Goal: Information Seeking & Learning: Learn about a topic

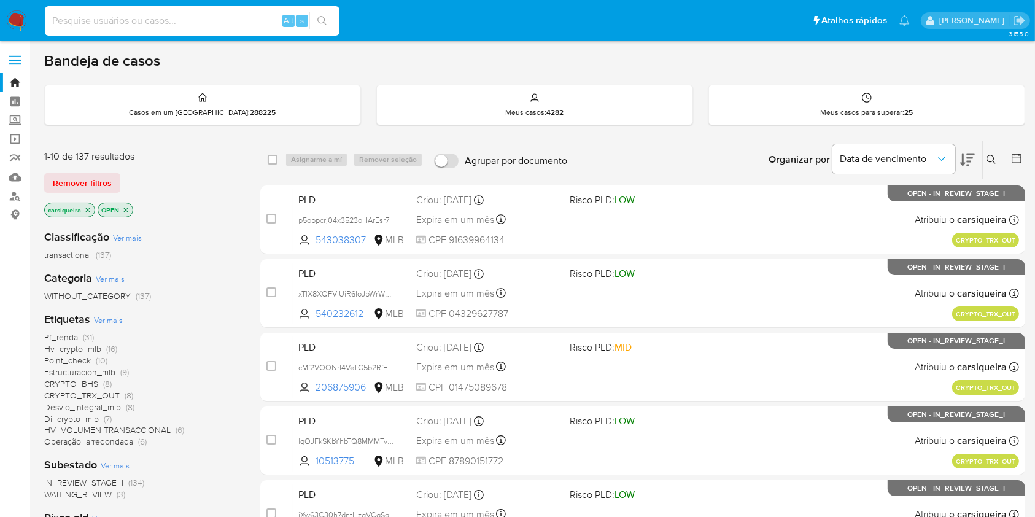
click at [220, 23] on input at bounding box center [192, 21] width 295 height 16
paste input "xebFFFs6Zs43sPcJV8FU1Zc4"
type input "xebFFFs6Zs43sPcJV8FU1Zc4"
click at [319, 18] on icon "search-icon" at bounding box center [322, 21] width 10 height 10
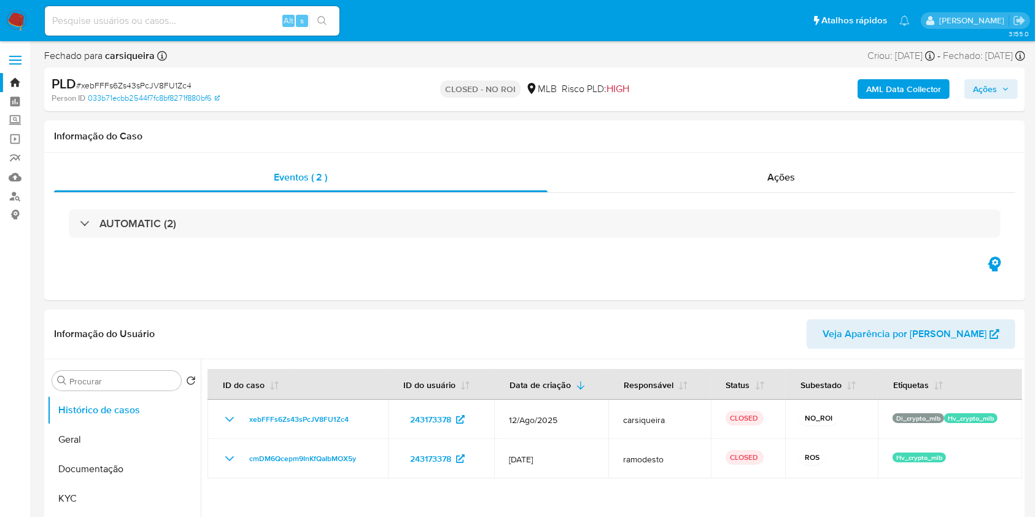
select select "10"
click at [12, 17] on img at bounding box center [16, 20] width 21 height 21
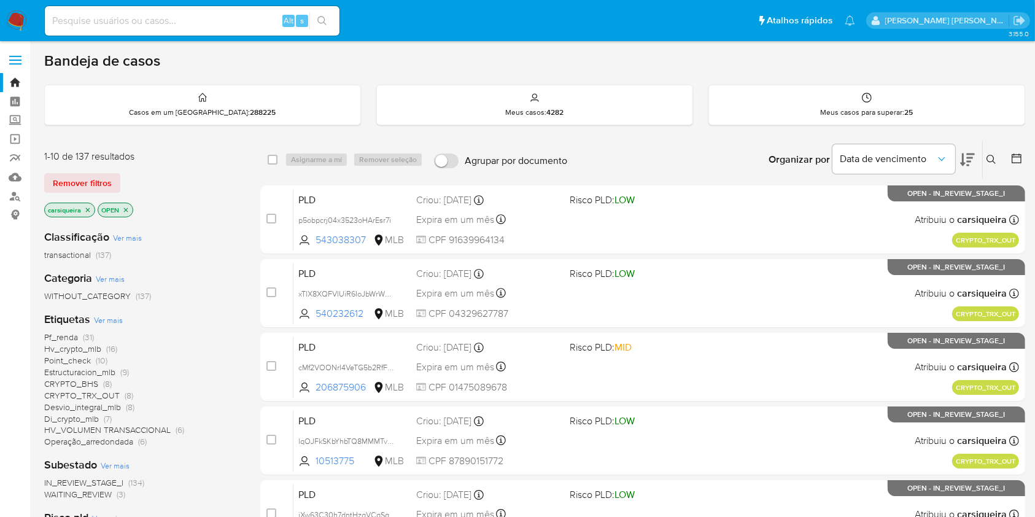
click at [84, 335] on span "(31)" at bounding box center [88, 337] width 11 height 12
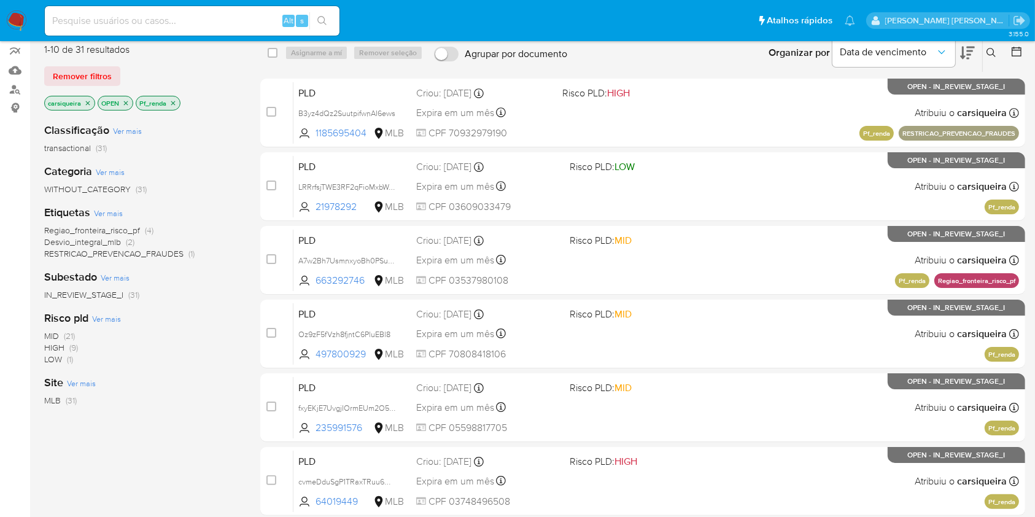
scroll to position [82, 0]
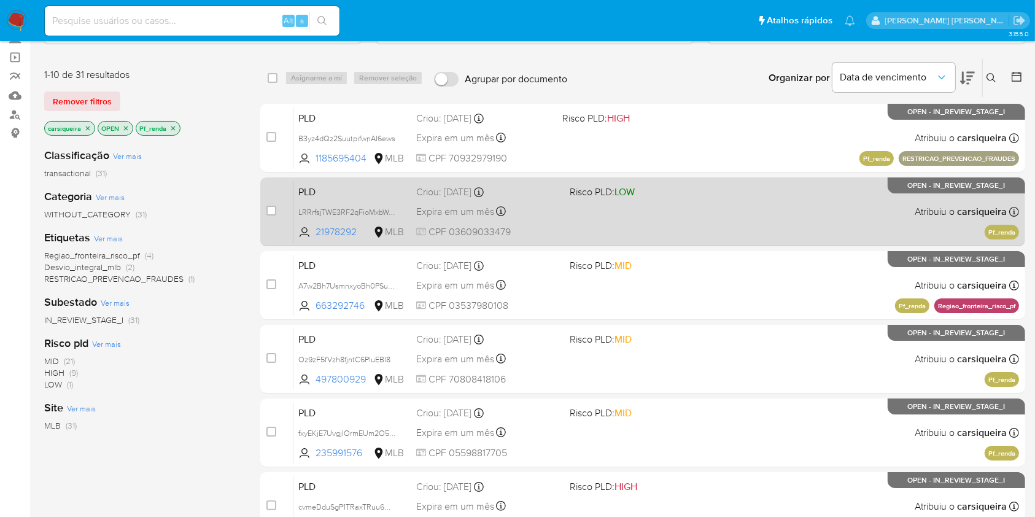
click at [605, 209] on div "PLD LRRrfsjTWE3RF2qFioMxbWd4 21978292 MLB Risco PLD: LOW Criou: 12/08/2025 Crio…" at bounding box center [656, 211] width 726 height 62
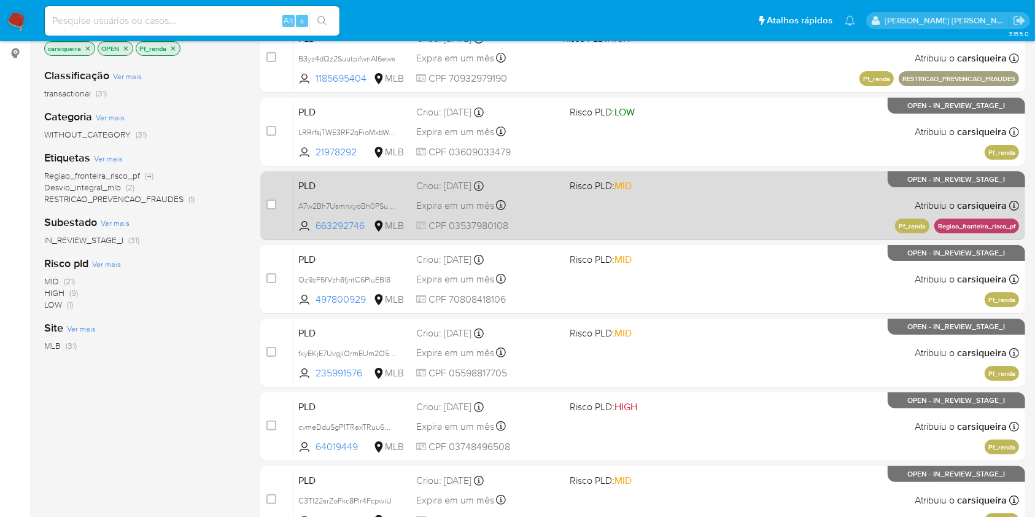
scroll to position [246, 0]
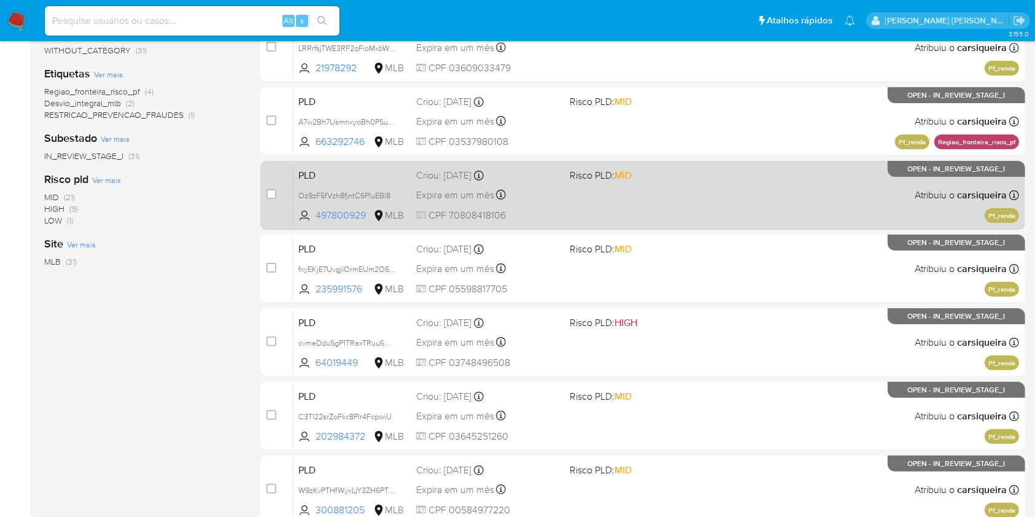
click at [735, 200] on div "PLD Oz9zF5fVzh8fjntC6PluEBl8 497800929 MLB Risco PLD: MID Criou: 12/08/2025 Cri…" at bounding box center [656, 195] width 726 height 62
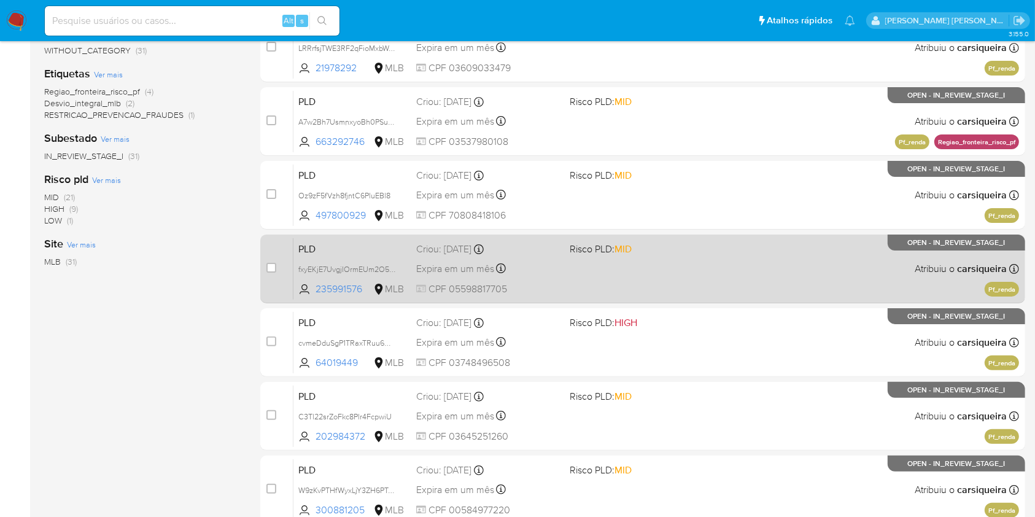
click at [790, 279] on div "PLD fxyEKjE7UvgjIOrmEUm2O5TF 235991576 MLB Risco PLD: MID Criou: 12/08/2025 Cri…" at bounding box center [656, 269] width 726 height 62
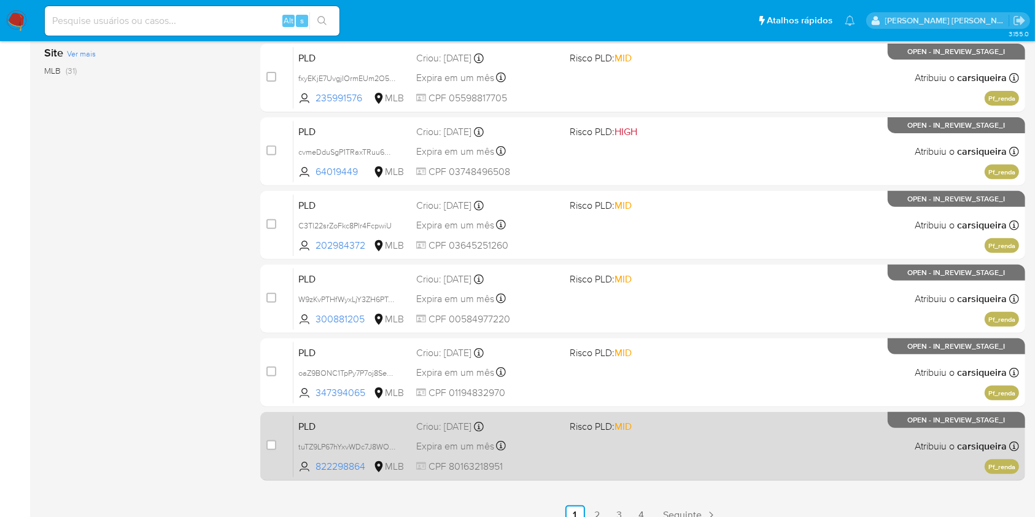
scroll to position [452, 0]
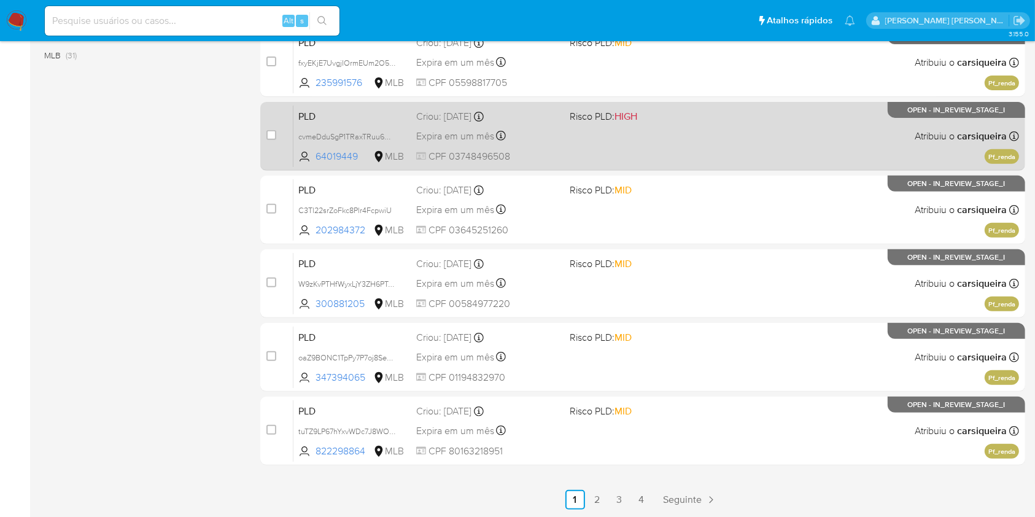
click at [684, 150] on div "PLD cvmeDduSgP1TRaxTRuu6OHhw 64019449 MLB Risco PLD: HIGH Criou: 12/08/2025 Cri…" at bounding box center [656, 136] width 726 height 62
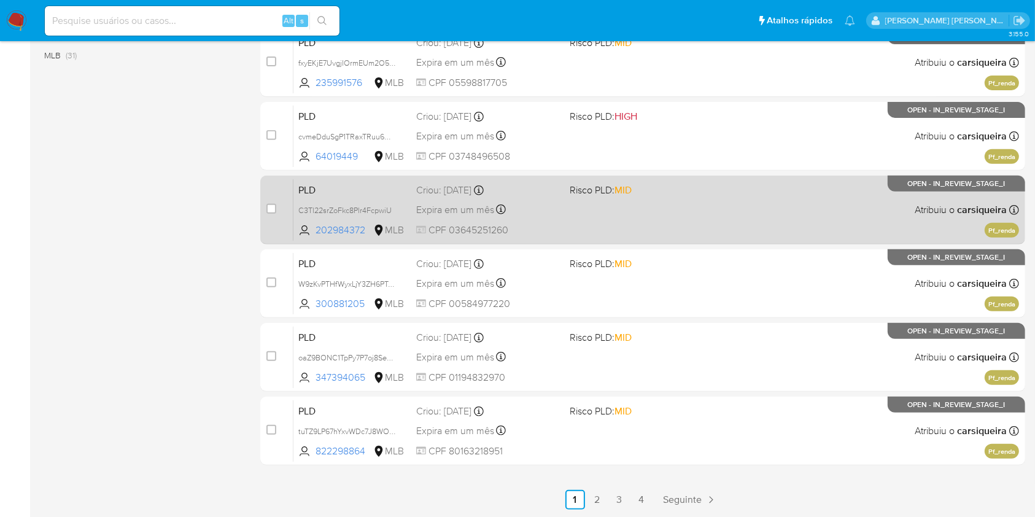
click at [652, 223] on div "PLD C3Tl22srZoFkc8Plr4FcpwiU 202984372 MLB Risco PLD: MID Criou: 12/08/2025 Cri…" at bounding box center [656, 210] width 726 height 62
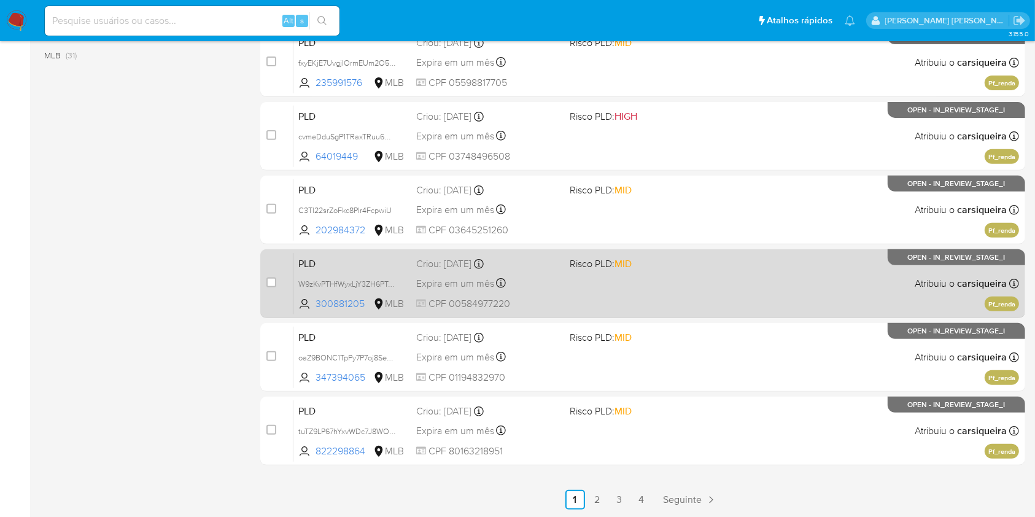
click at [652, 292] on div "PLD W9zKvPTHfWyxLjY3ZH6PTubX 300881205 MLB Risco PLD: MID Criou: 12/08/2025 Cri…" at bounding box center [656, 283] width 726 height 62
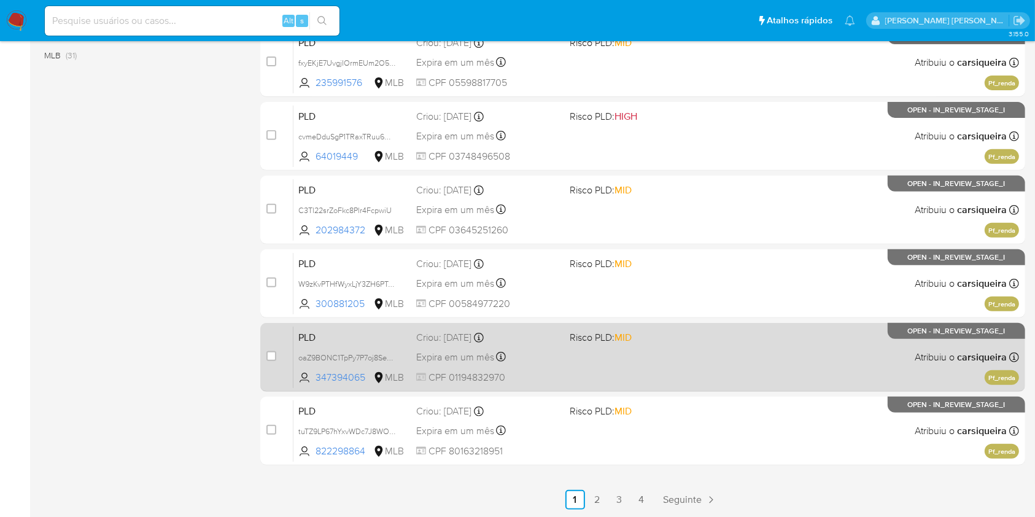
click at [648, 367] on div "PLD oaZ9BONC1TpPy7P7oj8Se7wF 347394065 MLB Risco PLD: MID Criou: 12/08/2025 Cri…" at bounding box center [656, 357] width 726 height 62
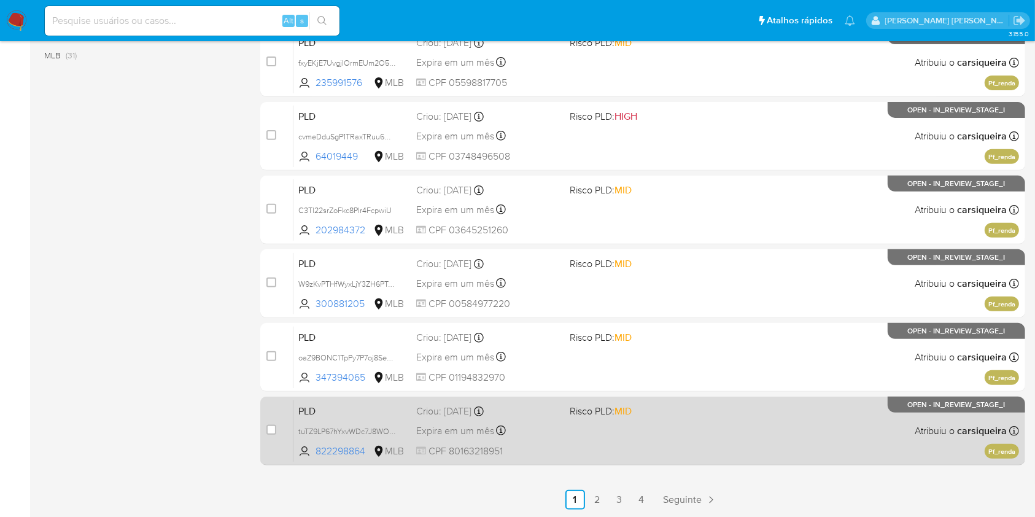
drag, startPoint x: 645, startPoint y: 435, endPoint x: 645, endPoint y: 426, distance: 8.6
click at [645, 430] on div "PLD tuTZ9LP67hYxvWDc7J8WO67M 822298864 MLB Risco PLD: MID Criou: 12/08/2025 Cri…" at bounding box center [656, 431] width 726 height 62
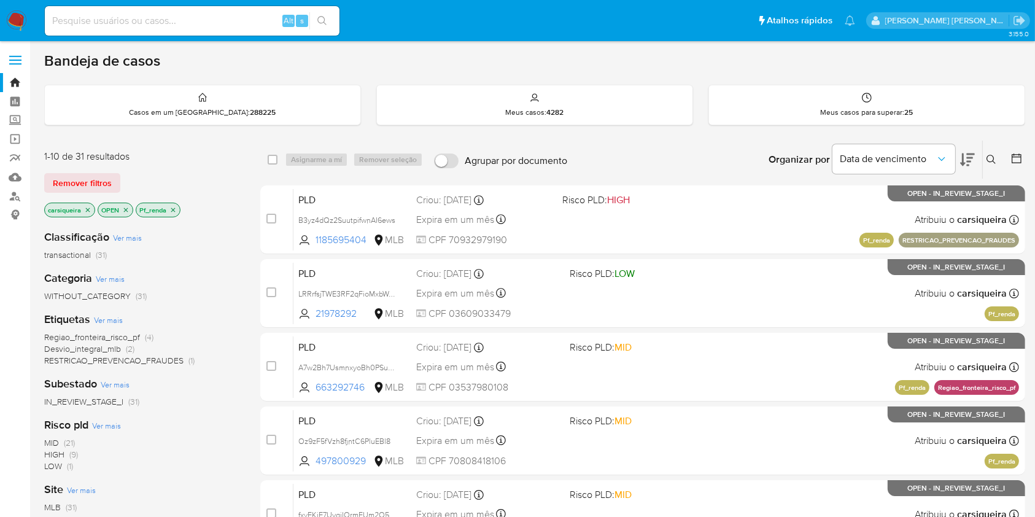
scroll to position [82, 0]
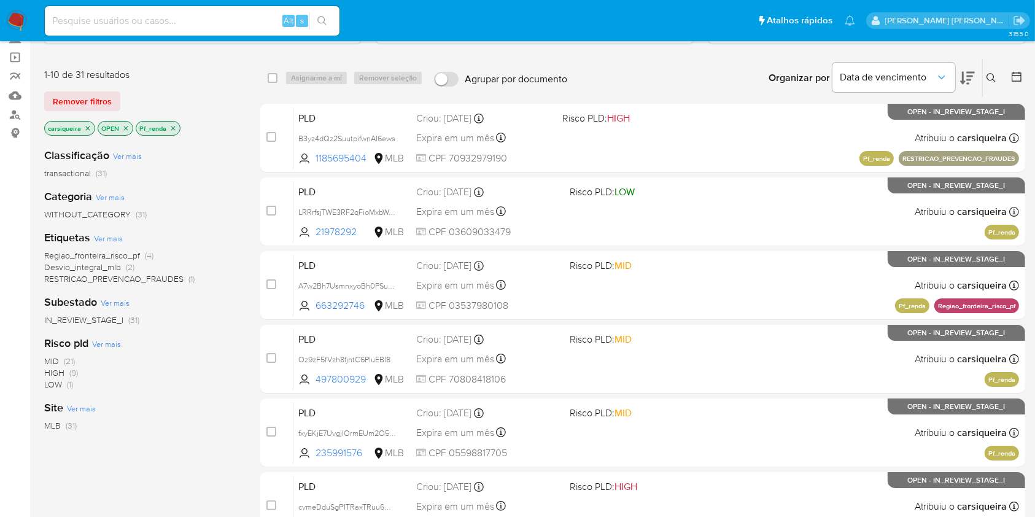
click at [72, 375] on span "(9)" at bounding box center [73, 373] width 9 height 12
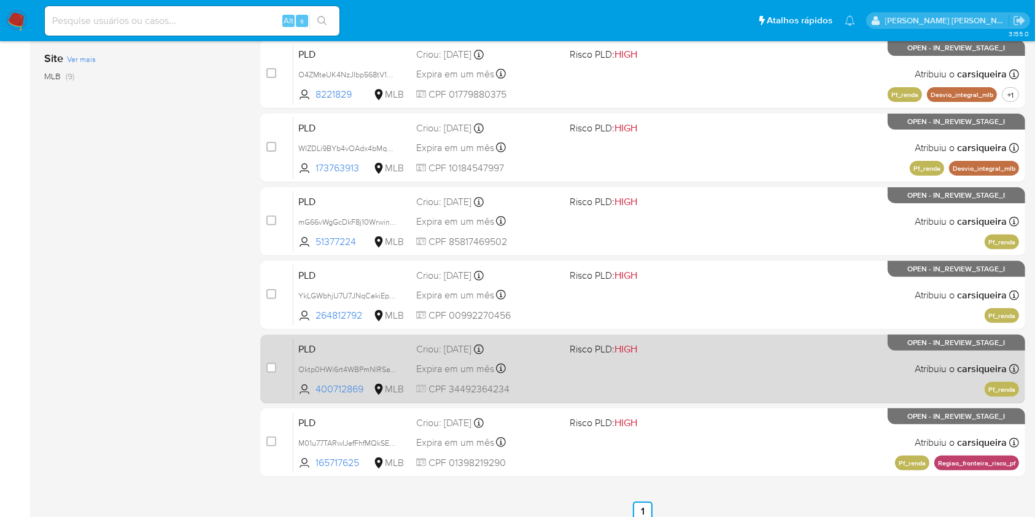
scroll to position [378, 0]
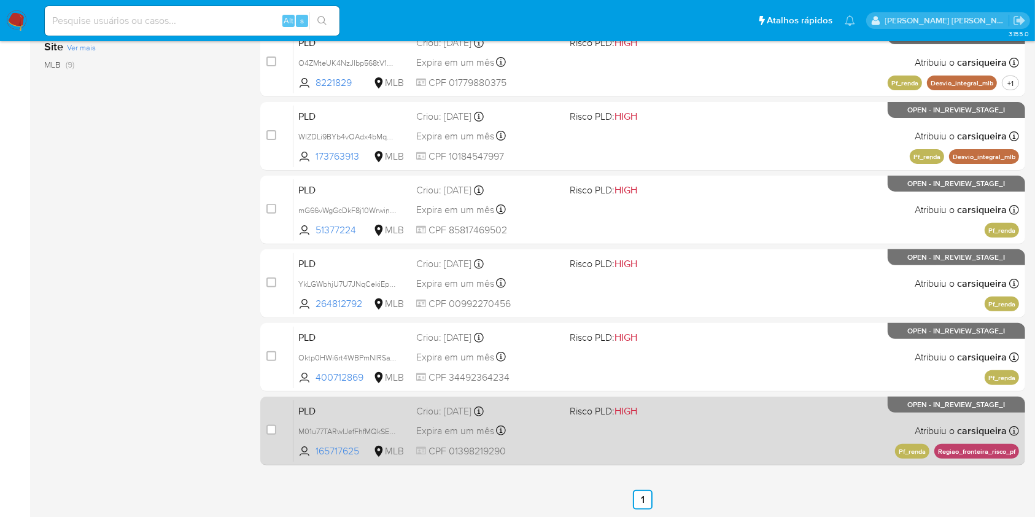
click at [573, 432] on div "PLD M01u77TARwIJefFhfMQkSEYd 165717625 MLB Risco PLD: HIGH Criou: 12/08/2025 Cr…" at bounding box center [656, 431] width 726 height 62
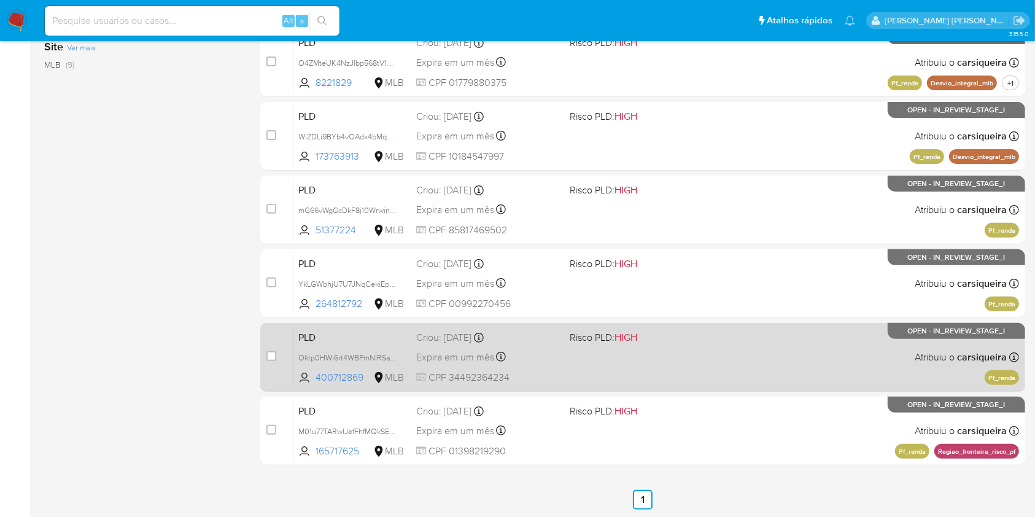
click at [856, 365] on div "PLD Oktp0HWi6rt4WBPmNIRSaYXr 400712869 MLB Risco PLD: HIGH Criou: 12/08/2025 Cr…" at bounding box center [656, 357] width 726 height 62
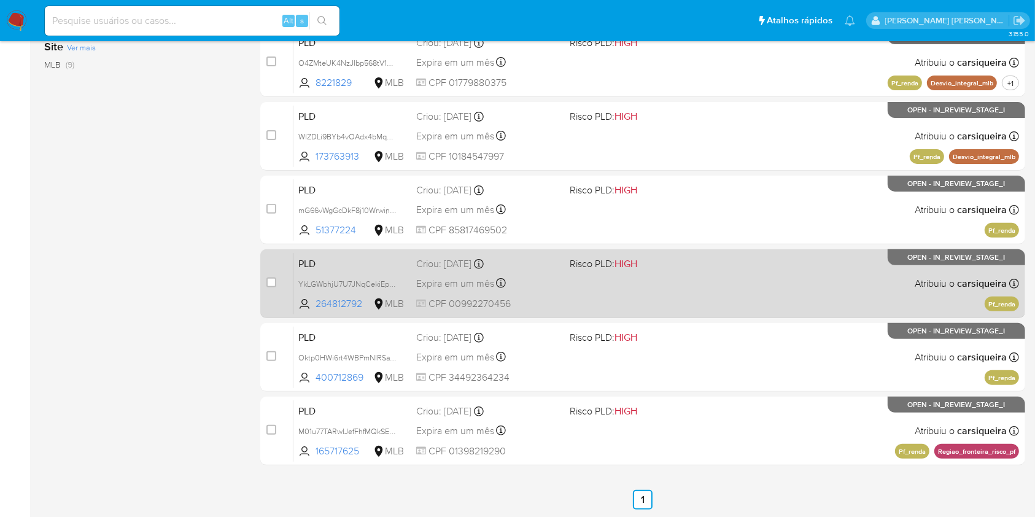
click at [842, 266] on div "PLD YkLGWbhjU7U7JNqCekiEpUi4 264812792 MLB Risco PLD: HIGH Criou: 12/08/2025 Cr…" at bounding box center [656, 283] width 726 height 62
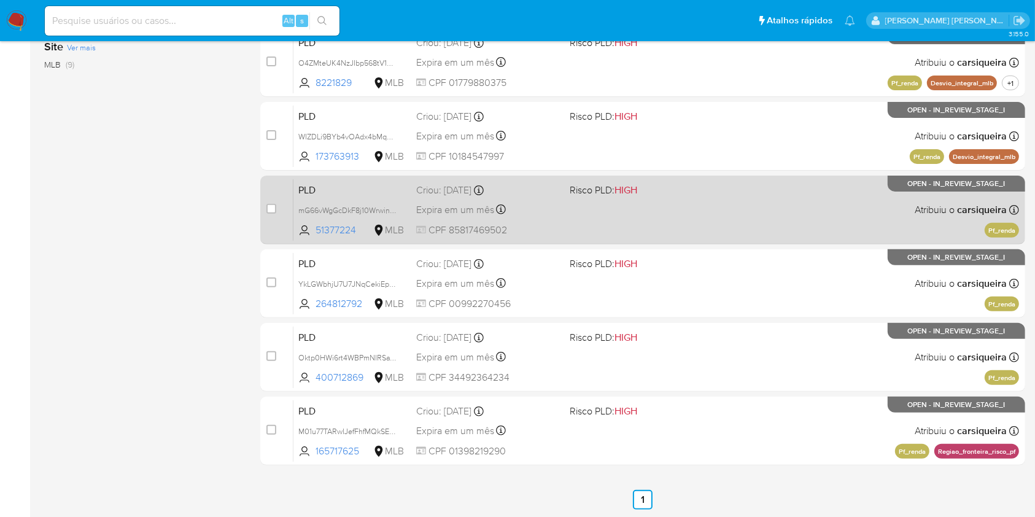
click at [801, 200] on div "PLD mG66vWgGcDkF8j10WrwinBOY 51377224 MLB Risco PLD: HIGH Criou: 12/08/2025 Cri…" at bounding box center [656, 210] width 726 height 62
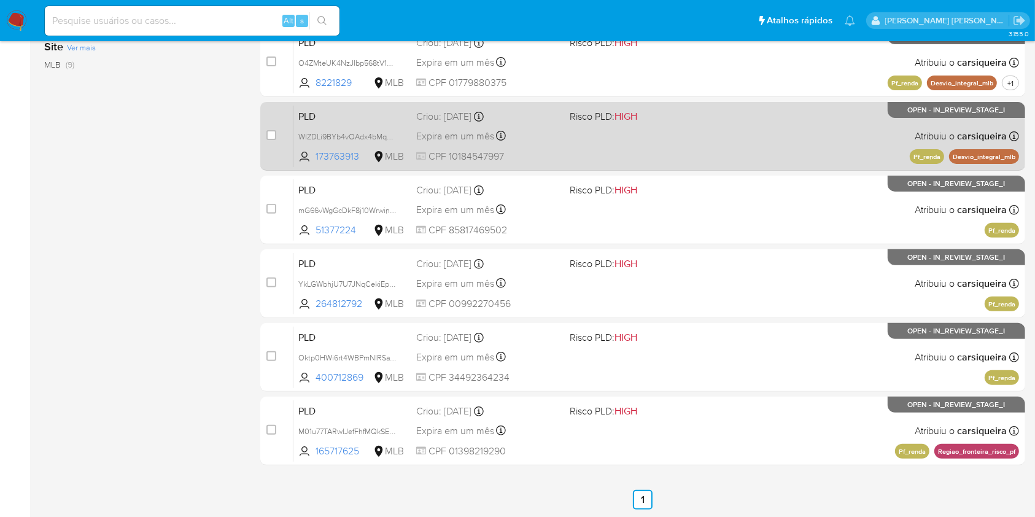
click at [509, 129] on div "Expira em um mês Expira em 26/09/2025 00:11:03" at bounding box center [487, 136] width 143 height 17
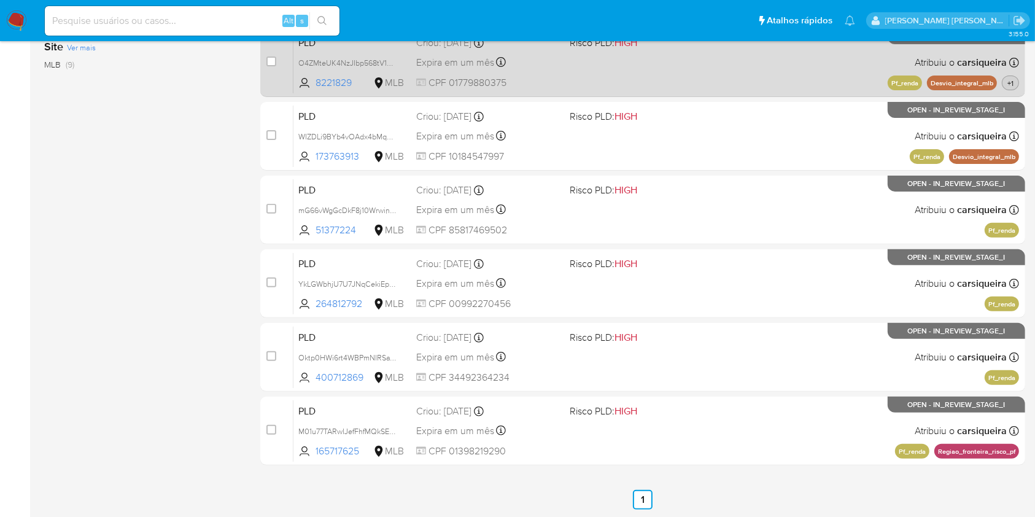
click at [1012, 80] on span "+1" at bounding box center [1010, 83] width 11 height 10
click at [781, 69] on div "PLD O4ZMteUK4NzJIbp568tV1oN2 8221829 MLB Risco PLD: HIGH Criou: 12/08/2025 Crio…" at bounding box center [656, 62] width 726 height 62
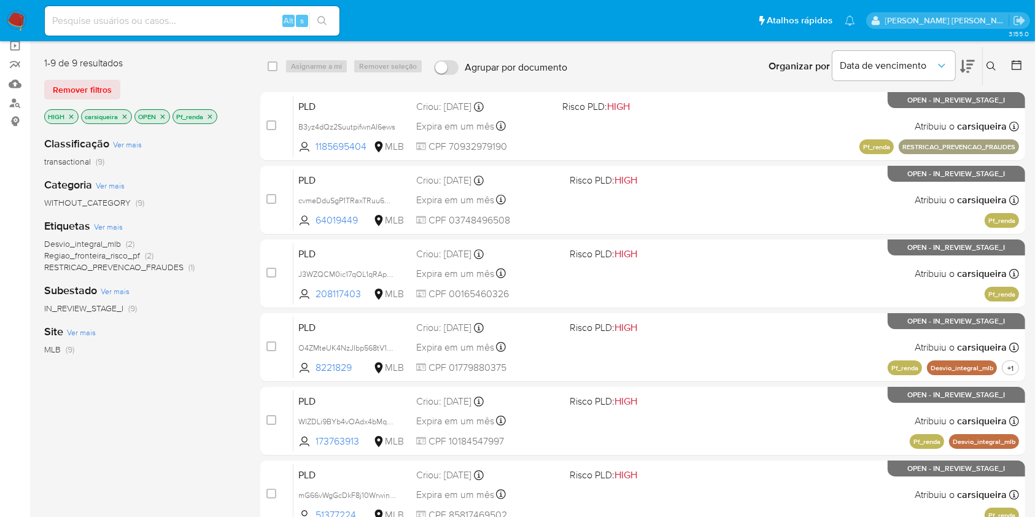
scroll to position [0, 0]
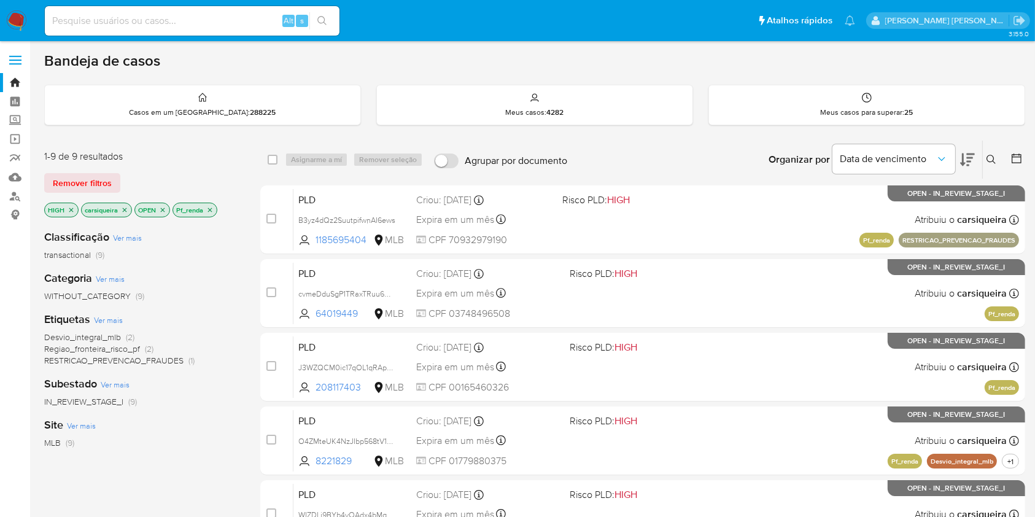
click at [211, 214] on p "Pf_renda" at bounding box center [195, 210] width 44 height 14
drag, startPoint x: 211, startPoint y: 208, endPoint x: 170, endPoint y: 217, distance: 42.2
click at [211, 206] on icon "close-filter" at bounding box center [209, 209] width 7 height 7
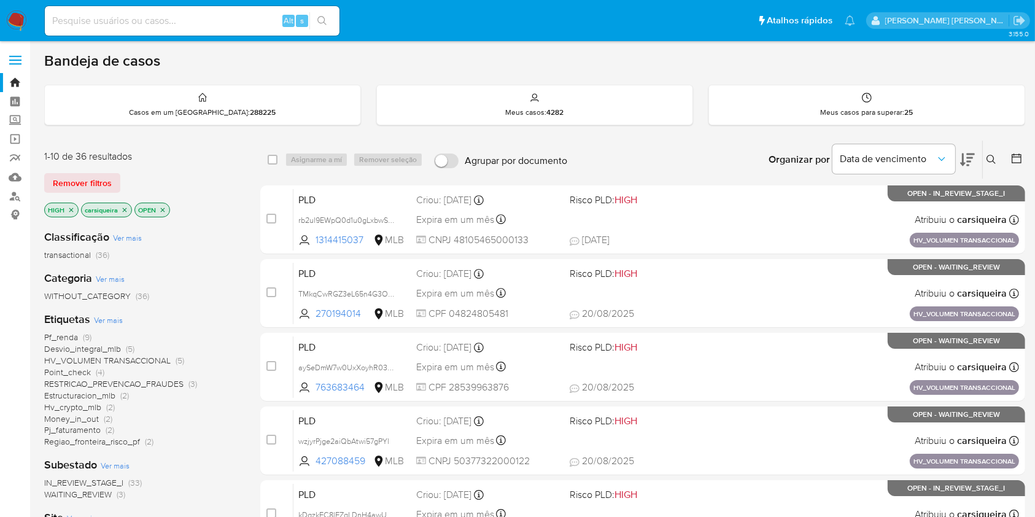
click at [68, 209] on icon "close-filter" at bounding box center [71, 209] width 7 height 7
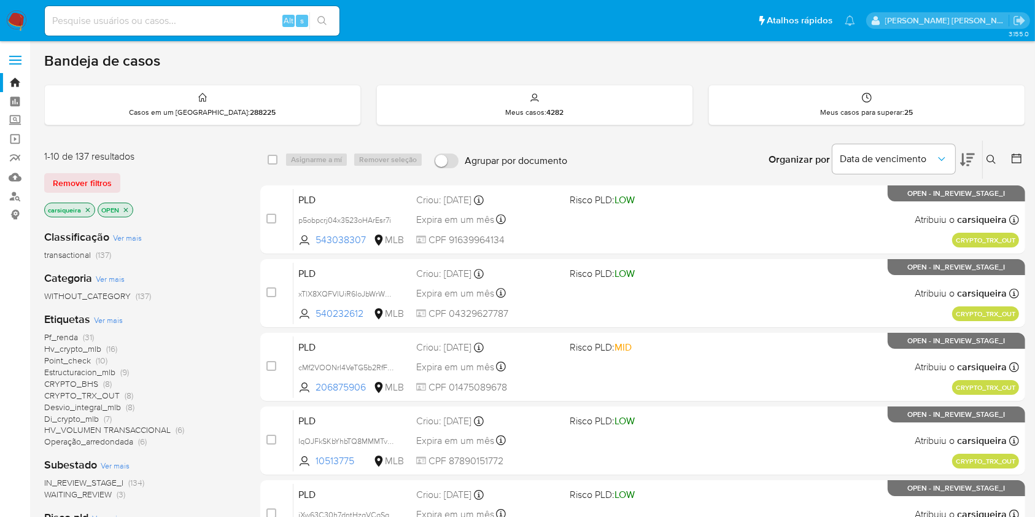
scroll to position [82, 0]
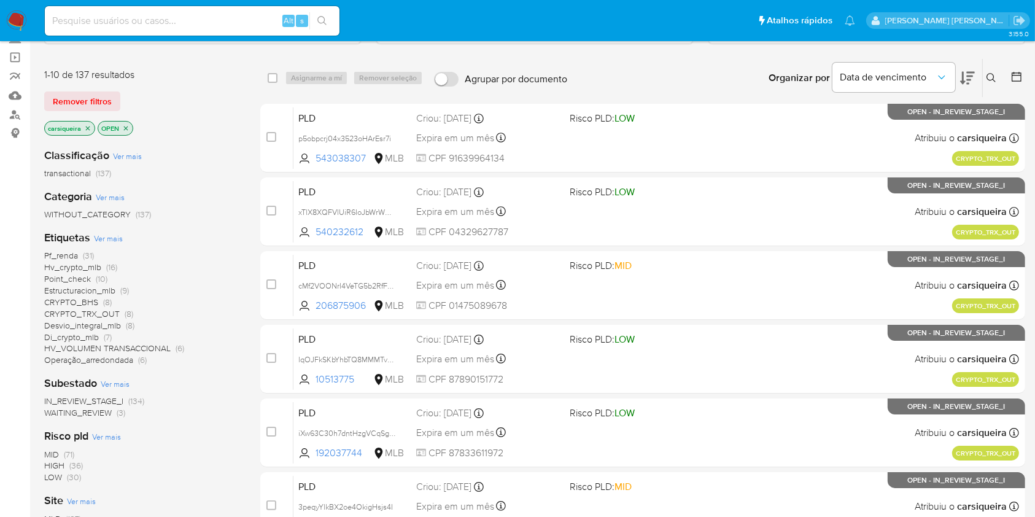
click at [99, 362] on span "Operação_arredondada" at bounding box center [88, 360] width 89 height 12
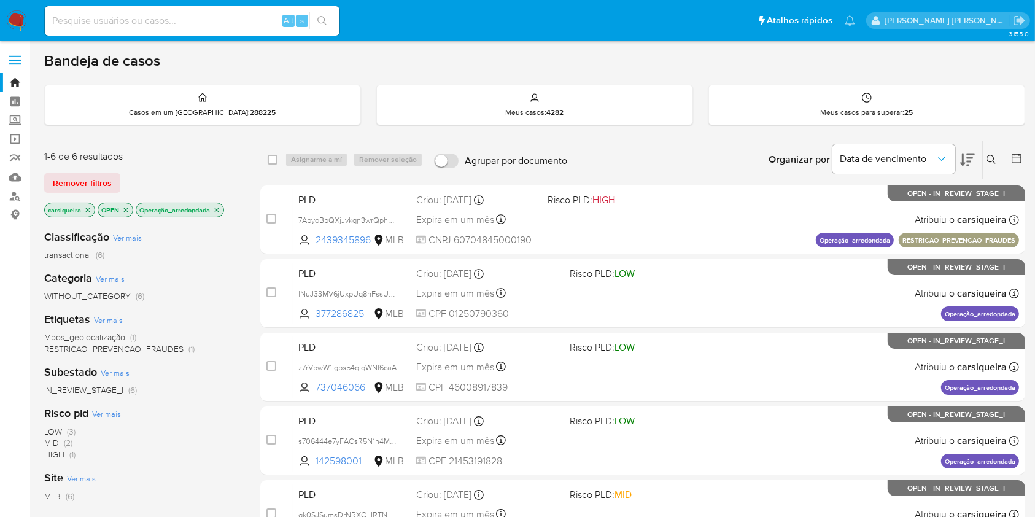
click at [18, 22] on nav "Pausado Ver notificaciones Alt s Atalhos rápidos Presiona las siguientes teclas…" at bounding box center [517, 20] width 1035 height 41
click at [221, 213] on p "Operação_arredondada" at bounding box center [179, 210] width 87 height 14
click at [216, 209] on icon "close-filter" at bounding box center [216, 209] width 7 height 7
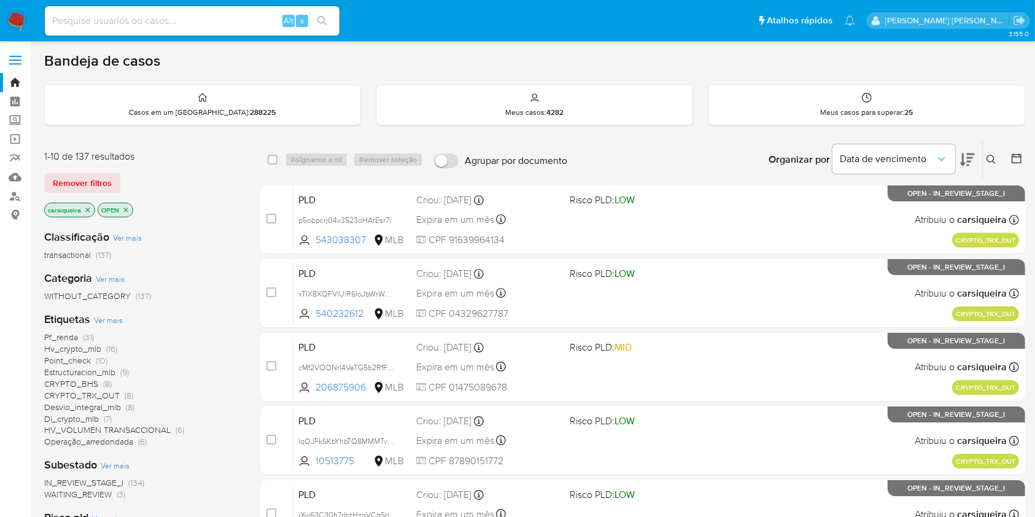
scroll to position [82, 0]
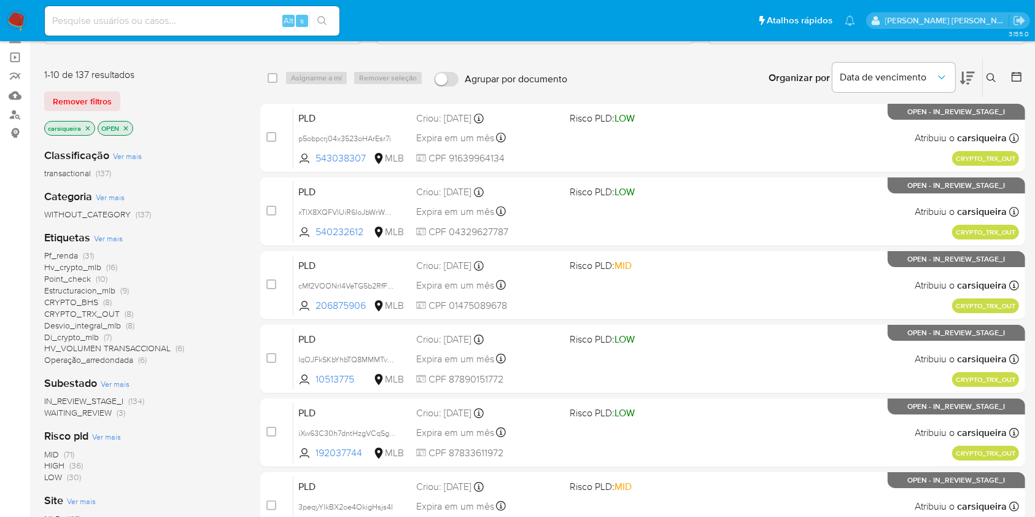
click at [99, 276] on span "(10)" at bounding box center [102, 279] width 12 height 12
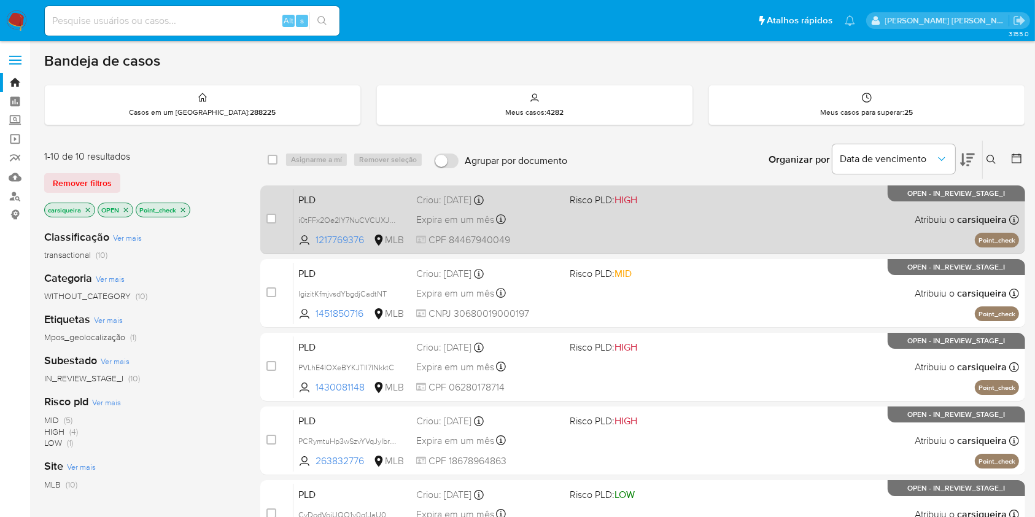
click at [613, 212] on div "PLD i0tFFx2Oe2lY7NuCVCUXJnHz 1217769376 MLB Risco PLD: HIGH Criou: 12/08/2025 C…" at bounding box center [656, 219] width 726 height 62
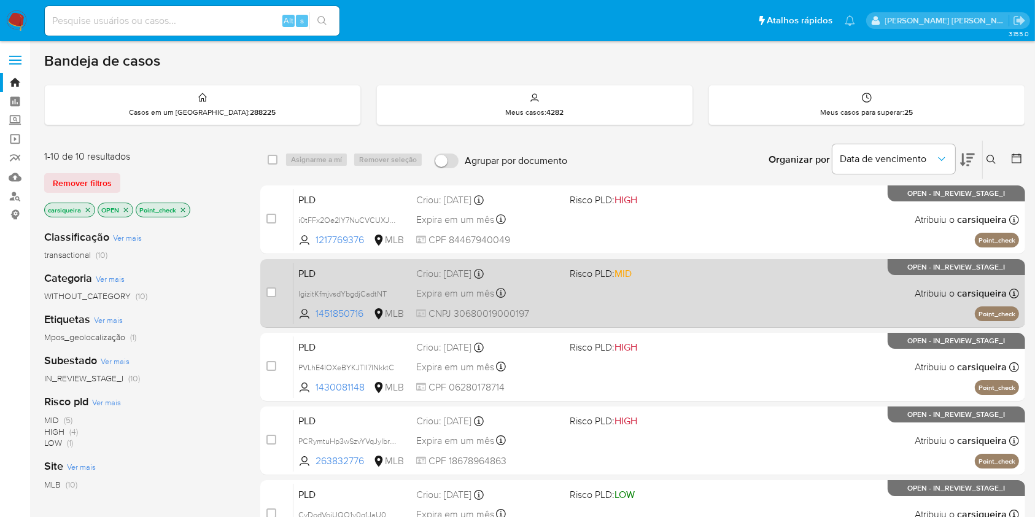
click at [594, 268] on span "Risco PLD: MID" at bounding box center [601, 273] width 62 height 14
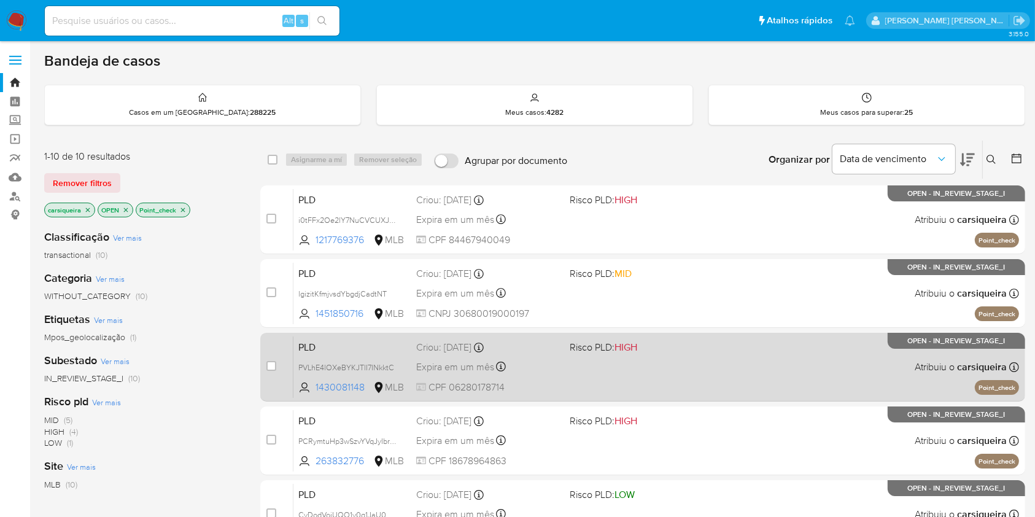
click at [650, 352] on span "Risco PLD: HIGH" at bounding box center [641, 346] width 143 height 16
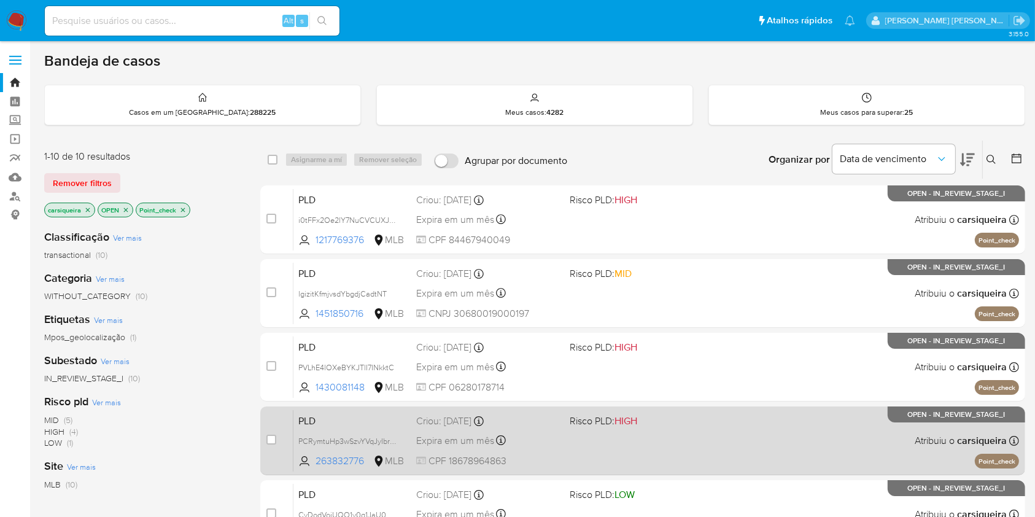
click at [682, 449] on div "PLD PCRymtuHp3wSzvYVqJyIbrZ4 263832776 MLB Risco PLD: HIGH Criou: 12/08/2025 Cr…" at bounding box center [656, 440] width 726 height 62
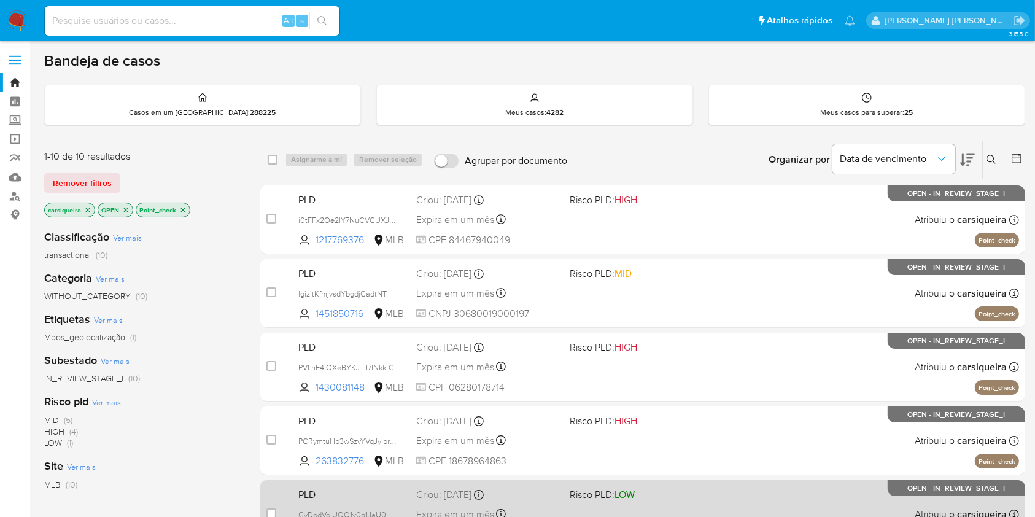
click at [679, 499] on span "Risco PLD: LOW" at bounding box center [641, 494] width 143 height 16
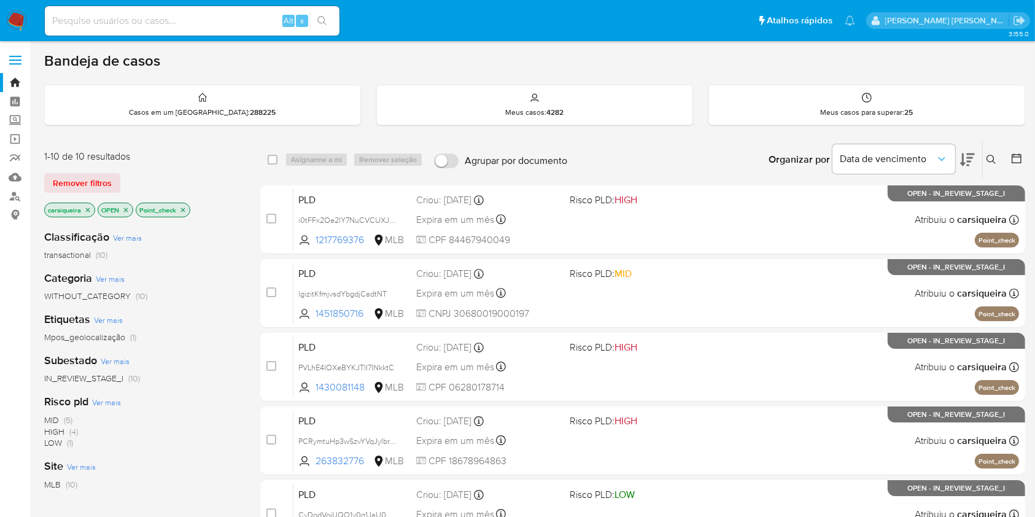
click at [182, 203] on p "Point_check" at bounding box center [162, 210] width 53 height 14
click at [184, 207] on icon "close-filter" at bounding box center [182, 209] width 7 height 7
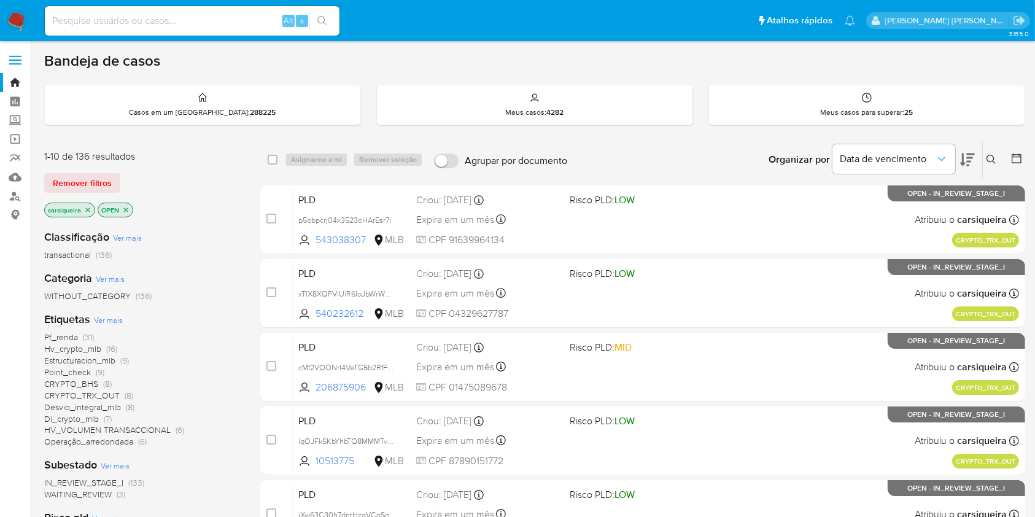
click at [105, 416] on span "(7)" at bounding box center [108, 419] width 8 height 12
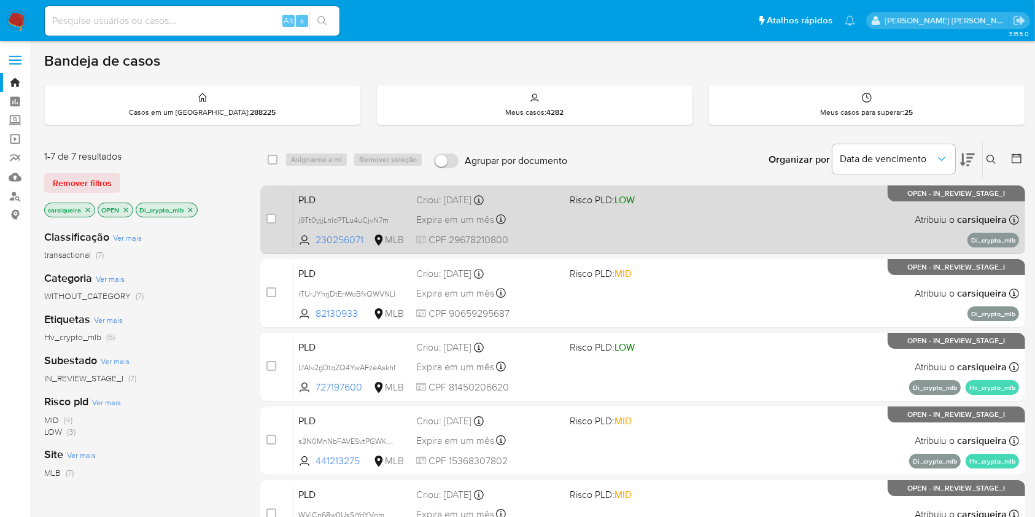
click at [680, 225] on div "PLD j9Tt0yjjLnIcPTLu4uCjvN7m 230256071 MLB Risco PLD: LOW Criou: 12/08/2025 Cri…" at bounding box center [656, 219] width 726 height 62
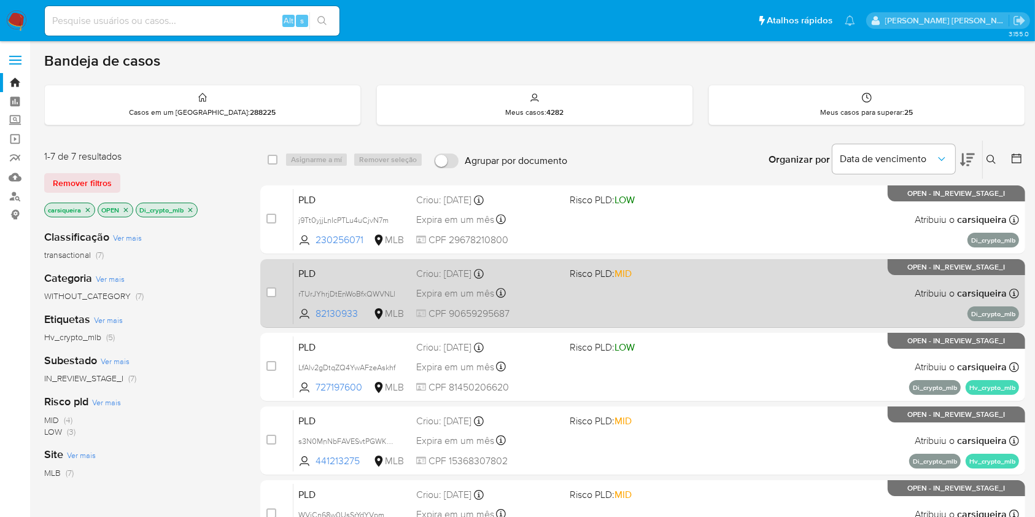
click at [695, 274] on span "Risco PLD: MID" at bounding box center [641, 273] width 143 height 16
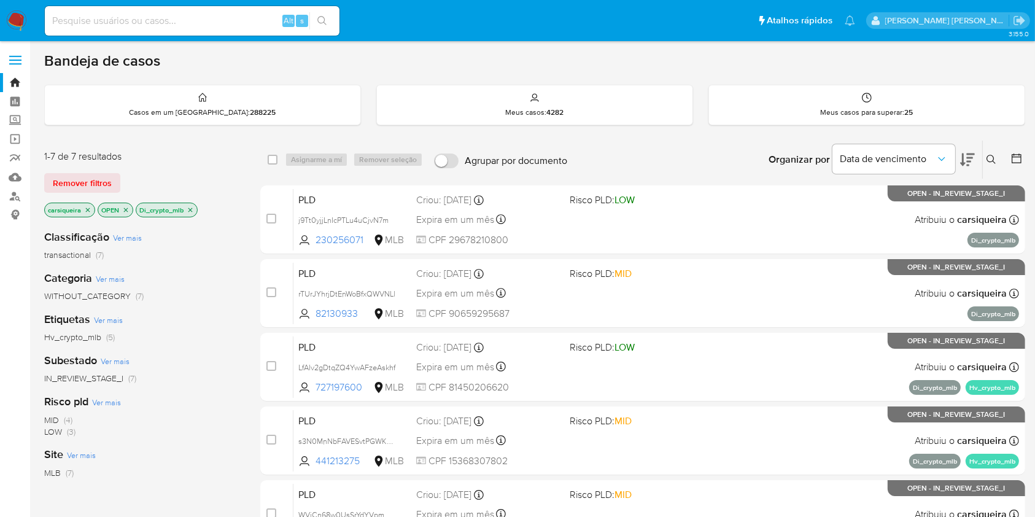
drag, startPoint x: 192, startPoint y: 211, endPoint x: 148, endPoint y: 147, distance: 77.7
click at [192, 210] on icon "close-filter" at bounding box center [190, 209] width 7 height 7
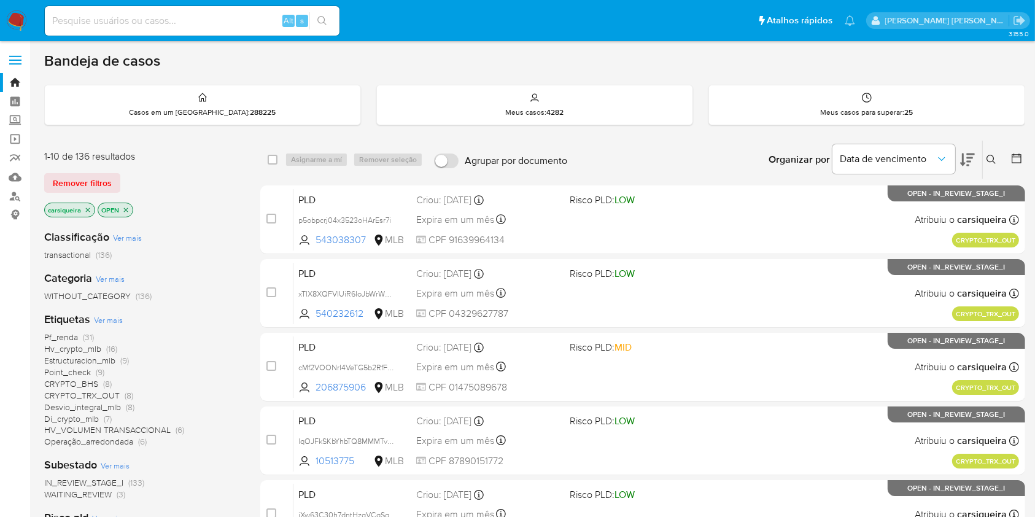
click at [128, 13] on input at bounding box center [192, 21] width 295 height 16
paste input "lNuJ33MV6jUxpUq8hFssUPEM"
type input "lNuJ33MV6jUxpUq8hFssUPEM"
click at [324, 21] on icon "search-icon" at bounding box center [322, 21] width 10 height 10
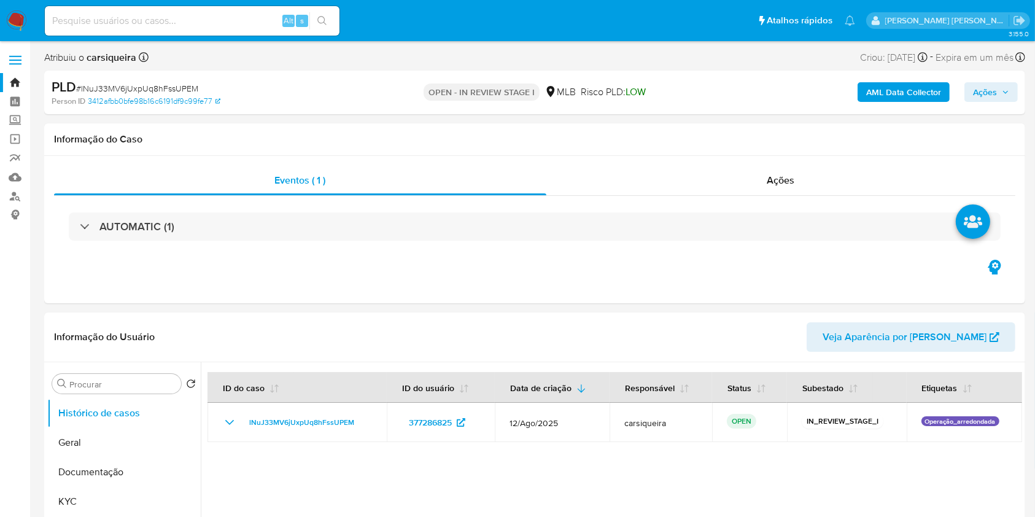
select select "10"
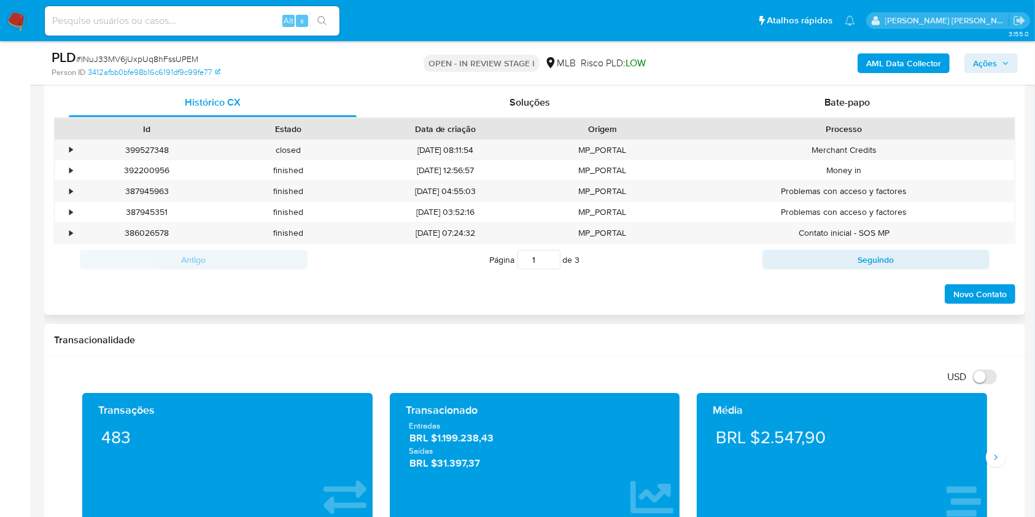
scroll to position [818, 0]
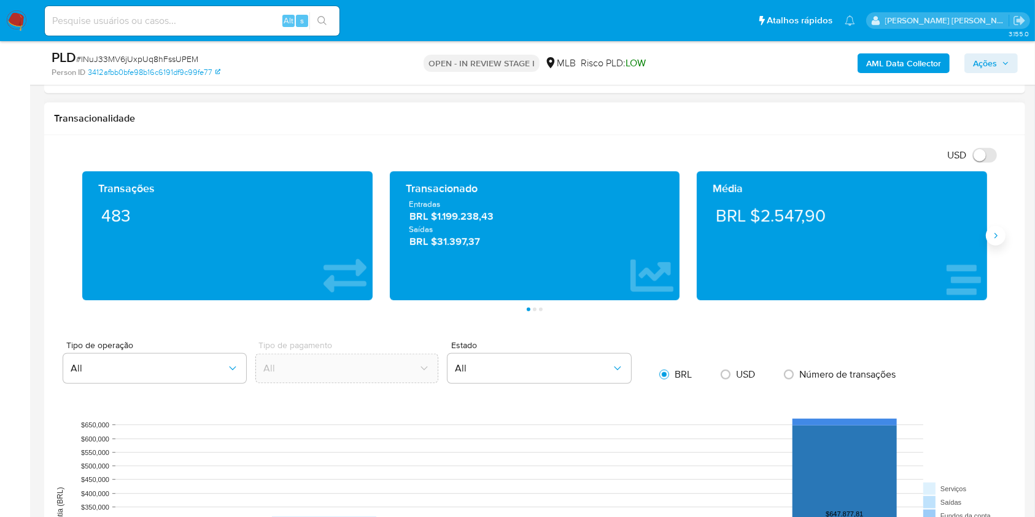
click at [996, 231] on icon "Siguiente" at bounding box center [996, 236] width 10 height 10
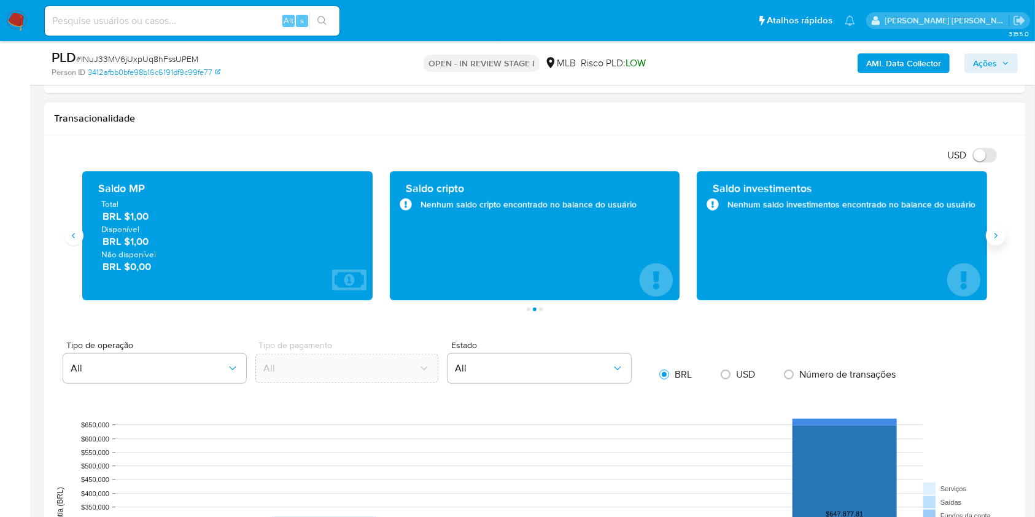
click at [996, 231] on icon "Siguiente" at bounding box center [996, 236] width 10 height 10
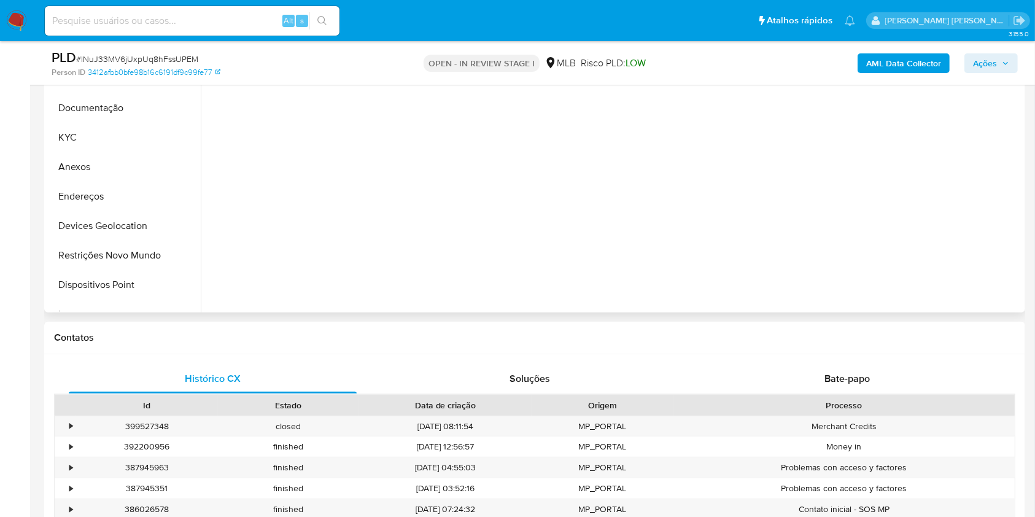
scroll to position [409, 0]
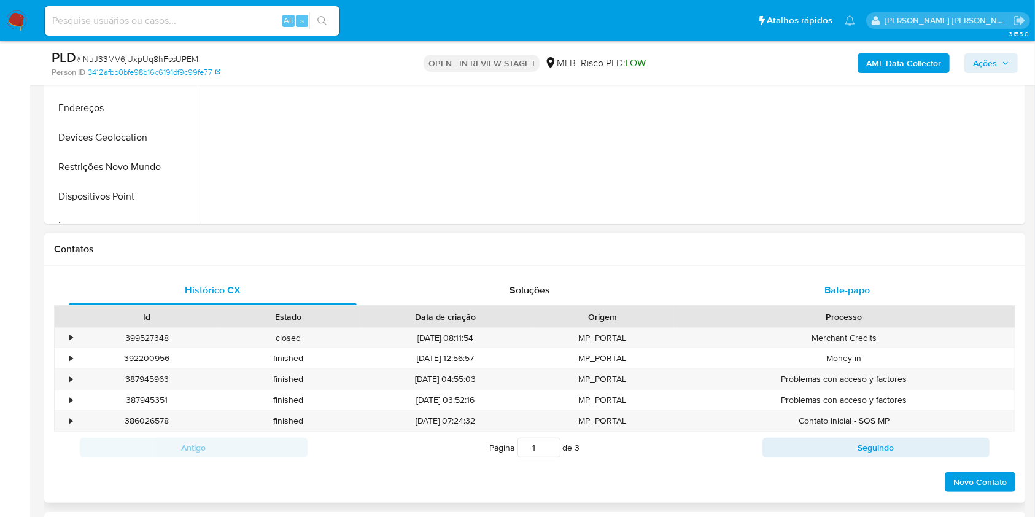
click at [883, 289] on div "Bate-papo" at bounding box center [848, 290] width 288 height 29
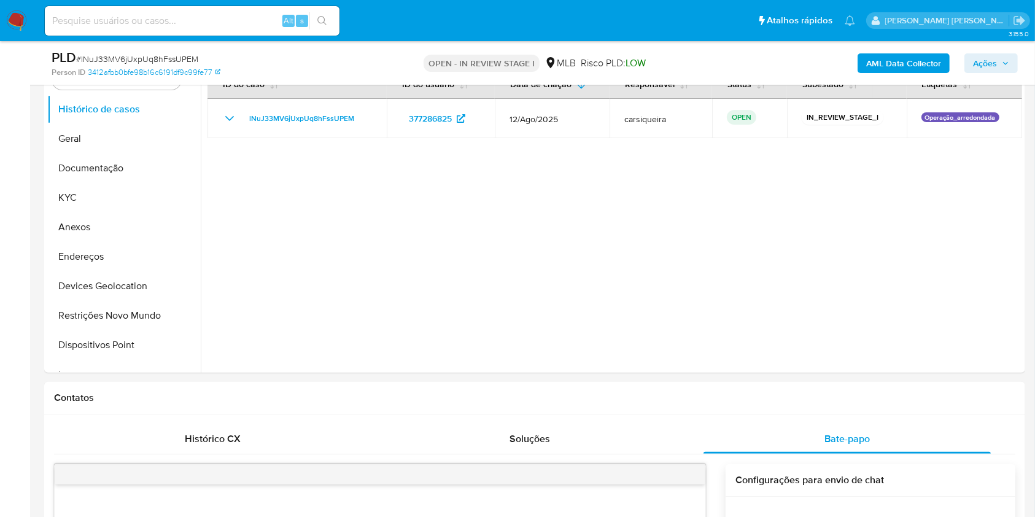
scroll to position [82, 0]
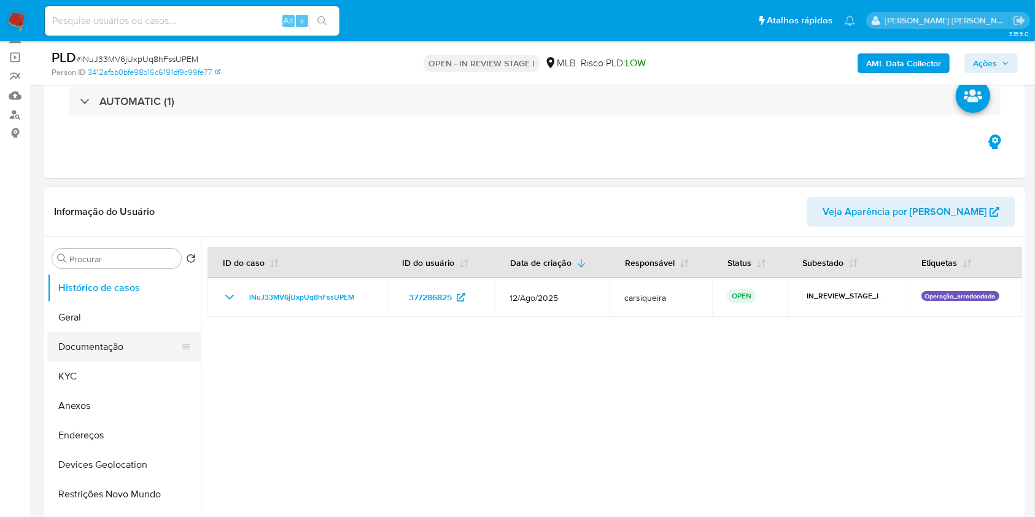
click at [124, 349] on button "Documentação" at bounding box center [119, 346] width 144 height 29
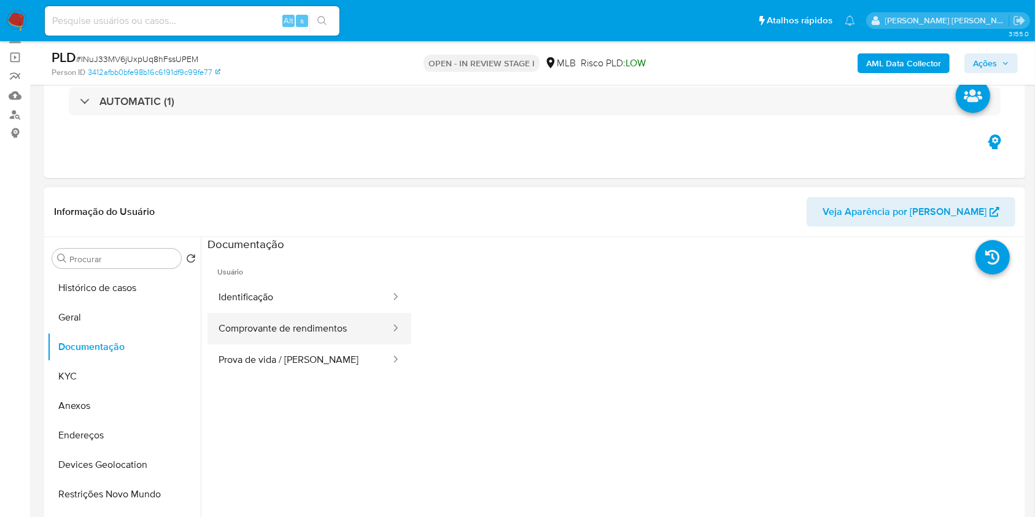
click at [326, 330] on button "Comprovante de rendimentos" at bounding box center [300, 328] width 184 height 31
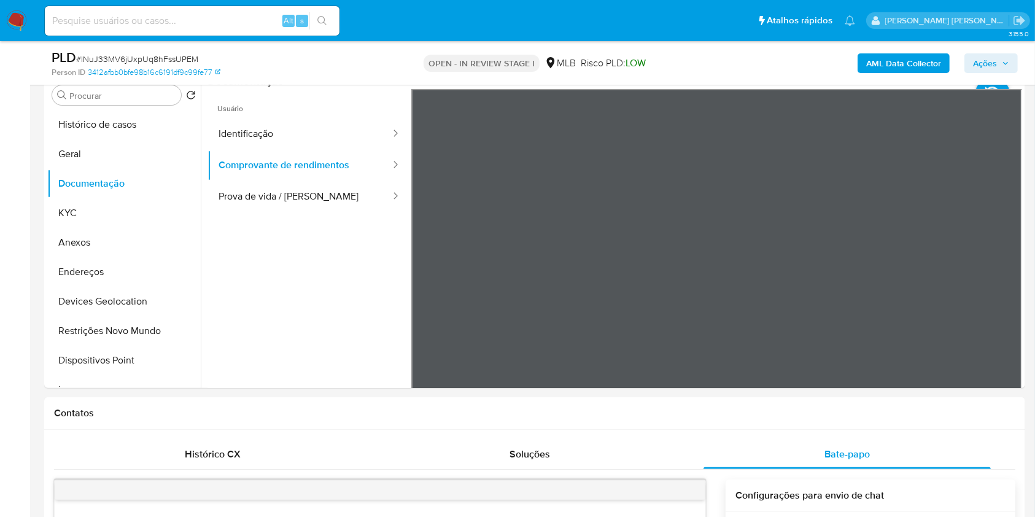
scroll to position [246, 0]
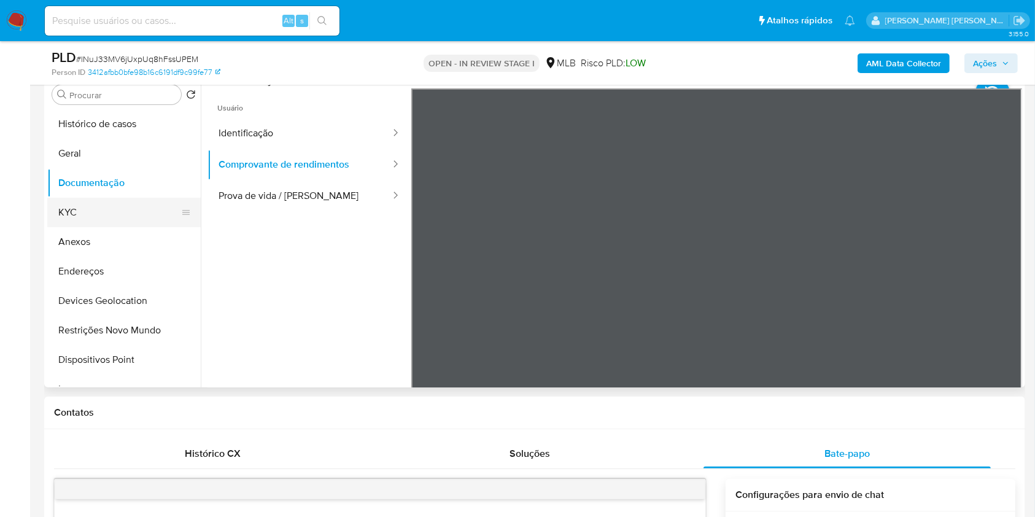
click at [79, 209] on button "KYC" at bounding box center [119, 212] width 144 height 29
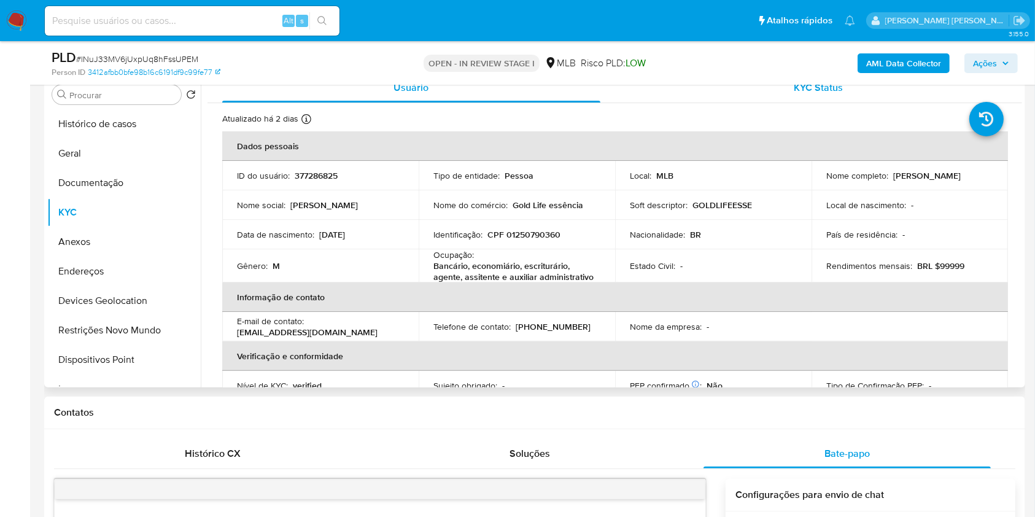
click at [799, 94] on span "KYC Status" at bounding box center [818, 87] width 49 height 14
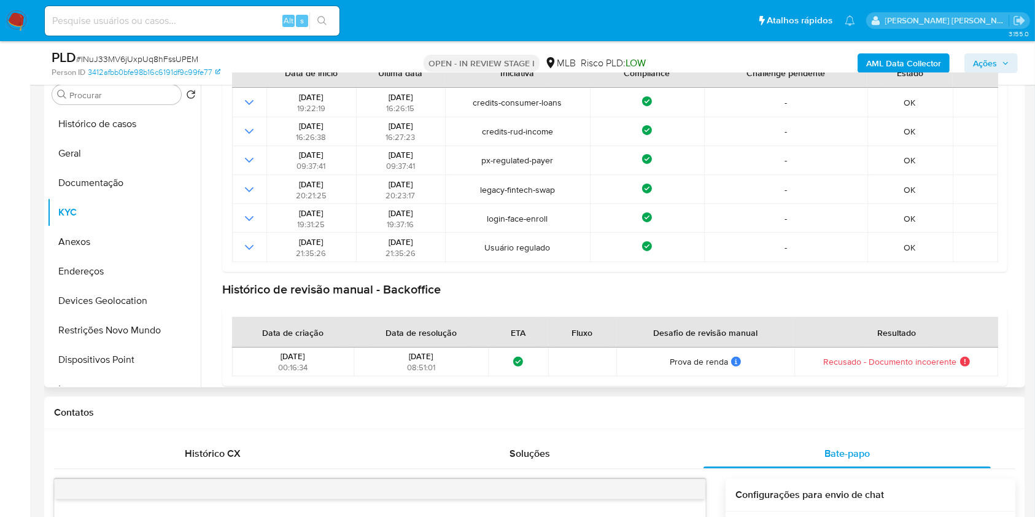
scroll to position [201, 0]
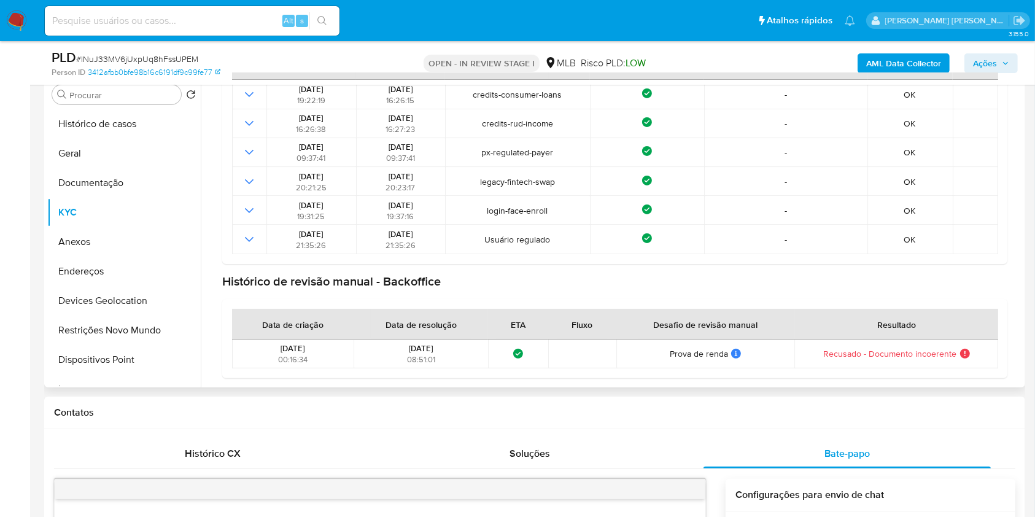
drag, startPoint x: 396, startPoint y: 349, endPoint x: 481, endPoint y: 346, distance: 84.8
click at [481, 346] on div "19/08/2025 08:51:01" at bounding box center [420, 354] width 126 height 22
click at [468, 354] on div "19/08/2025 08:51:01" at bounding box center [420, 354] width 126 height 22
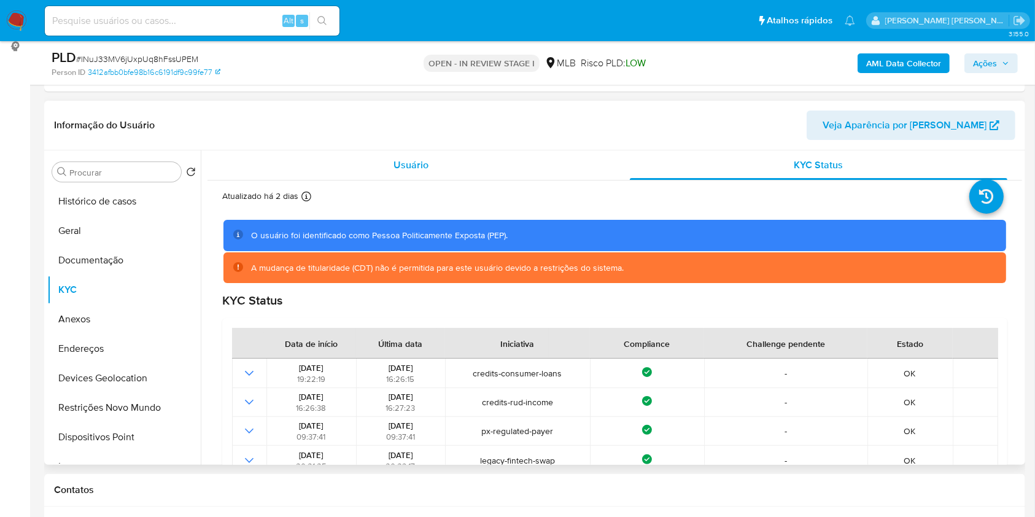
scroll to position [82, 0]
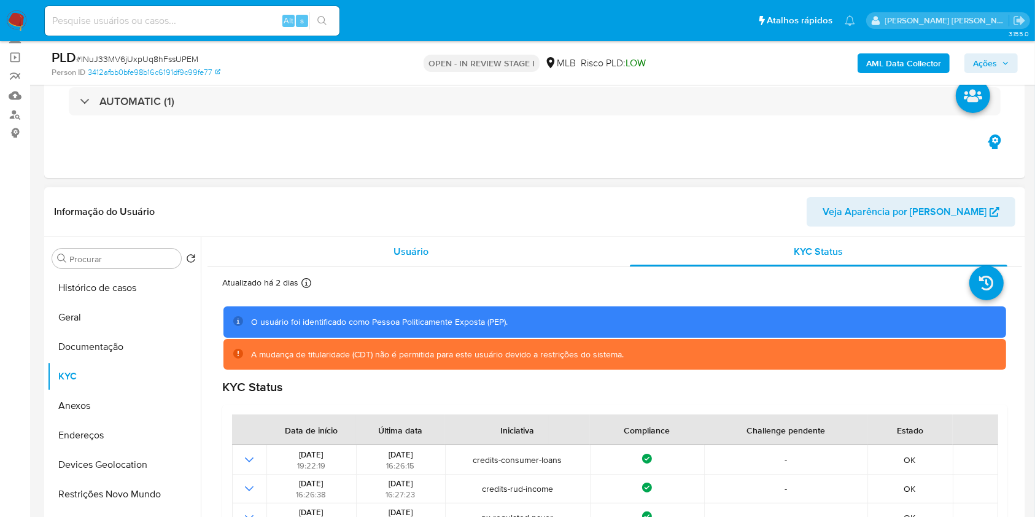
click at [340, 254] on div "Usuário" at bounding box center [411, 251] width 378 height 29
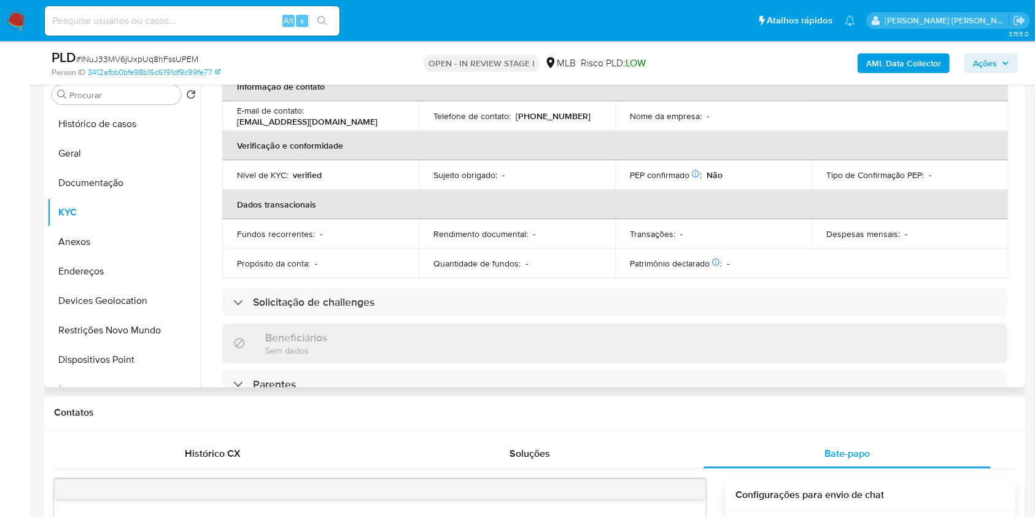
scroll to position [246, 0]
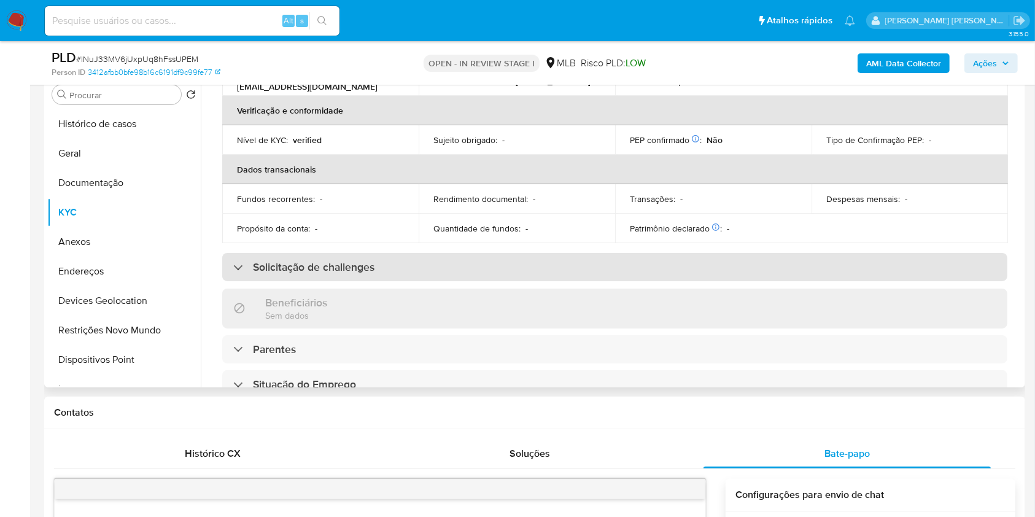
click at [428, 266] on div "Solicitação de challenges" at bounding box center [614, 267] width 785 height 28
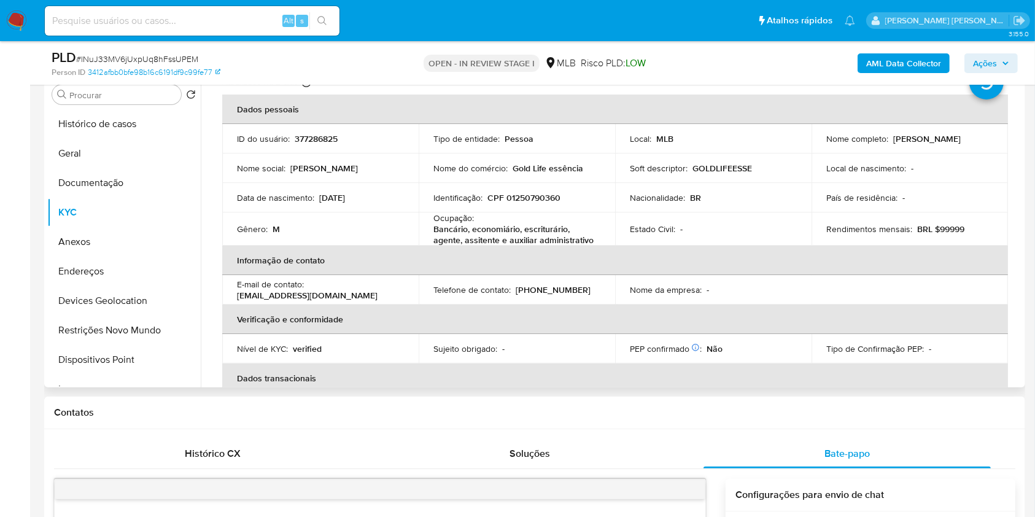
scroll to position [0, 0]
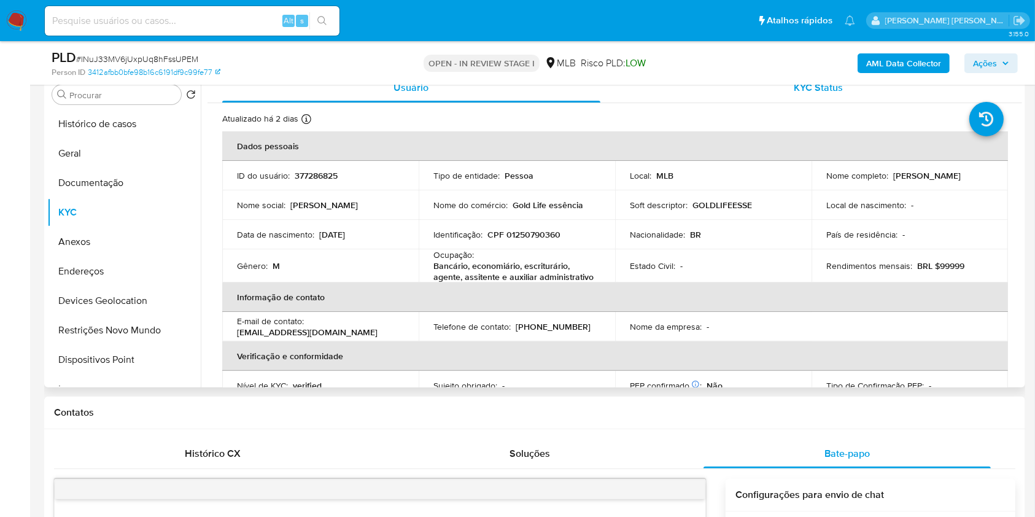
click at [819, 93] on span "KYC Status" at bounding box center [818, 87] width 49 height 14
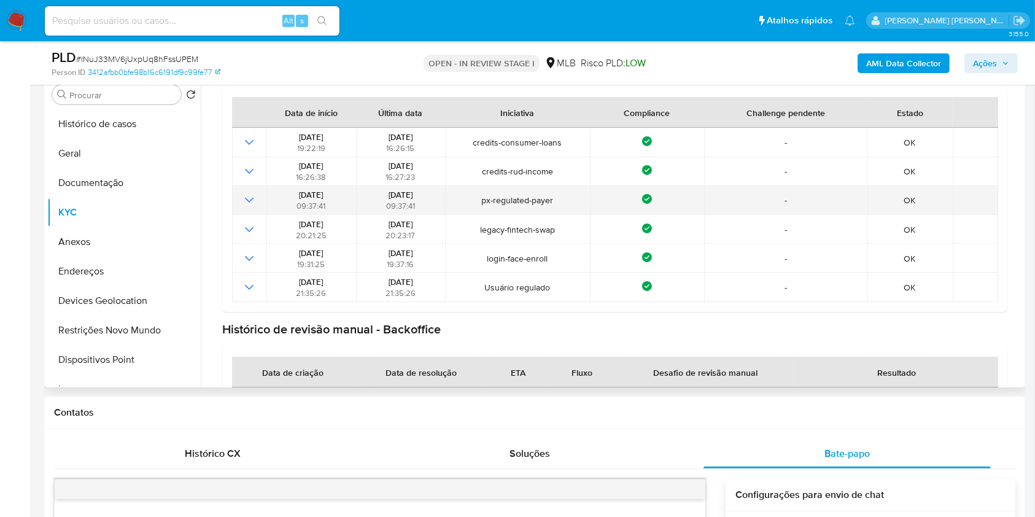
scroll to position [201, 0]
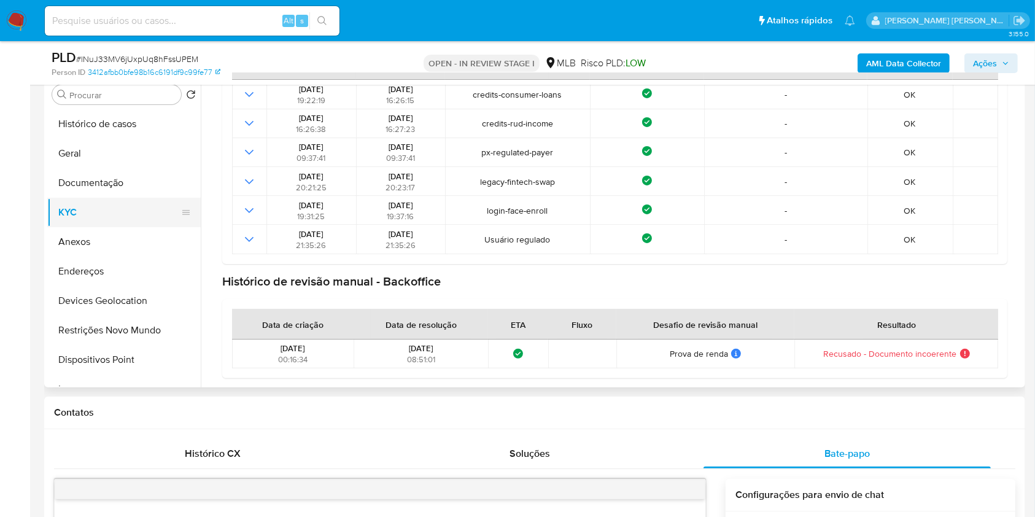
click at [87, 212] on button "KYC" at bounding box center [119, 212] width 144 height 29
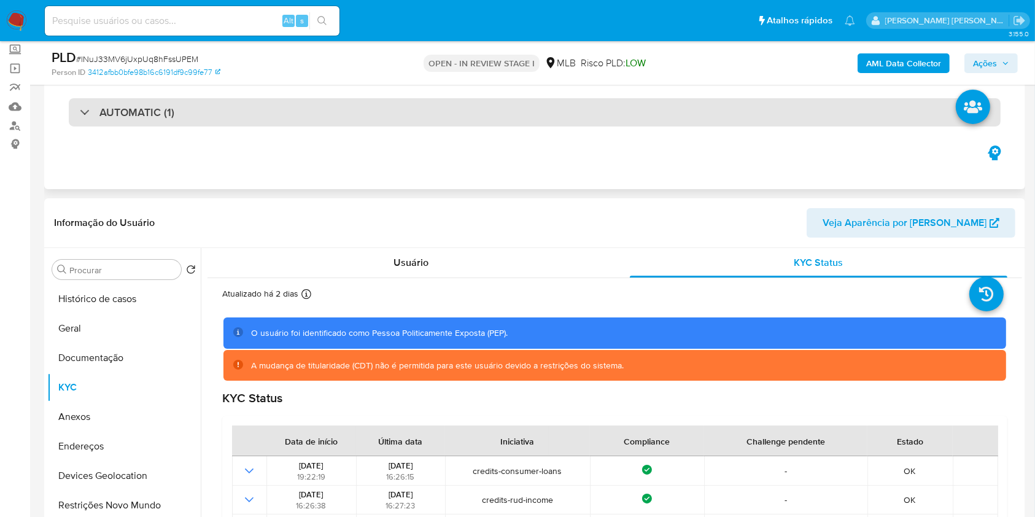
scroll to position [0, 0]
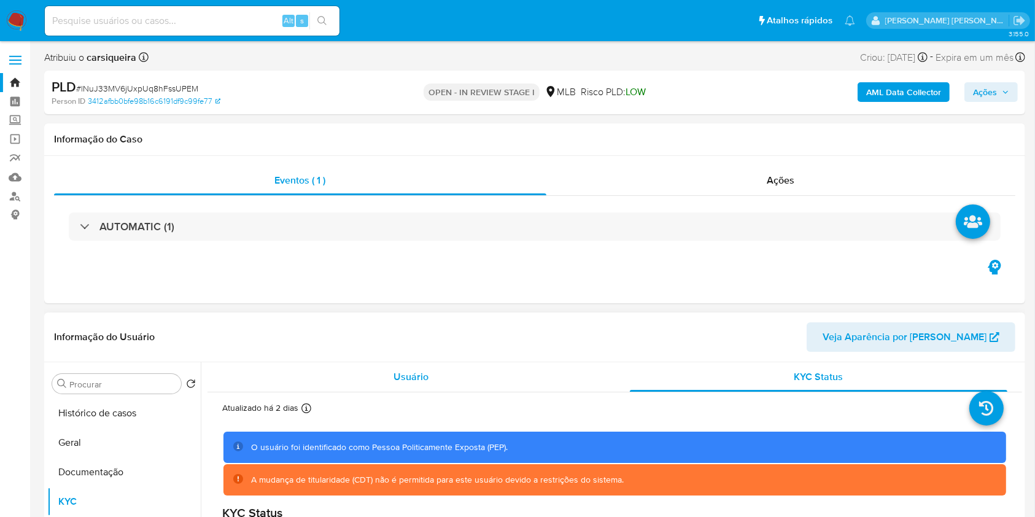
click at [404, 370] on span "Usuário" at bounding box center [411, 377] width 35 height 14
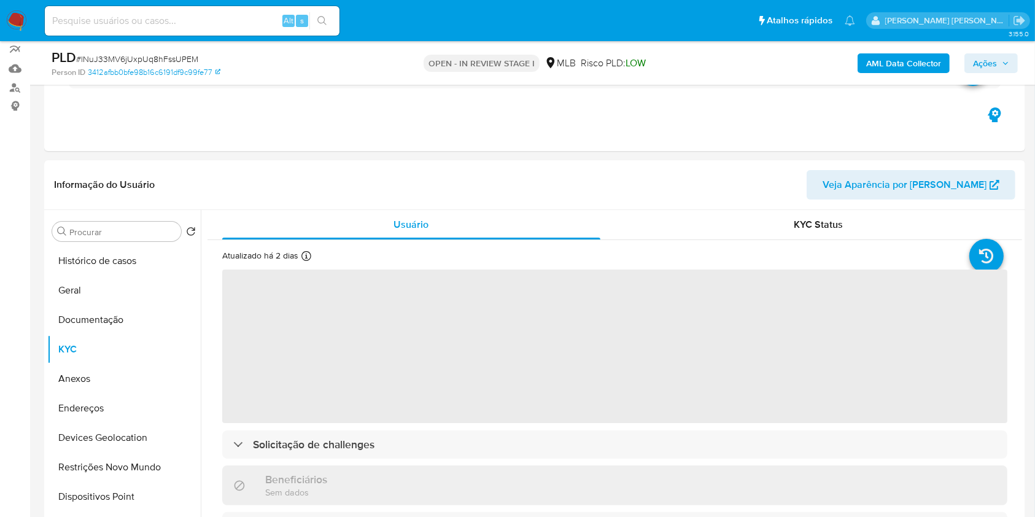
scroll to position [118, 0]
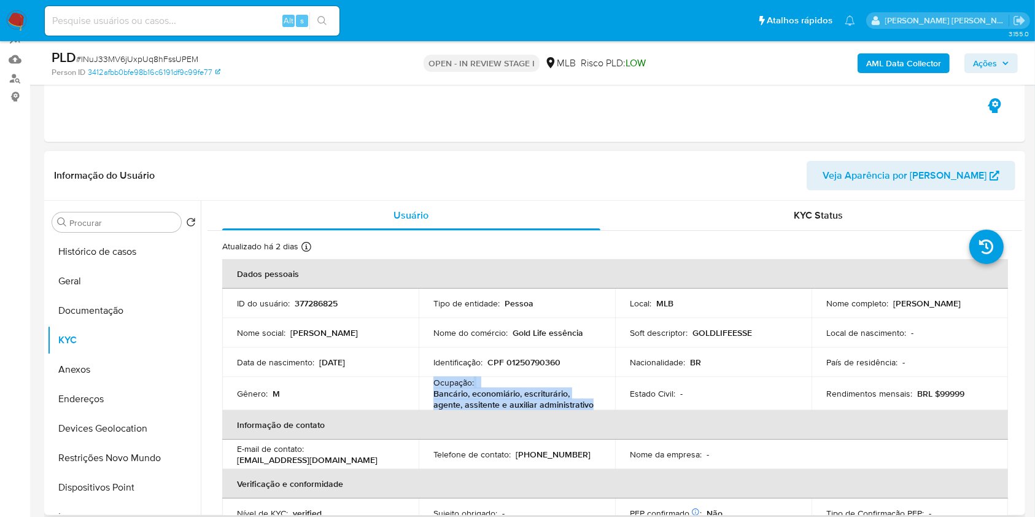
drag, startPoint x: 594, startPoint y: 405, endPoint x: 419, endPoint y: 377, distance: 177.2
click at [419, 377] on td "Ocupação : Bancário, economiário, escriturário, agente, assitente e auxiliar ad…" at bounding box center [517, 393] width 196 height 33
copy div "Ocupação : Bancário, economiário, escriturário, agente, assitente e auxiliar ad…"
click at [901, 58] on b "AML Data Collector" at bounding box center [903, 63] width 75 height 20
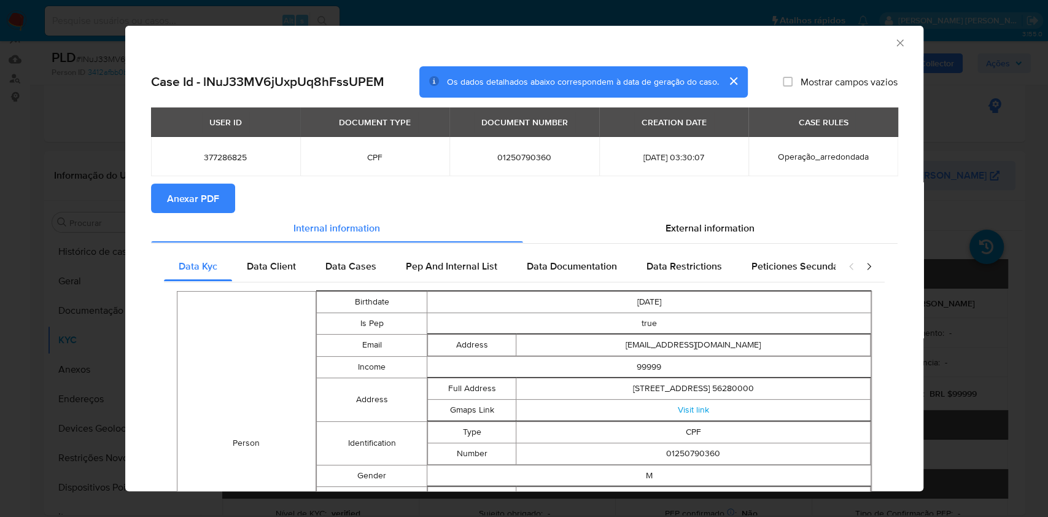
click at [0, 257] on div "AML Data Collector Case Id - lNuJ33MV6jUxpUq8hFssUPEM Os dados detalhados abaix…" at bounding box center [524, 258] width 1048 height 517
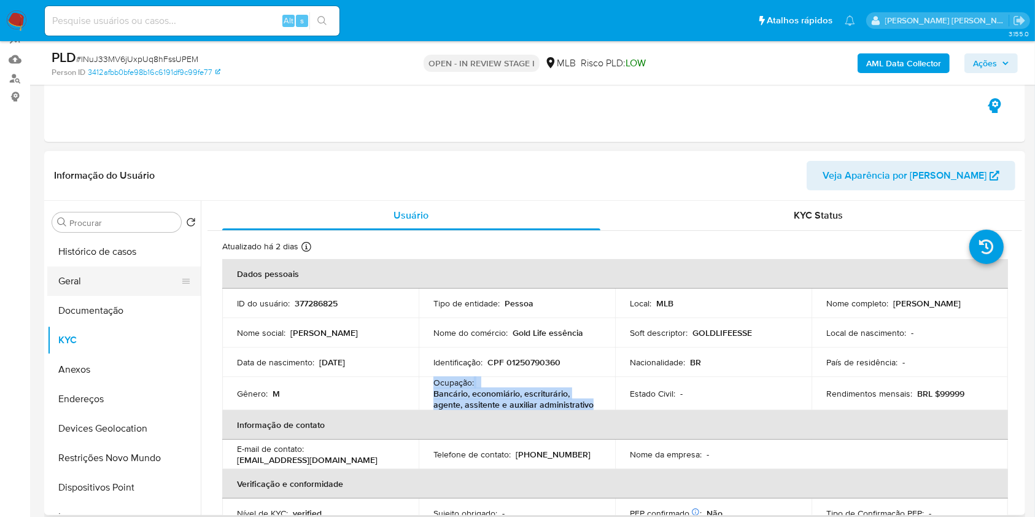
click at [86, 282] on button "Geral" at bounding box center [119, 280] width 144 height 29
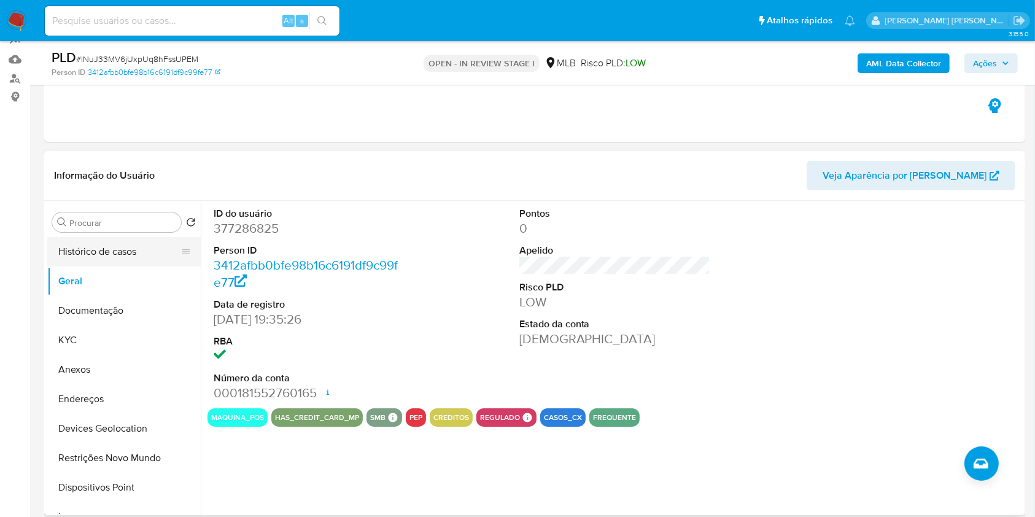
click at [133, 257] on button "Histórico de casos" at bounding box center [119, 251] width 144 height 29
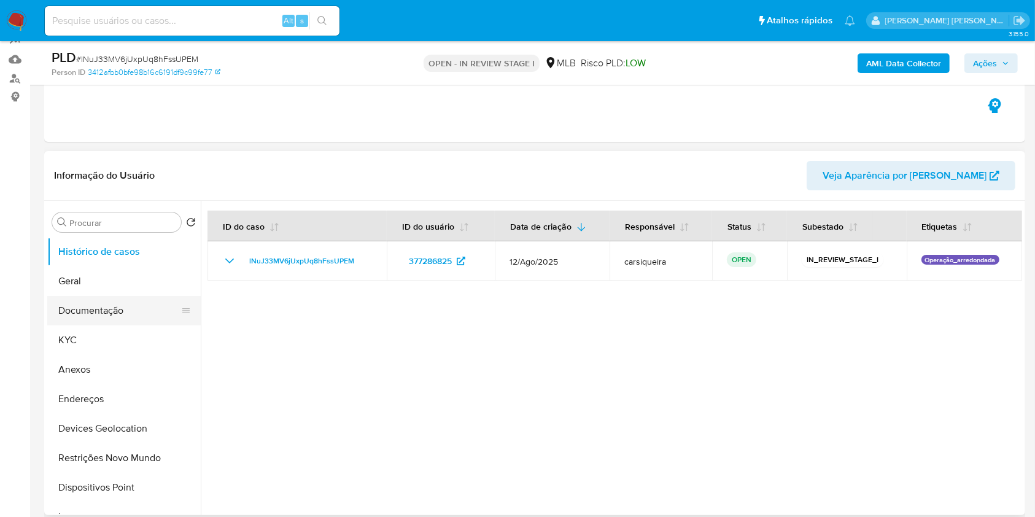
click at [114, 303] on button "Documentação" at bounding box center [119, 310] width 144 height 29
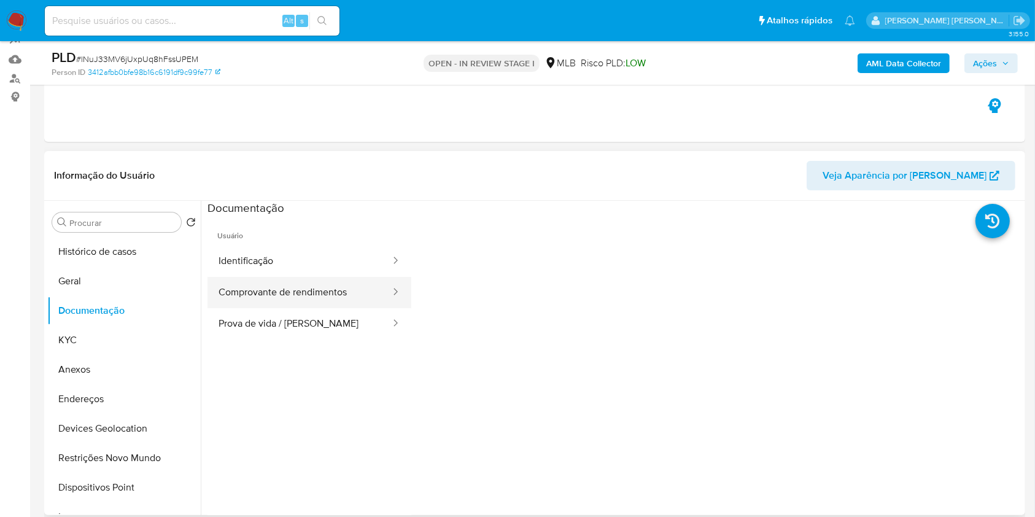
click at [285, 288] on button "Comprovante de rendimentos" at bounding box center [300, 292] width 184 height 31
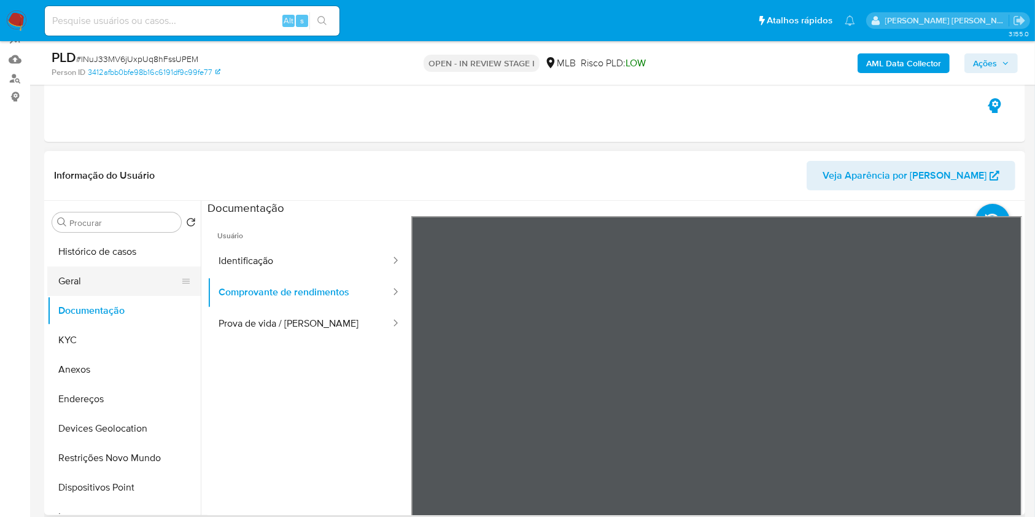
click at [119, 273] on button "Geral" at bounding box center [119, 280] width 144 height 29
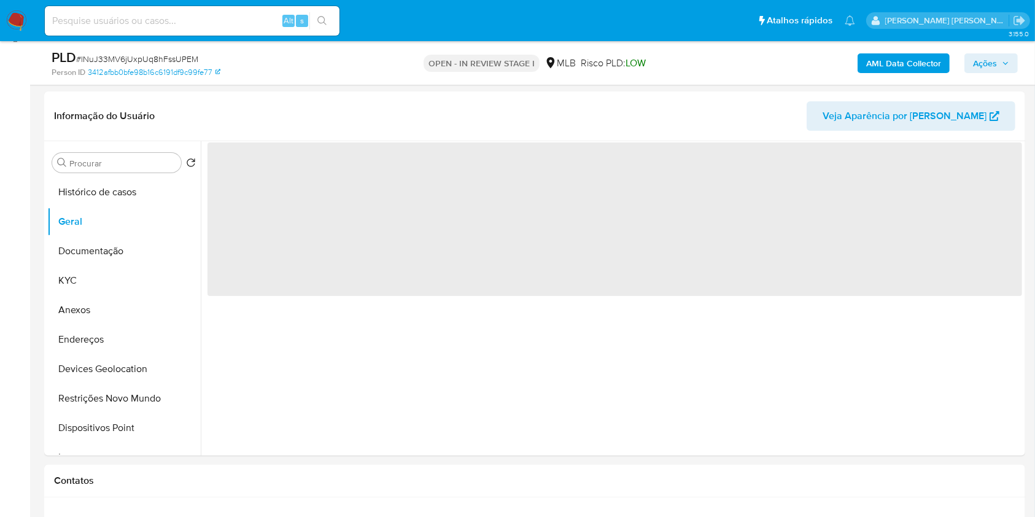
scroll to position [180, 0]
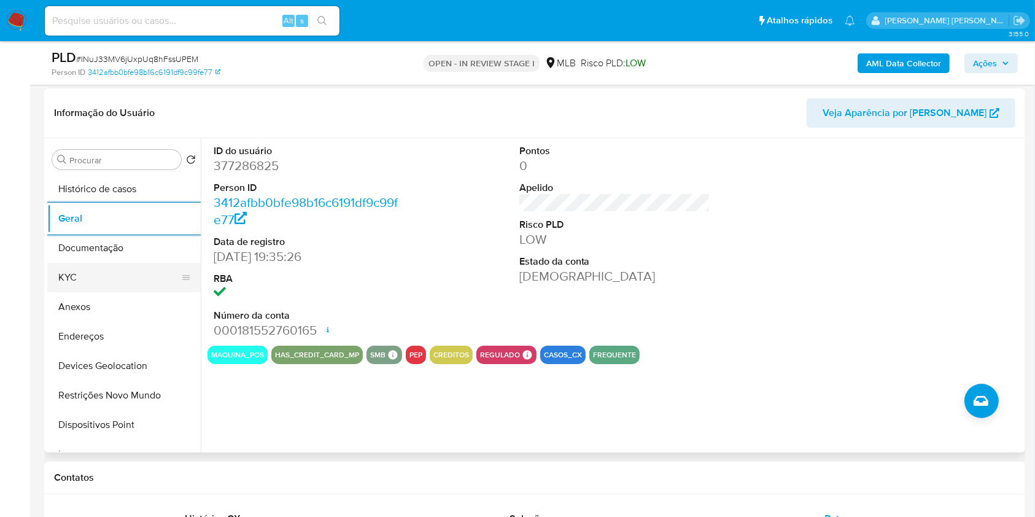
click at [113, 285] on button "KYC" at bounding box center [119, 277] width 144 height 29
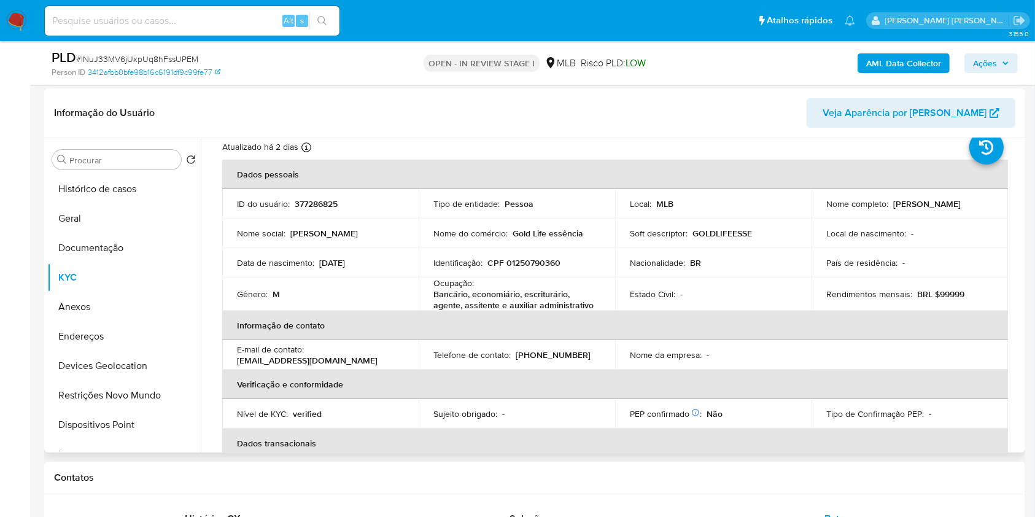
scroll to position [0, 0]
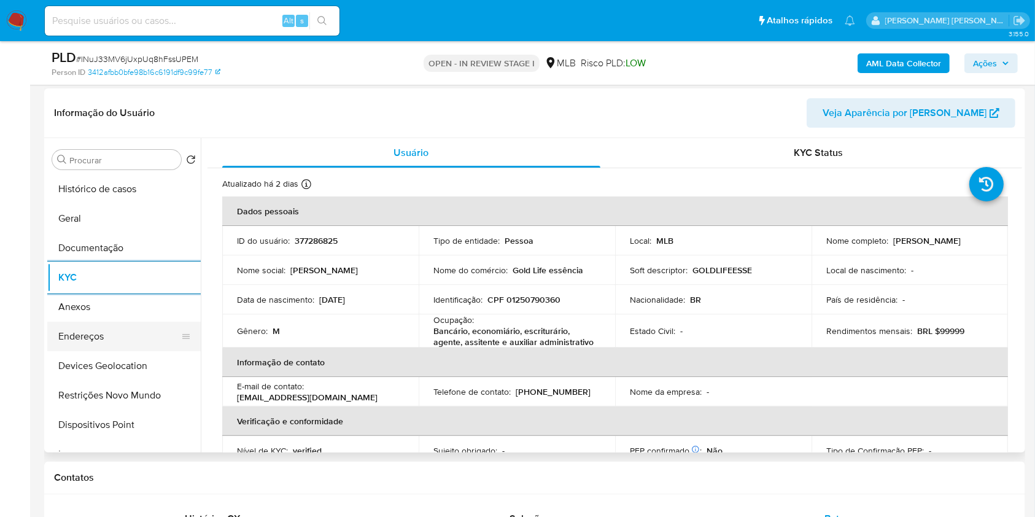
click at [134, 336] on button "Endereços" at bounding box center [119, 336] width 144 height 29
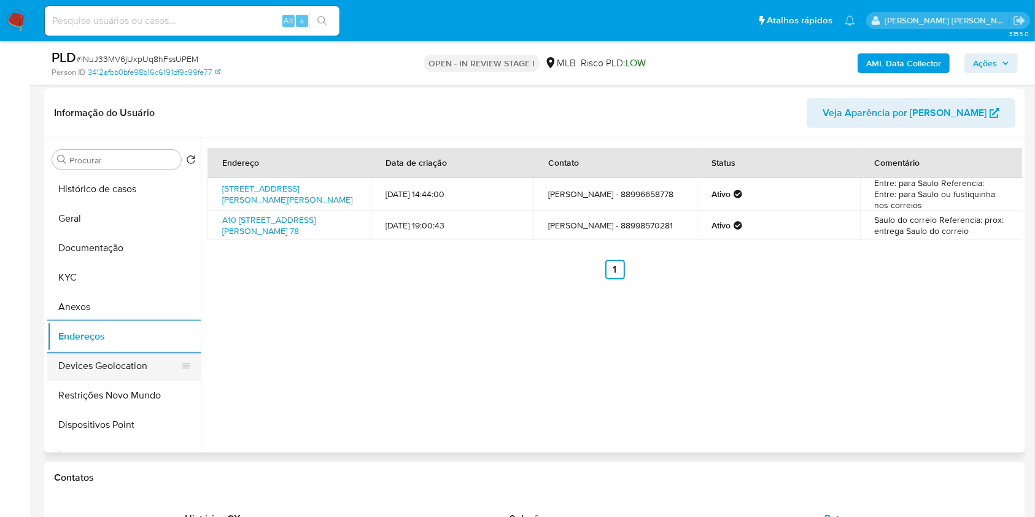
click at [141, 364] on button "Devices Geolocation" at bounding box center [119, 365] width 144 height 29
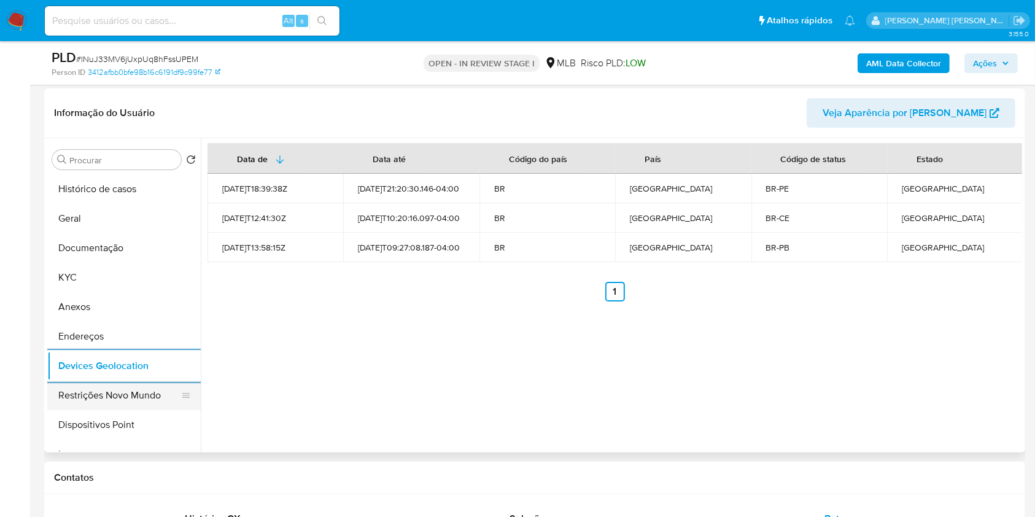
click at [118, 387] on button "Restrições Novo Mundo" at bounding box center [119, 395] width 144 height 29
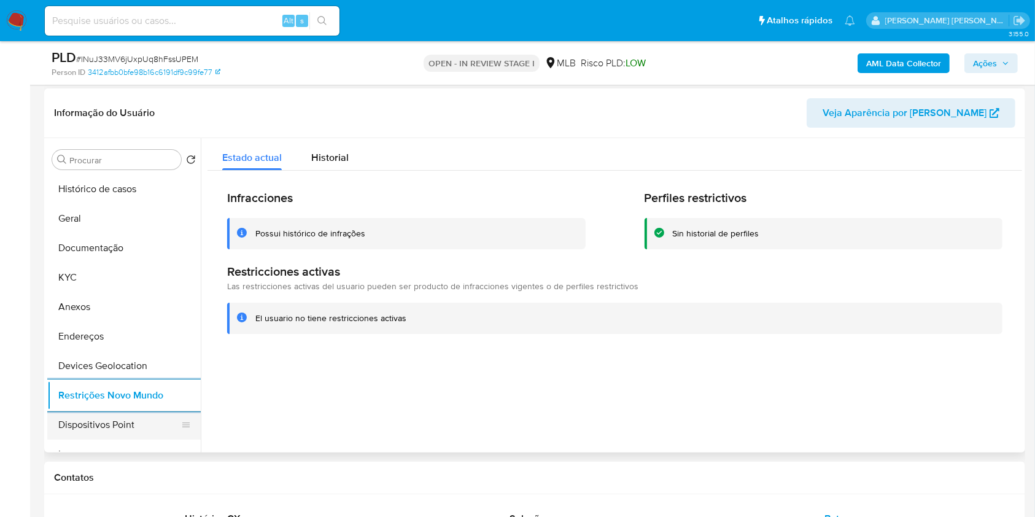
click at [138, 427] on button "Dispositivos Point" at bounding box center [119, 424] width 144 height 29
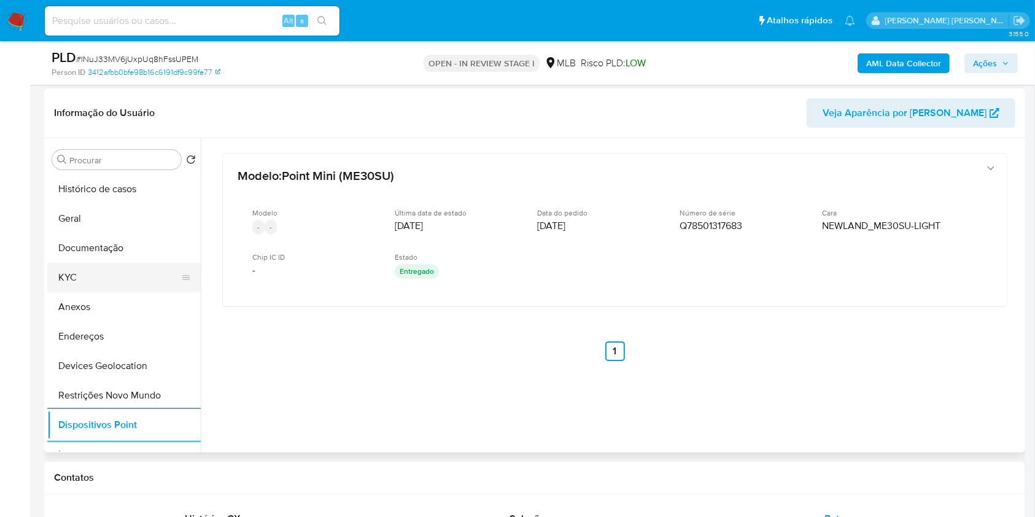
click at [77, 280] on button "KYC" at bounding box center [119, 277] width 144 height 29
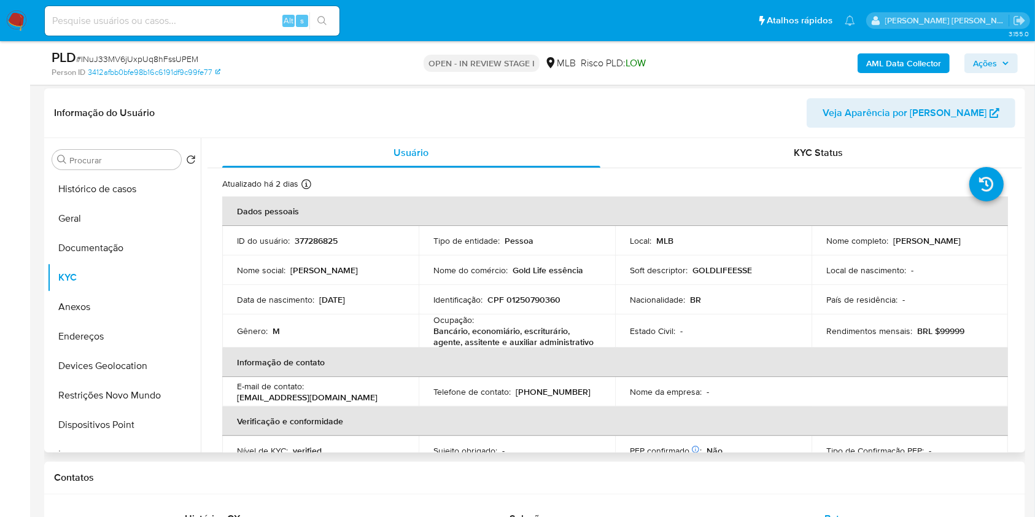
click at [522, 298] on p "CPF 01250790360" at bounding box center [523, 299] width 73 height 11
copy p "01250790360"
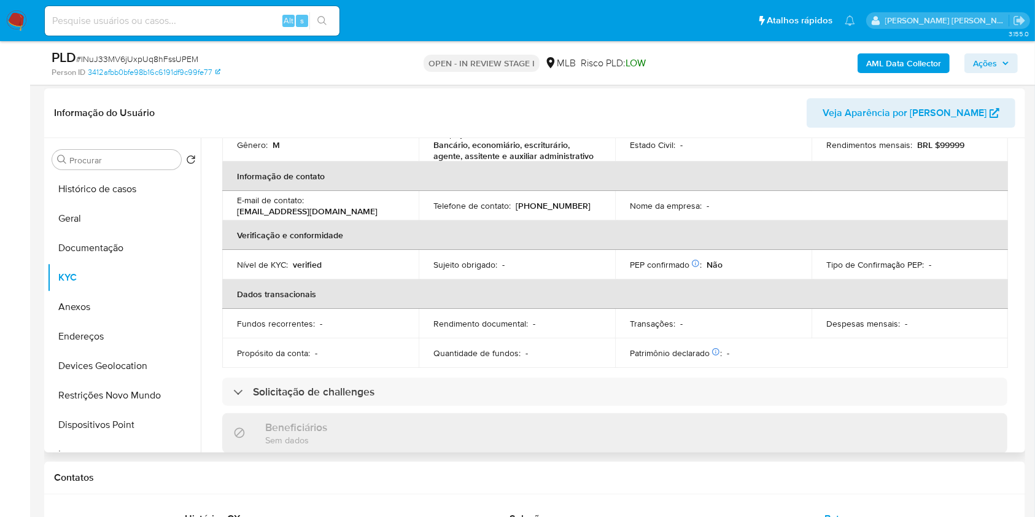
scroll to position [526, 0]
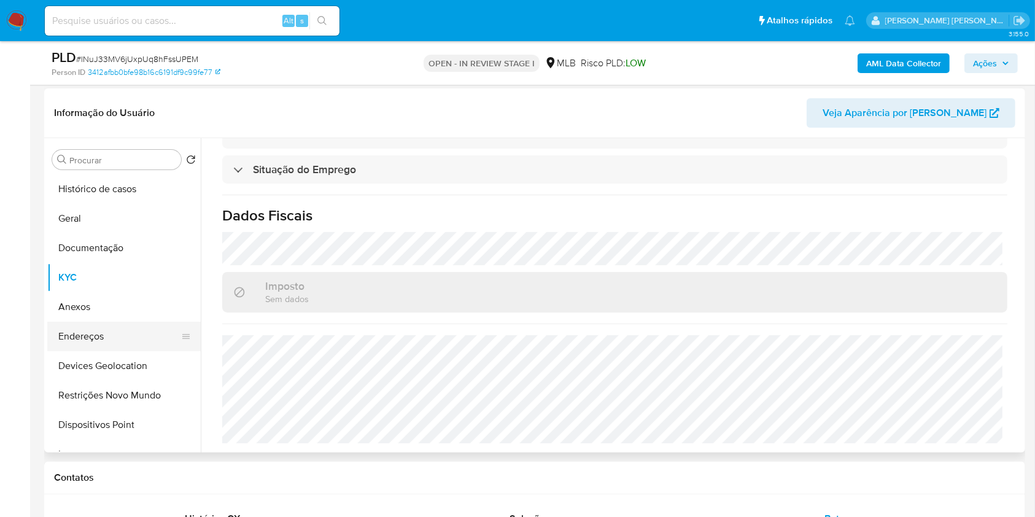
click at [125, 338] on button "Endereços" at bounding box center [119, 336] width 144 height 29
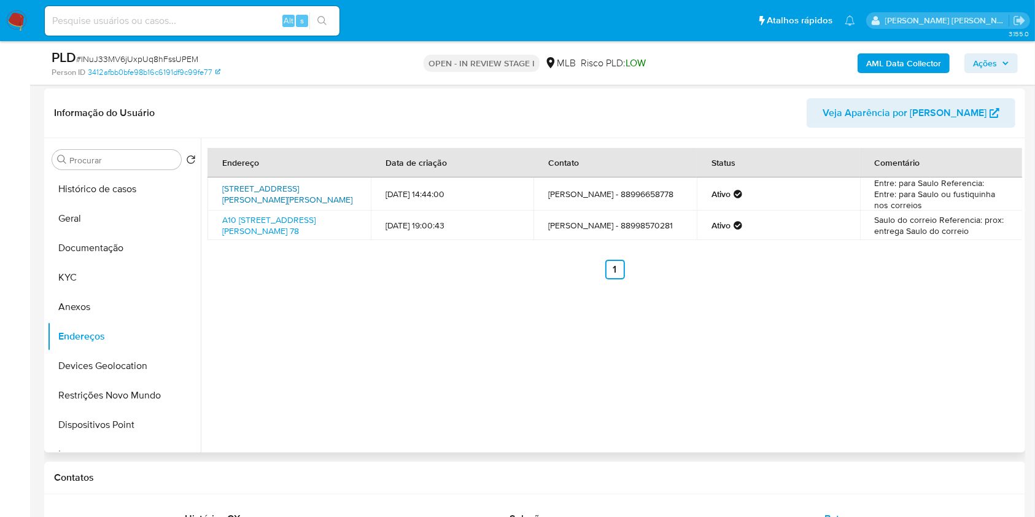
click at [289, 192] on link "Rua Firmino Tavares 78, Barro, Ceará, 63380959, Brasil 78" at bounding box center [287, 193] width 130 height 23
click at [111, 273] on button "KYC" at bounding box center [119, 277] width 144 height 29
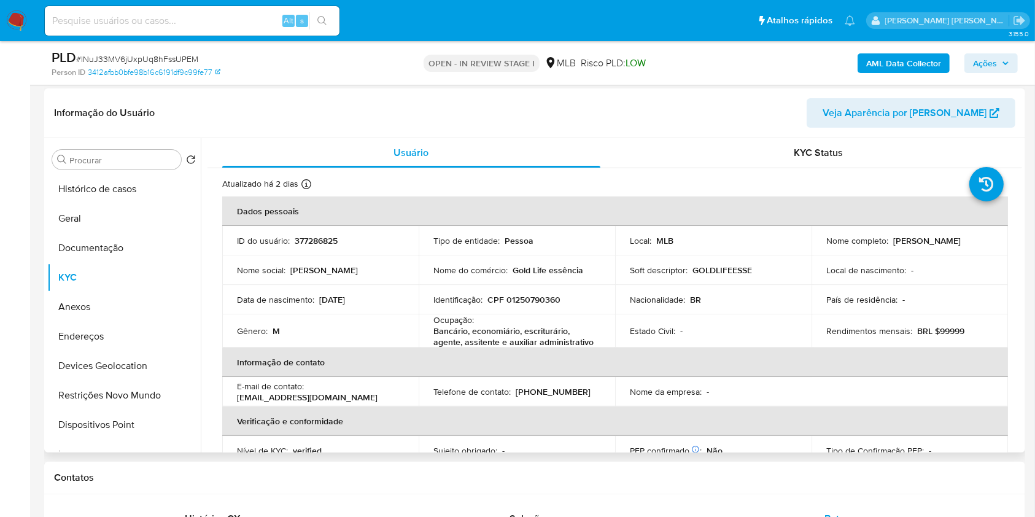
click at [555, 304] on p "CPF 01250790360" at bounding box center [523, 299] width 73 height 11
copy p "01250790360"
click at [527, 305] on p "CPF 01250790360" at bounding box center [523, 299] width 73 height 11
click at [547, 297] on p "CPF 01250790360" at bounding box center [523, 299] width 73 height 11
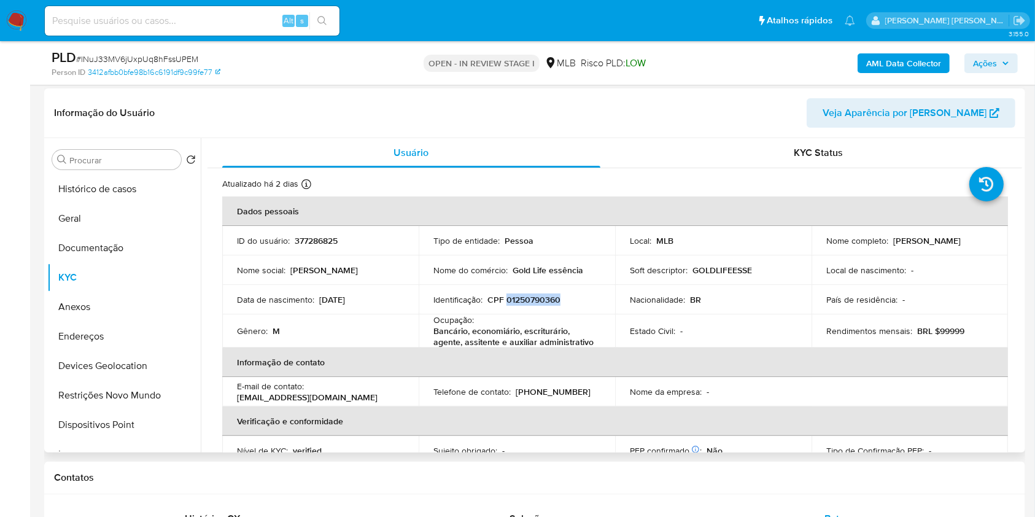
click at [547, 297] on p "CPF 01250790360" at bounding box center [523, 299] width 73 height 11
copy p "01250790360"
click at [132, 201] on button "Histórico de casos" at bounding box center [119, 188] width 144 height 29
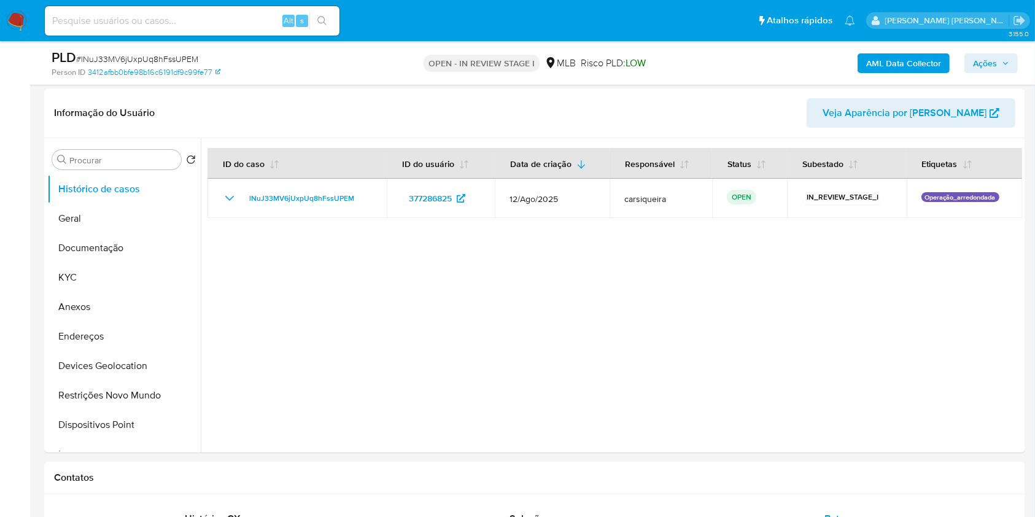
click at [978, 52] on div "AML Data Collector Ações" at bounding box center [858, 63] width 319 height 29
click at [999, 55] on span "Ações" at bounding box center [991, 63] width 36 height 17
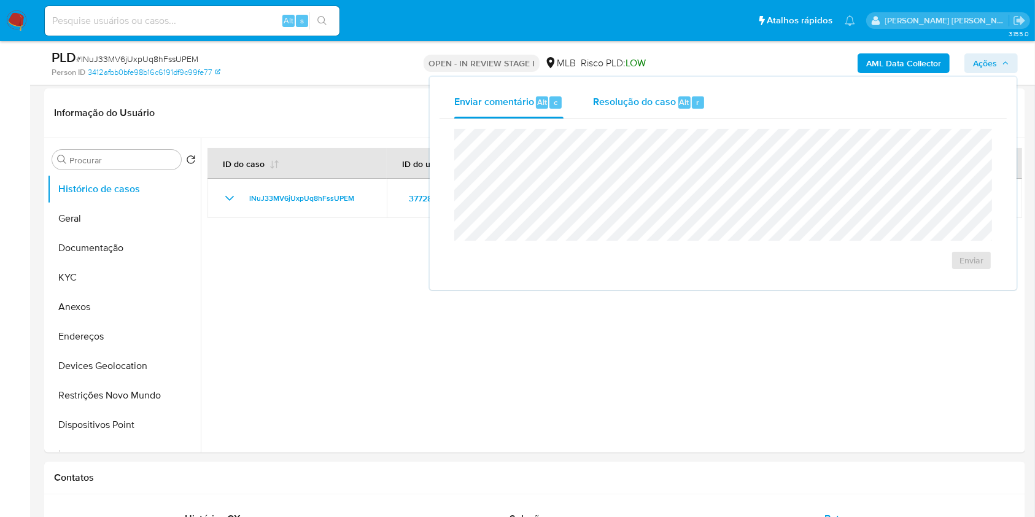
click at [632, 96] on span "Resolução do caso" at bounding box center [634, 102] width 83 height 14
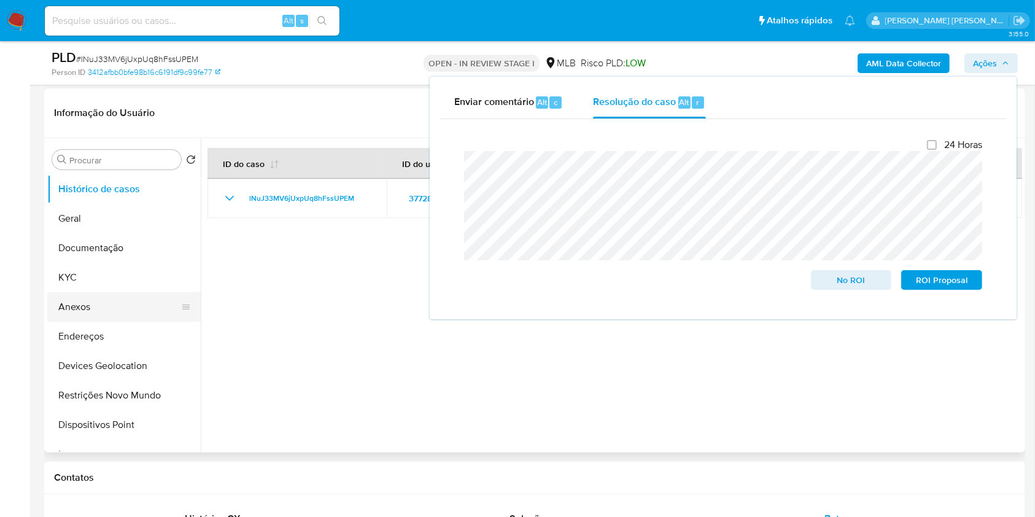
click at [96, 303] on button "Anexos" at bounding box center [119, 306] width 144 height 29
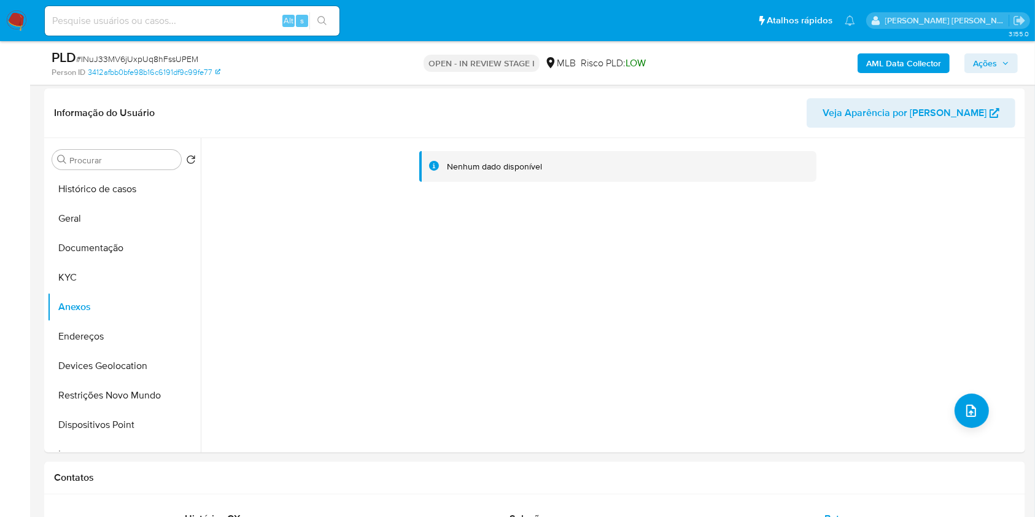
click at [902, 56] on b "AML Data Collector" at bounding box center [903, 63] width 75 height 20
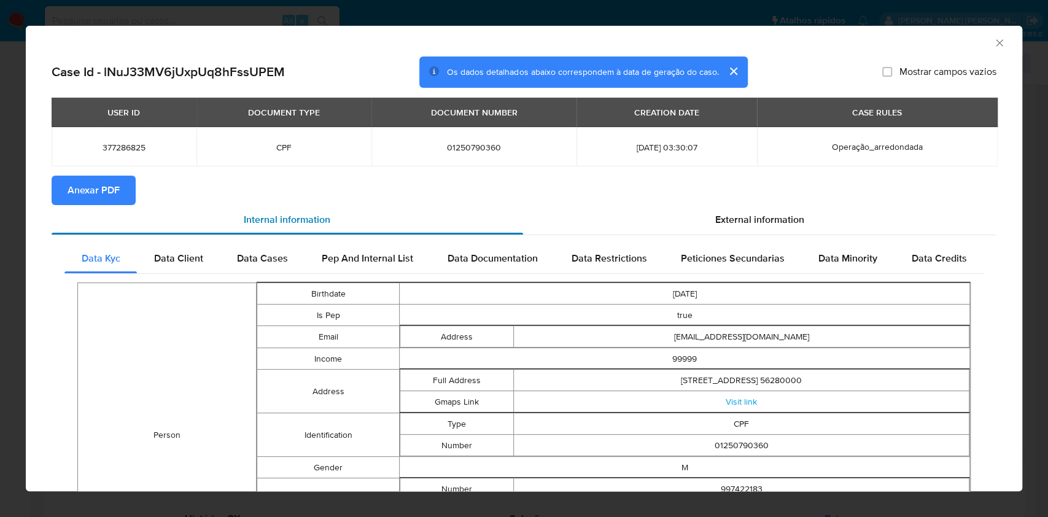
click at [100, 207] on div "Internal information" at bounding box center [288, 219] width 472 height 29
click at [100, 198] on span "Anexar PDF" at bounding box center [94, 190] width 52 height 27
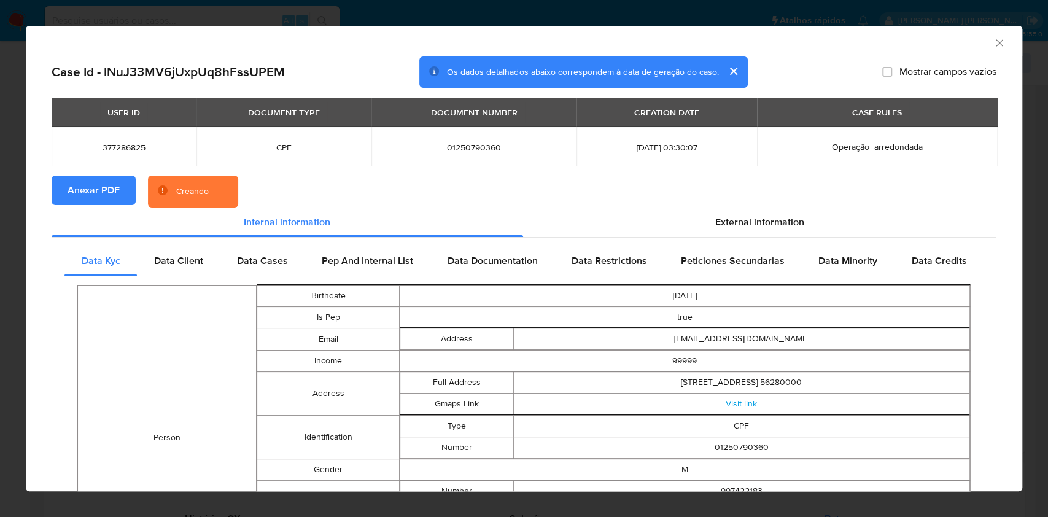
click at [729, 69] on button "cerrar" at bounding box center [732, 70] width 29 height 29
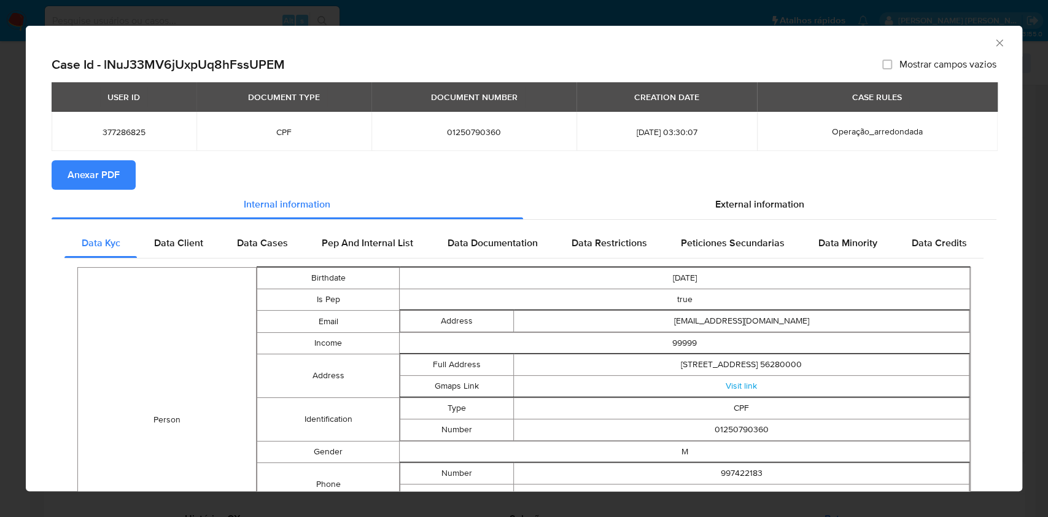
click at [993, 39] on icon "Fechar a janela" at bounding box center [999, 43] width 12 height 12
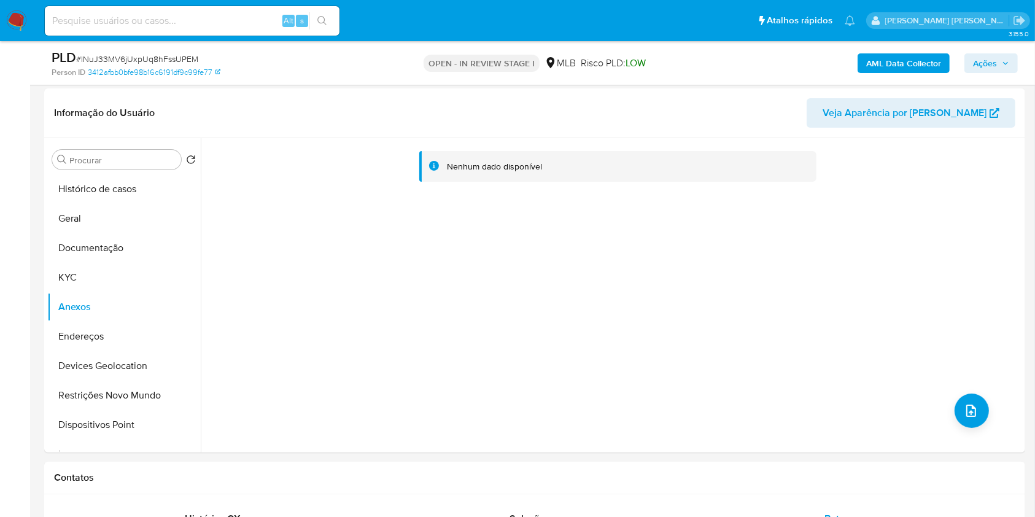
click at [985, 64] on span "Ações" at bounding box center [985, 63] width 24 height 20
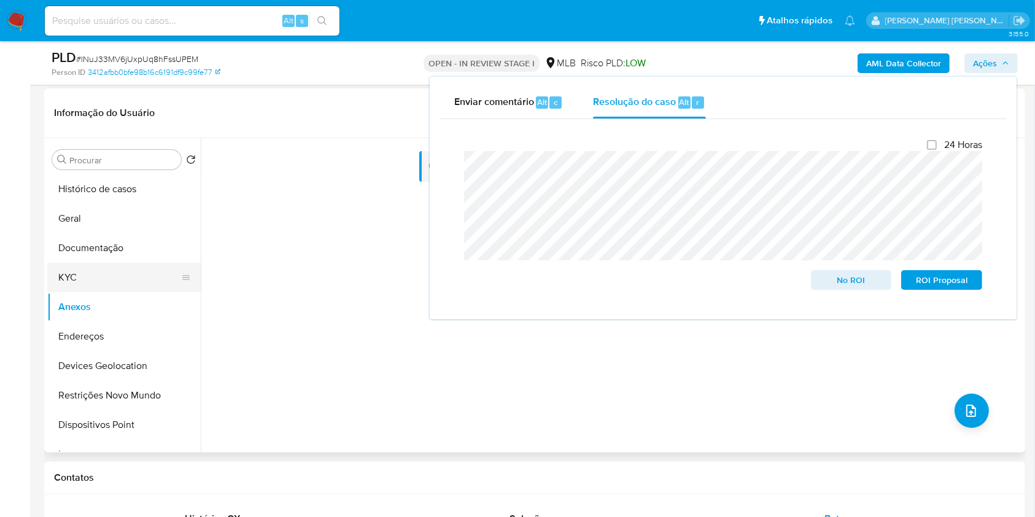
click at [101, 290] on button "KYC" at bounding box center [119, 277] width 144 height 29
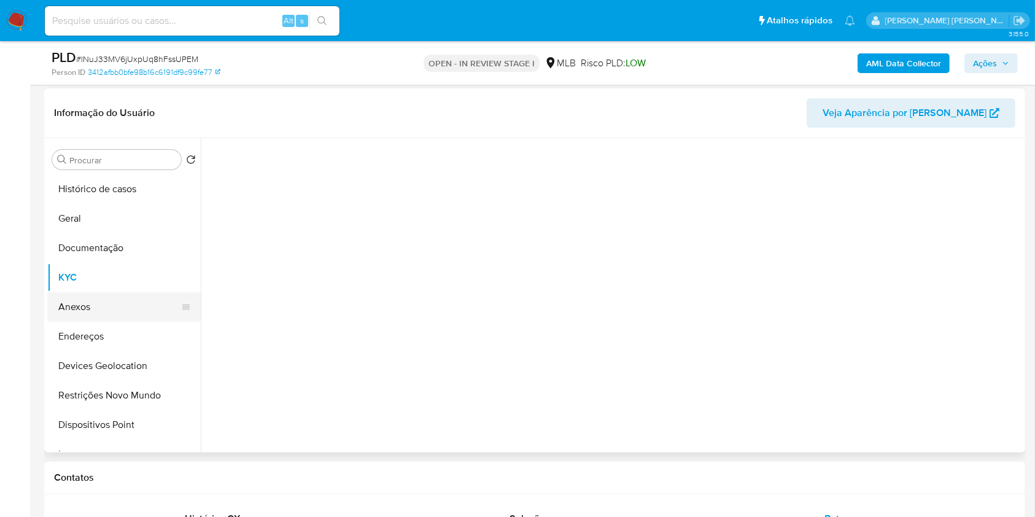
click at [108, 307] on button "Anexos" at bounding box center [119, 306] width 144 height 29
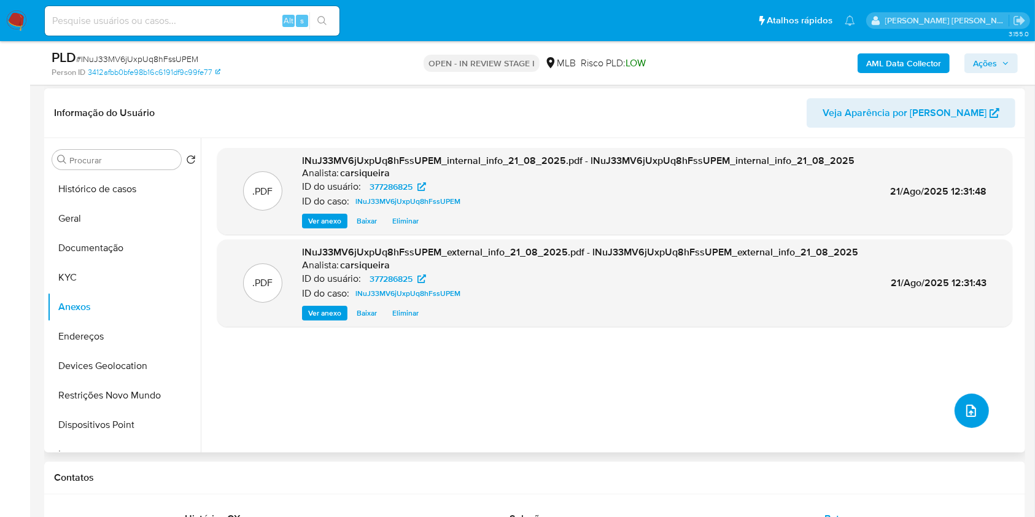
click at [972, 400] on button "upload-file" at bounding box center [972, 411] width 34 height 34
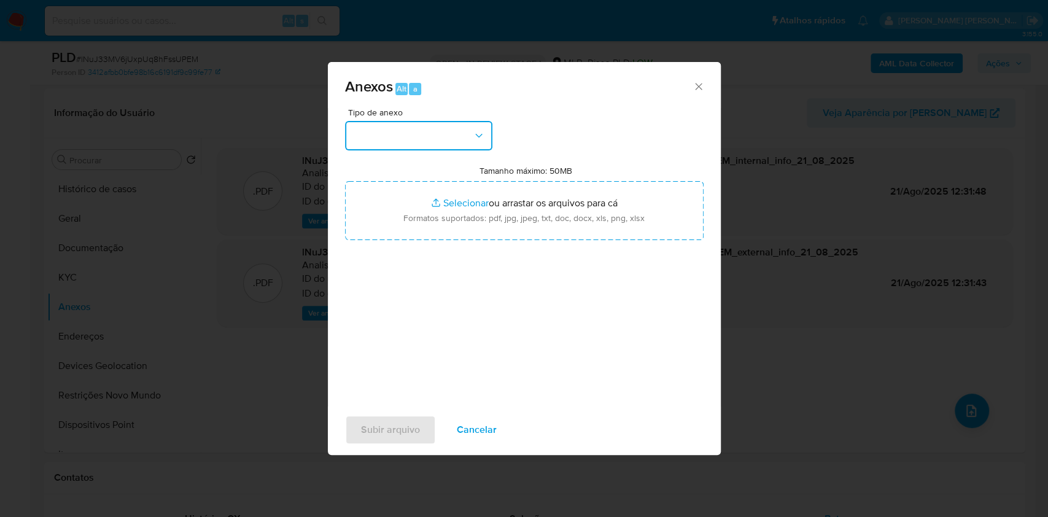
click at [416, 128] on button "button" at bounding box center [418, 135] width 147 height 29
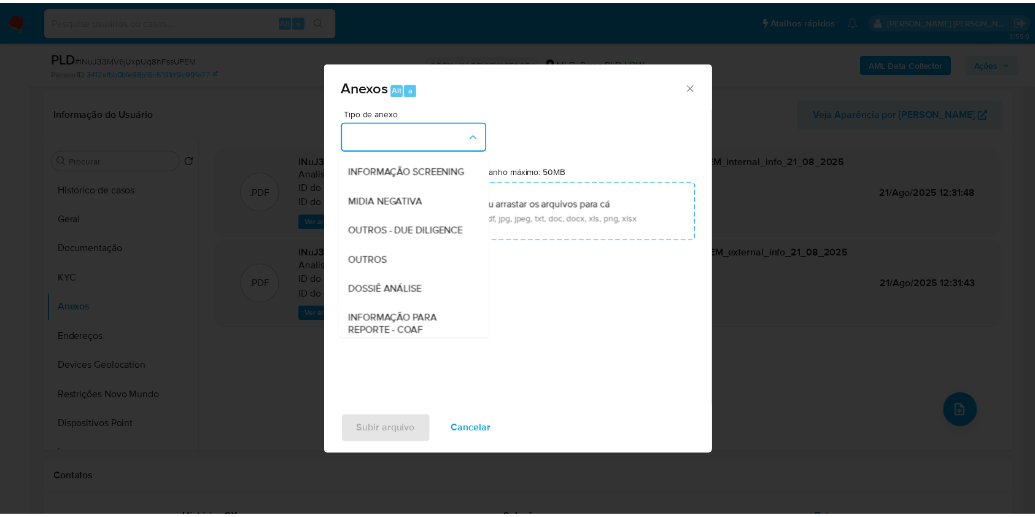
scroll to position [188, 0]
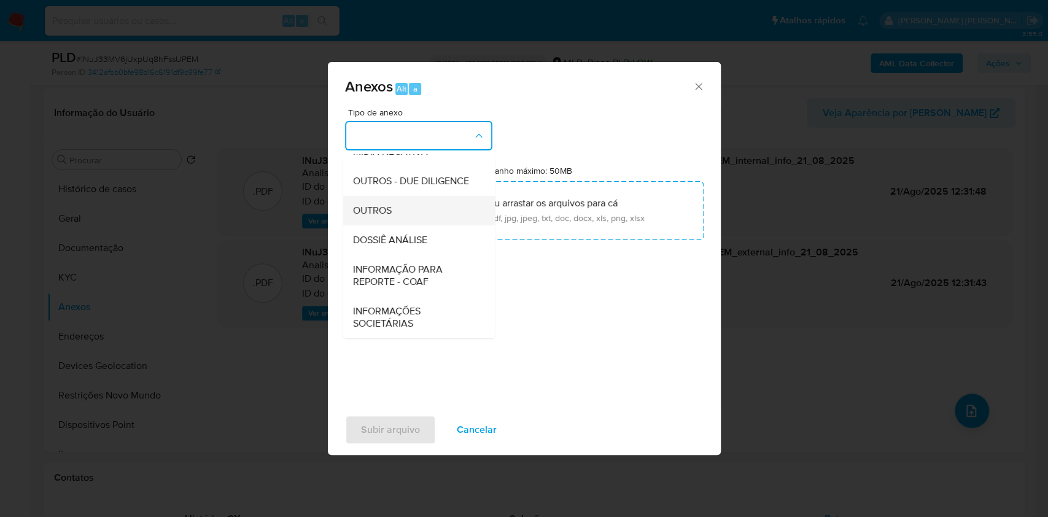
click at [386, 208] on span "OUTROS" at bounding box center [371, 210] width 39 height 12
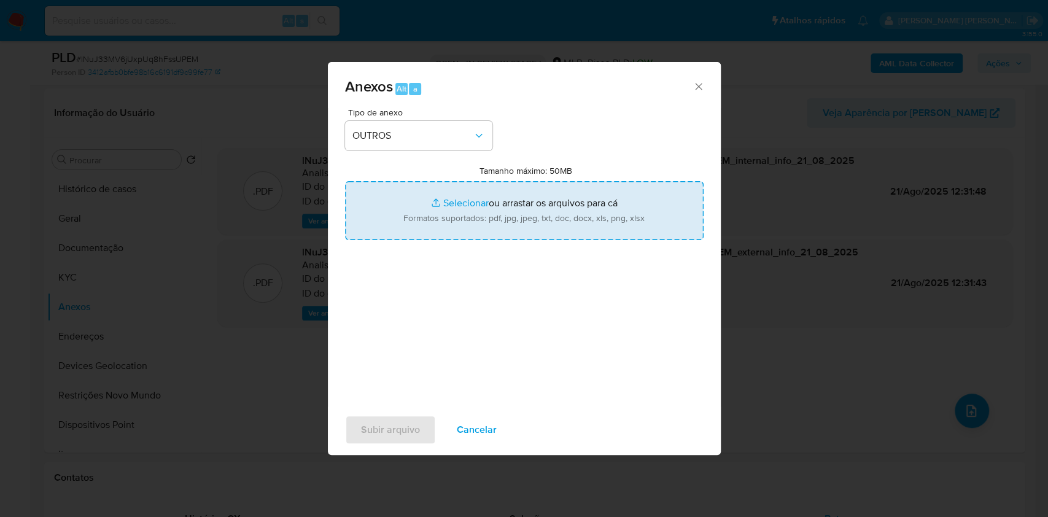
click at [445, 196] on input "Tamanho máximo: 50MB Selecionar arquivos" at bounding box center [524, 210] width 359 height 59
type input "C:\fakepath\Mulan 377286825_2025_08_21_07_55_47.xlsx"
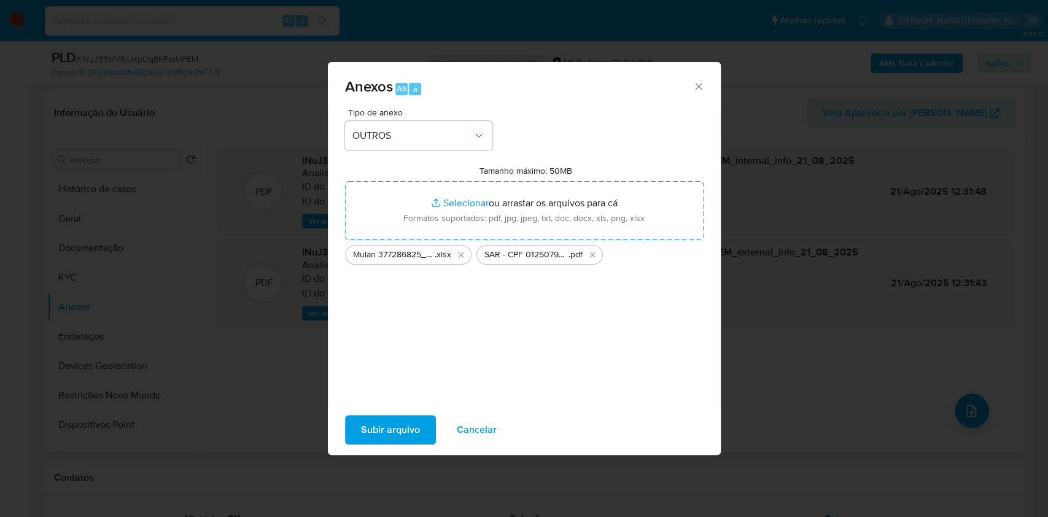
click at [424, 425] on button "Subir arquivo" at bounding box center [390, 429] width 91 height 29
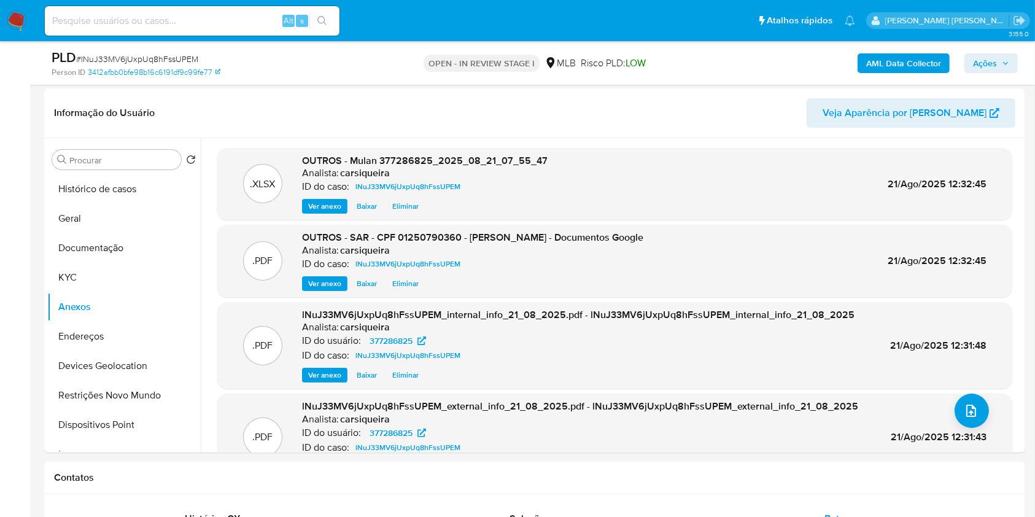
click at [987, 61] on span "Ações" at bounding box center [985, 63] width 24 height 20
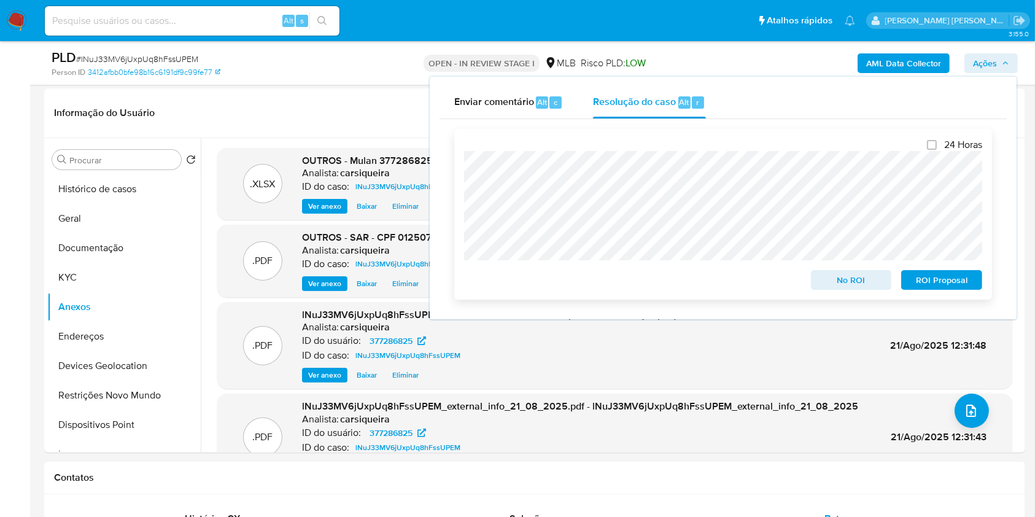
click at [927, 277] on span "ROI Proposal" at bounding box center [942, 279] width 64 height 17
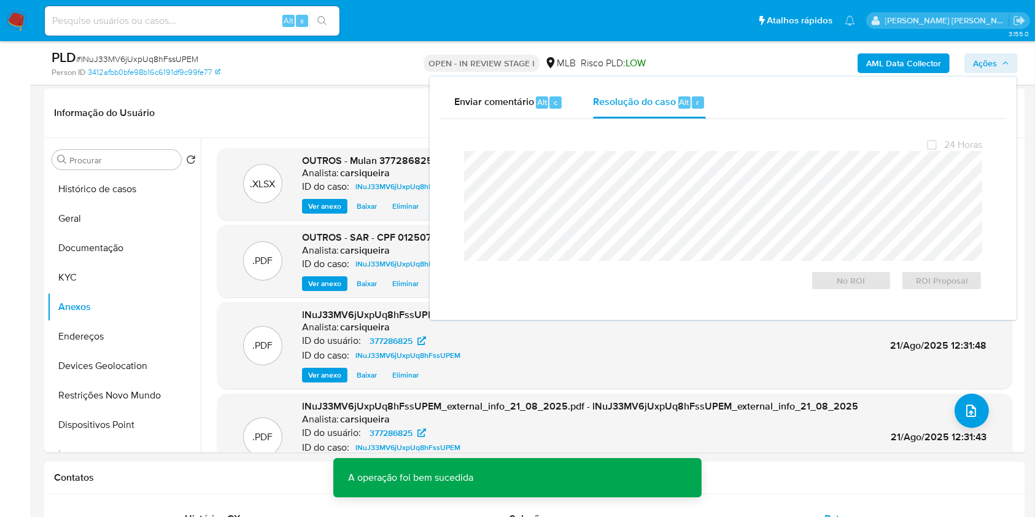
click at [174, 55] on span "# lNuJ33MV6jUxpUq8hFssUPEM" at bounding box center [137, 59] width 122 height 12
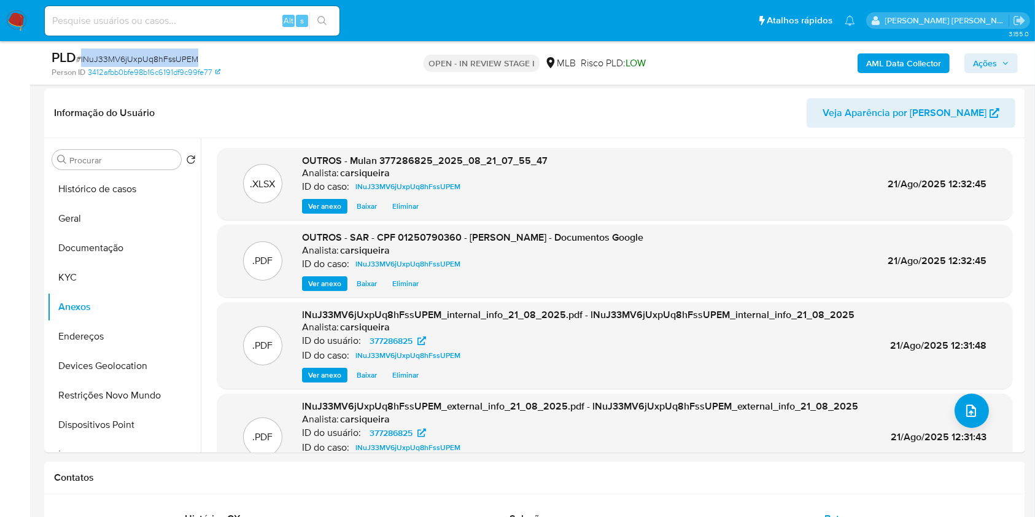
copy span "lNuJ33MV6jUxpUq8hFssUPEM"
click at [988, 69] on span "Ações" at bounding box center [985, 63] width 24 height 20
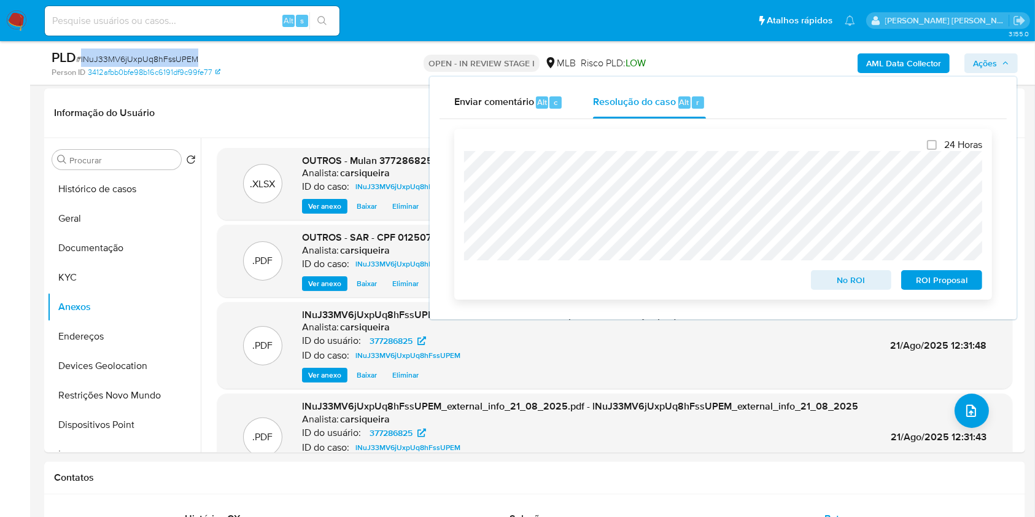
click at [925, 281] on span "ROI Proposal" at bounding box center [942, 279] width 64 height 17
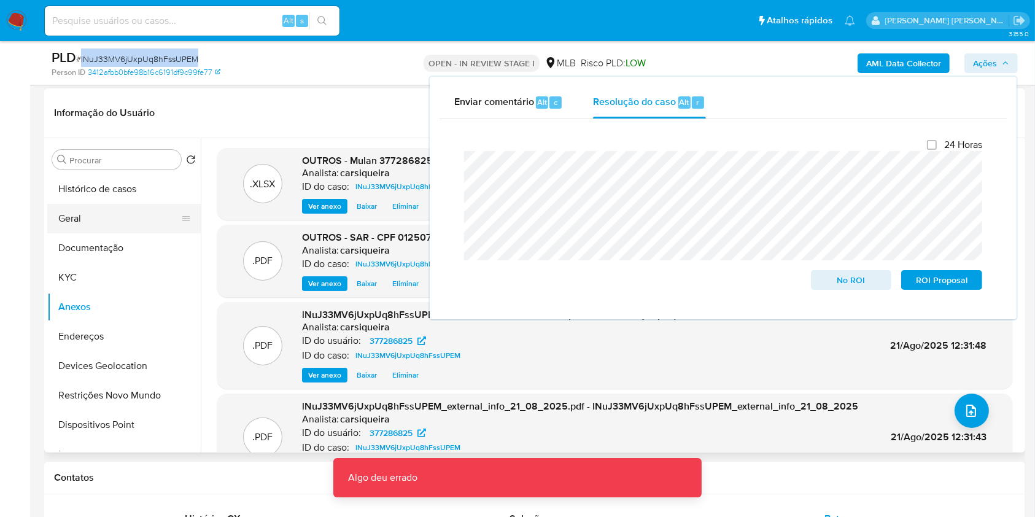
click at [99, 220] on button "Geral" at bounding box center [119, 218] width 144 height 29
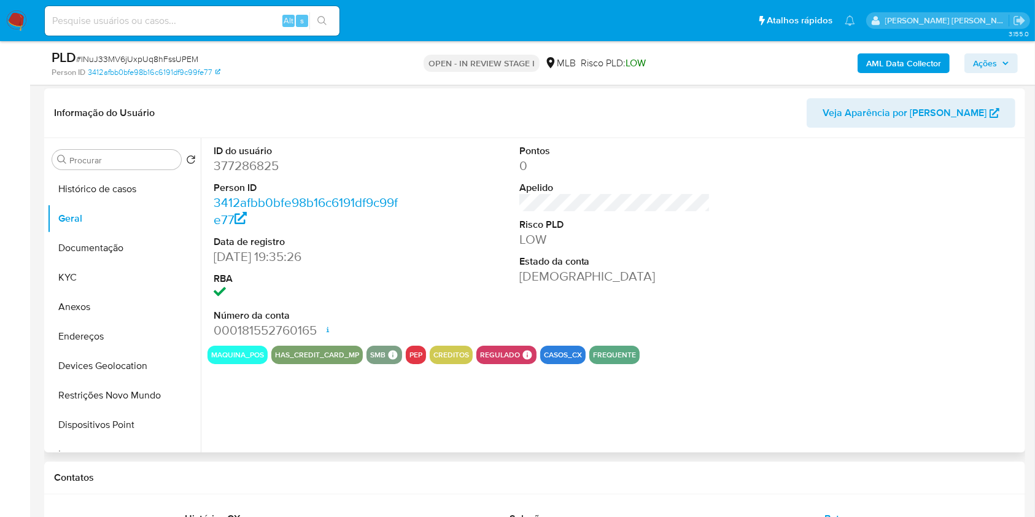
click at [243, 166] on dd "377286825" at bounding box center [310, 165] width 192 height 17
copy dd "377286825"
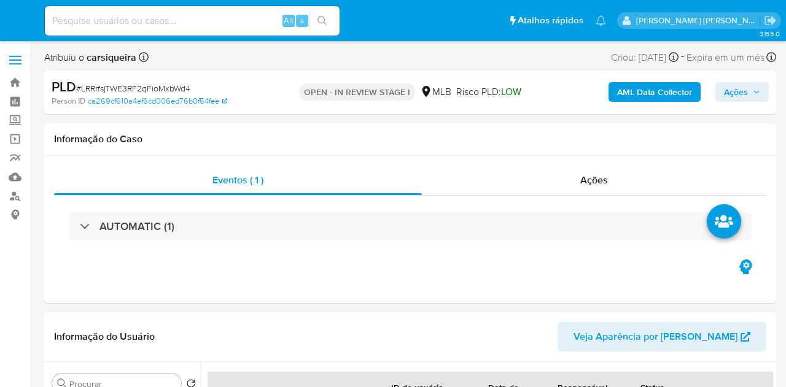
select select "10"
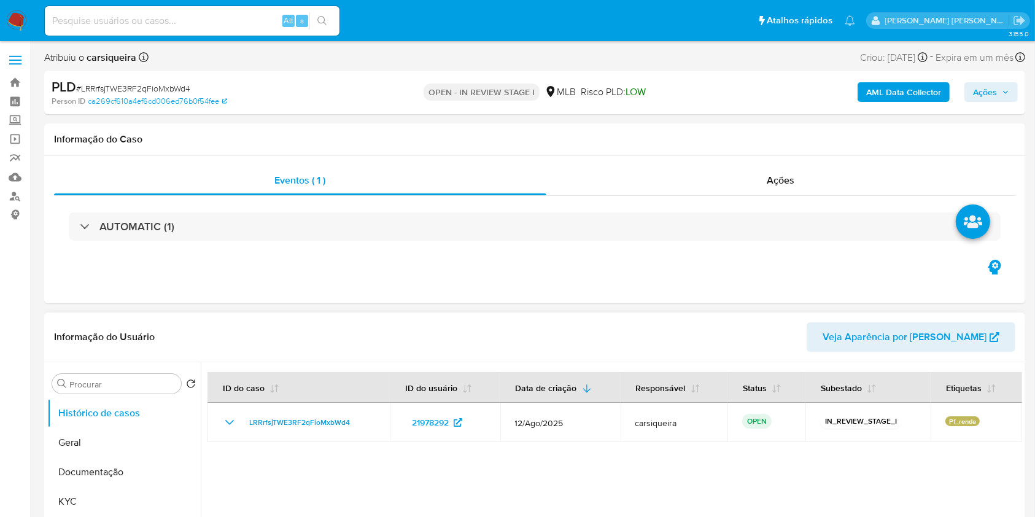
scroll to position [737, 0]
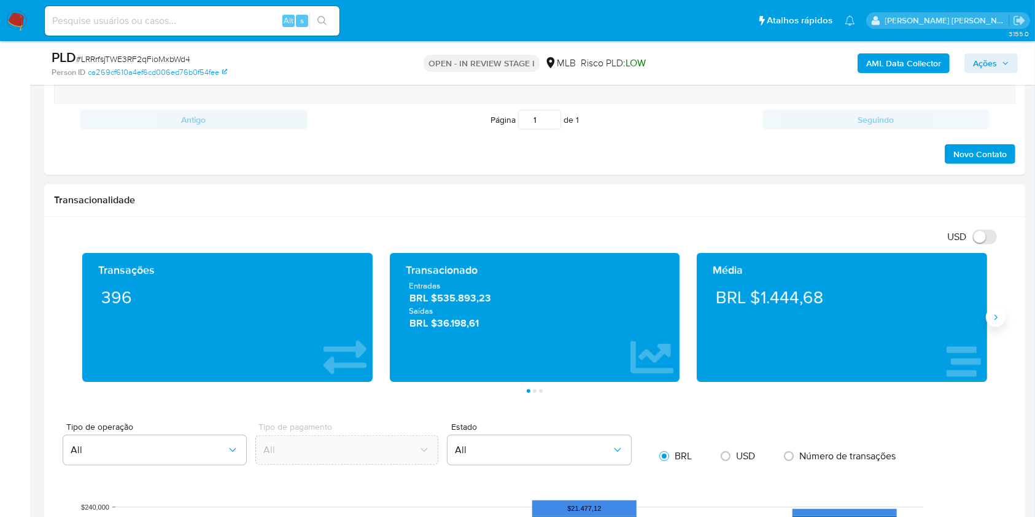
click at [785, 322] on button "Siguiente" at bounding box center [996, 318] width 20 height 20
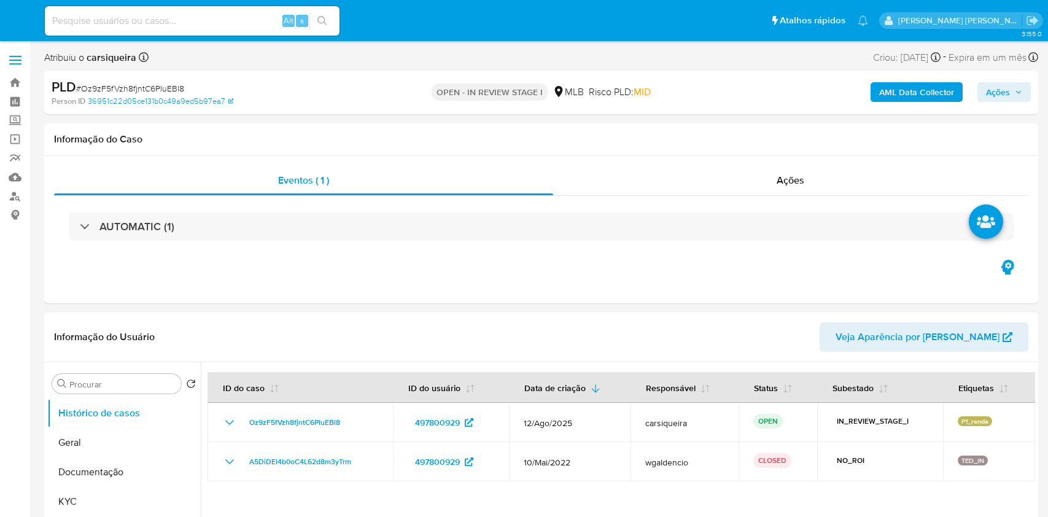
select select "10"
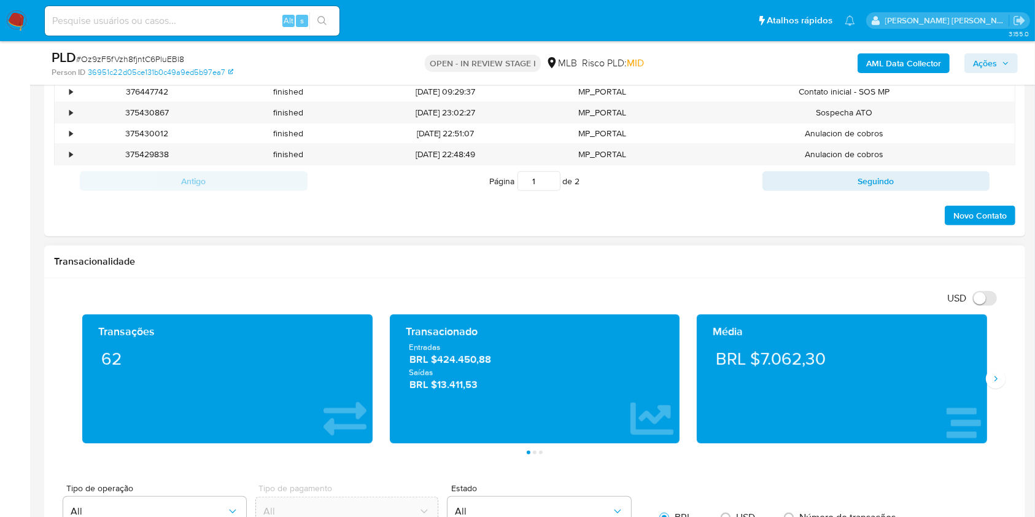
scroll to position [818, 0]
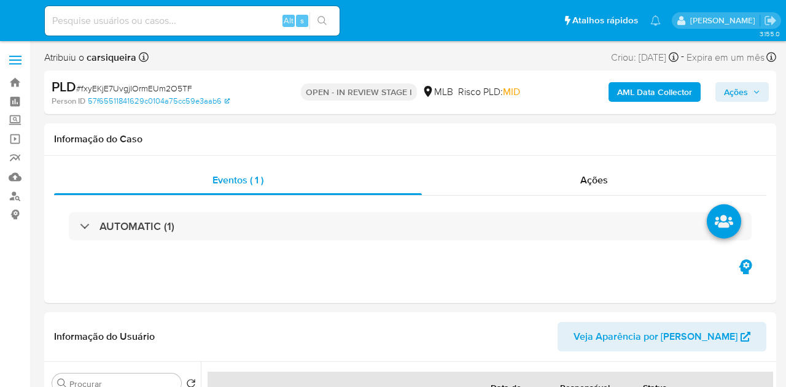
select select "10"
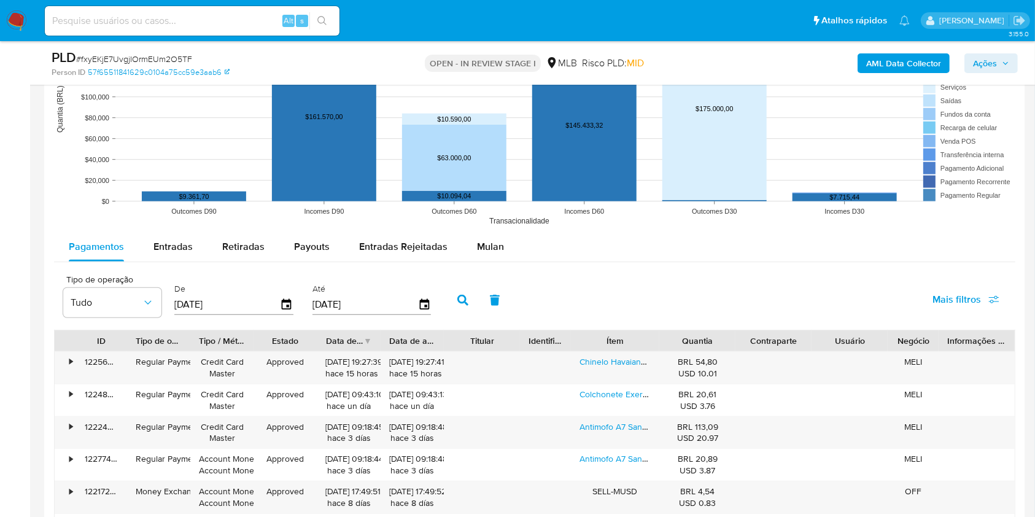
scroll to position [1228, 0]
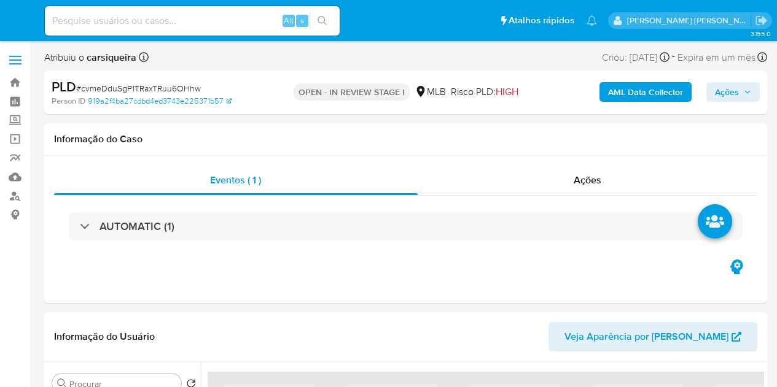
select select "10"
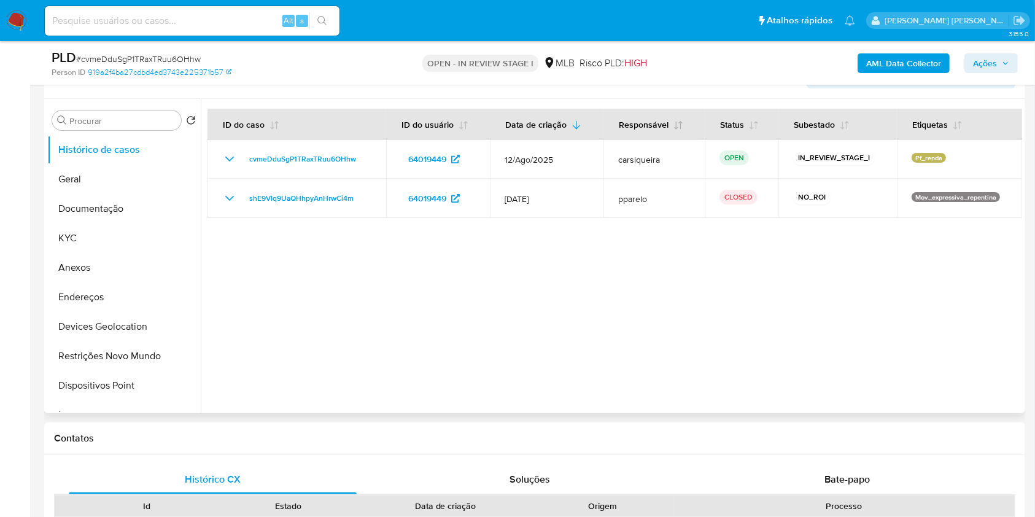
scroll to position [246, 0]
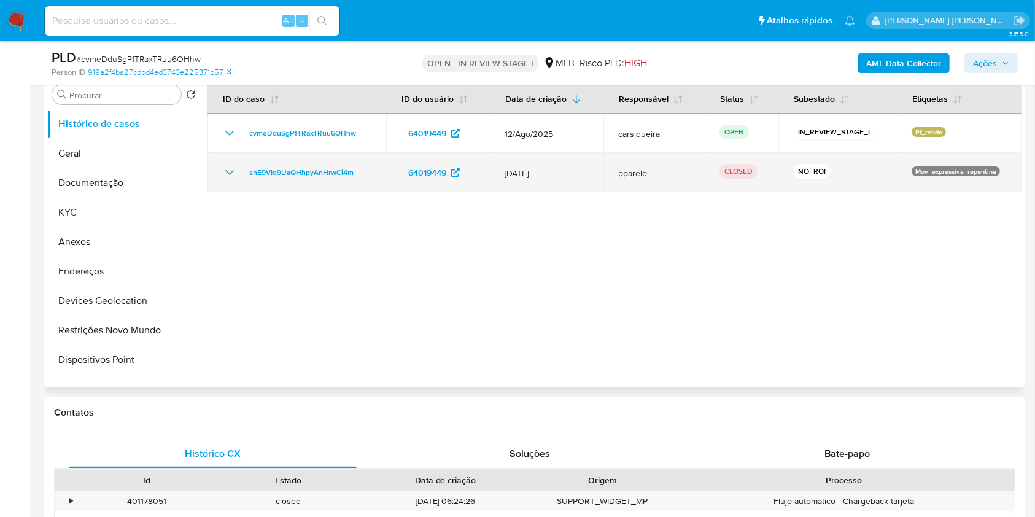
click at [235, 171] on icon "Mostrar/Ocultar" at bounding box center [229, 172] width 15 height 15
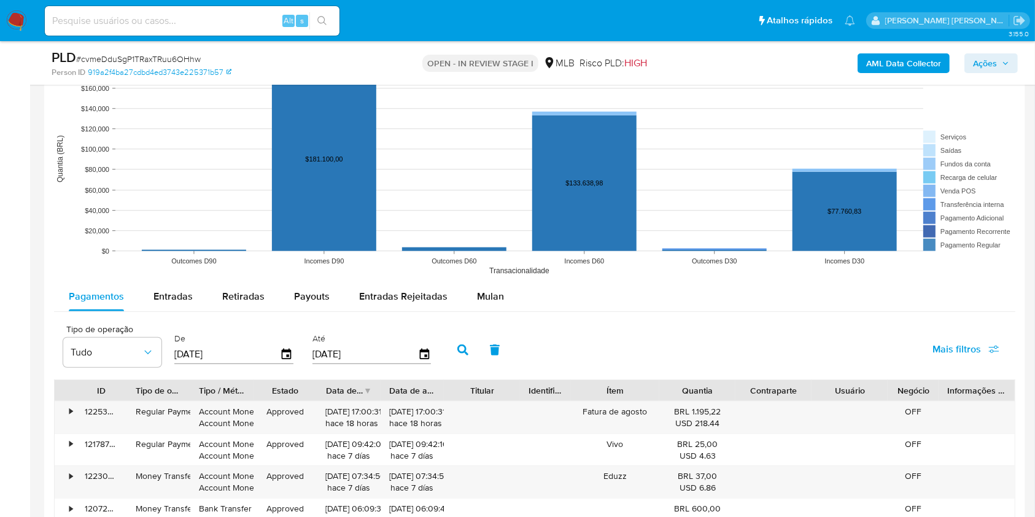
scroll to position [1555, 0]
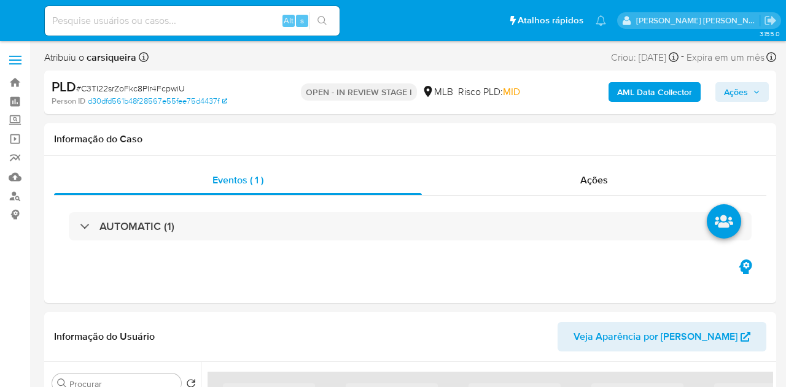
select select "10"
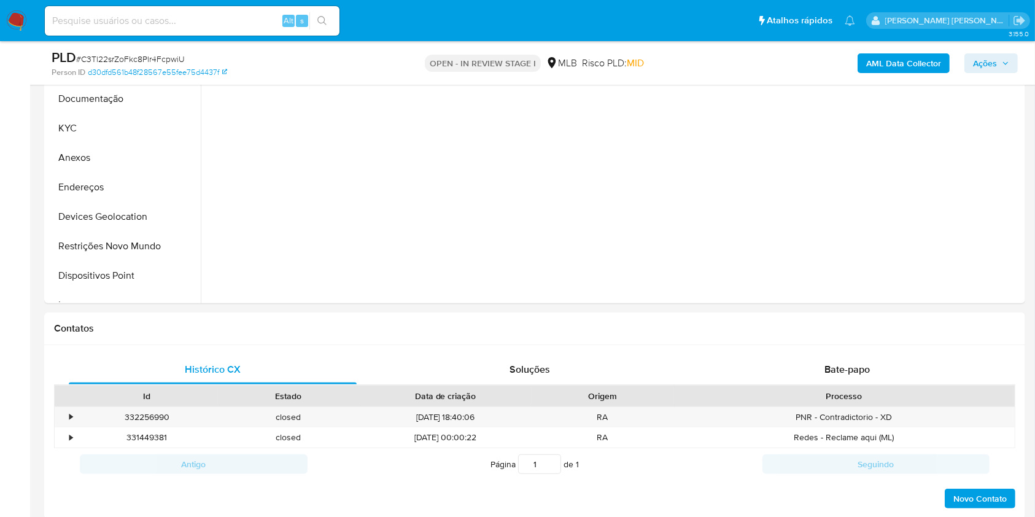
scroll to position [737, 0]
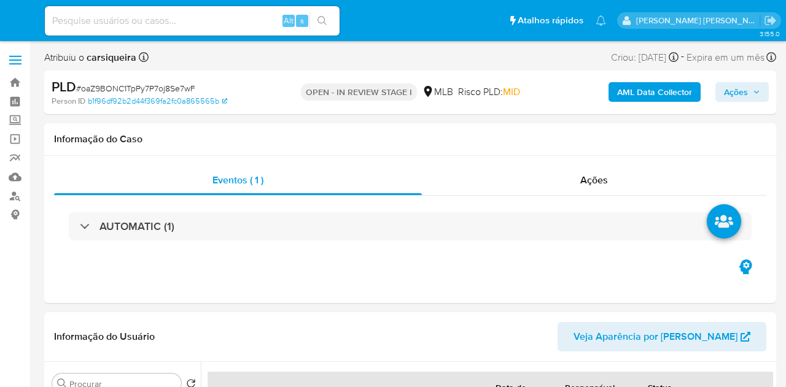
select select "10"
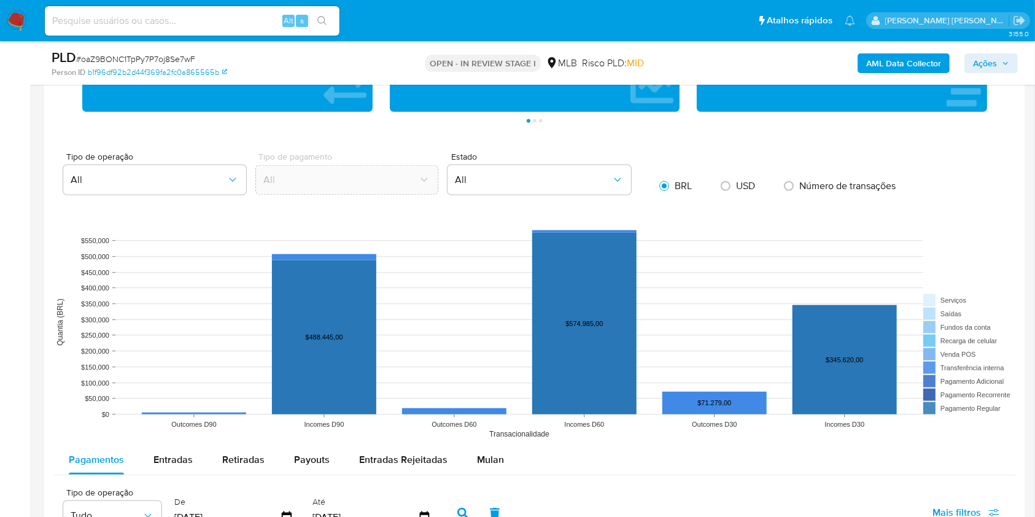
scroll to position [818, 0]
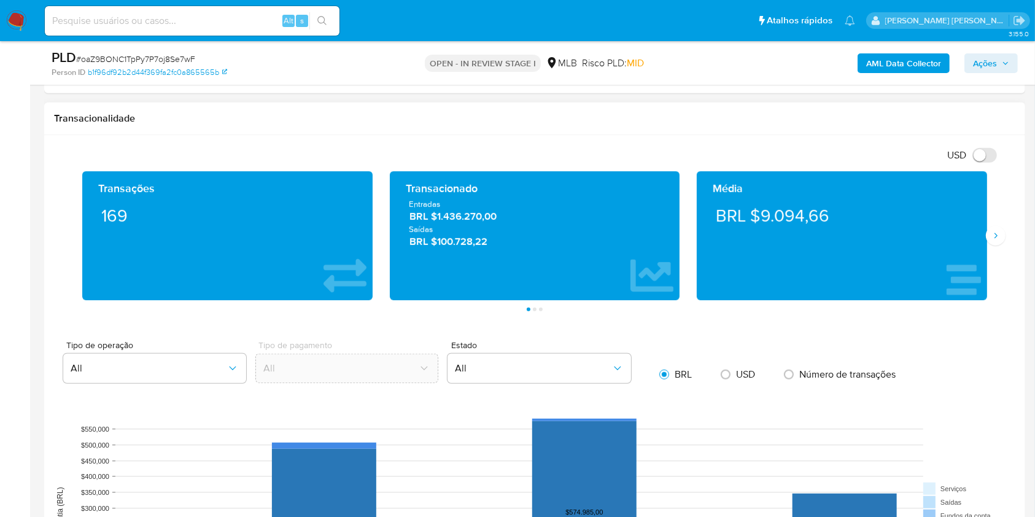
click at [785, 222] on div "Média BRL $9.094,66" at bounding box center [842, 235] width 308 height 129
click at [785, 247] on div "Transações 169 Transacionado Entradas BRL $1.436.270,00 Saídas BRL $100.728,22 …" at bounding box center [534, 241] width 961 height 140
click at [785, 237] on icon "Siguiente" at bounding box center [996, 236] width 10 height 10
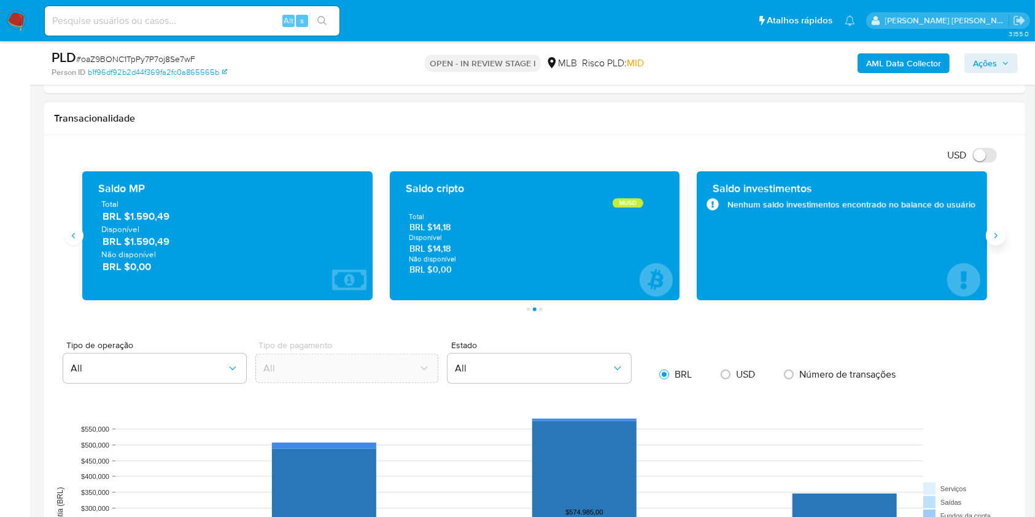
click at [785, 237] on icon "Siguiente" at bounding box center [996, 236] width 10 height 10
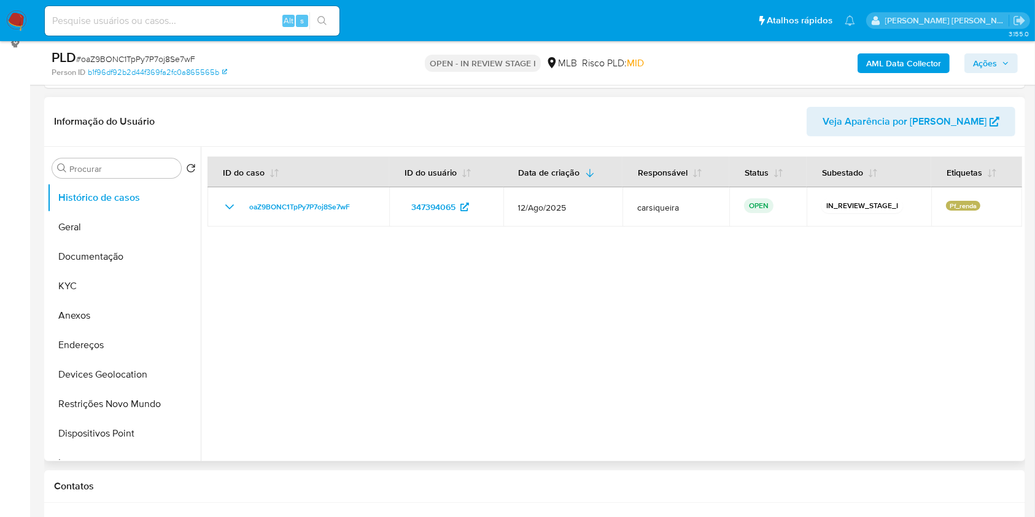
scroll to position [163, 0]
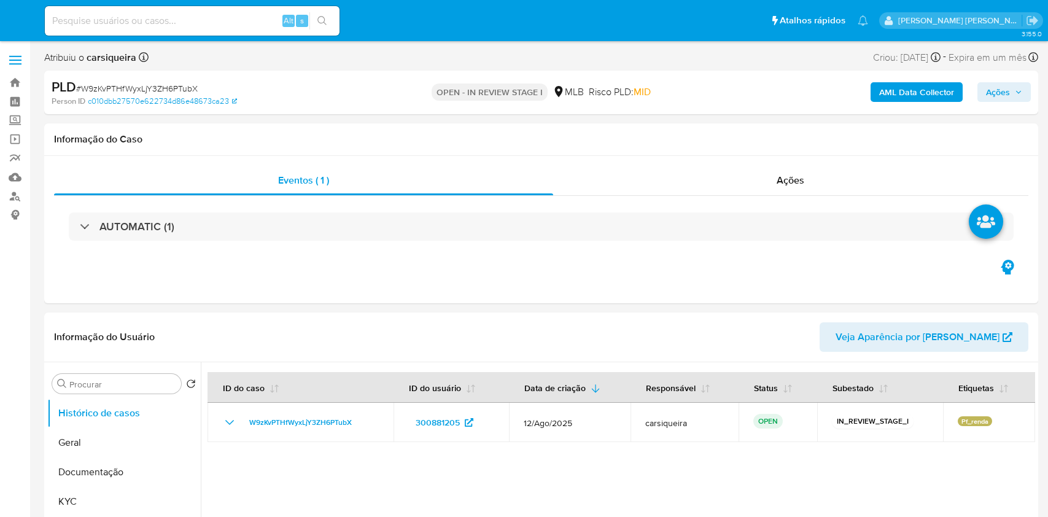
select select "10"
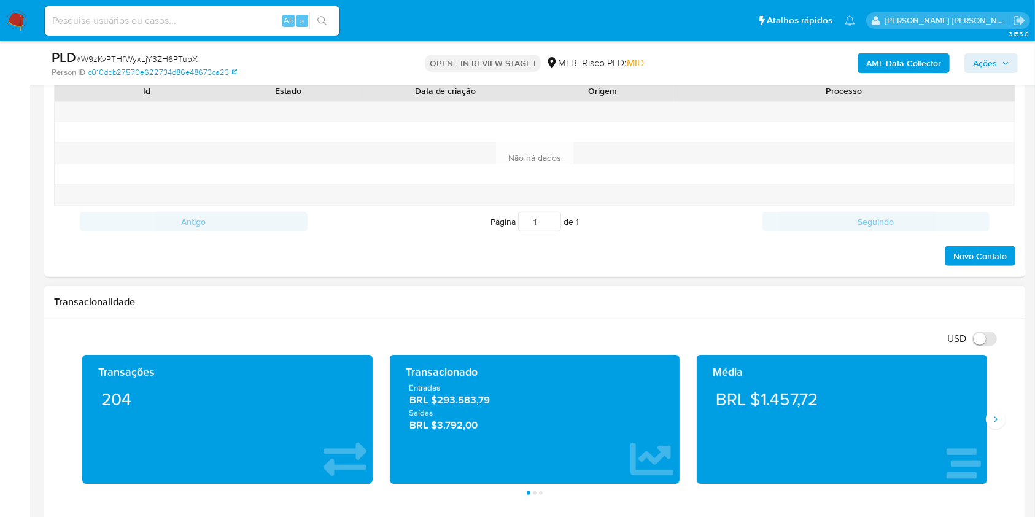
scroll to position [654, 0]
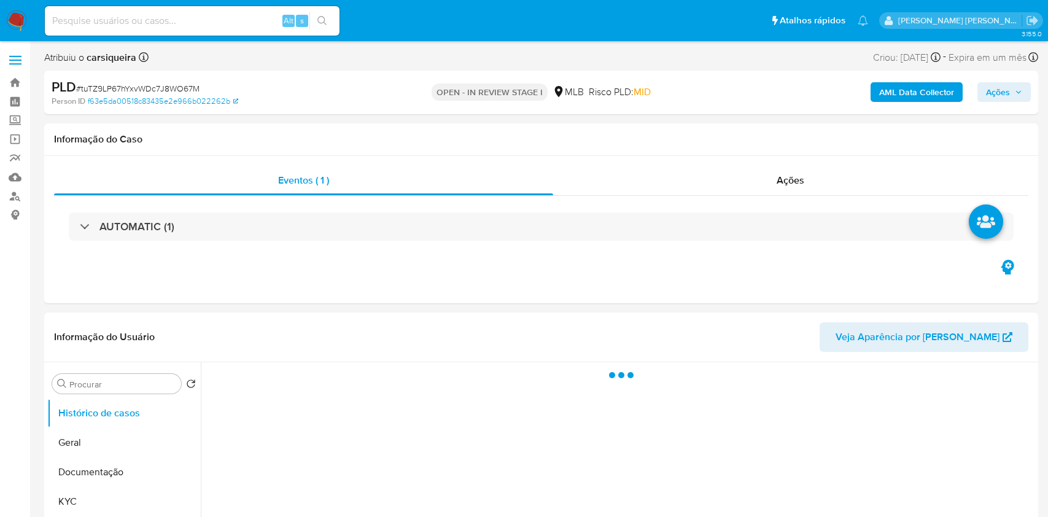
select select "10"
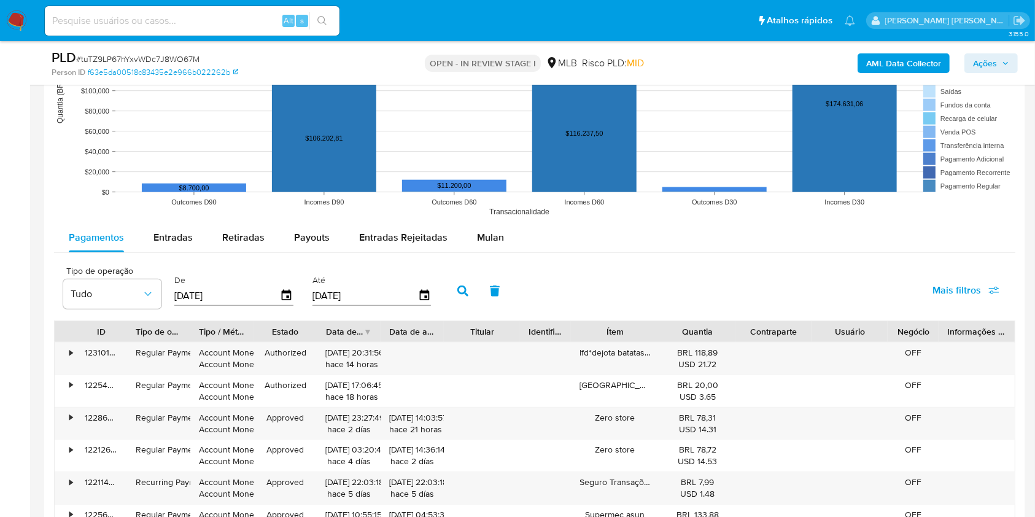
scroll to position [737, 0]
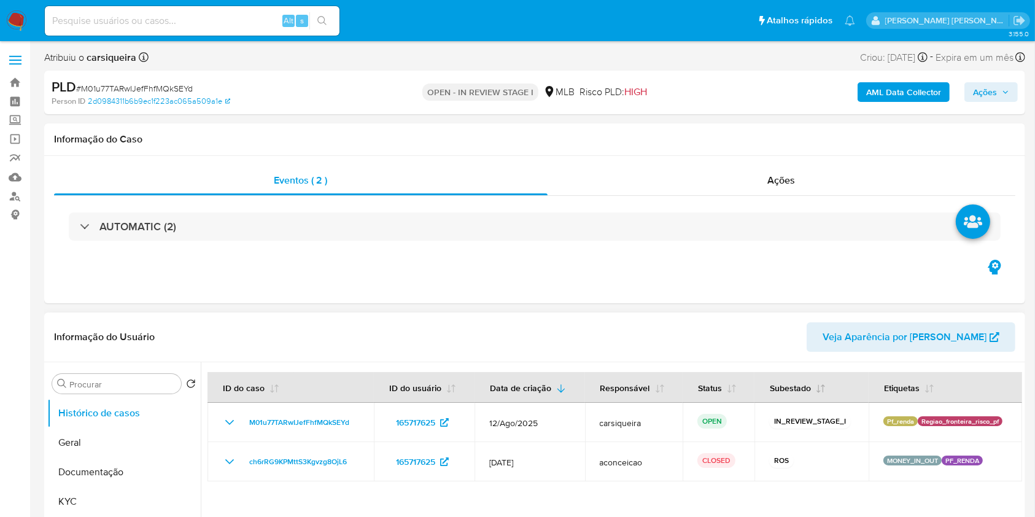
select select "10"
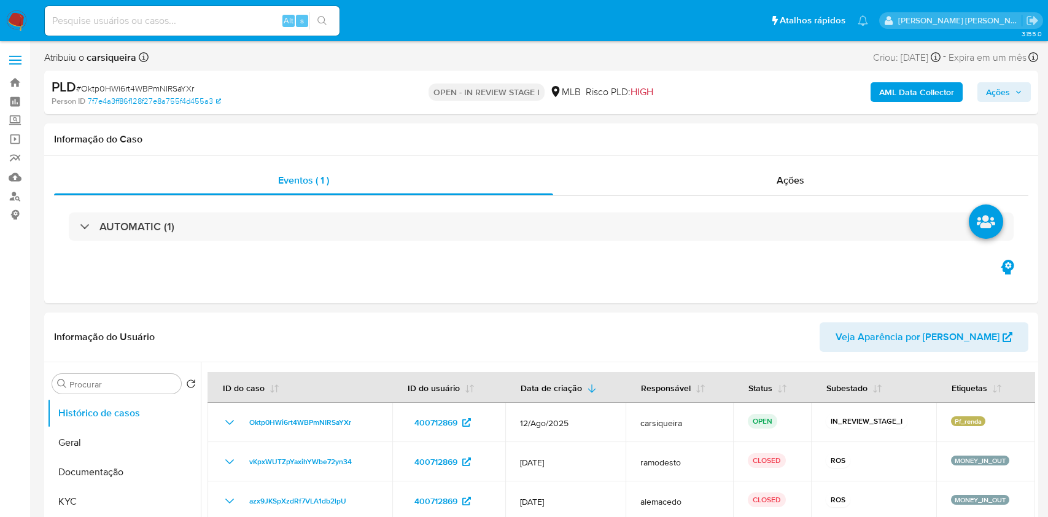
select select "10"
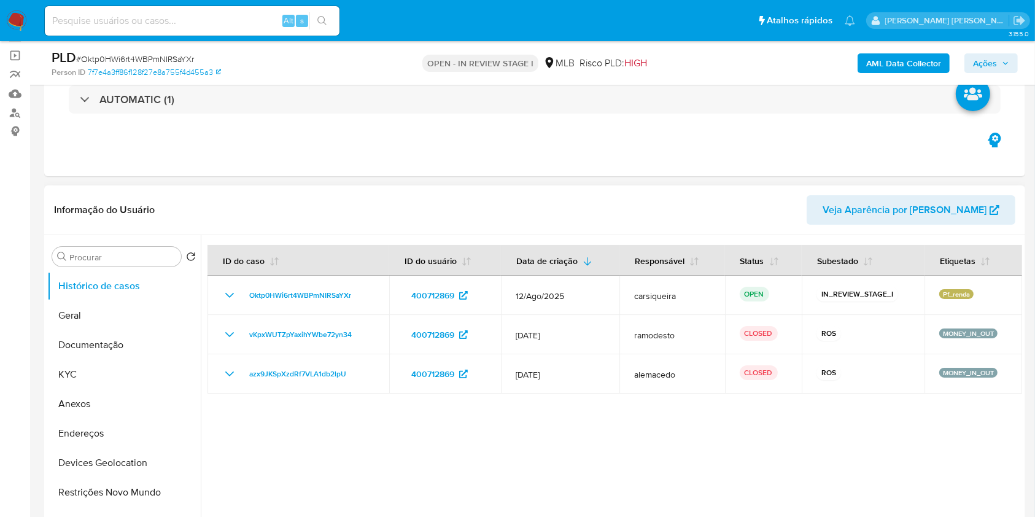
scroll to position [163, 0]
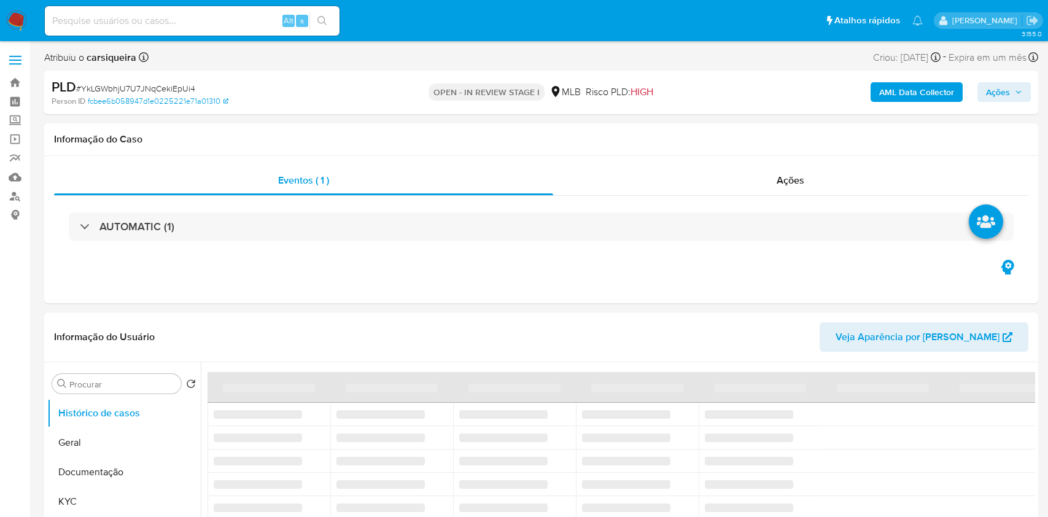
select select "10"
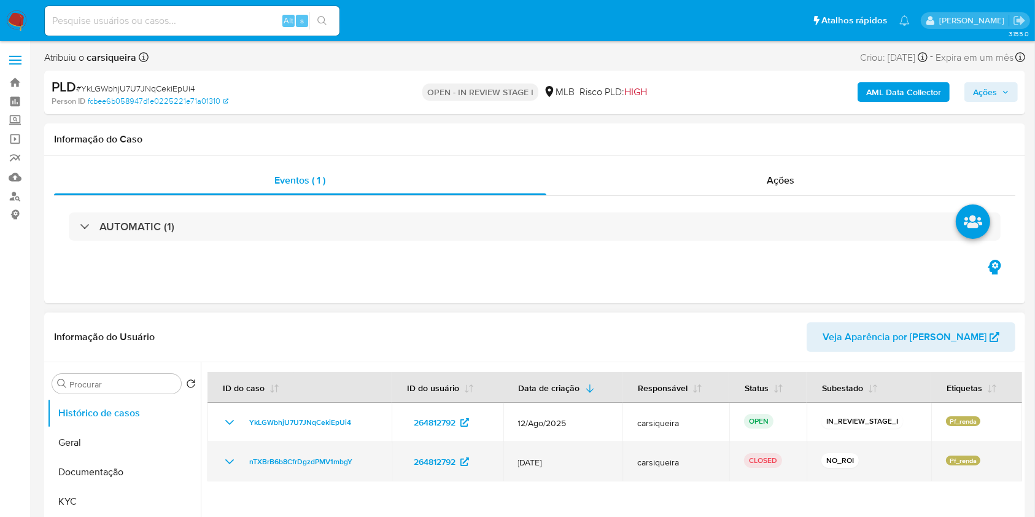
click at [230, 460] on icon "Mostrar/Ocultar" at bounding box center [229, 461] width 15 height 15
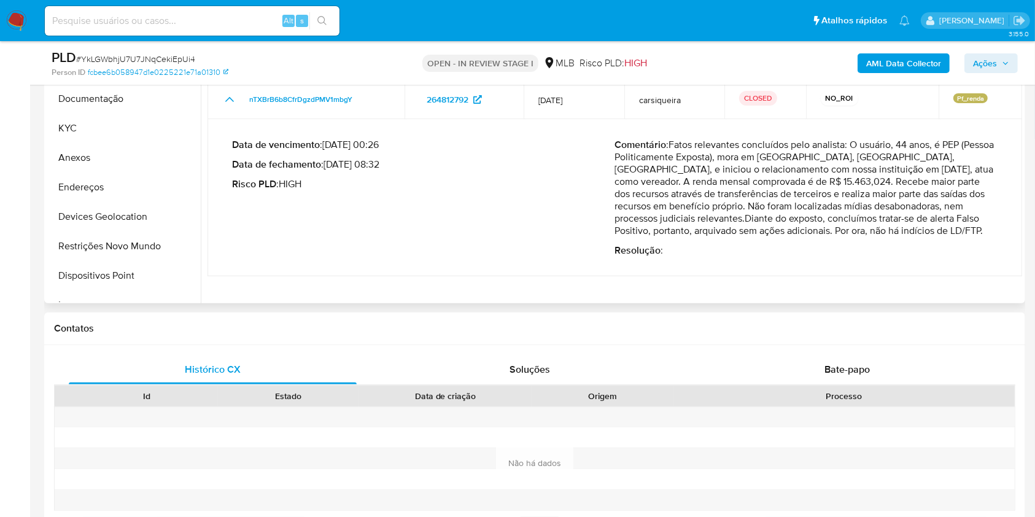
scroll to position [327, 0]
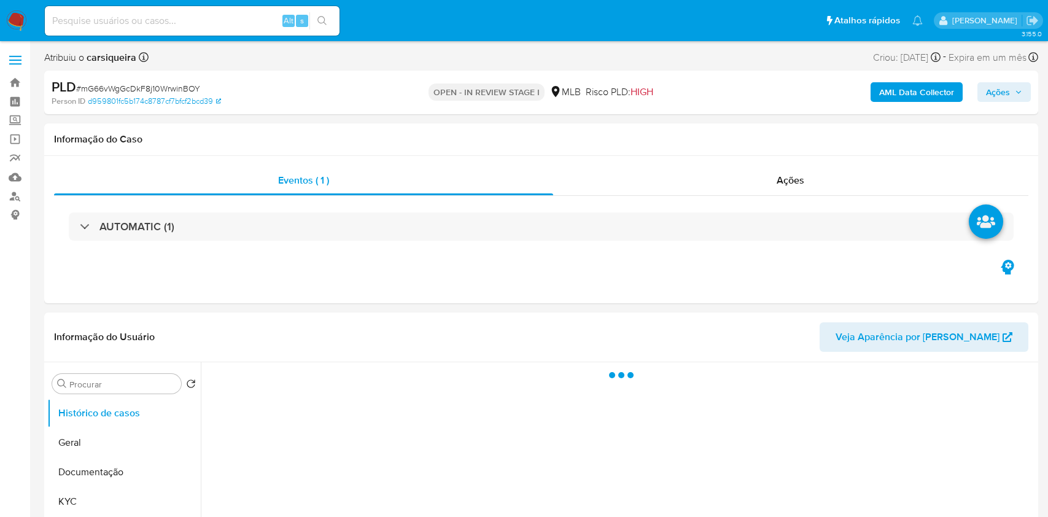
select select "10"
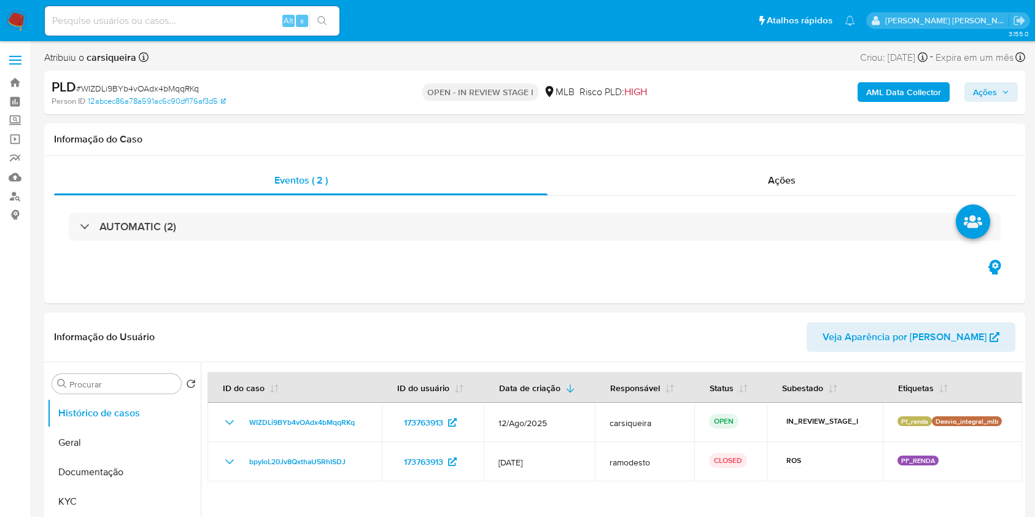
select select "10"
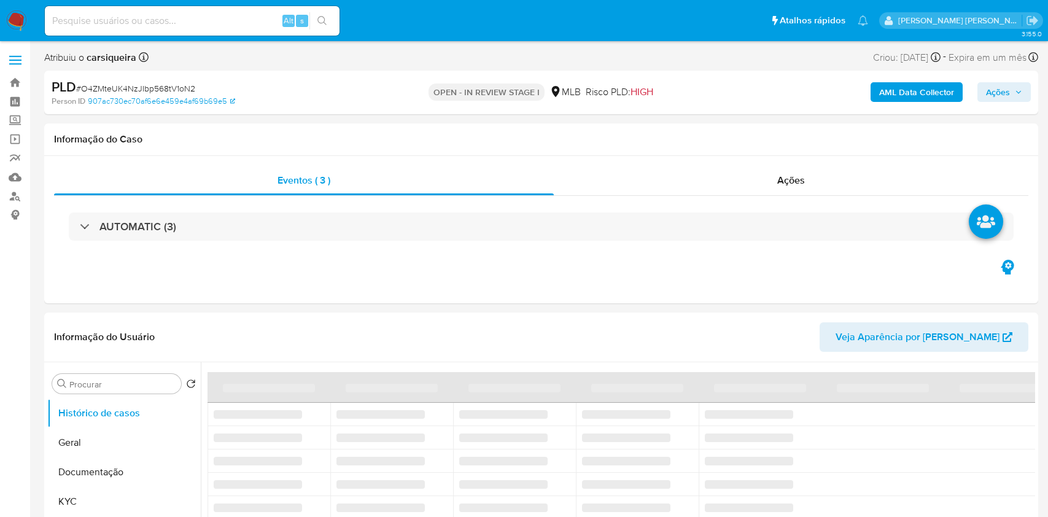
select select "10"
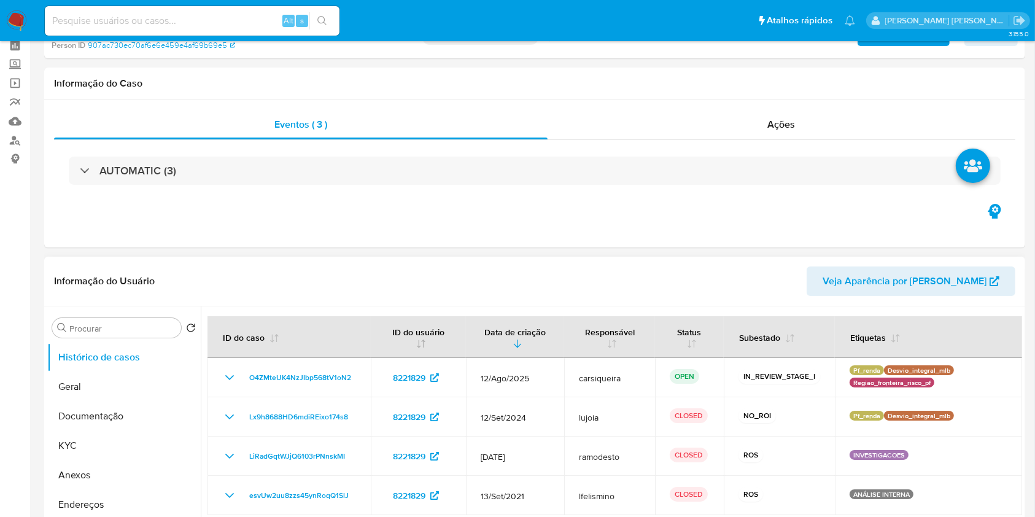
scroll to position [82, 0]
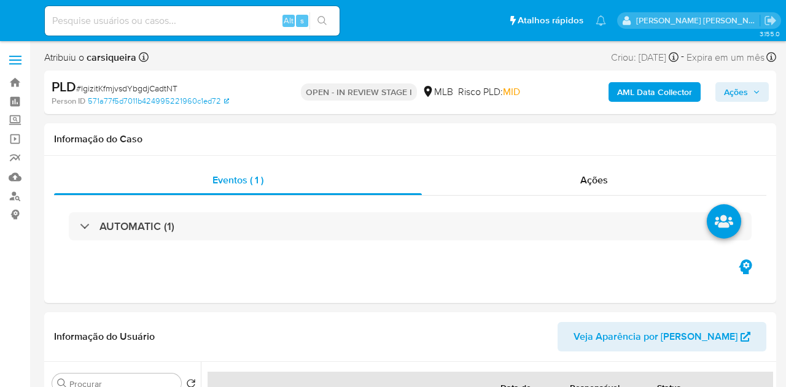
select select "10"
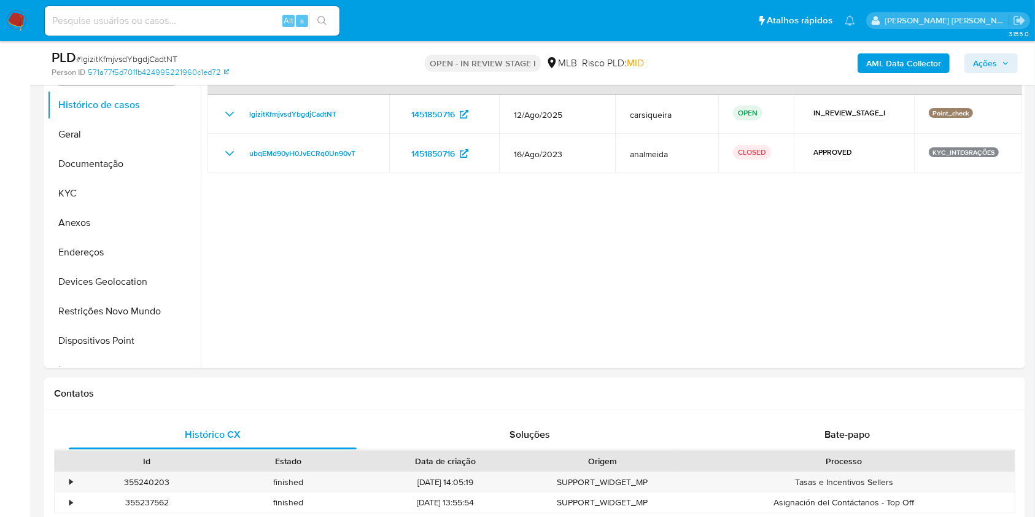
scroll to position [163, 0]
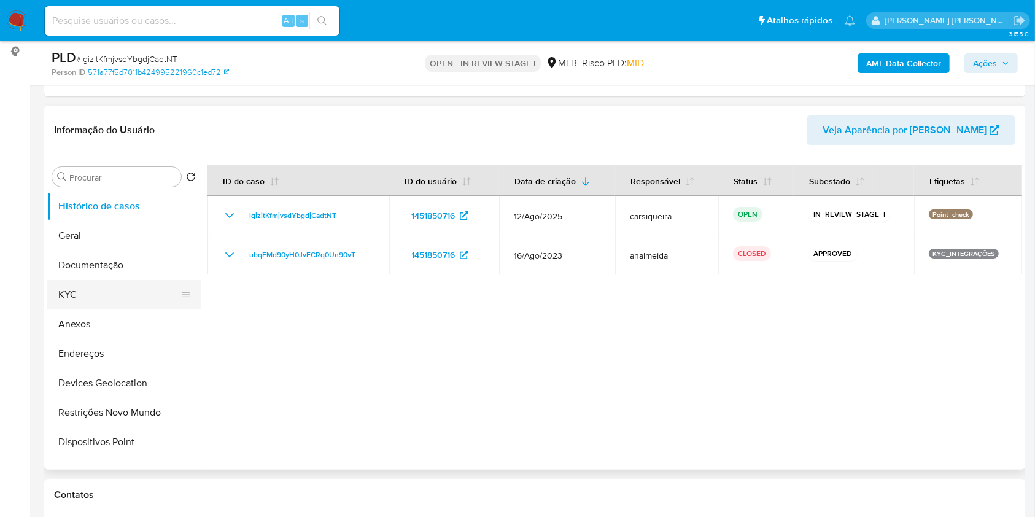
click at [90, 291] on button "KYC" at bounding box center [119, 294] width 144 height 29
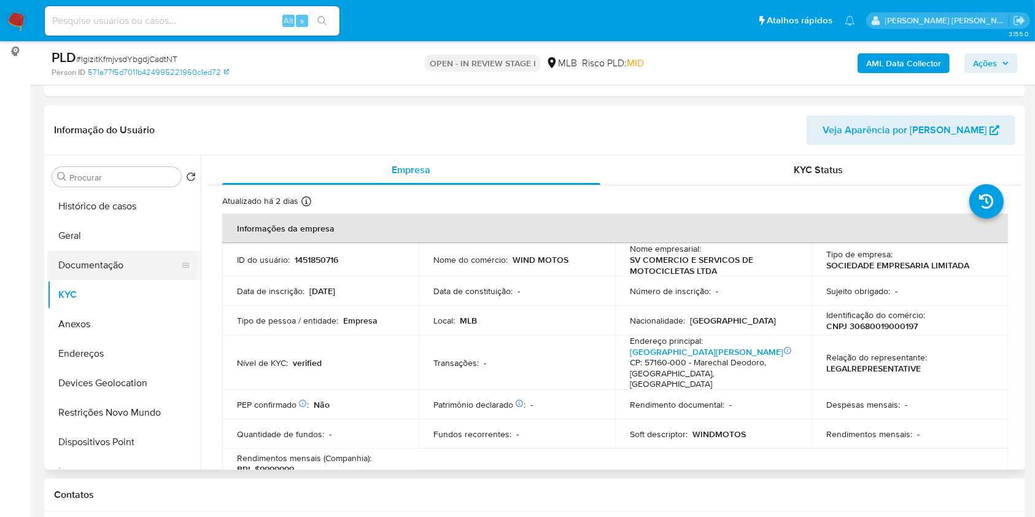
click at [123, 273] on button "Documentação" at bounding box center [119, 264] width 144 height 29
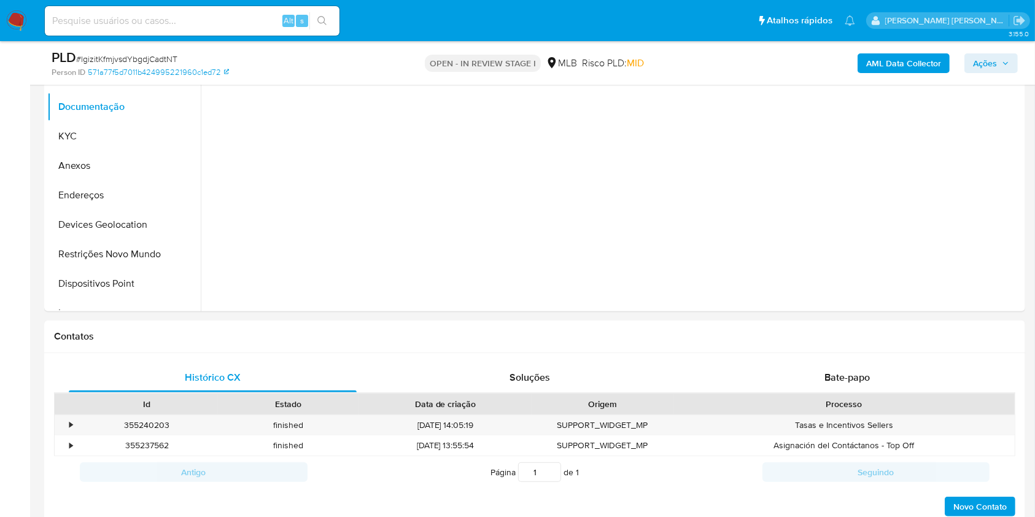
scroll to position [327, 0]
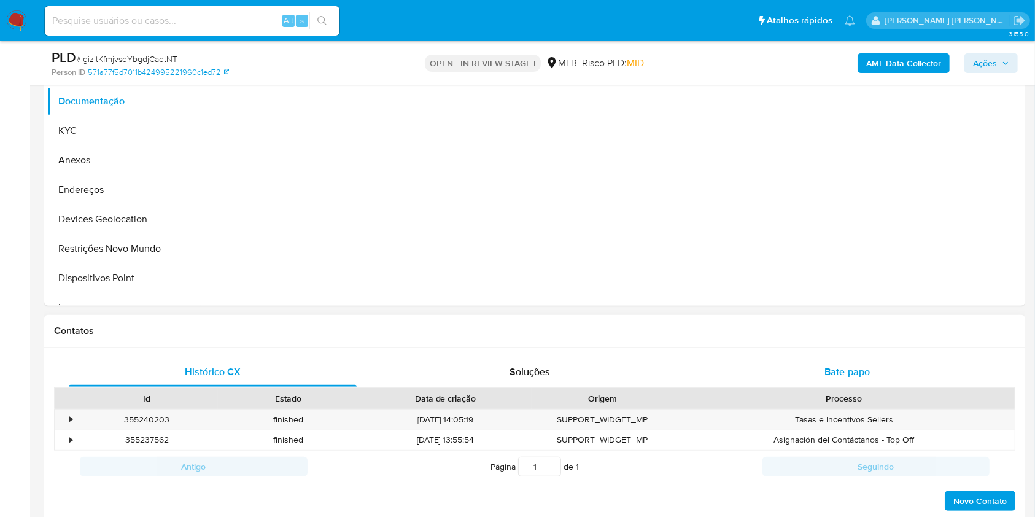
click at [785, 376] on span "Bate-papo" at bounding box center [847, 372] width 45 height 14
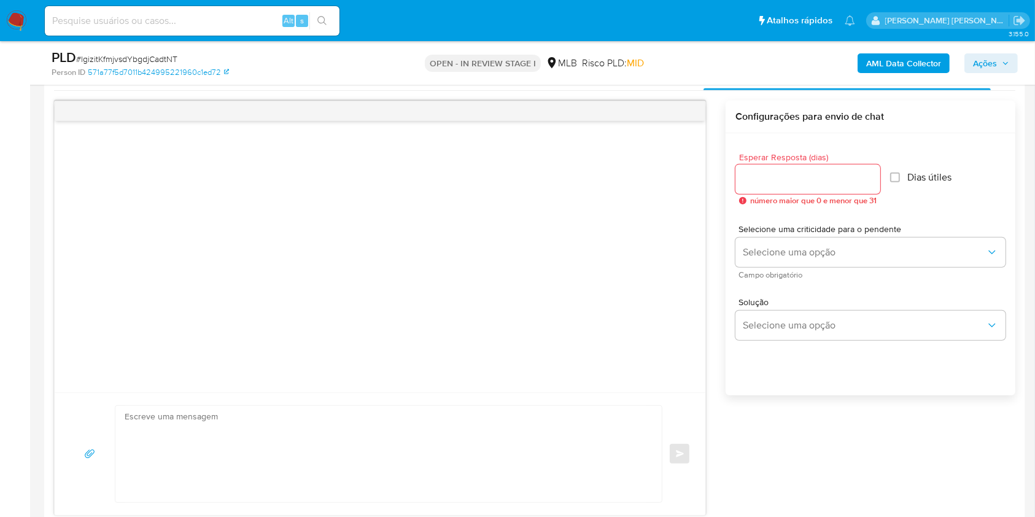
scroll to position [654, 0]
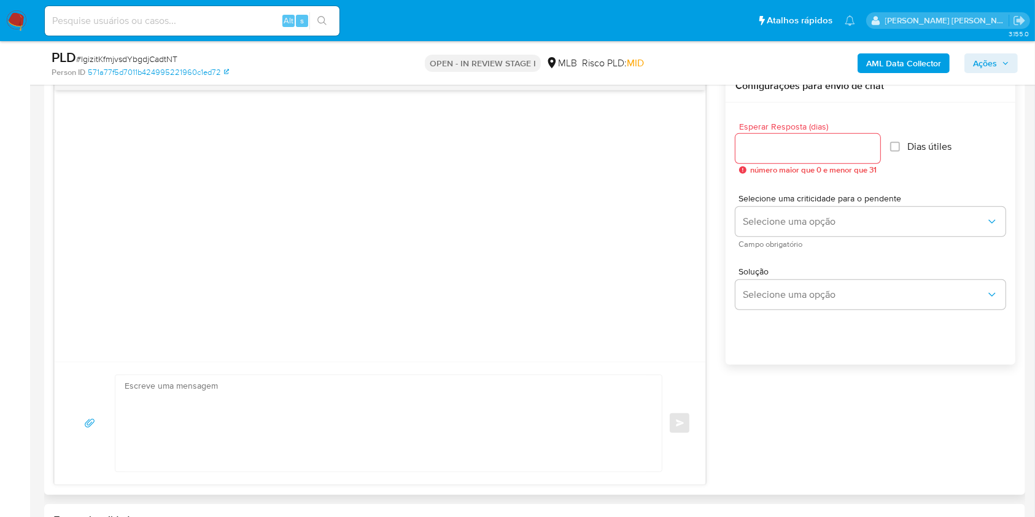
click at [785, 153] on input "Esperar Resposta (dias)" at bounding box center [807, 149] width 145 height 16
type input "3"
drag, startPoint x: 896, startPoint y: 147, endPoint x: 872, endPoint y: 237, distance: 93.2
click at [785, 144] on input "Dias útiles" at bounding box center [892, 147] width 10 height 10
checkbox input "true"
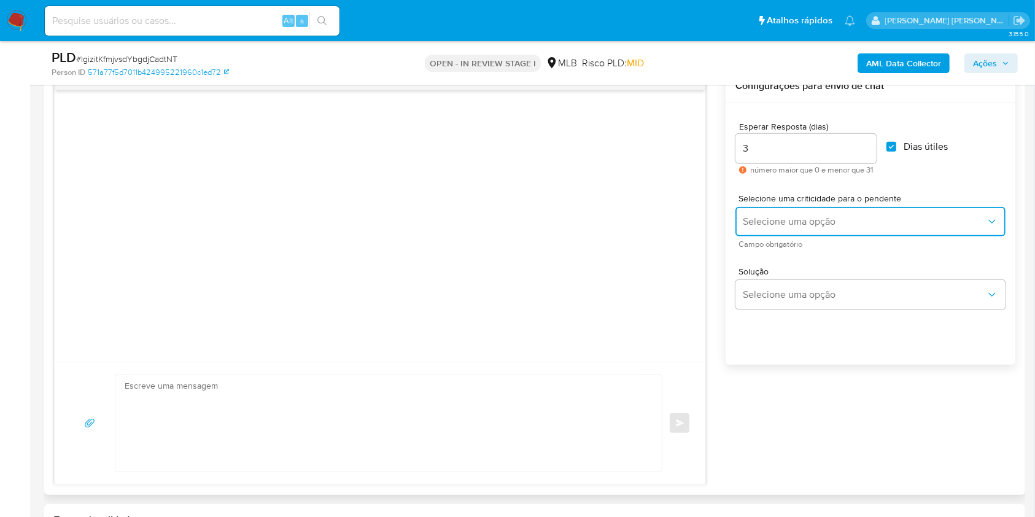
click at [785, 224] on span "Selecione uma opção" at bounding box center [864, 221] width 243 height 12
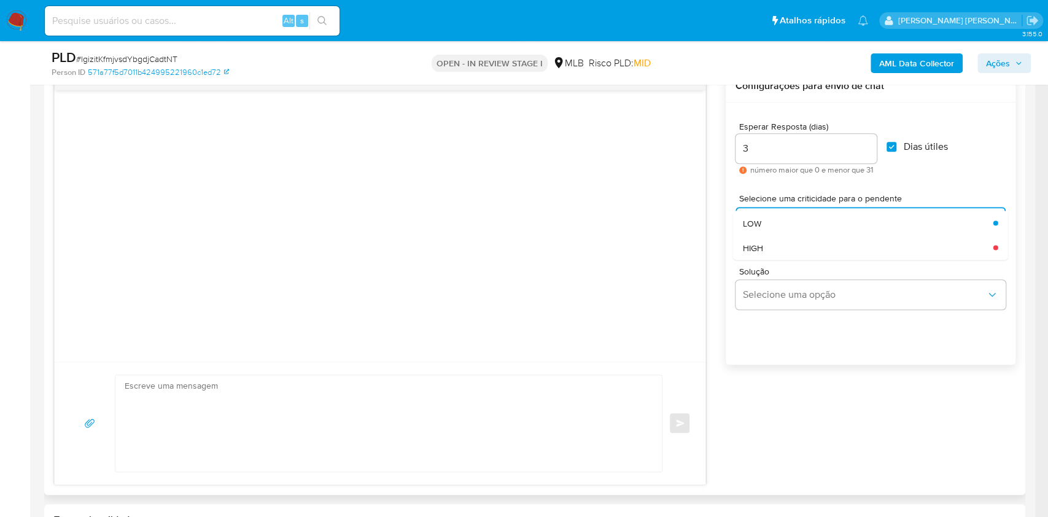
drag, startPoint x: 798, startPoint y: 222, endPoint x: 807, endPoint y: 263, distance: 42.3
click at [785, 222] on div "LOW" at bounding box center [864, 223] width 243 height 25
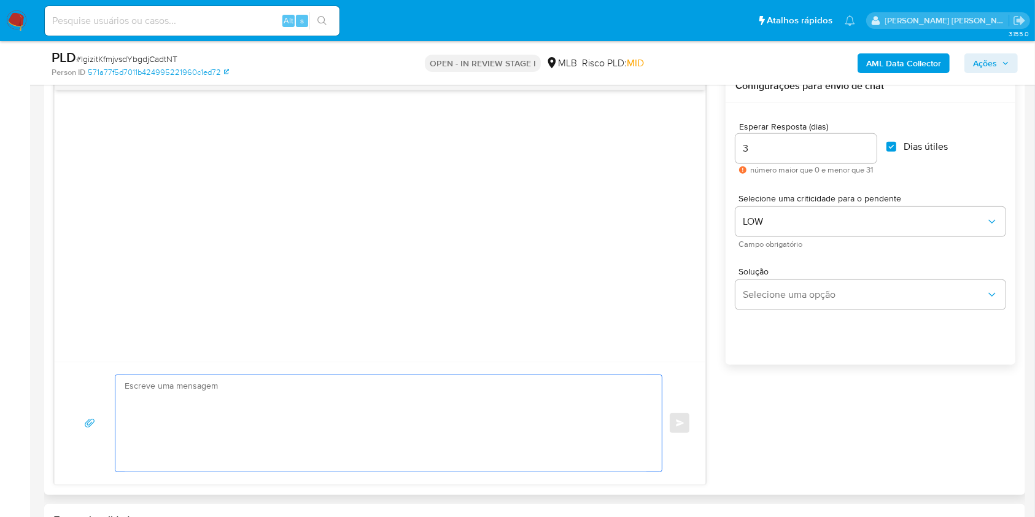
click at [320, 387] on textarea at bounding box center [386, 423] width 522 height 96
paste textarea "Olá, Estamos realizando uma verificação adicional de segurança em contas de usu…"
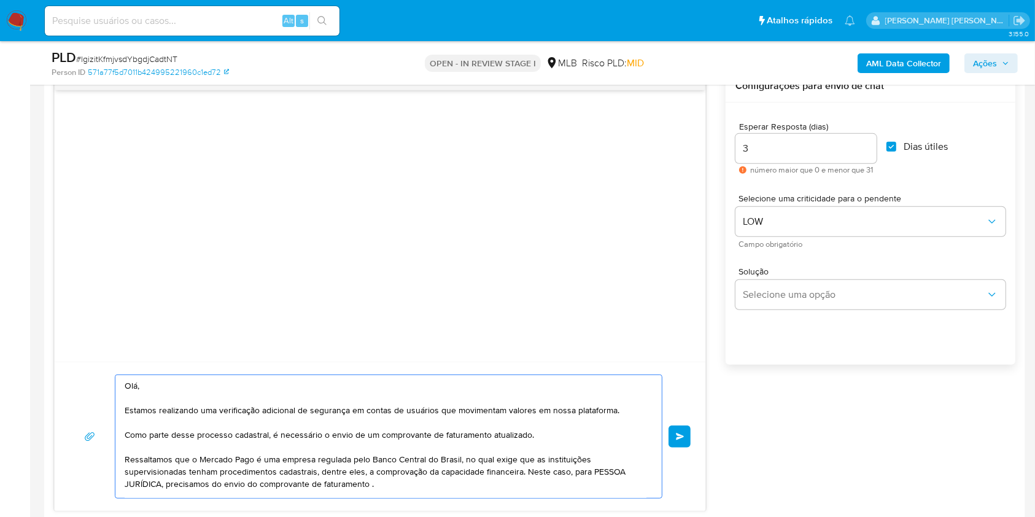
scroll to position [0, 0]
type textarea "Olá, Estamos realizando uma verificação adicional de segurança em contas de usu…"
click at [683, 387] on button "common.send" at bounding box center [680, 436] width 22 height 22
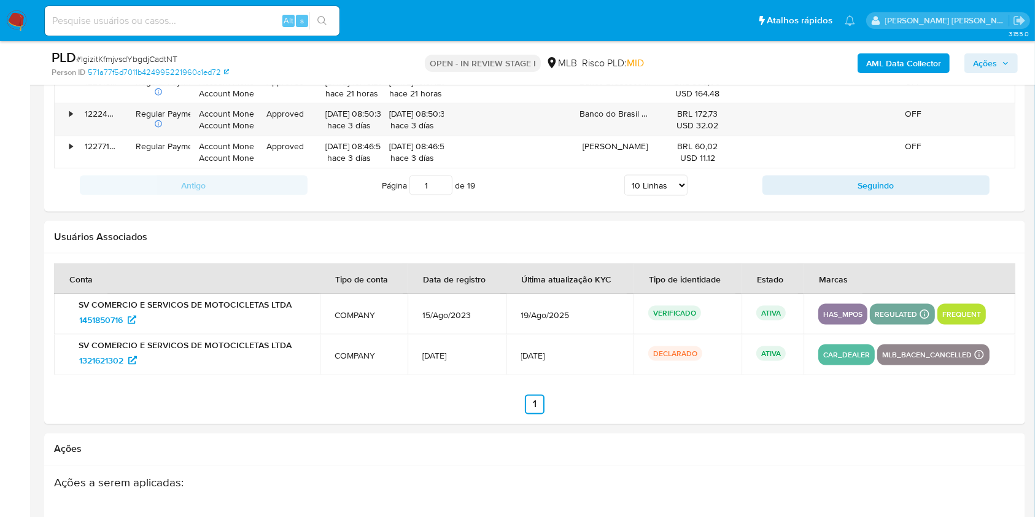
scroll to position [1790, 0]
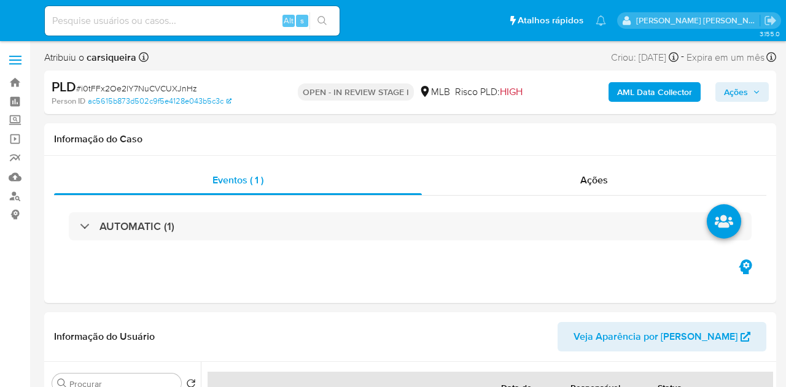
select select "10"
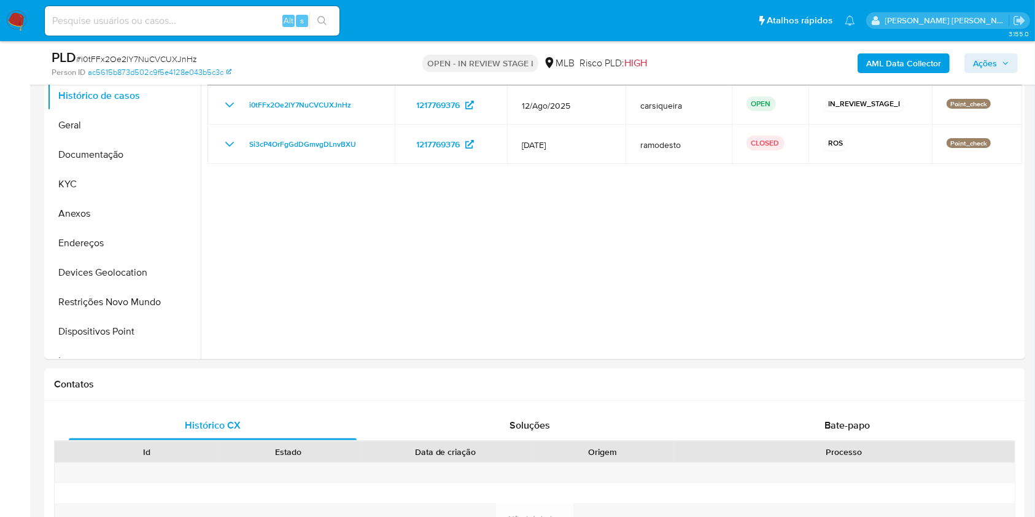
scroll to position [737, 0]
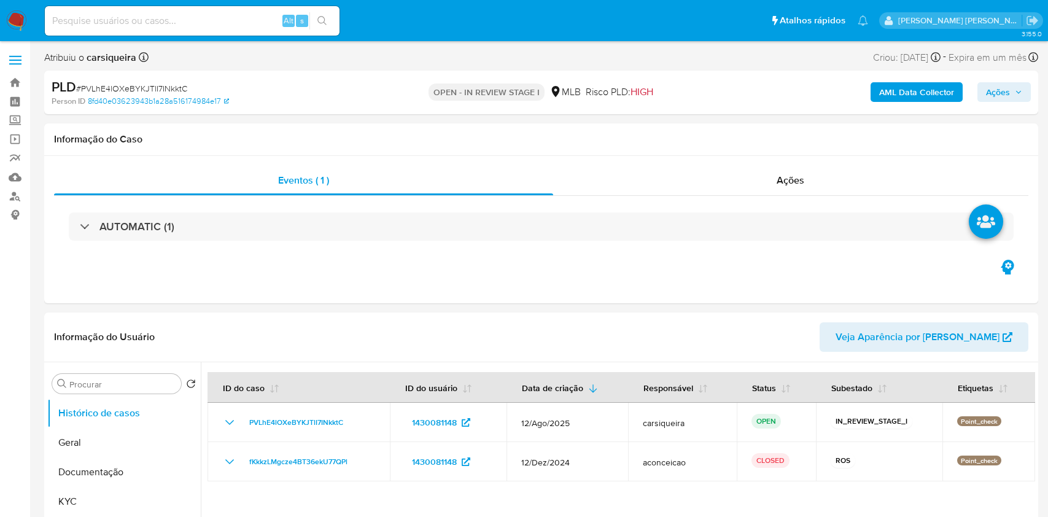
select select "10"
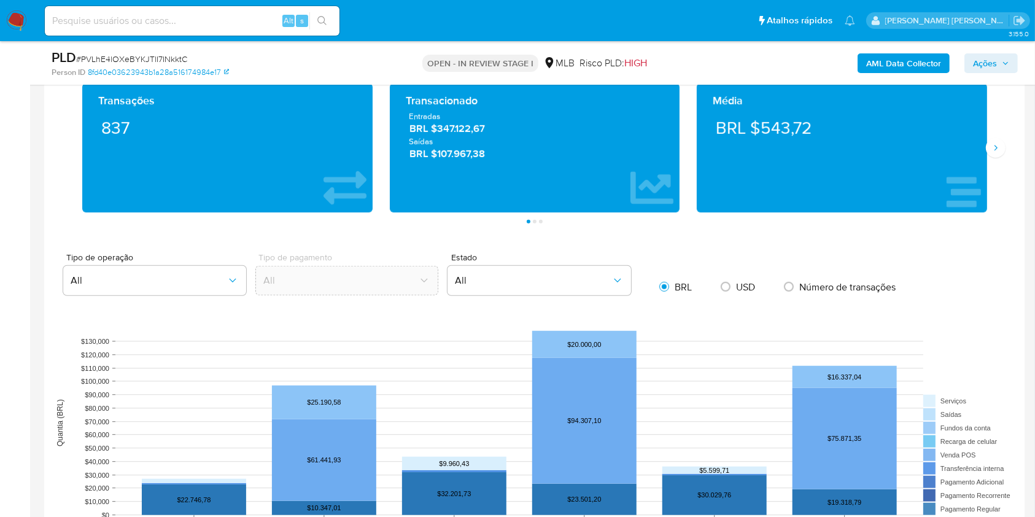
scroll to position [818, 0]
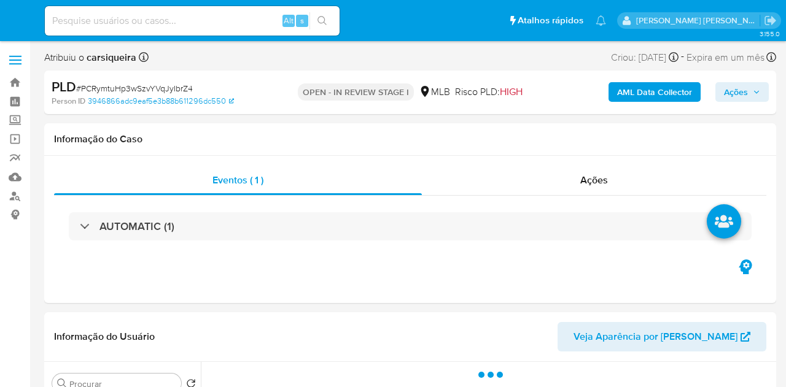
select select "10"
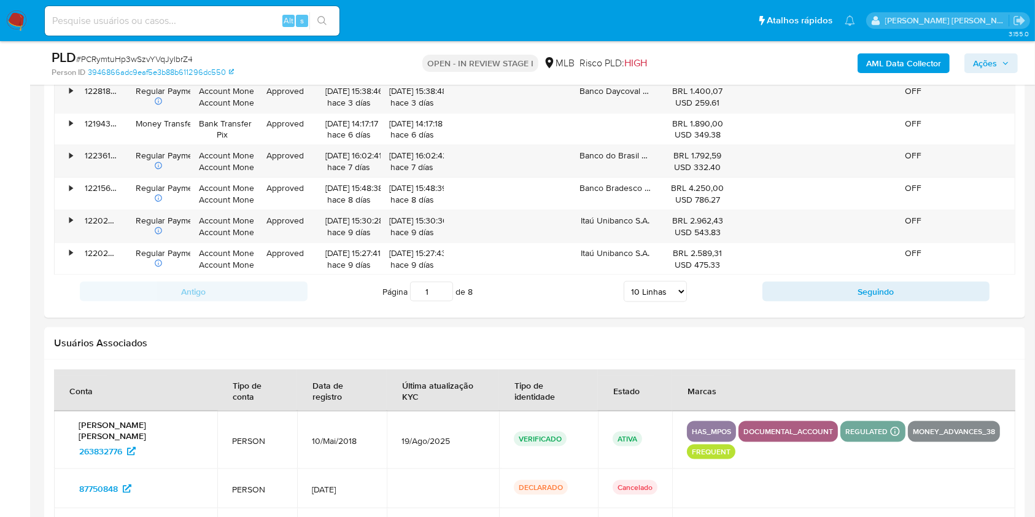
scroll to position [1292, 0]
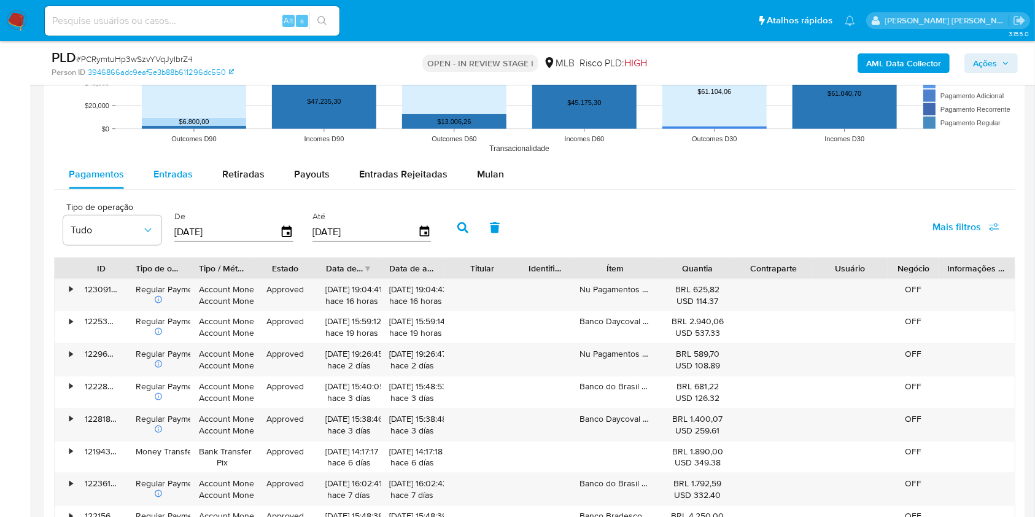
click at [182, 169] on span "Entradas" at bounding box center [172, 174] width 39 height 14
select select "10"
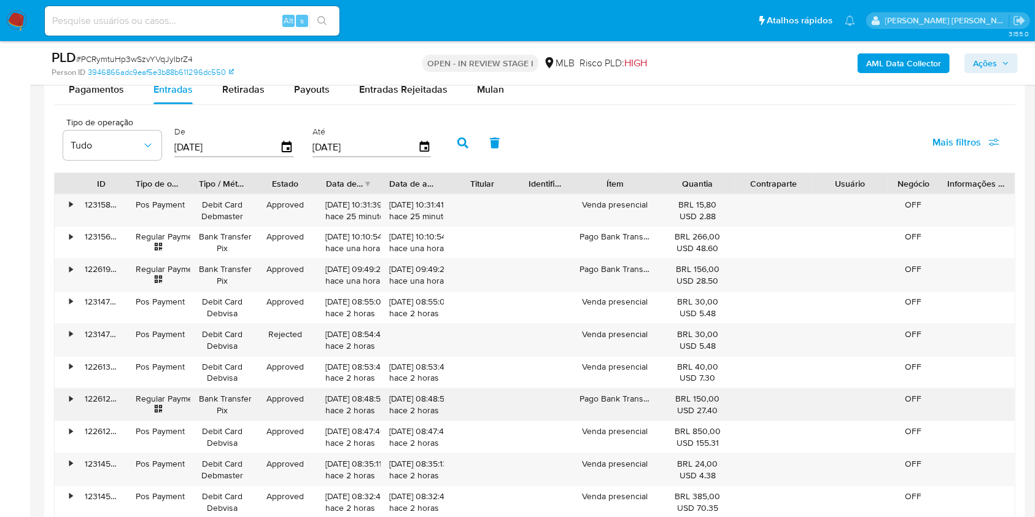
scroll to position [1456, 0]
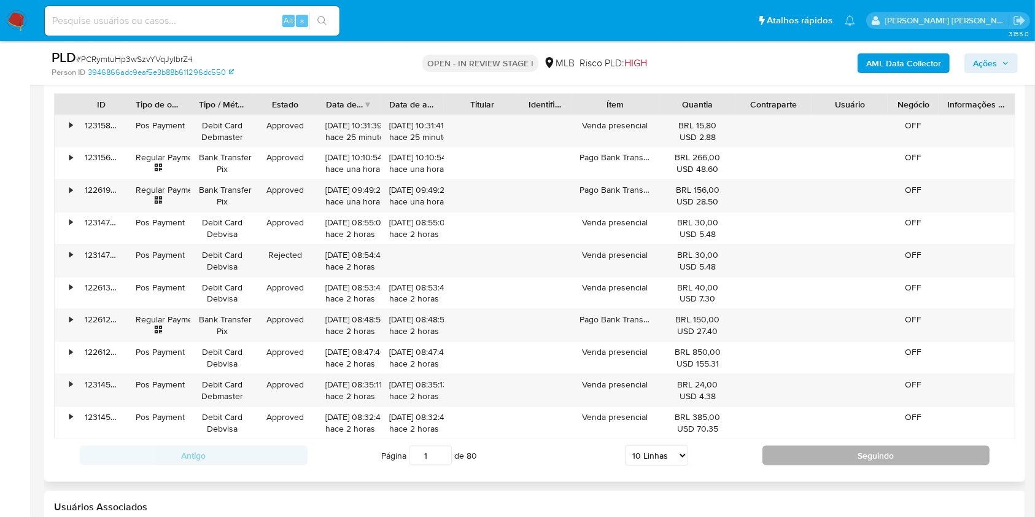
click at [785, 387] on button "Seguindo" at bounding box center [877, 456] width 228 height 20
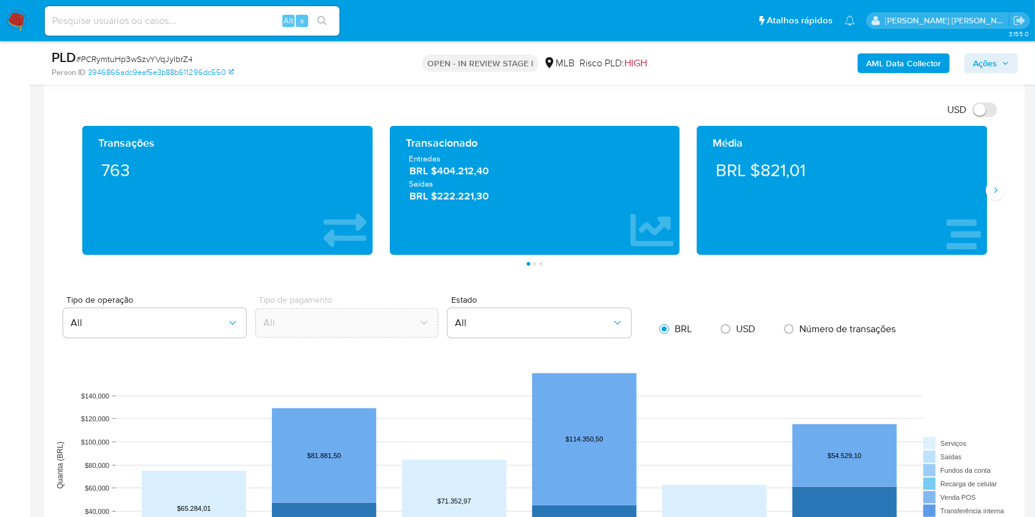
scroll to position [654, 0]
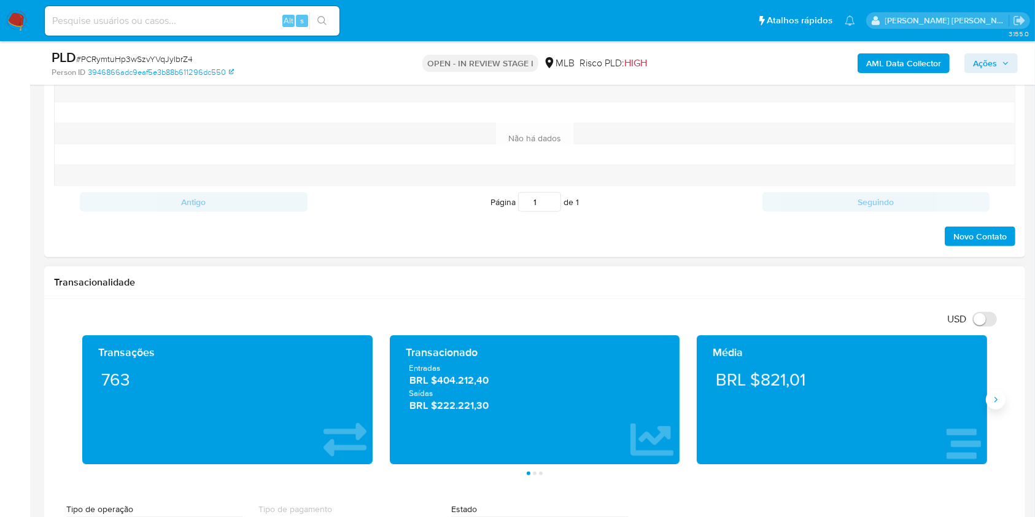
click at [785, 387] on button "Siguiente" at bounding box center [996, 400] width 20 height 20
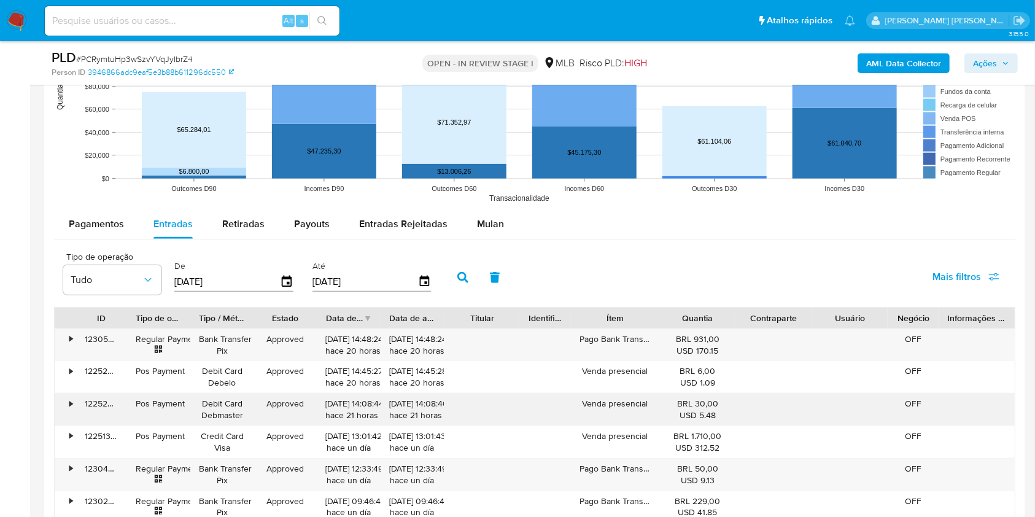
scroll to position [1473, 0]
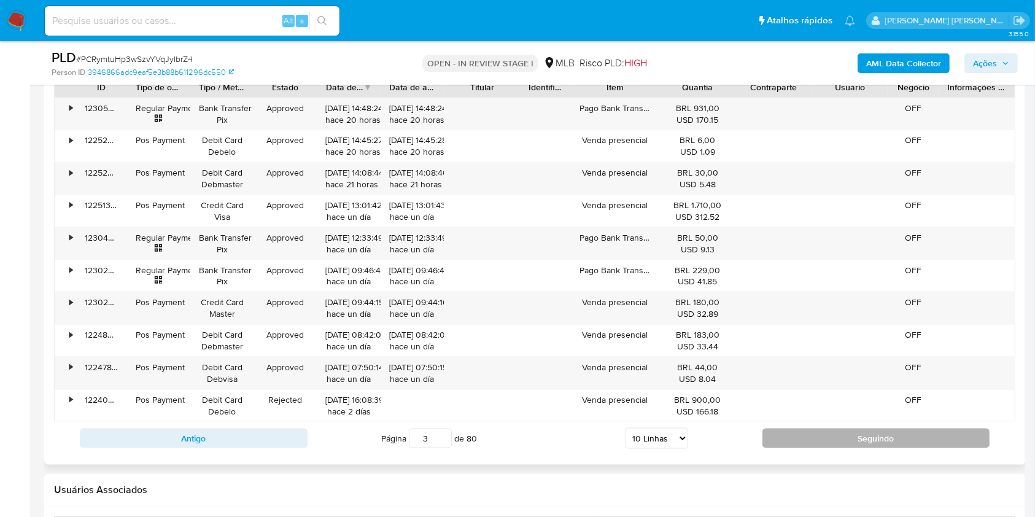
click at [785, 387] on button "Seguindo" at bounding box center [877, 439] width 228 height 20
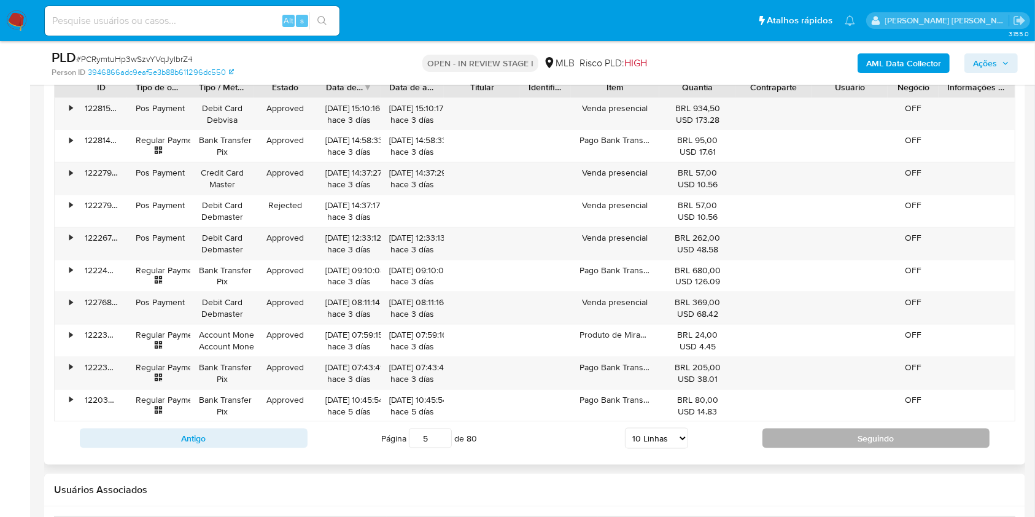
click at [785, 387] on button "Seguindo" at bounding box center [877, 439] width 228 height 20
type input "6"
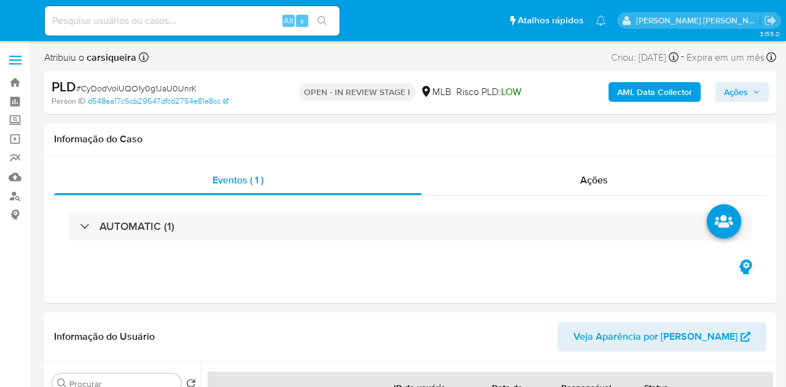
select select "10"
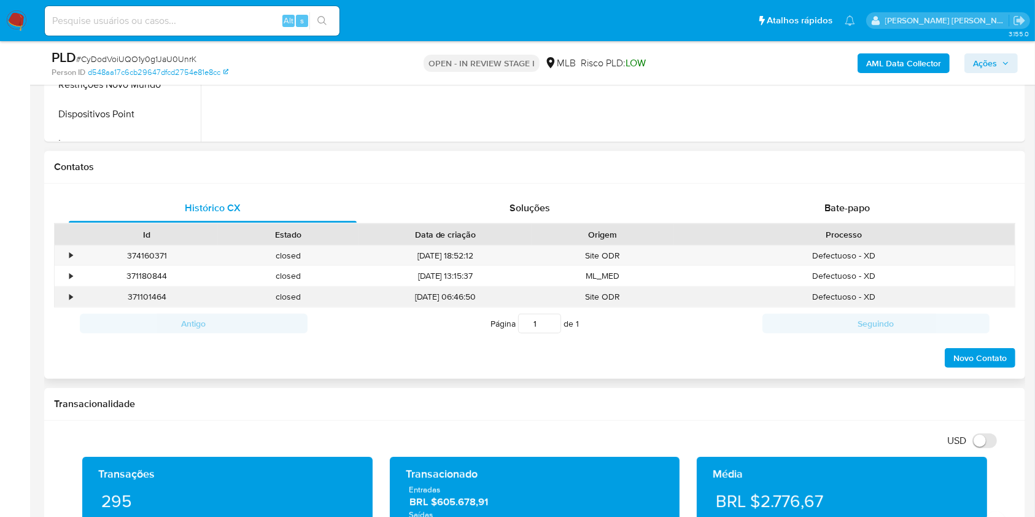
scroll to position [654, 0]
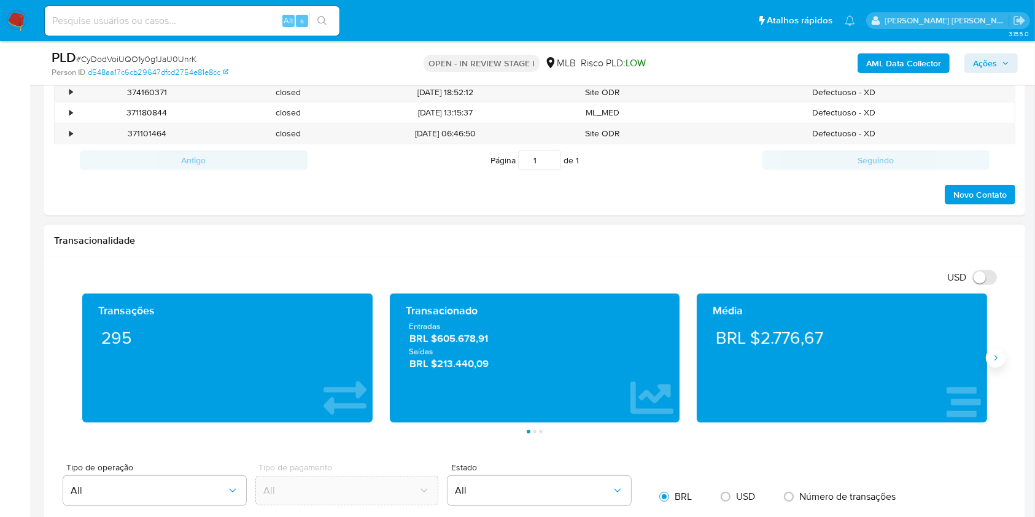
click at [785, 357] on icon "Siguiente" at bounding box center [996, 358] width 10 height 10
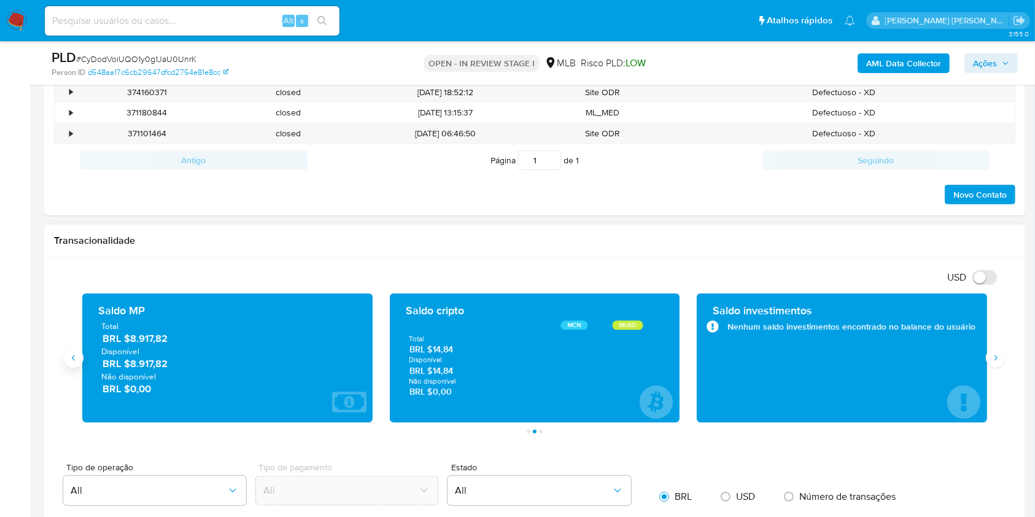
click at [77, 365] on div "Transações 295 Transacionado Entradas BRL $605.678,91 Saídas BRL $213.440,09 Mé…" at bounding box center [535, 357] width 922 height 129
click at [74, 361] on icon "Anterior" at bounding box center [74, 358] width 10 height 10
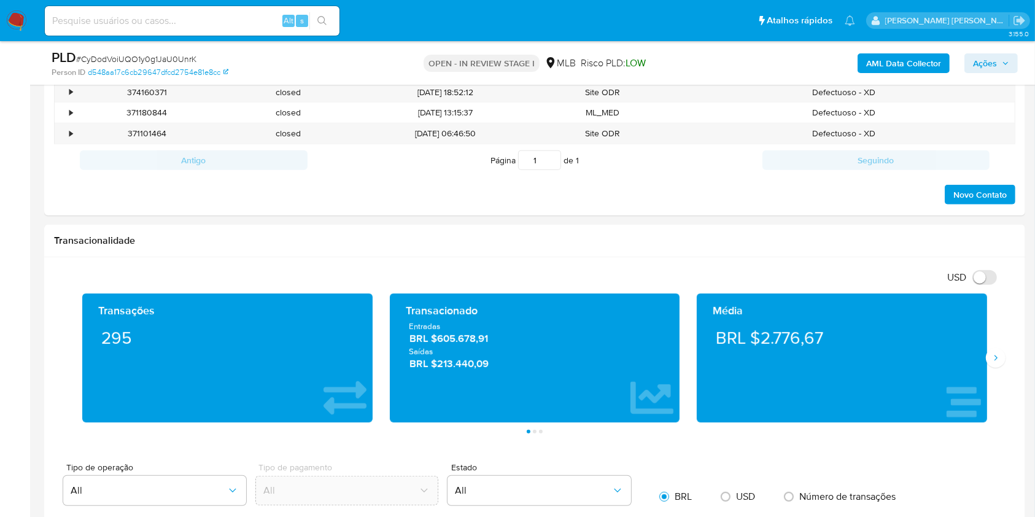
drag, startPoint x: 10, startPoint y: 276, endPoint x: 15, endPoint y: 265, distance: 12.7
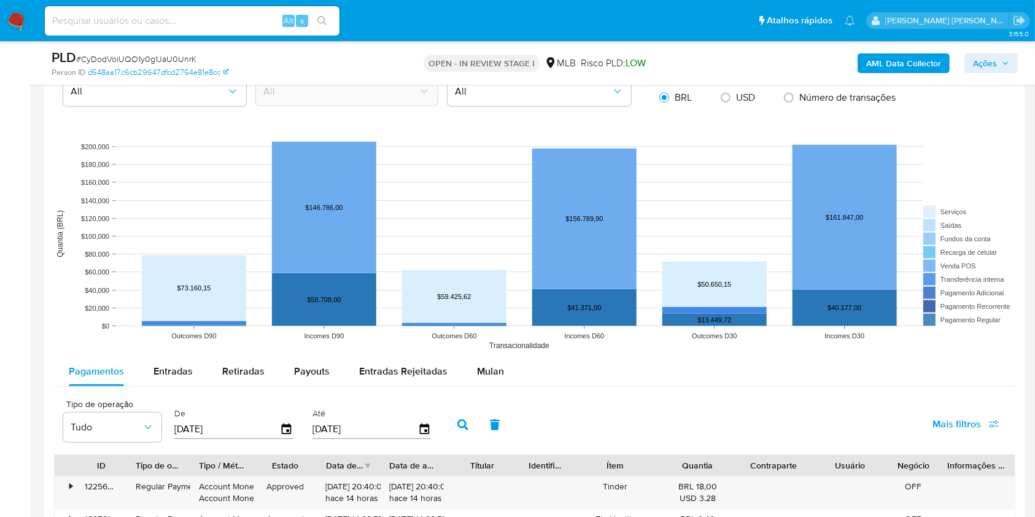
scroll to position [1064, 0]
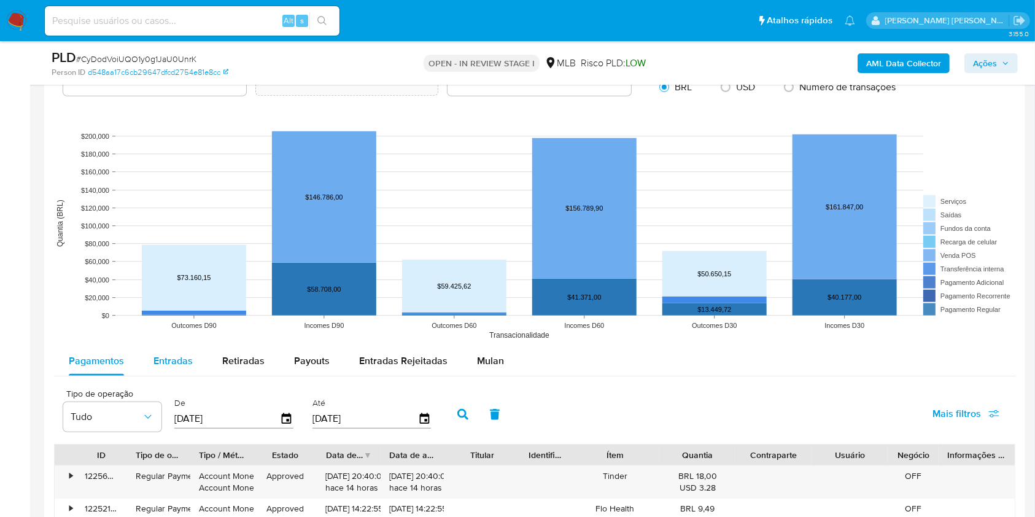
click at [179, 354] on span "Entradas" at bounding box center [172, 361] width 39 height 14
select select "10"
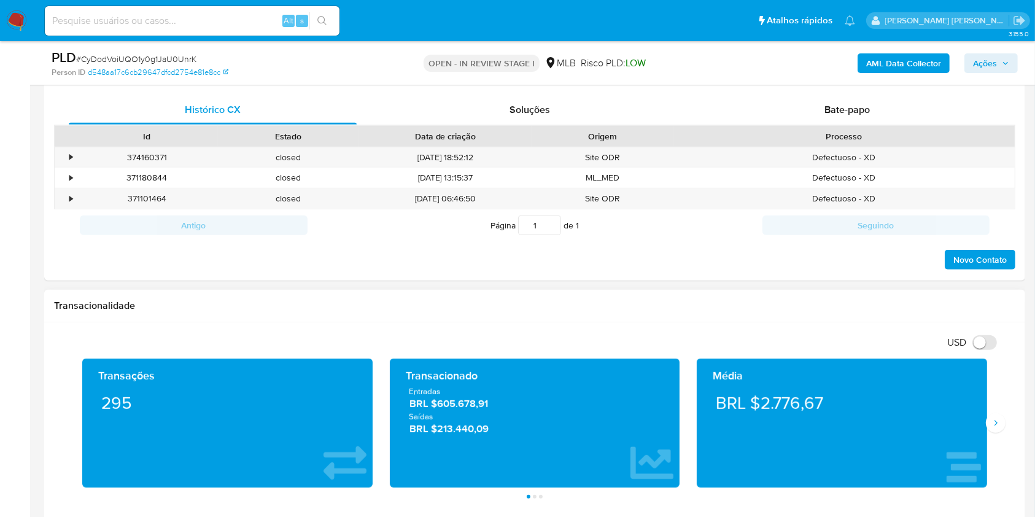
scroll to position [246, 0]
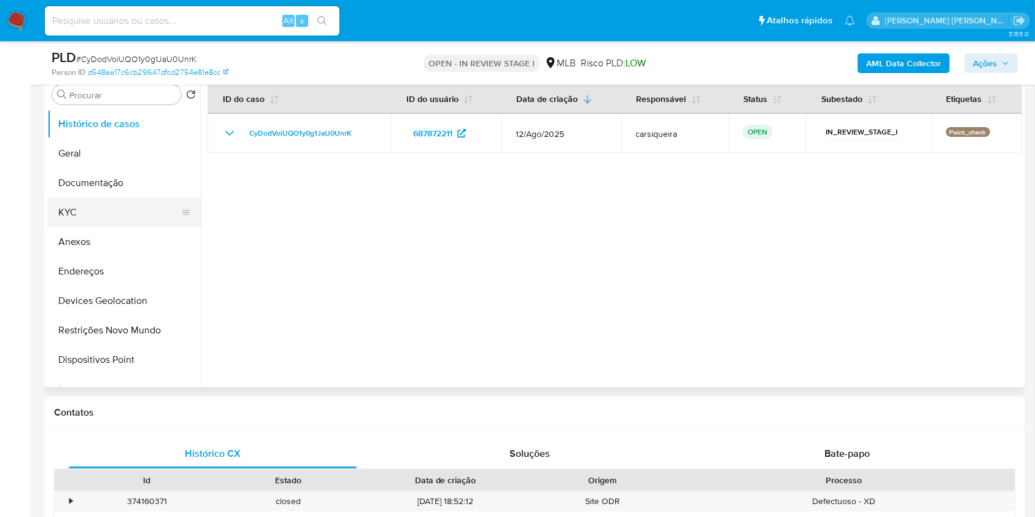
click at [104, 214] on button "KYC" at bounding box center [119, 212] width 144 height 29
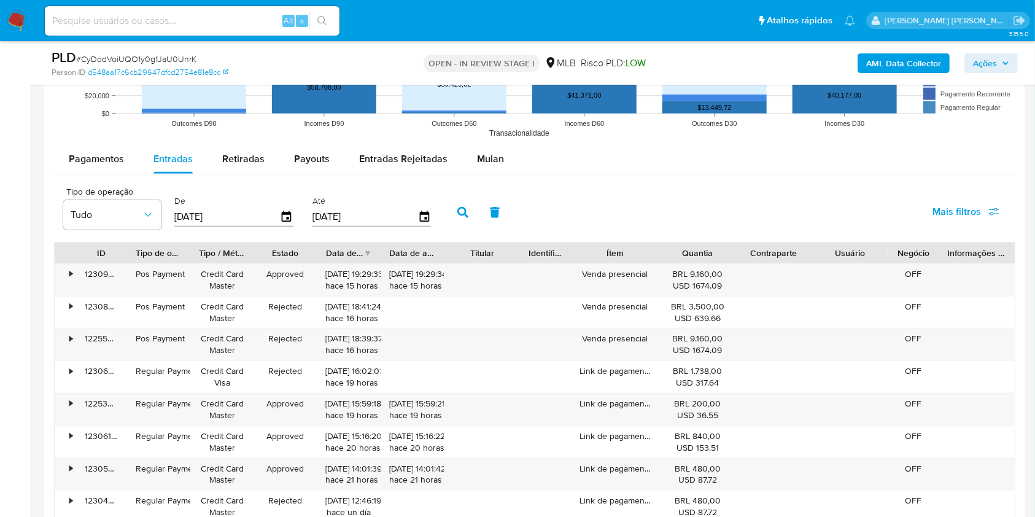
scroll to position [1268, 0]
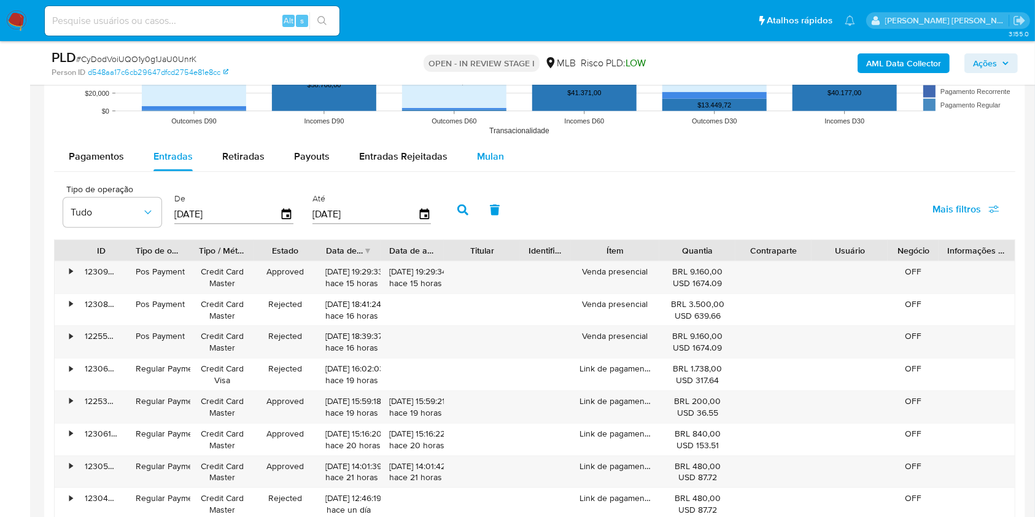
drag, startPoint x: 482, startPoint y: 148, endPoint x: 504, endPoint y: 156, distance: 23.5
click at [482, 148] on div "Mulan" at bounding box center [490, 156] width 27 height 29
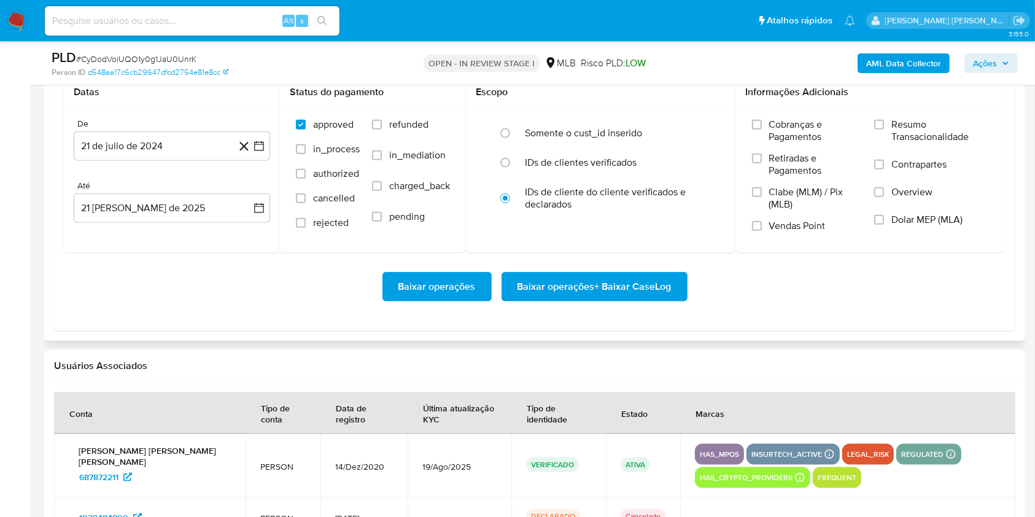
scroll to position [1351, 0]
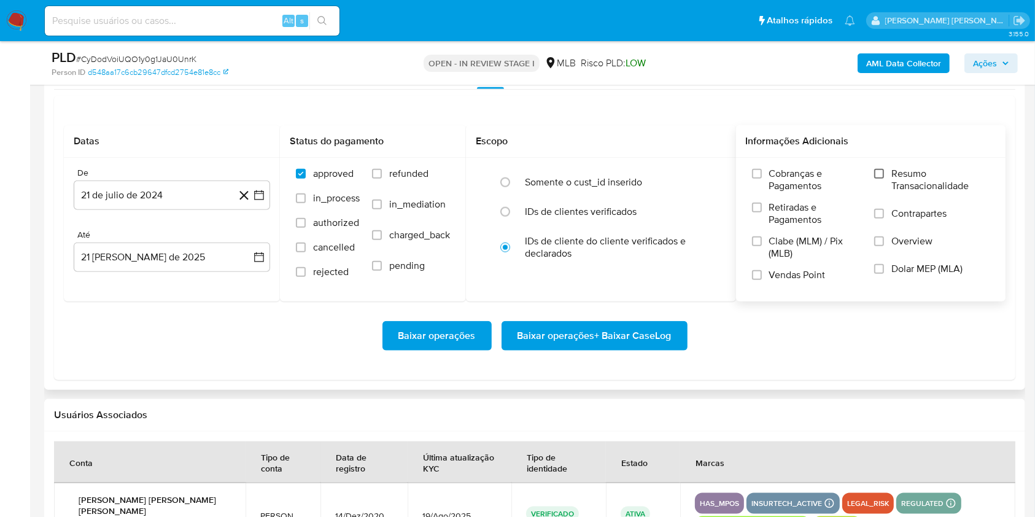
click at [785, 174] on input "Resumo Transacionalidade" at bounding box center [879, 174] width 10 height 10
click at [751, 274] on div "Cobranças e Pagamentos Retiradas e Pagamentos Clabe (MLM) / Pix (MLB) Vendas Po…" at bounding box center [871, 229] width 250 height 123
click at [759, 281] on label "Vendas Point" at bounding box center [807, 279] width 110 height 21
click at [759, 280] on input "Vendas Point" at bounding box center [757, 275] width 10 height 10
drag, startPoint x: 260, startPoint y: 194, endPoint x: 256, endPoint y: 208, distance: 14.0
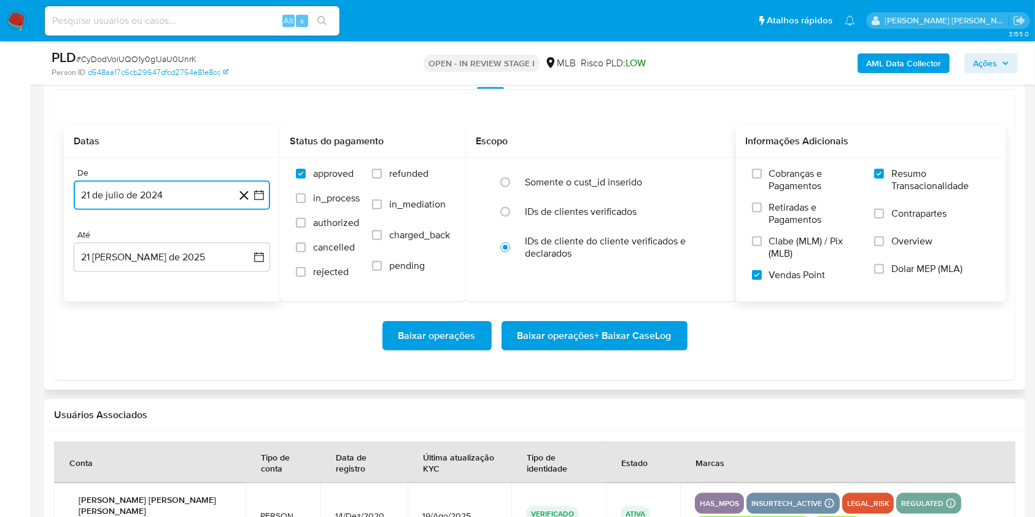
click at [260, 193] on icon "button" at bounding box center [259, 195] width 12 height 12
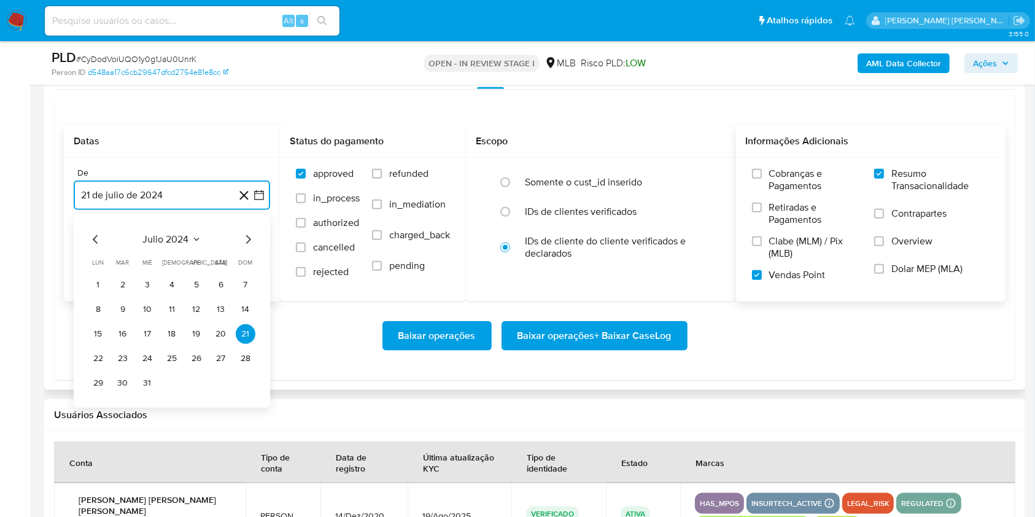
click at [245, 238] on icon "Mes siguiente" at bounding box center [248, 239] width 15 height 15
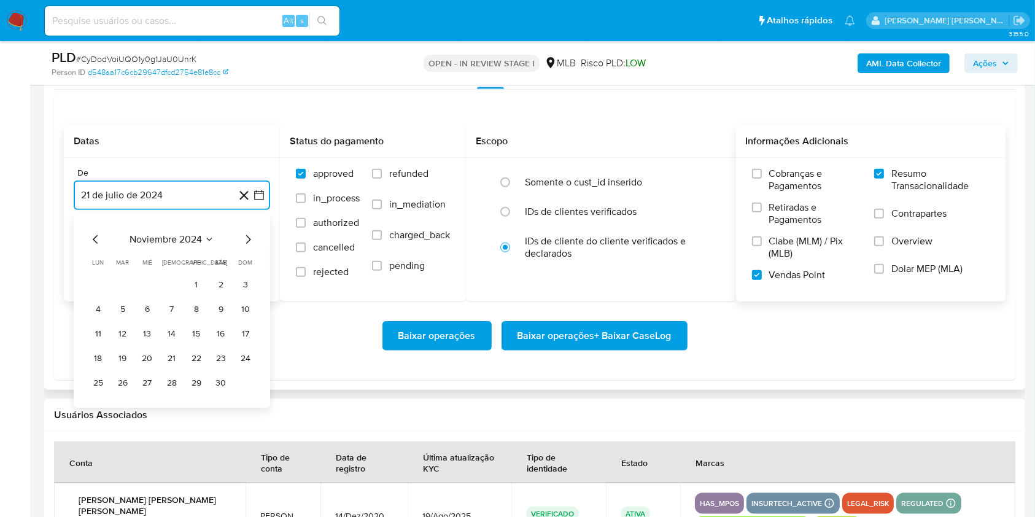
click at [244, 238] on icon "Mes siguiente" at bounding box center [248, 239] width 15 height 15
click at [243, 238] on icon "Mes siguiente" at bounding box center [248, 239] width 15 height 15
click at [242, 238] on icon "Mes siguiente" at bounding box center [248, 239] width 15 height 15
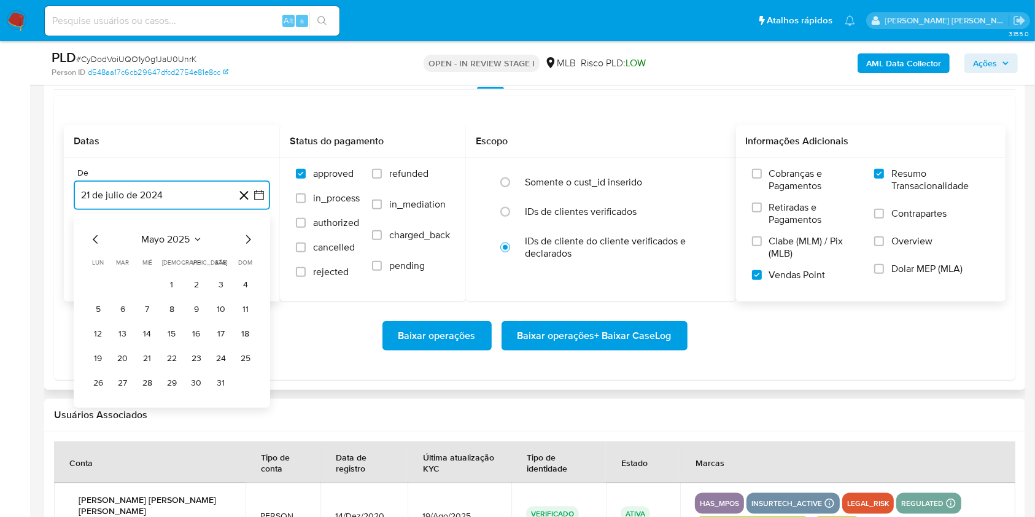
click at [242, 238] on icon "Mes siguiente" at bounding box center [248, 239] width 15 height 15
click at [241, 238] on icon "Mes siguiente" at bounding box center [248, 239] width 15 height 15
click at [123, 283] on button "1" at bounding box center [123, 285] width 20 height 20
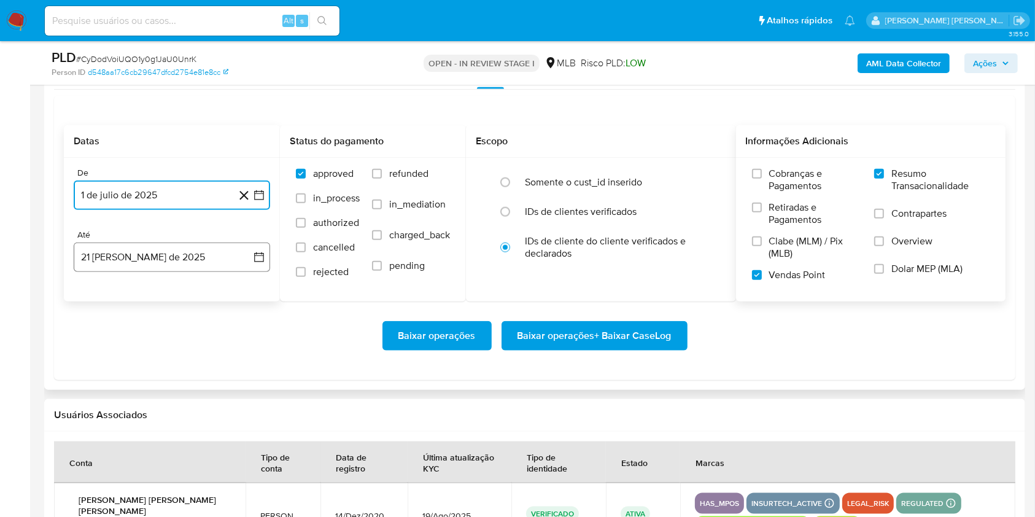
click at [134, 246] on button "21 de agosto de 2025" at bounding box center [172, 257] width 196 height 29
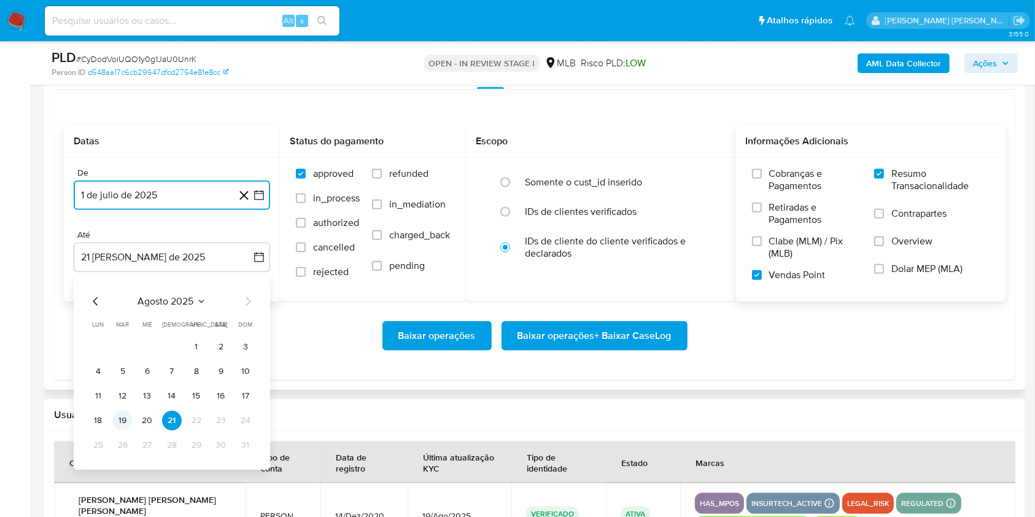
click at [126, 387] on button "19" at bounding box center [123, 421] width 20 height 20
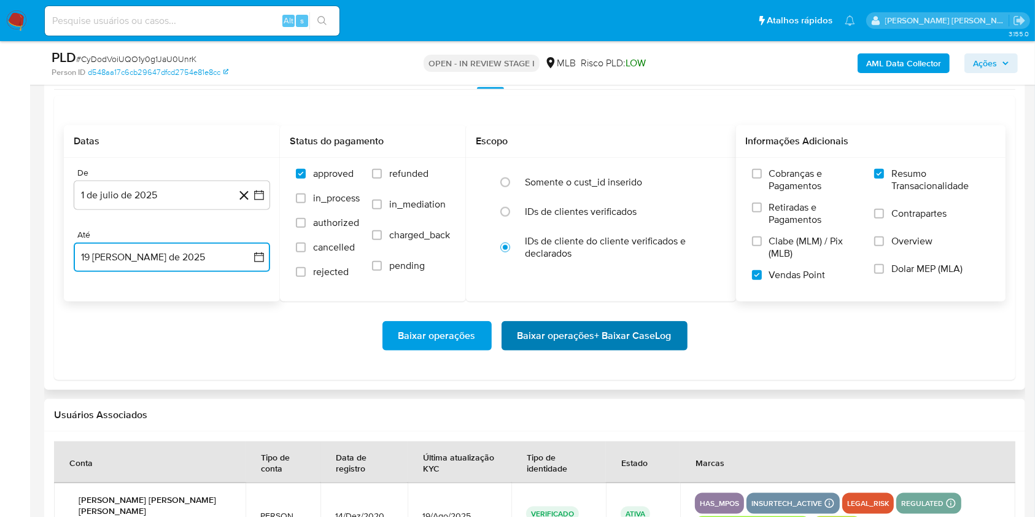
click at [594, 344] on span "Baixar operações + Baixar CaseLog" at bounding box center [595, 335] width 154 height 27
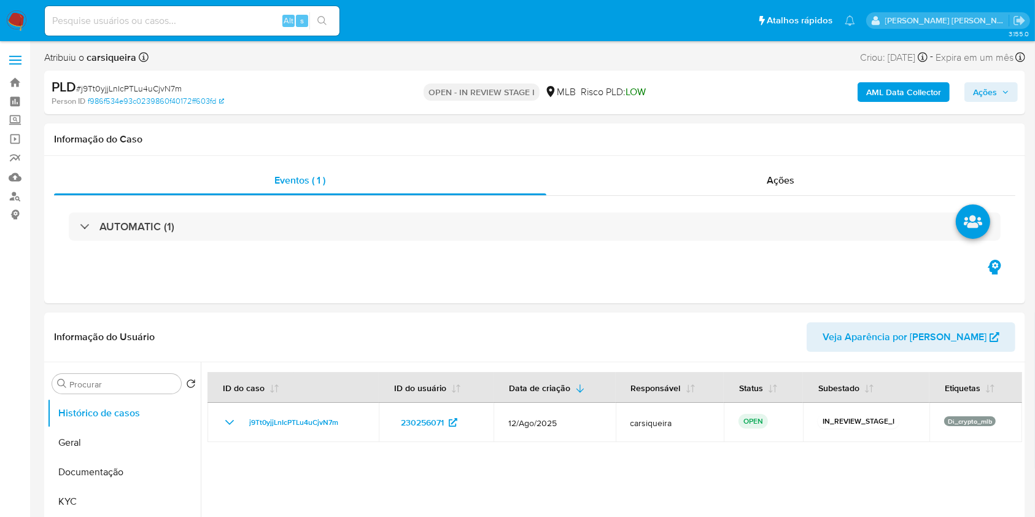
select select "10"
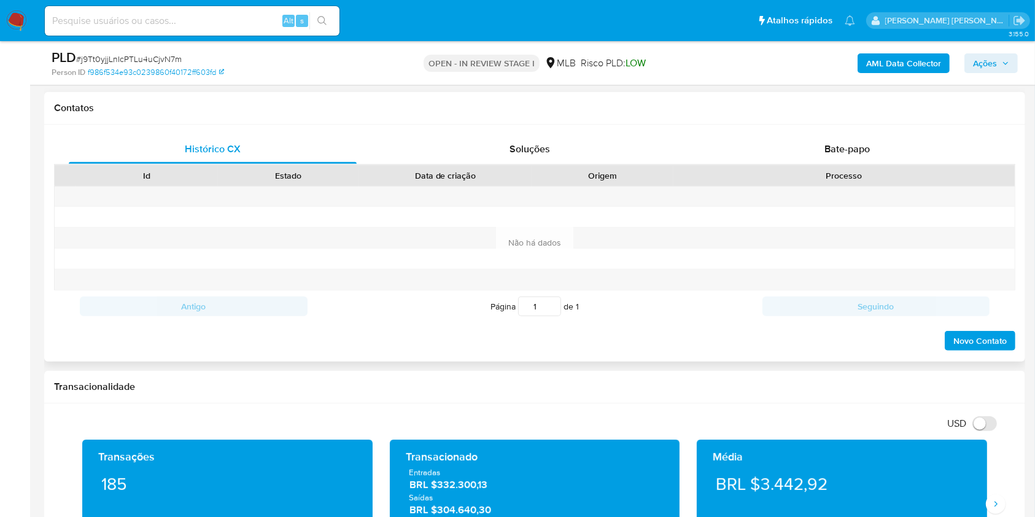
scroll to position [737, 0]
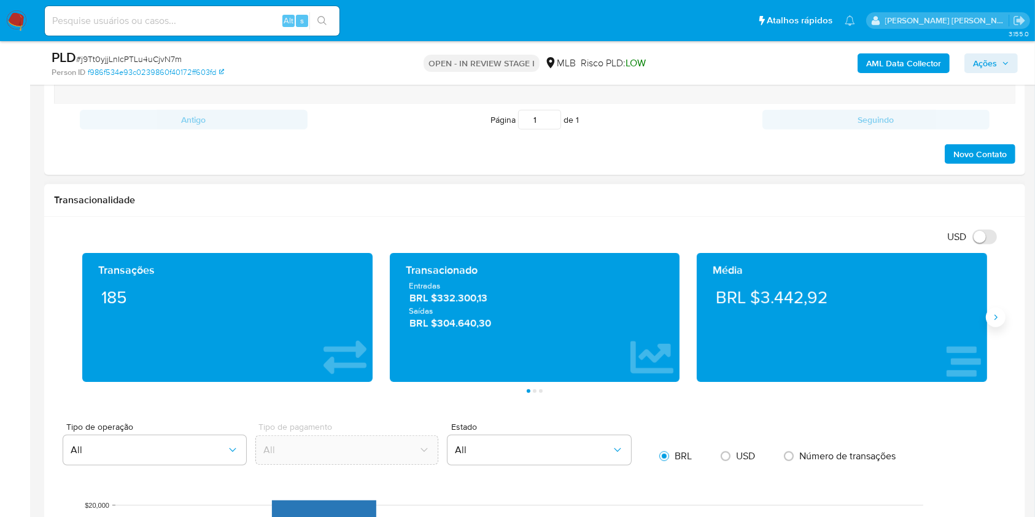
click at [995, 322] on button "Siguiente" at bounding box center [996, 318] width 20 height 20
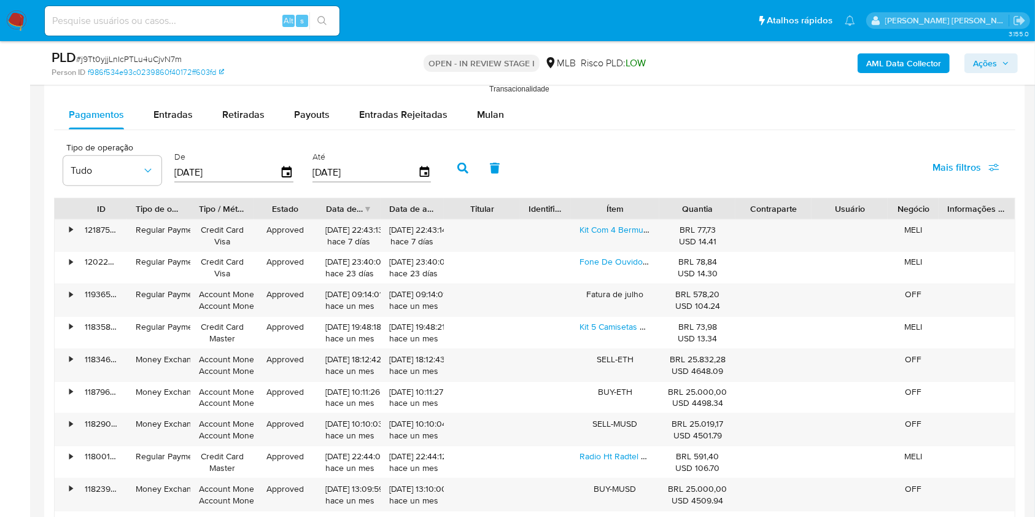
scroll to position [1363, 0]
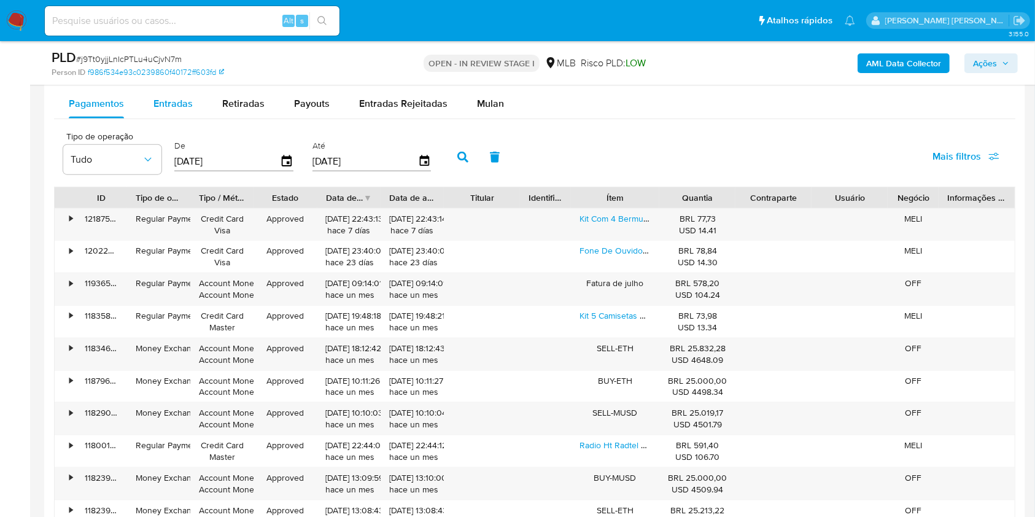
click at [168, 106] on span "Entradas" at bounding box center [172, 103] width 39 height 14
select select "10"
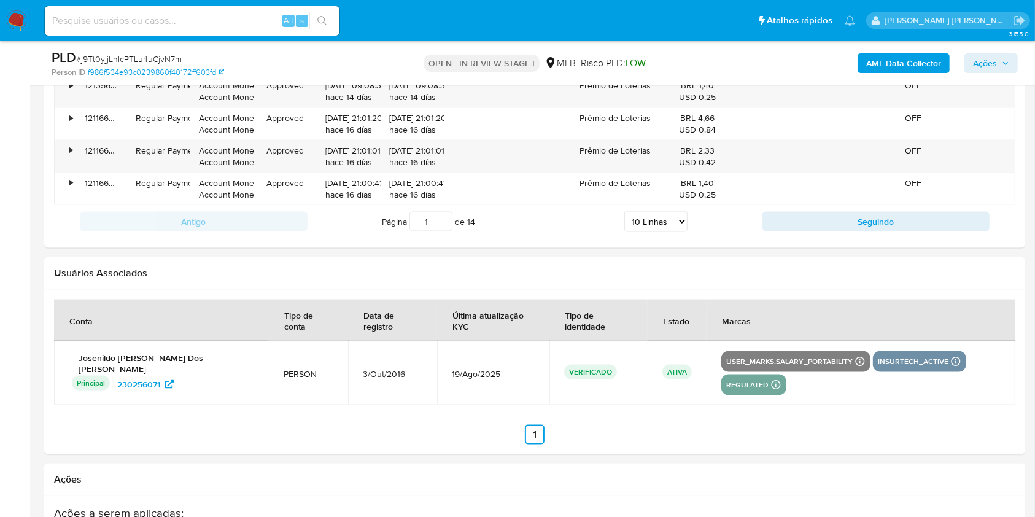
scroll to position [1445, 0]
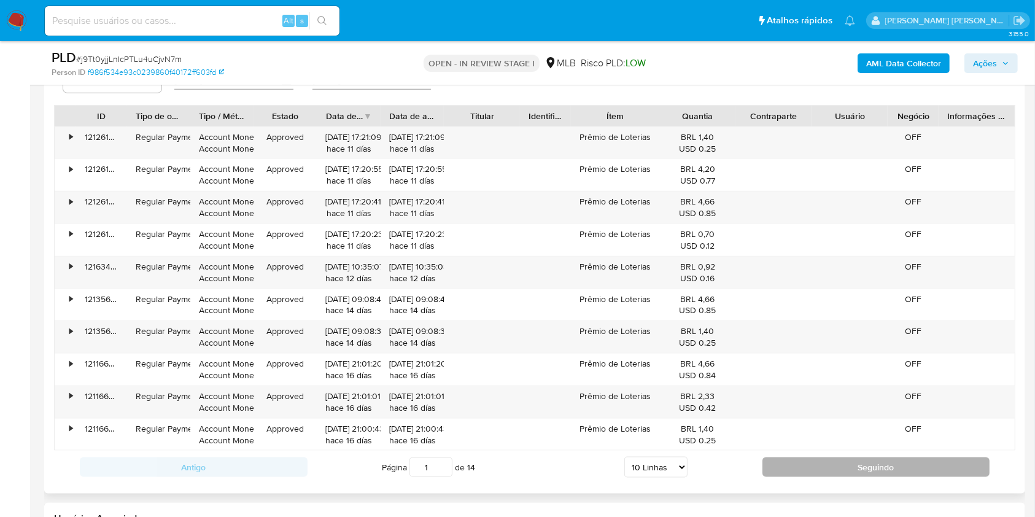
click at [809, 472] on button "Seguindo" at bounding box center [877, 467] width 228 height 20
click at [808, 471] on button "Seguindo" at bounding box center [877, 467] width 228 height 20
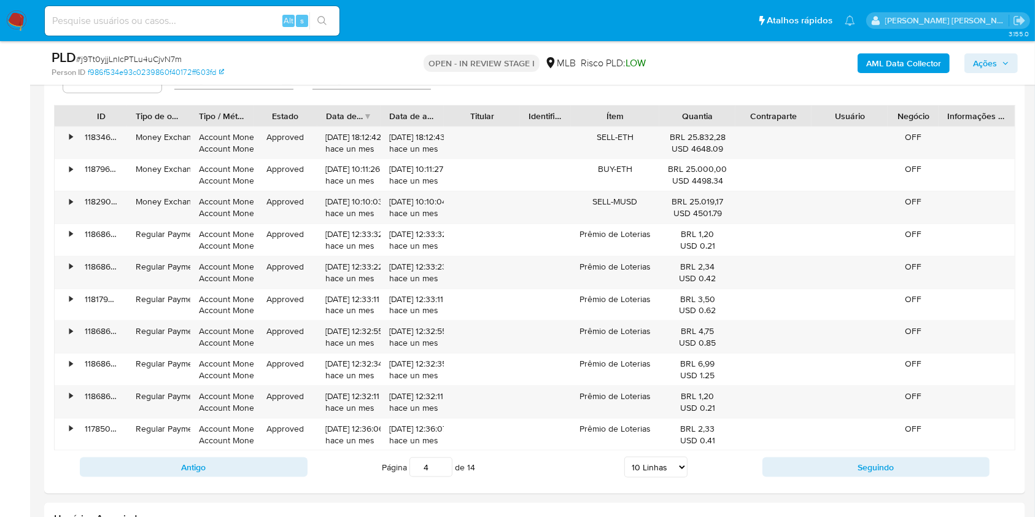
click at [805, 470] on button "Seguindo" at bounding box center [877, 467] width 228 height 20
type input "5"
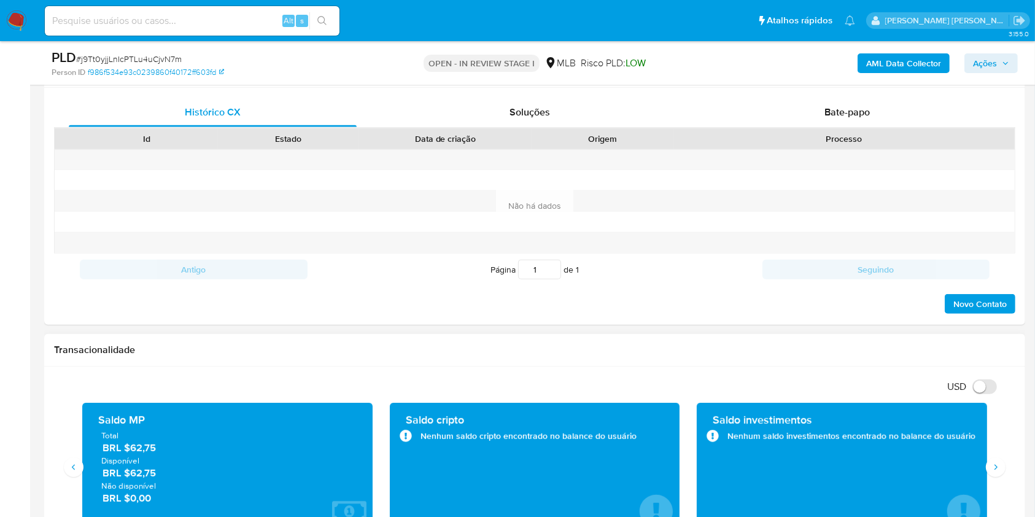
scroll to position [1160, 0]
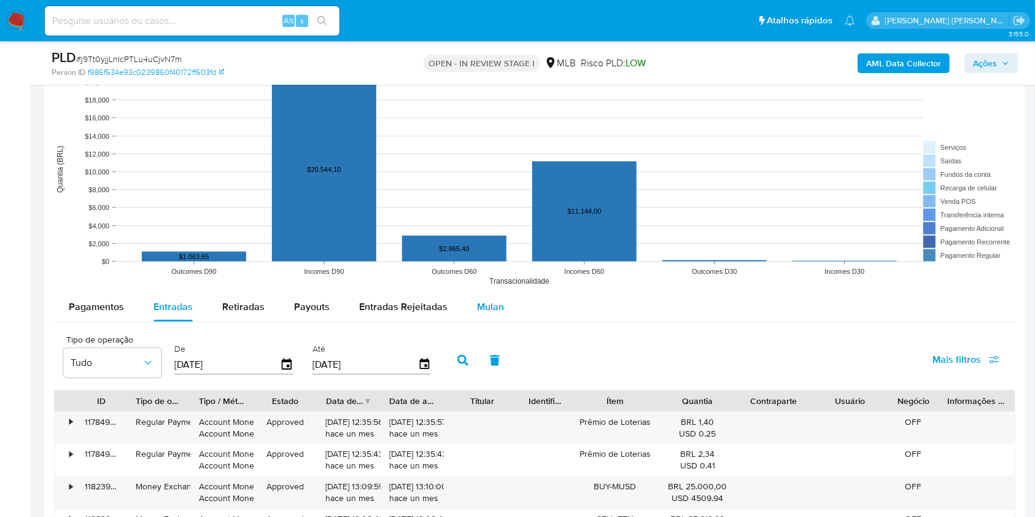
click at [487, 302] on span "Mulan" at bounding box center [490, 307] width 27 height 14
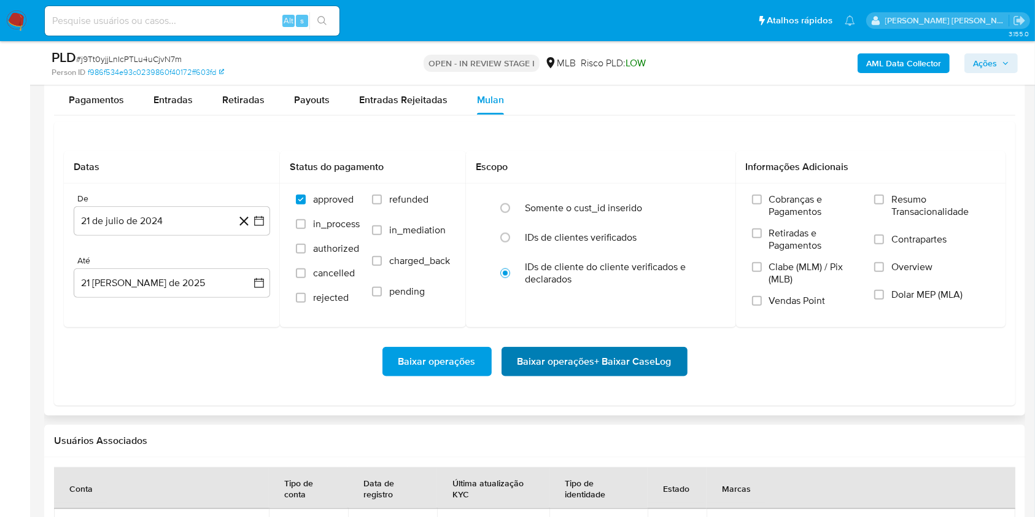
scroll to position [1405, 0]
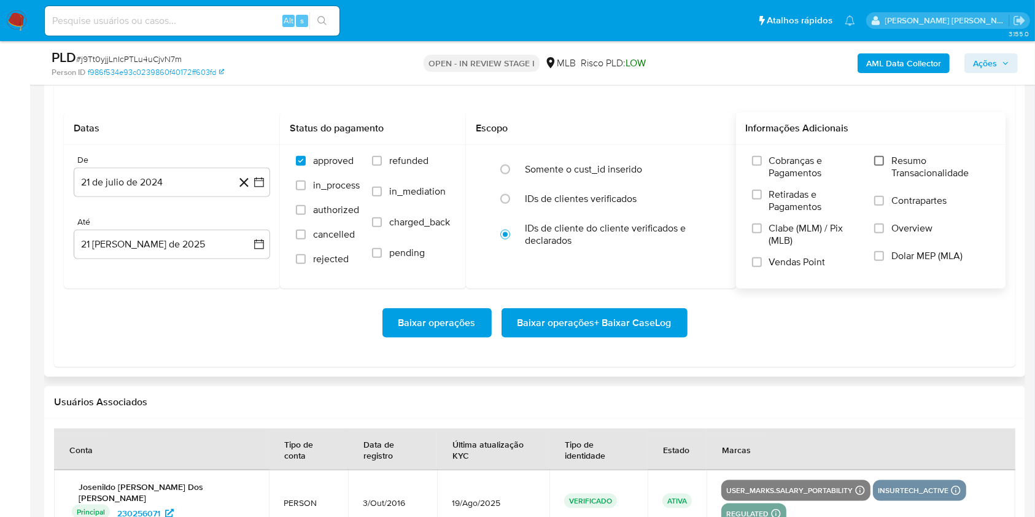
click at [882, 163] on input "Resumo Transacionalidade" at bounding box center [879, 161] width 10 height 10
click at [757, 262] on input "Vendas Point" at bounding box center [757, 262] width 10 height 10
click at [258, 180] on icon "button" at bounding box center [259, 182] width 12 height 12
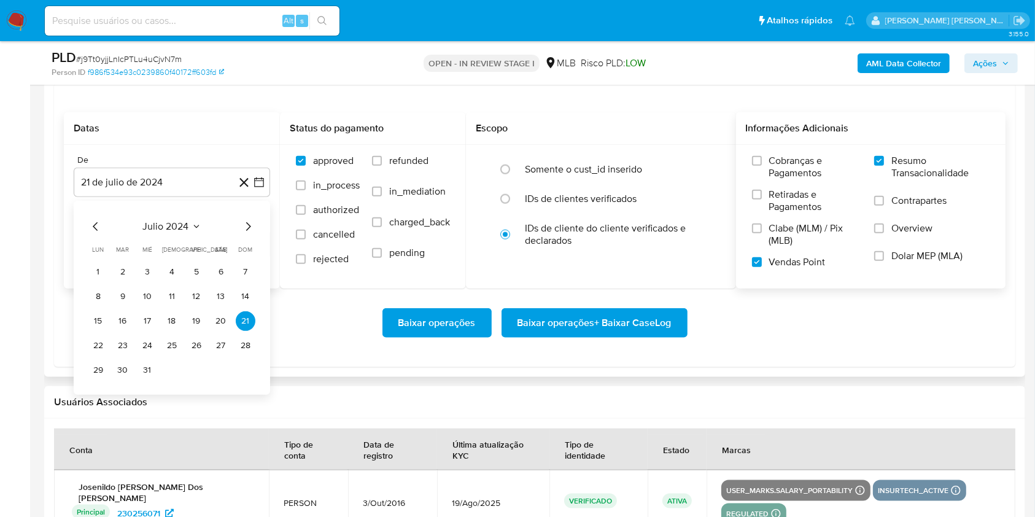
click at [239, 221] on div "julio 2024" at bounding box center [171, 226] width 167 height 15
click at [247, 223] on icon "Mes siguiente" at bounding box center [248, 226] width 5 height 9
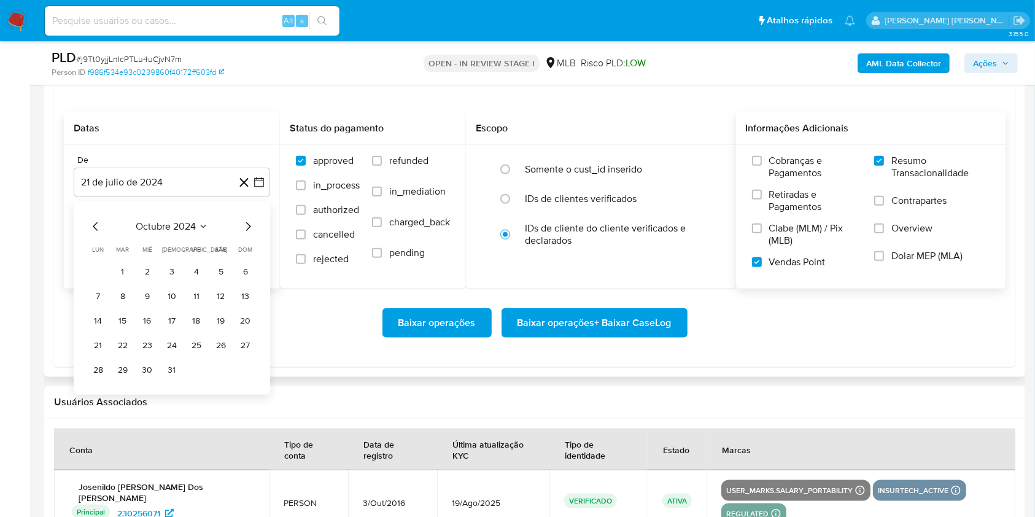
click at [247, 223] on icon "Mes siguiente" at bounding box center [248, 226] width 5 height 9
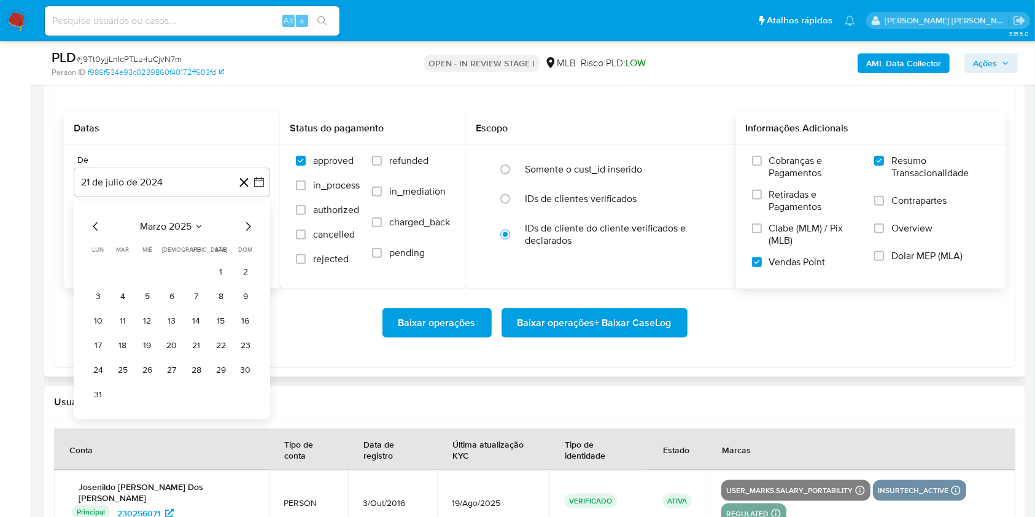
click at [246, 223] on icon "Mes siguiente" at bounding box center [248, 226] width 15 height 15
click at [244, 223] on icon "Mes siguiente" at bounding box center [248, 226] width 15 height 15
click at [122, 267] on button "1" at bounding box center [123, 272] width 20 height 20
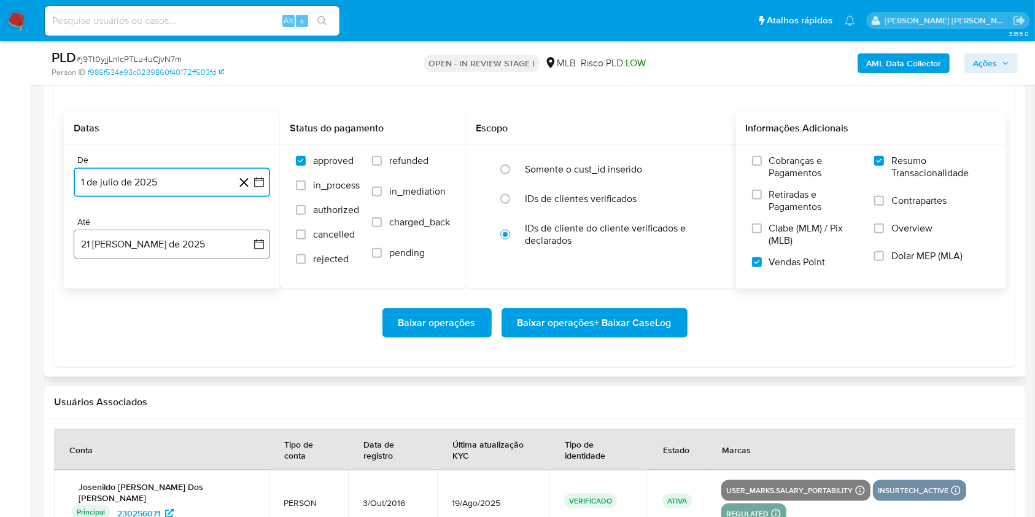
click at [126, 237] on button "21 [PERSON_NAME] de 2025" at bounding box center [172, 244] width 196 height 29
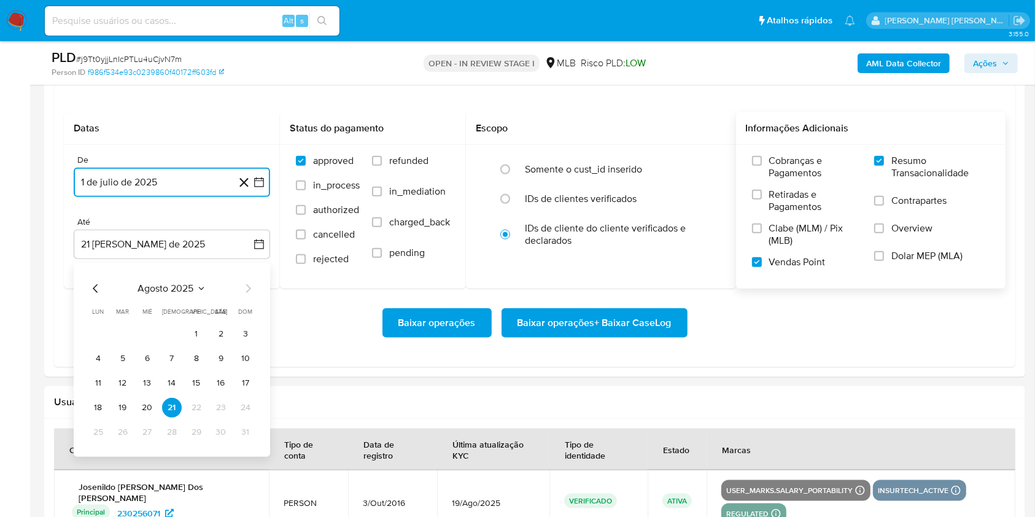
drag, startPoint x: 124, startPoint y: 411, endPoint x: 201, endPoint y: 390, distance: 80.3
click at [125, 410] on button "19" at bounding box center [123, 408] width 20 height 20
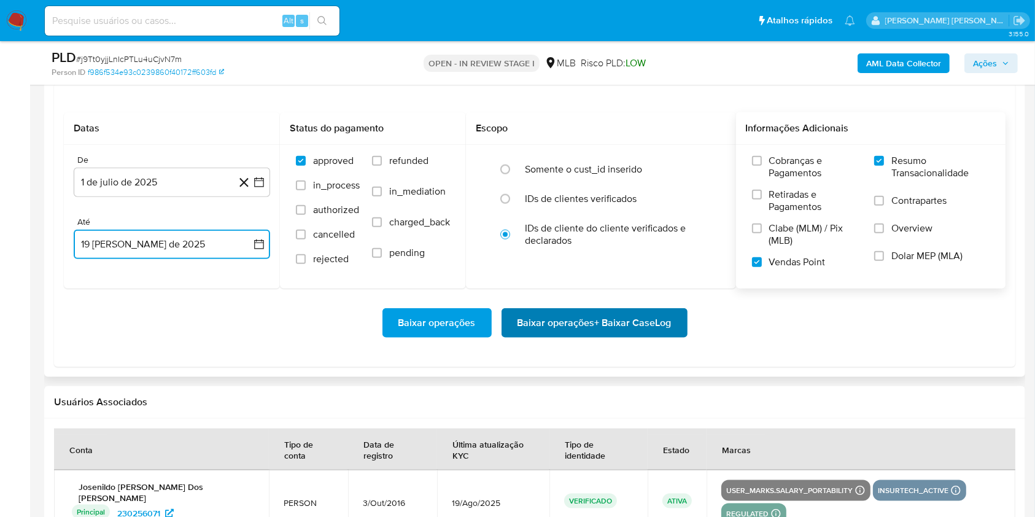
click at [645, 327] on span "Baixar operações + Baixar CaseLog" at bounding box center [595, 322] width 154 height 27
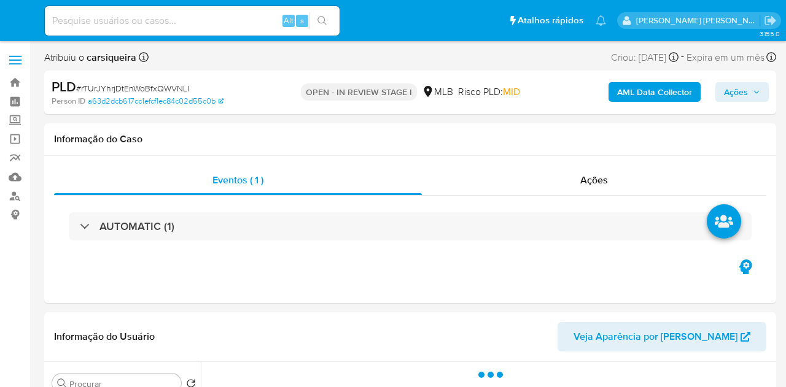
select select "10"
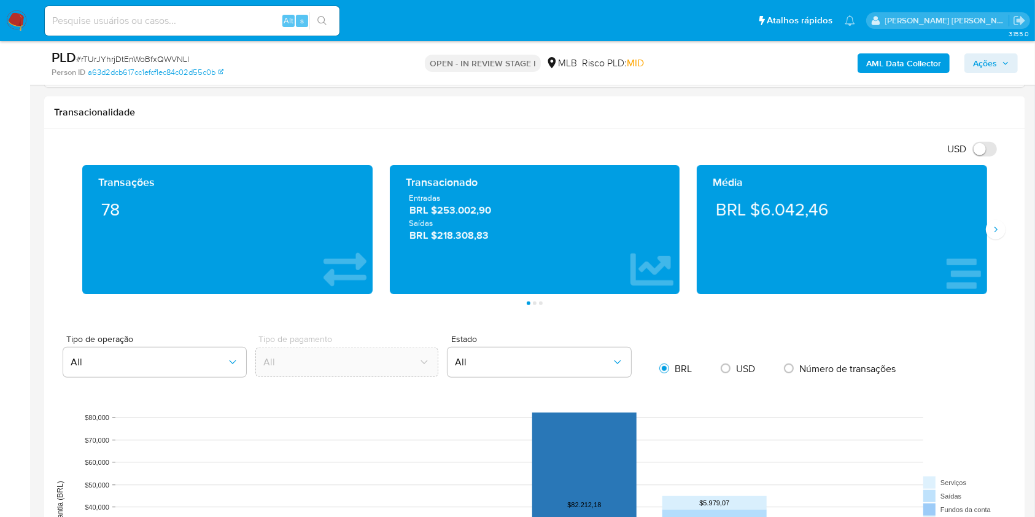
scroll to position [767, 0]
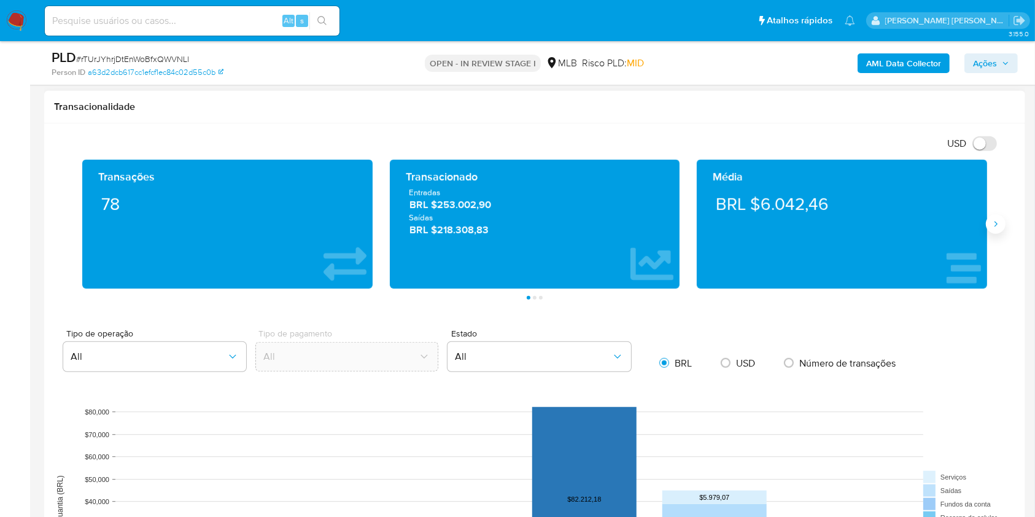
click at [785, 228] on icon "Siguiente" at bounding box center [996, 224] width 10 height 10
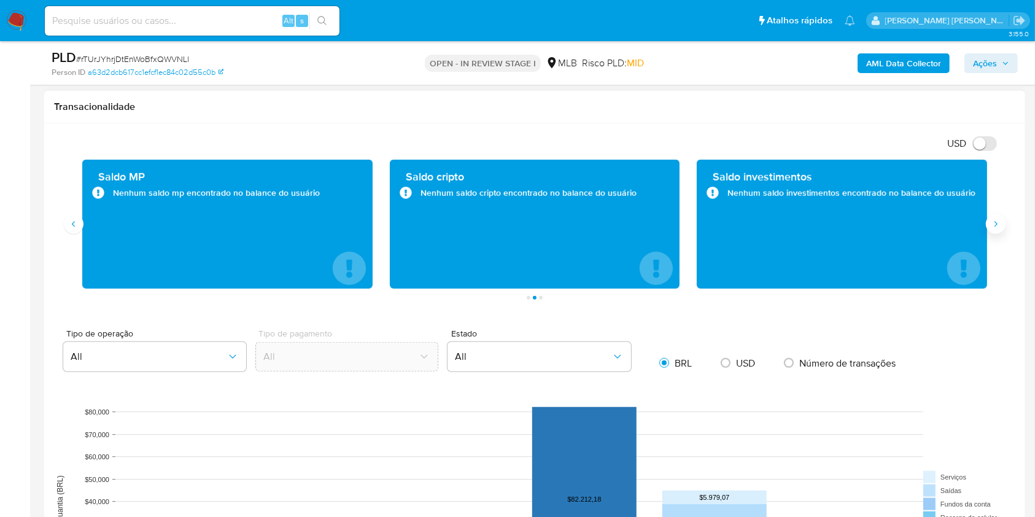
click at [785, 227] on icon "Siguiente" at bounding box center [996, 224] width 10 height 10
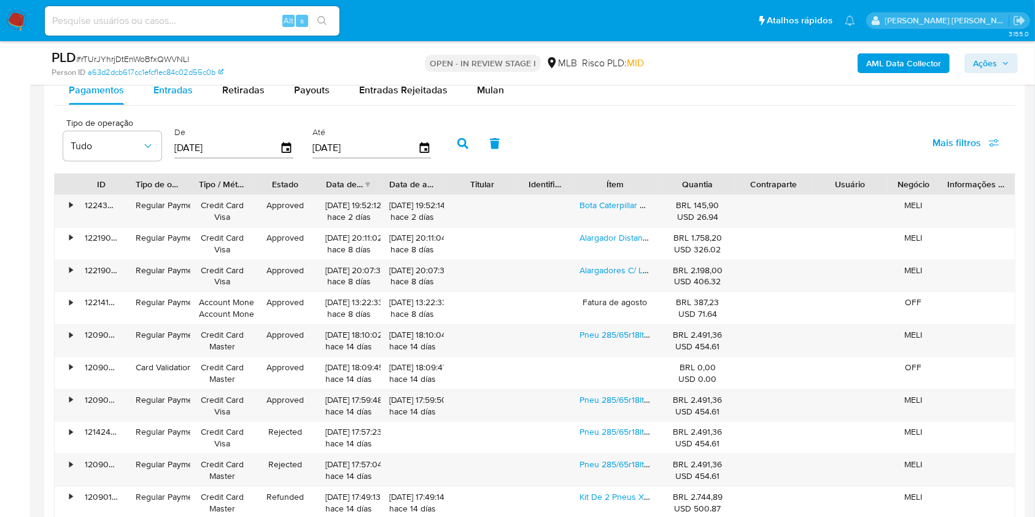
scroll to position [1209, 0]
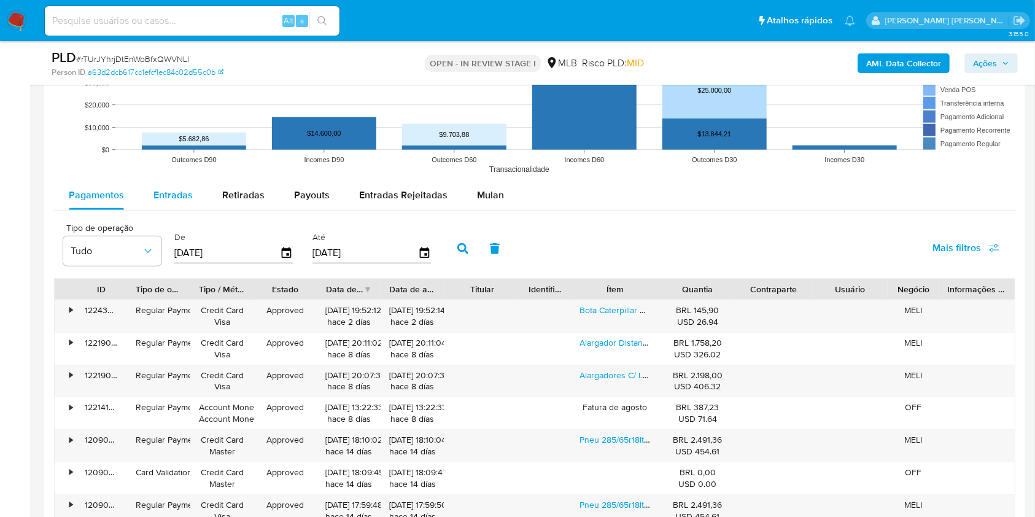
click at [177, 195] on span "Entradas" at bounding box center [172, 195] width 39 height 14
select select "10"
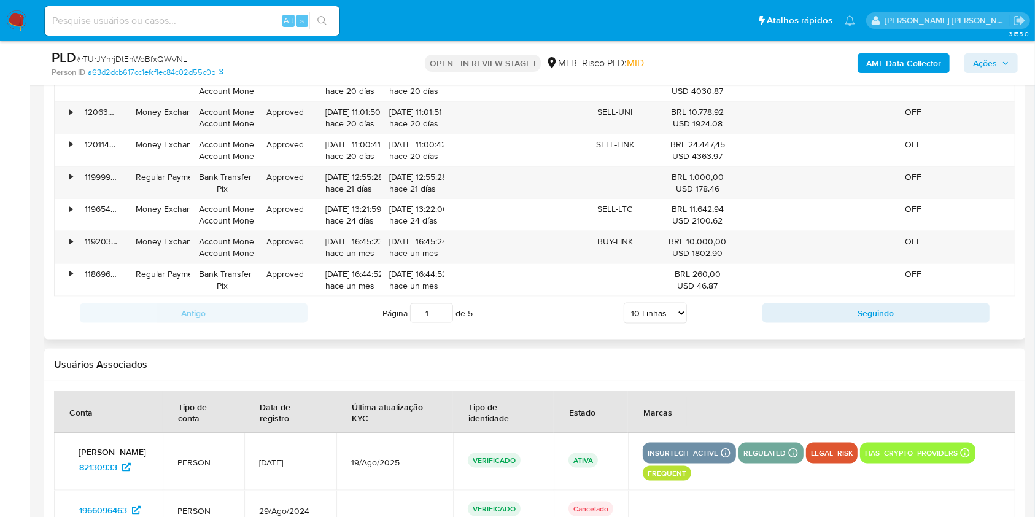
scroll to position [1127, 0]
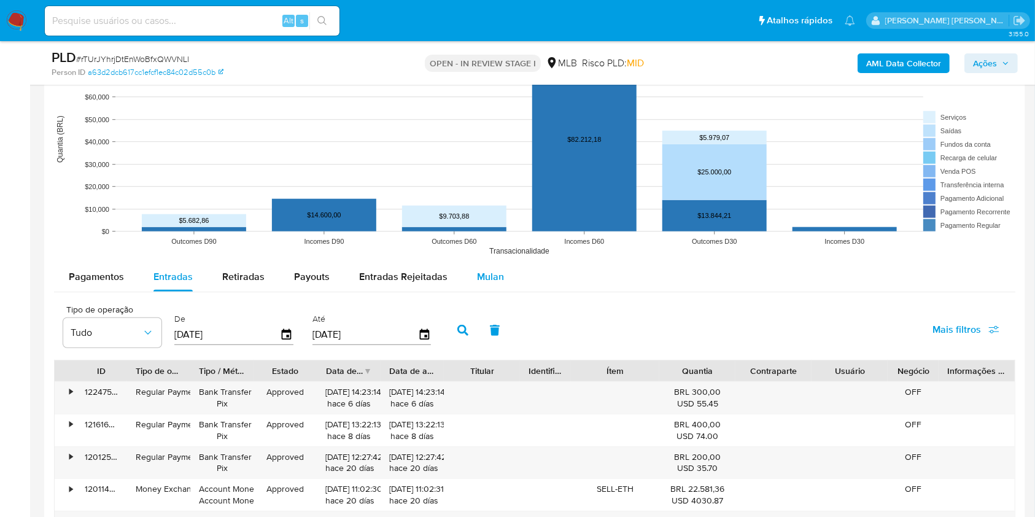
click at [486, 273] on span "Mulan" at bounding box center [490, 277] width 27 height 14
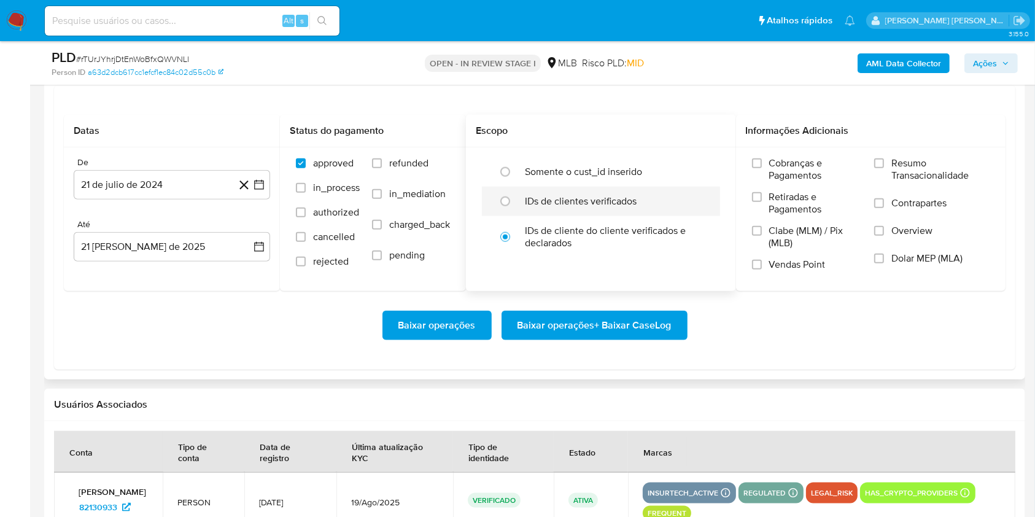
scroll to position [1373, 0]
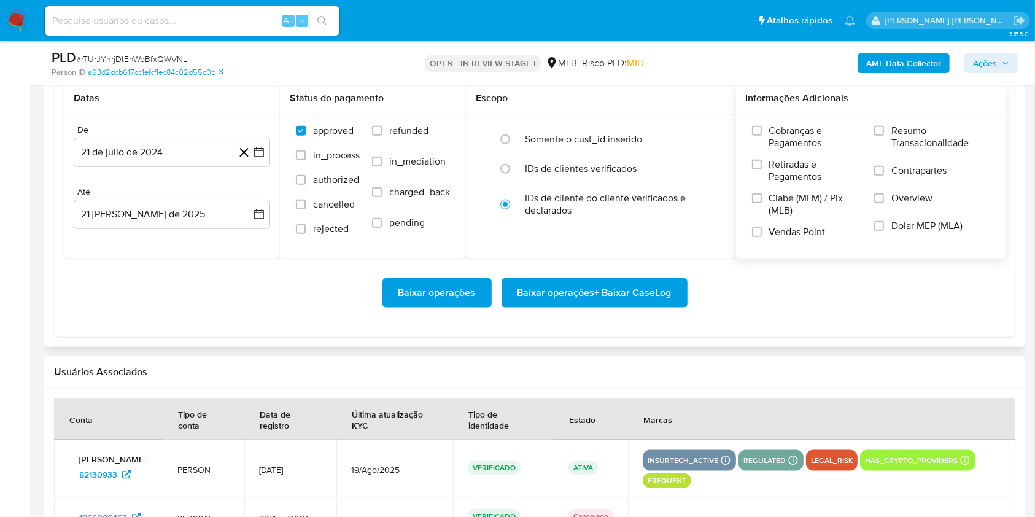
click at [785, 125] on label "Resumo Transacionalidade" at bounding box center [931, 145] width 115 height 40
click at [785, 126] on input "Resumo Transacionalidade" at bounding box center [879, 131] width 10 height 10
click at [751, 228] on div "Cobranças e Pagamentos Retiradas e Pagamentos Clabe (MLM) / Pix (MLB) Vendas Po…" at bounding box center [871, 186] width 250 height 123
click at [755, 230] on input "Vendas Point" at bounding box center [757, 232] width 10 height 10
click at [243, 150] on icon at bounding box center [243, 152] width 15 height 15
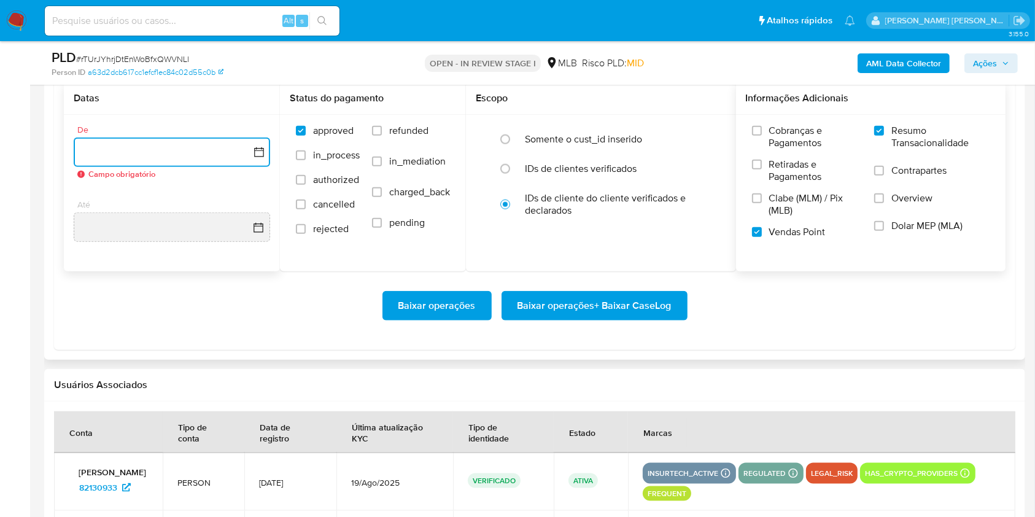
click at [259, 150] on icon "button" at bounding box center [259, 152] width 12 height 12
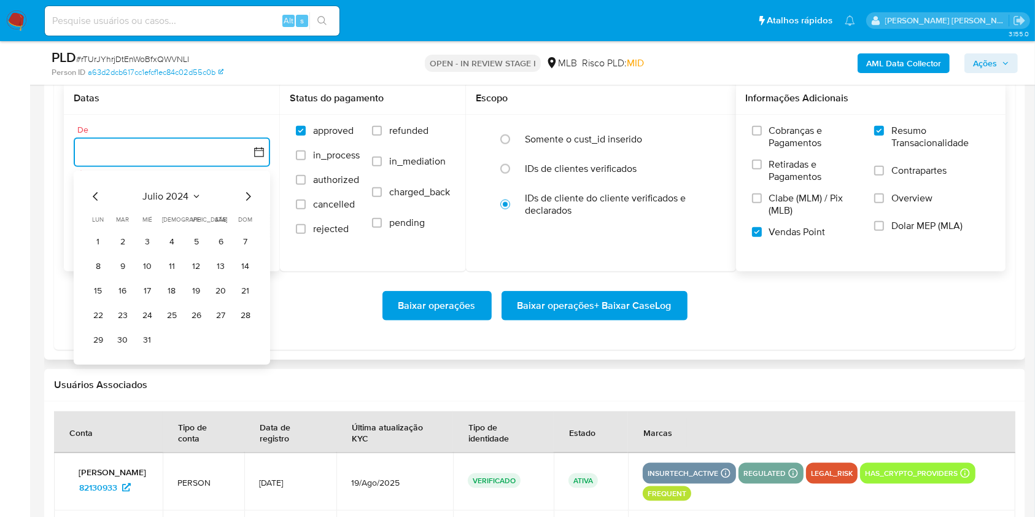
click at [244, 197] on icon "Mes siguiente" at bounding box center [248, 196] width 15 height 15
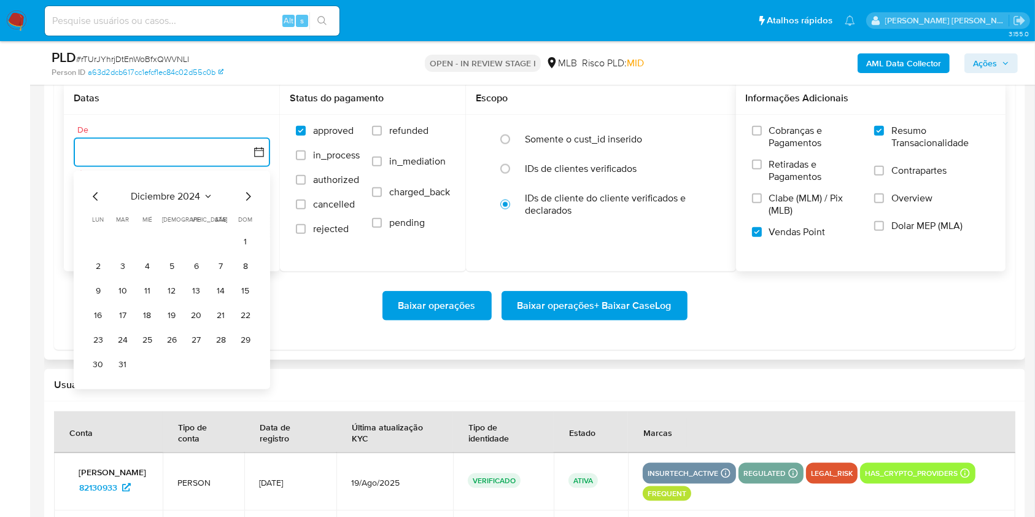
click at [244, 197] on icon "Mes siguiente" at bounding box center [248, 196] width 15 height 15
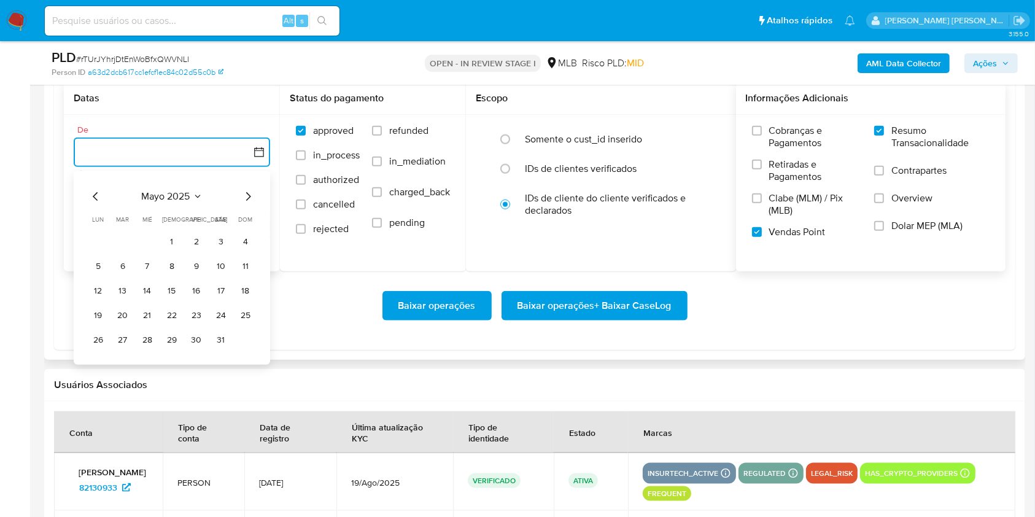
click at [244, 197] on icon "Mes siguiente" at bounding box center [248, 196] width 15 height 15
drag, startPoint x: 125, startPoint y: 238, endPoint x: 127, endPoint y: 226, distance: 11.8
click at [125, 237] on button "1" at bounding box center [123, 242] width 20 height 20
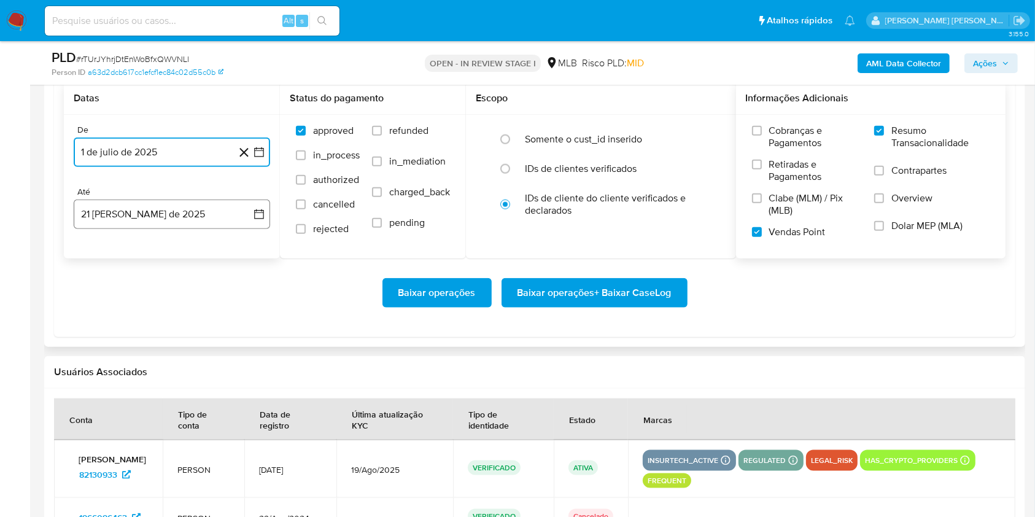
click at [130, 214] on button "21 de agosto de 2025" at bounding box center [172, 214] width 196 height 29
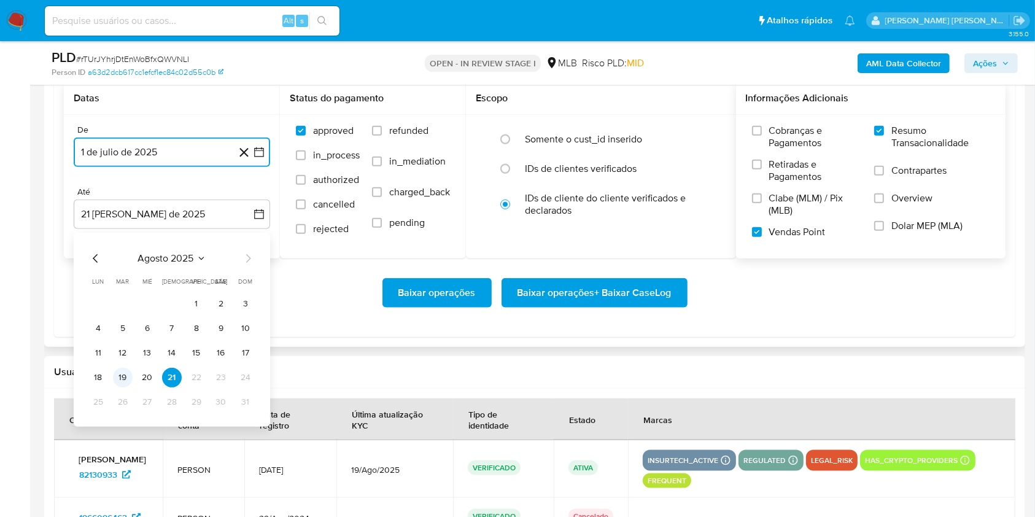
click at [128, 378] on button "19" at bounding box center [123, 378] width 20 height 20
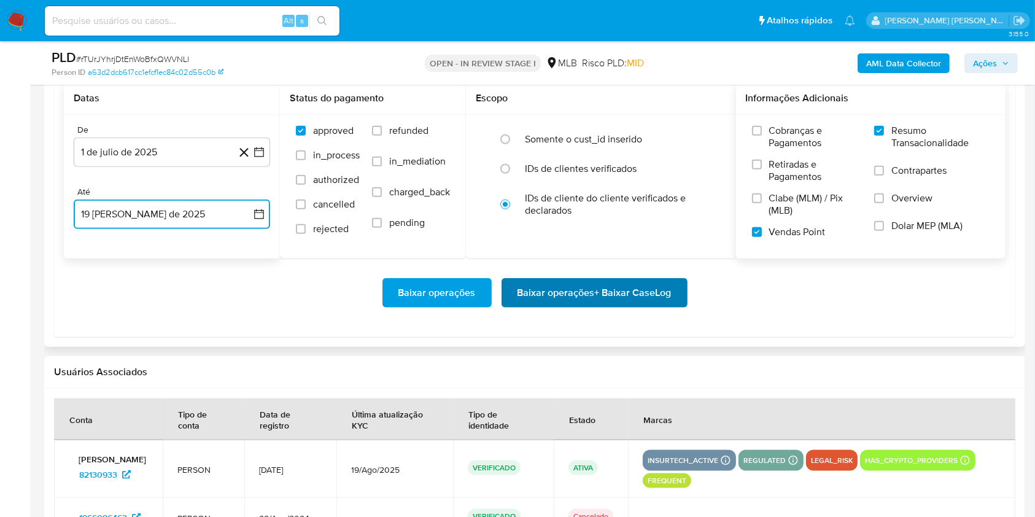
click at [655, 297] on span "Baixar operações + Baixar CaseLog" at bounding box center [595, 292] width 154 height 27
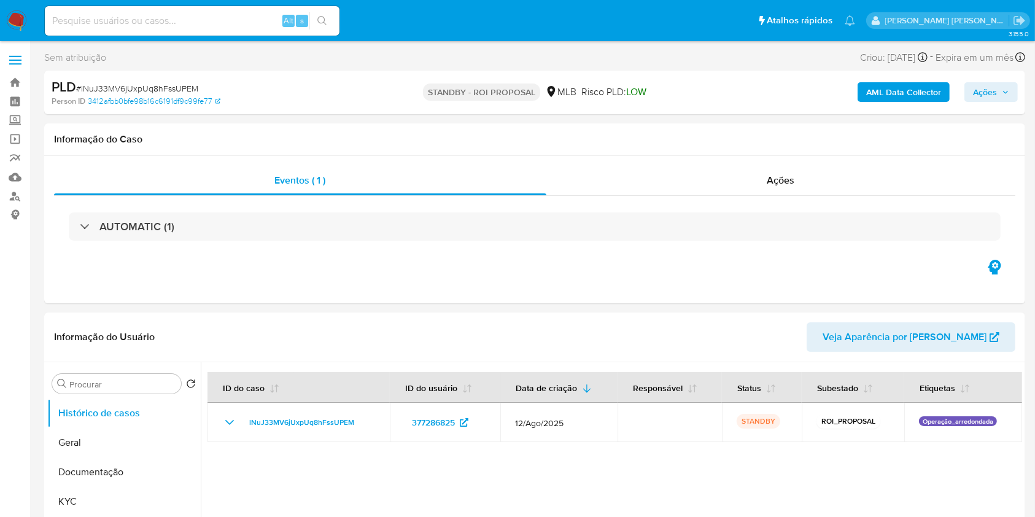
select select "10"
click at [10, 21] on img at bounding box center [16, 20] width 21 height 21
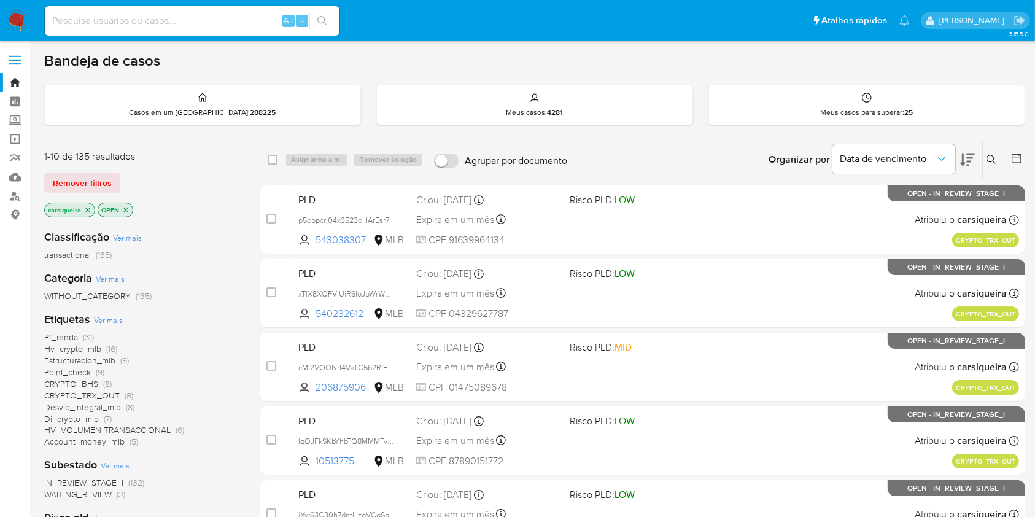
click at [11, 15] on img at bounding box center [16, 20] width 21 height 21
click at [85, 214] on p "carsiqueira" at bounding box center [70, 210] width 50 height 14
click at [87, 210] on icon "close-filter" at bounding box center [87, 209] width 7 height 7
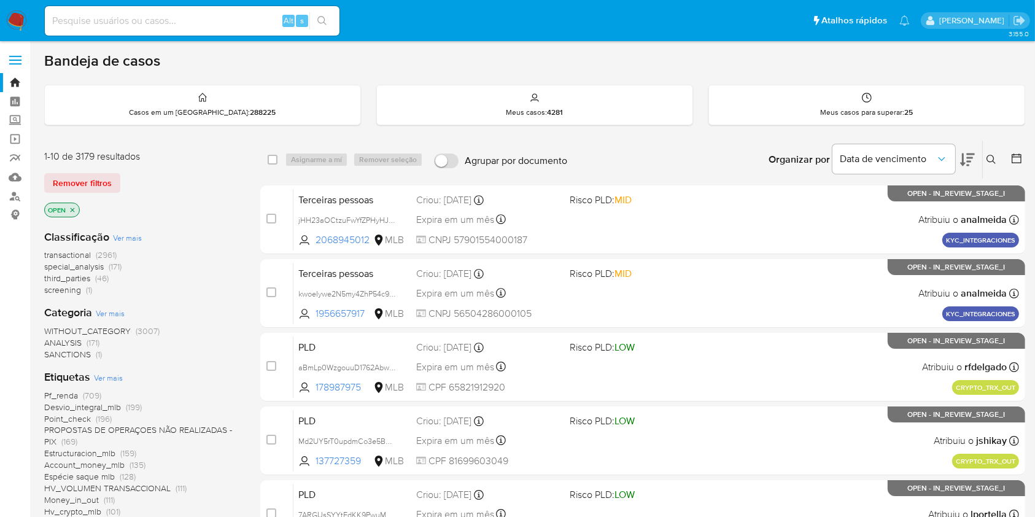
click at [106, 381] on span "Ver mais" at bounding box center [108, 377] width 29 height 11
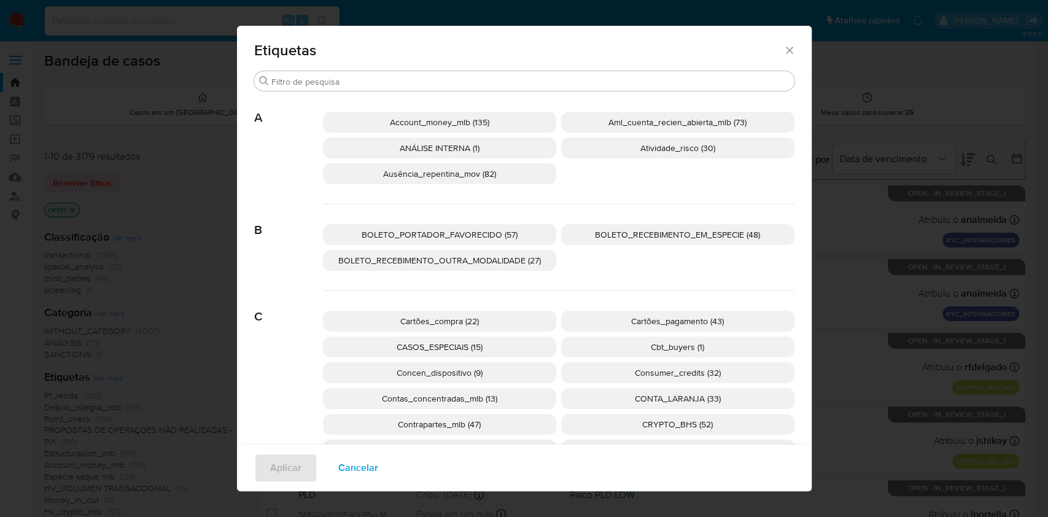
click at [632, 228] on span "BOLETO_RECEBIMENTO_EM_ESPECIE (48)" at bounding box center [677, 234] width 165 height 12
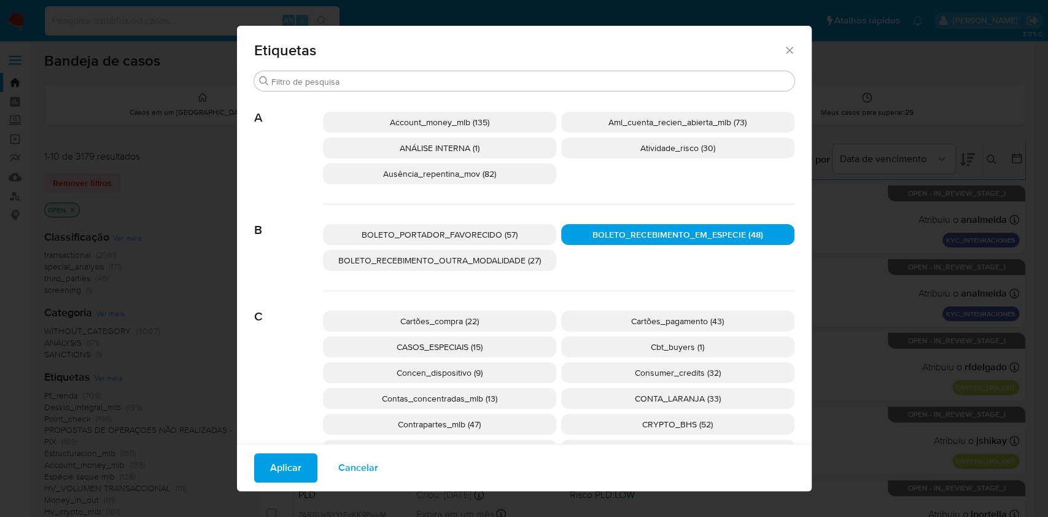
click at [504, 233] on span "BOLETO_PORTADOR_FAVORECIDO (57)" at bounding box center [440, 234] width 156 height 12
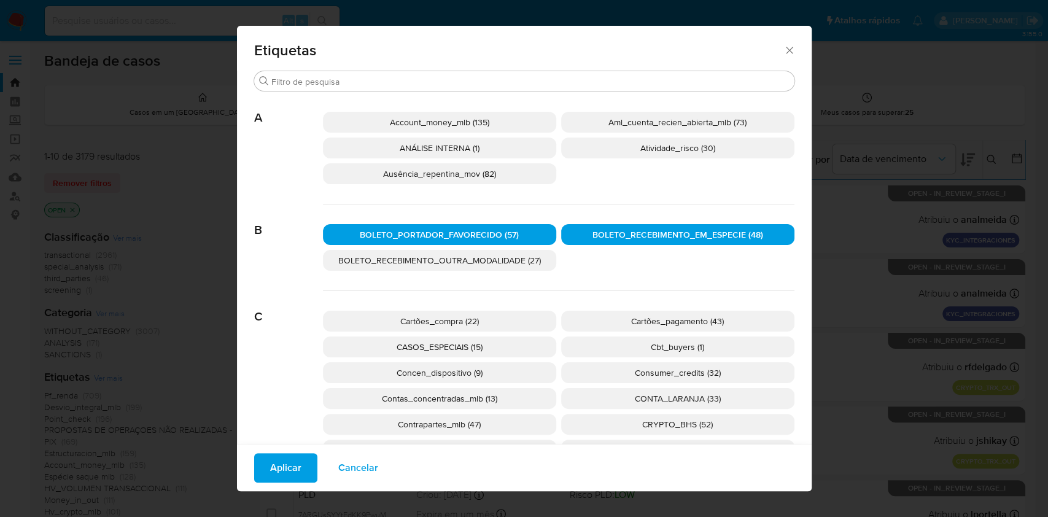
click at [501, 254] on span "BOLETO_RECEBIMENTO_OUTRA_MODALIDADE (27)" at bounding box center [439, 260] width 203 height 12
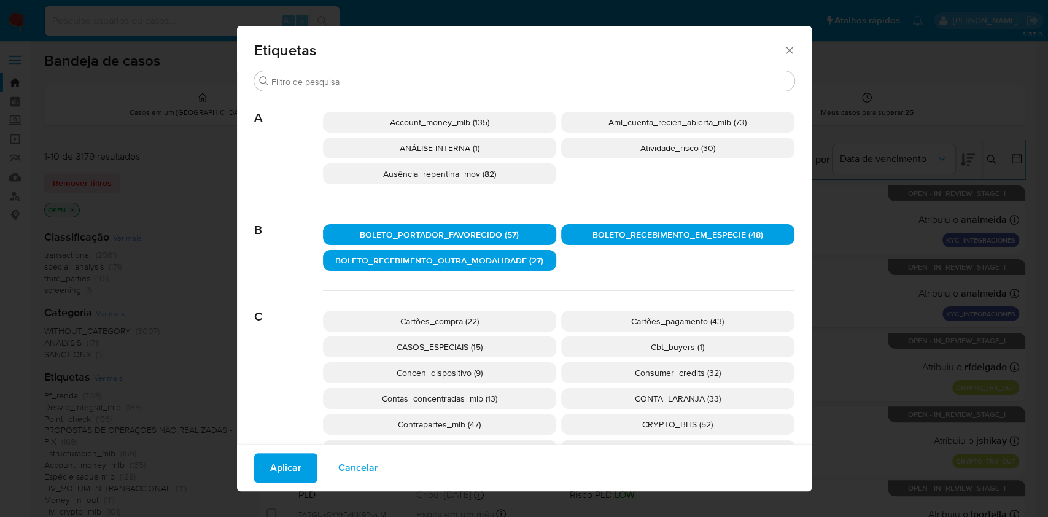
click at [279, 465] on span "Aplicar" at bounding box center [285, 467] width 31 height 27
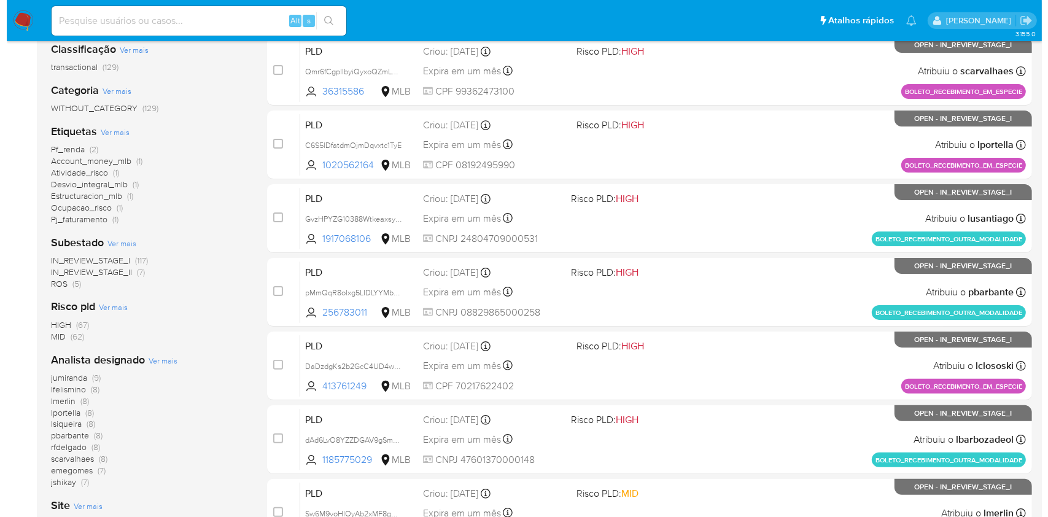
scroll to position [246, 0]
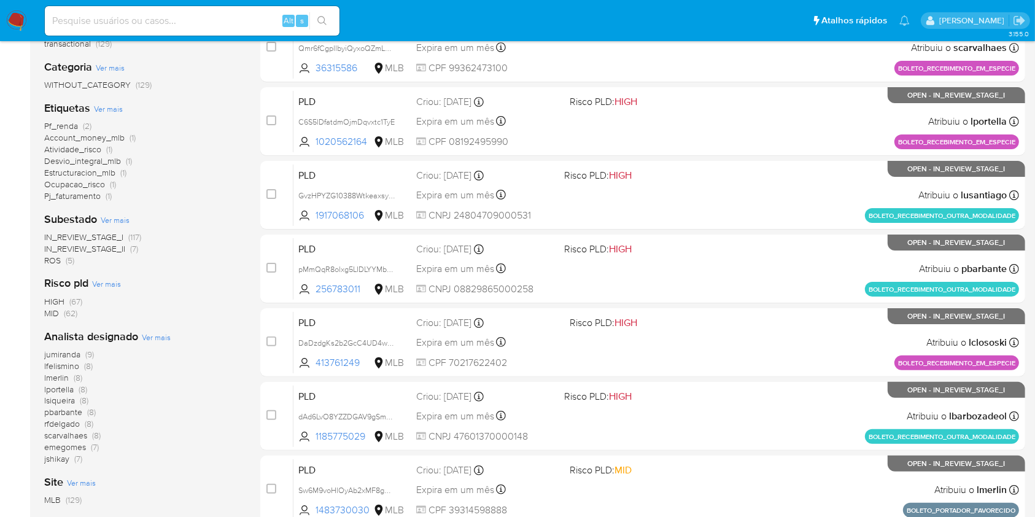
click at [156, 334] on span "Ver mais" at bounding box center [156, 337] width 29 height 11
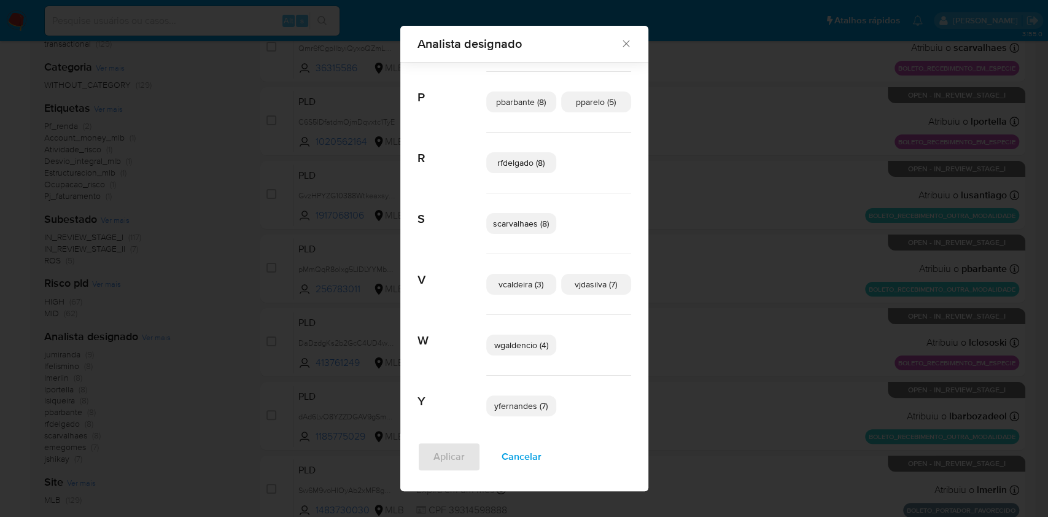
scroll to position [307, 0]
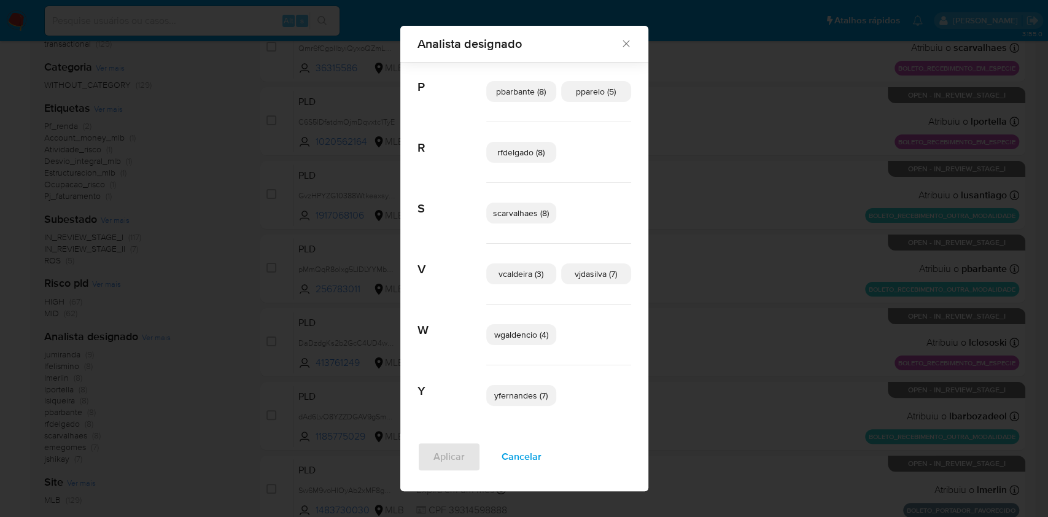
click at [526, 456] on span "Cancelar" at bounding box center [522, 456] width 40 height 27
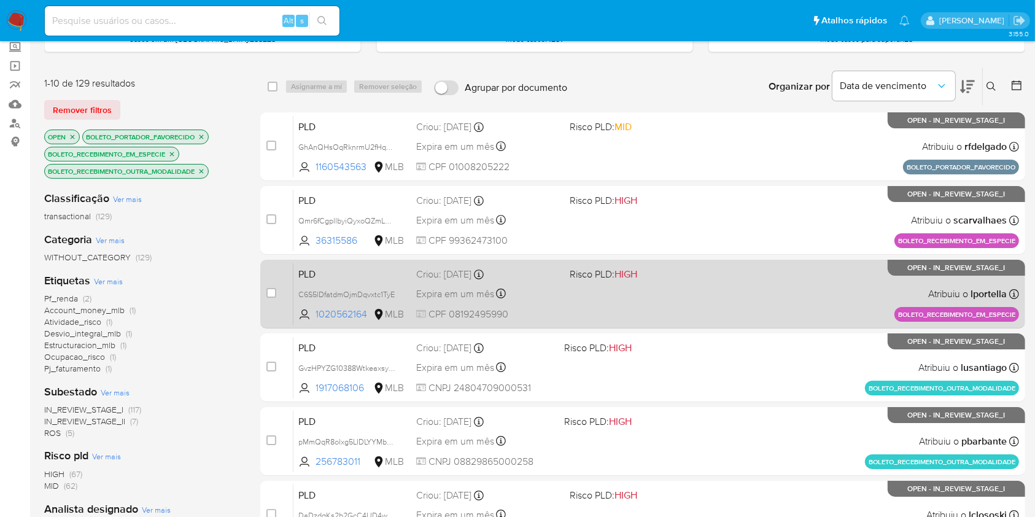
scroll to position [0, 0]
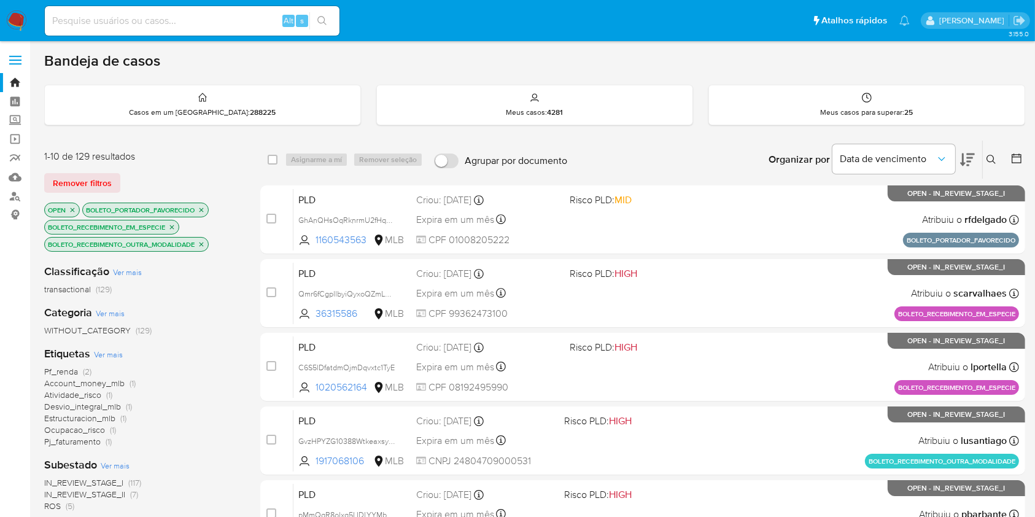
click at [20, 23] on img at bounding box center [16, 20] width 21 height 21
drag, startPoint x: 20, startPoint y: 23, endPoint x: 21, endPoint y: 15, distance: 7.6
click at [19, 22] on img at bounding box center [16, 20] width 21 height 21
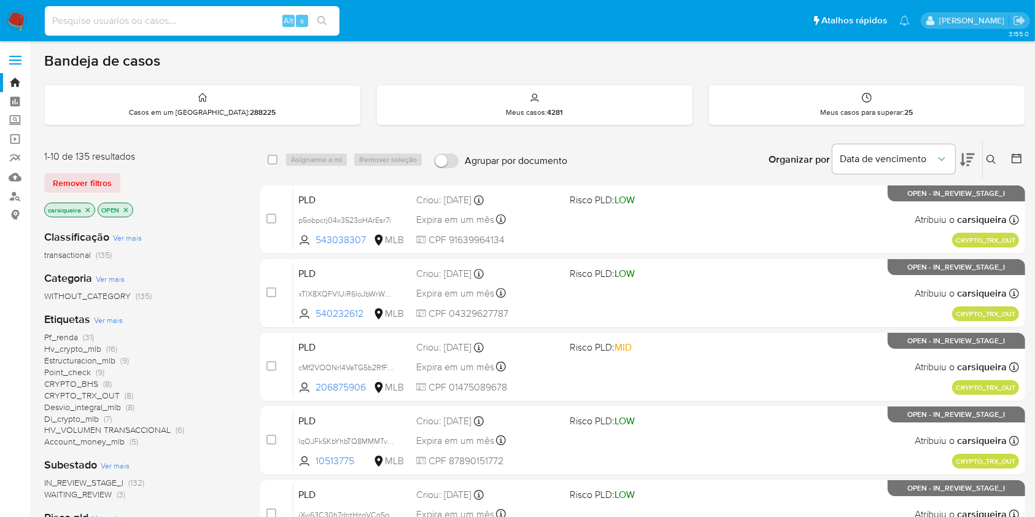
click at [149, 22] on input at bounding box center [192, 21] width 295 height 16
paste input "s706444e7yFACsR5N1n4Mbix"
type input "s706444e7yFACsR5N1n4Mbix"
click at [324, 22] on icon "search-icon" at bounding box center [321, 20] width 9 height 9
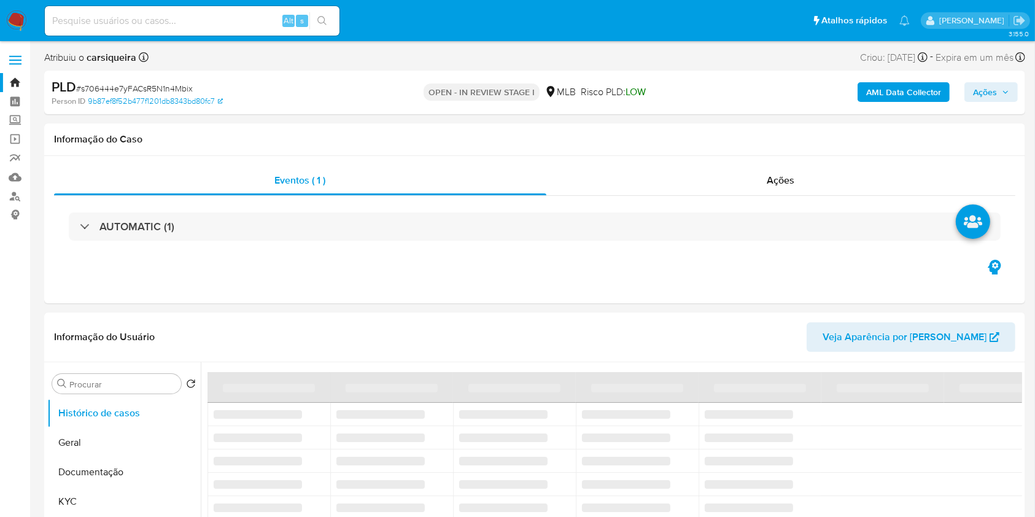
select select "10"
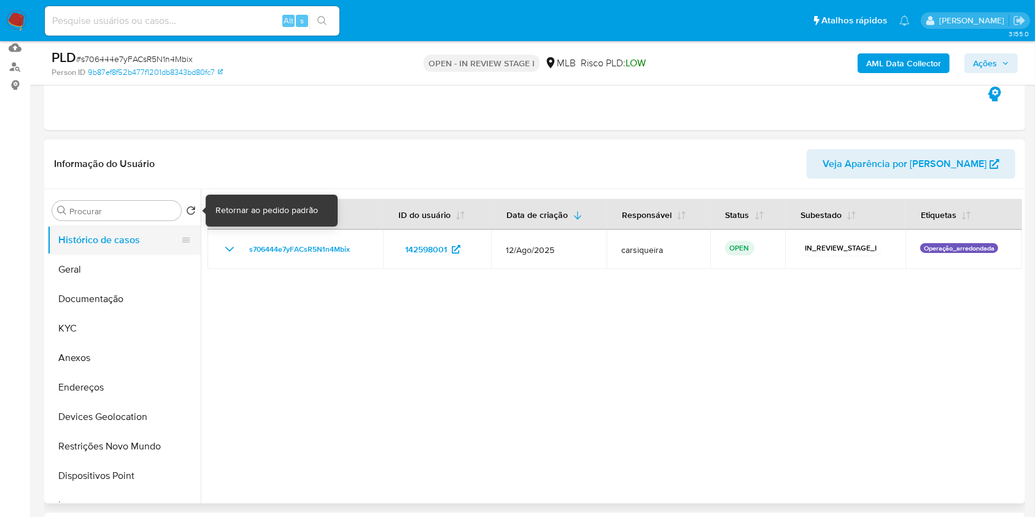
scroll to position [163, 0]
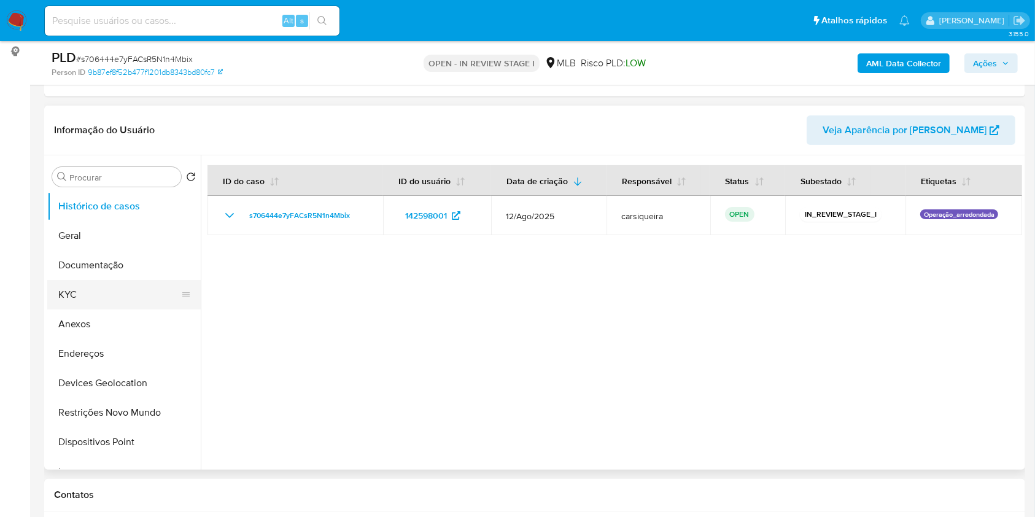
click at [120, 289] on button "KYC" at bounding box center [119, 294] width 144 height 29
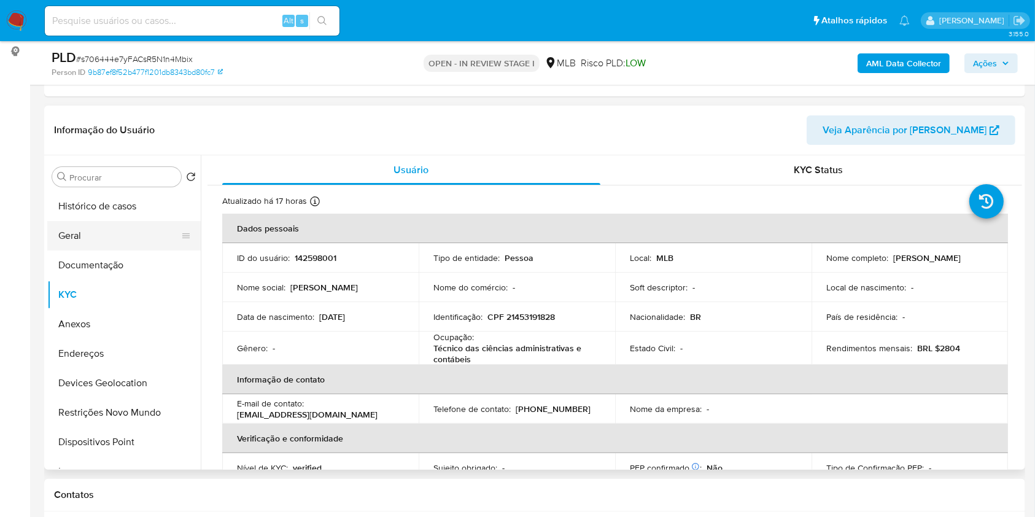
click at [72, 227] on button "Geral" at bounding box center [119, 235] width 144 height 29
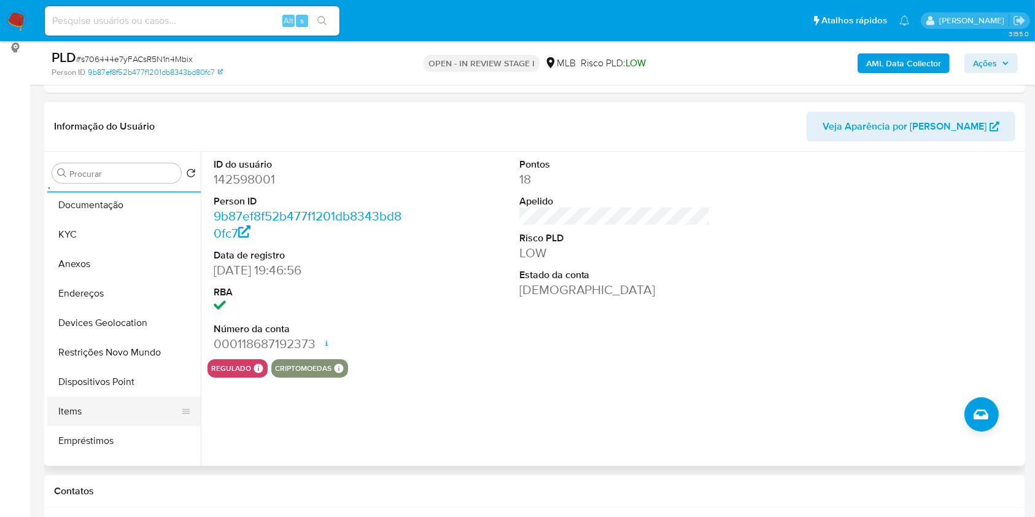
scroll to position [82, 0]
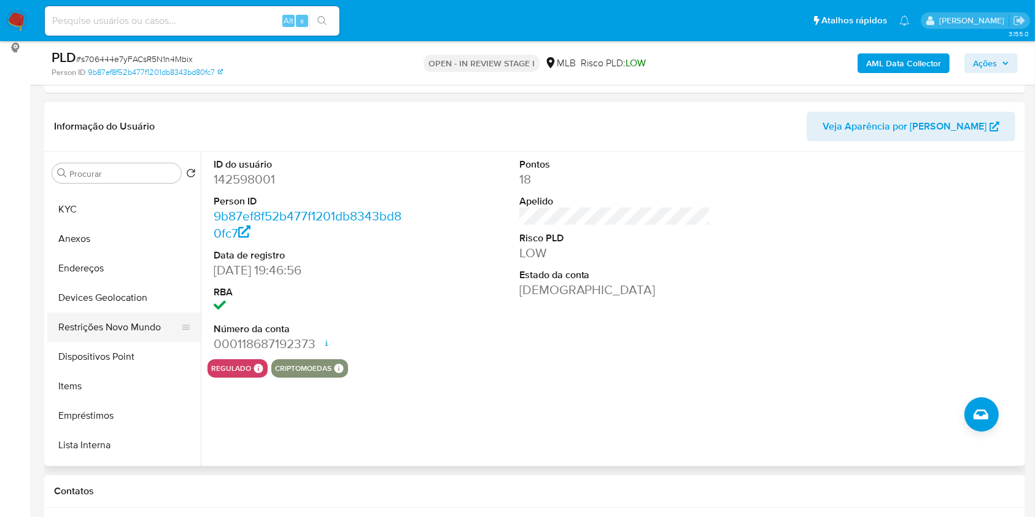
click at [127, 325] on button "Restrições Novo Mundo" at bounding box center [119, 326] width 144 height 29
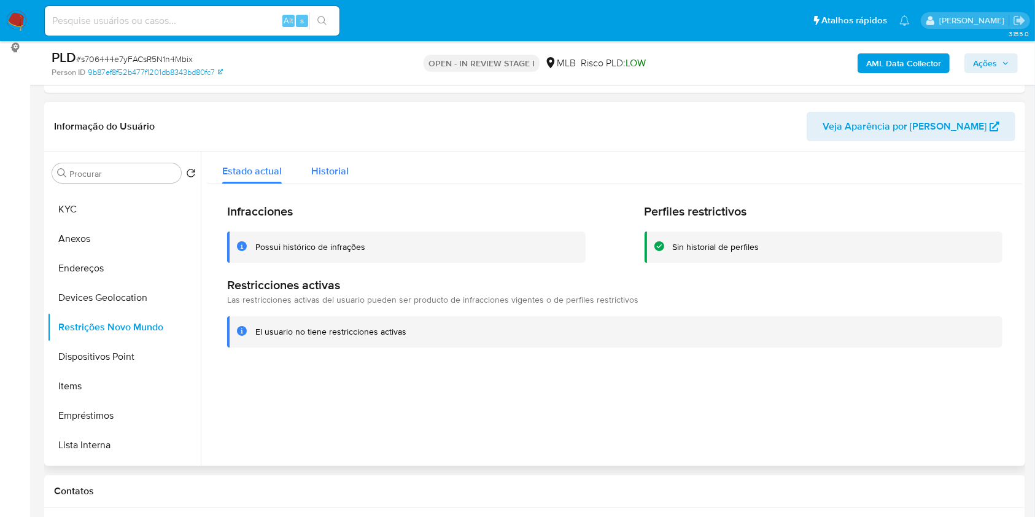
click at [339, 167] on span "Historial" at bounding box center [329, 171] width 37 height 14
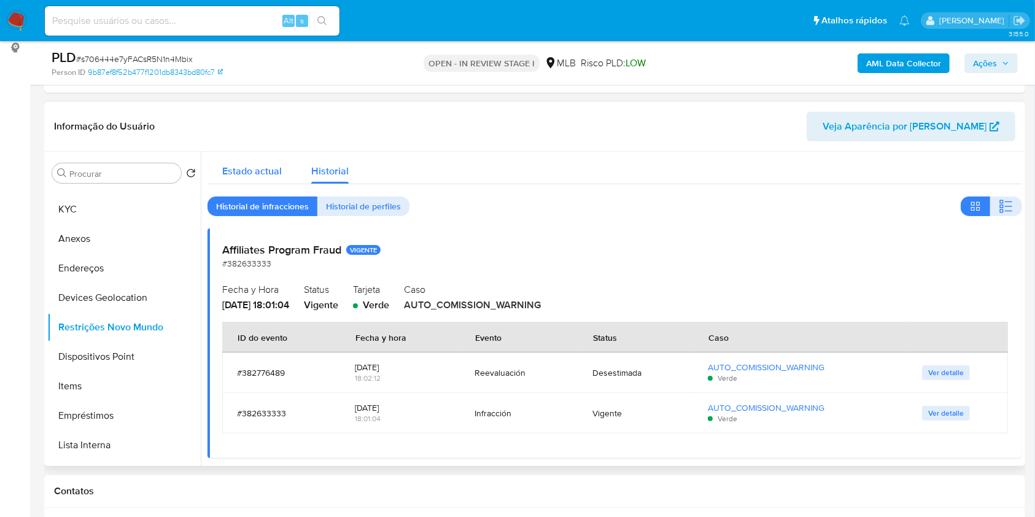
click at [246, 169] on span "Estado actual" at bounding box center [252, 171] width 60 height 14
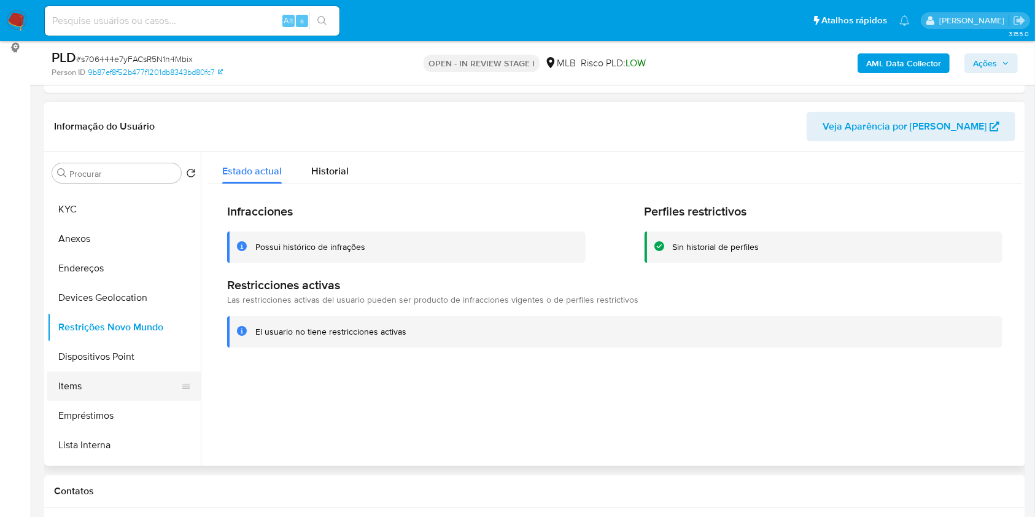
scroll to position [0, 0]
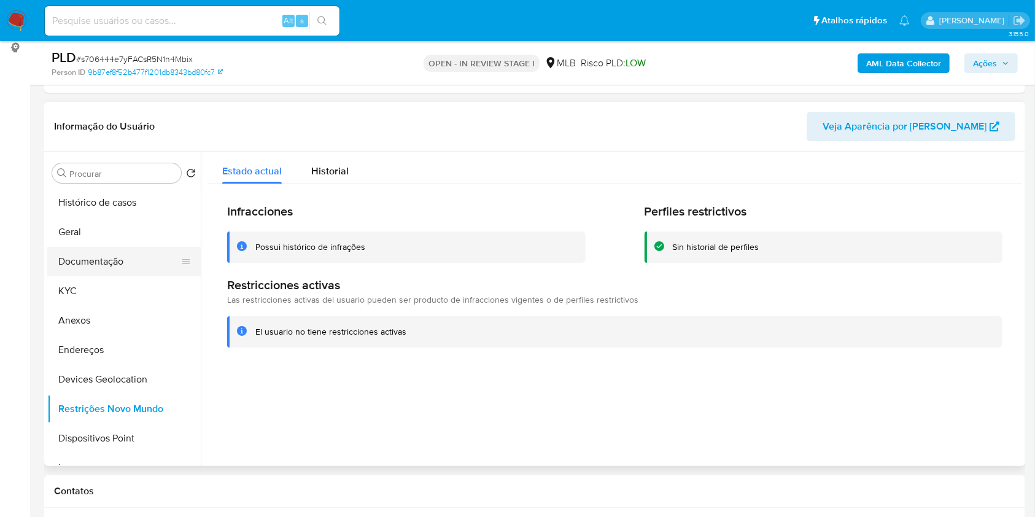
click at [115, 259] on button "Documentação" at bounding box center [119, 261] width 144 height 29
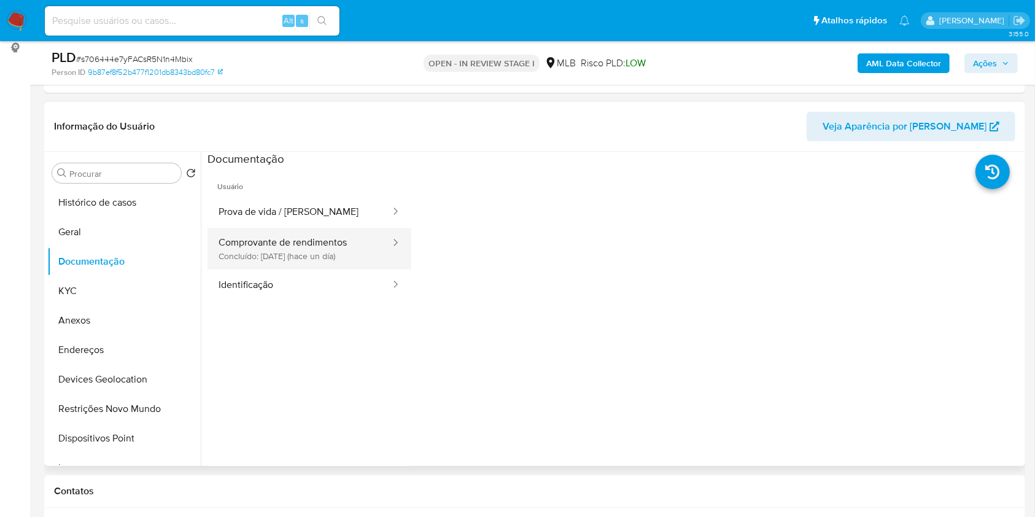
click at [278, 249] on button "Comprovante de rendimentos Concluído: 20/08/2025 (hace un día)" at bounding box center [300, 249] width 184 height 42
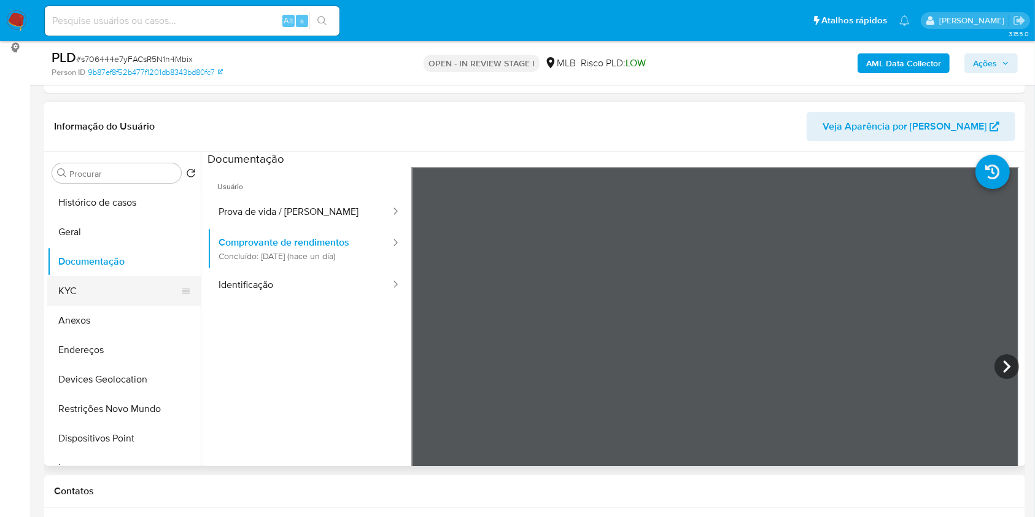
click at [126, 297] on button "KYC" at bounding box center [119, 290] width 144 height 29
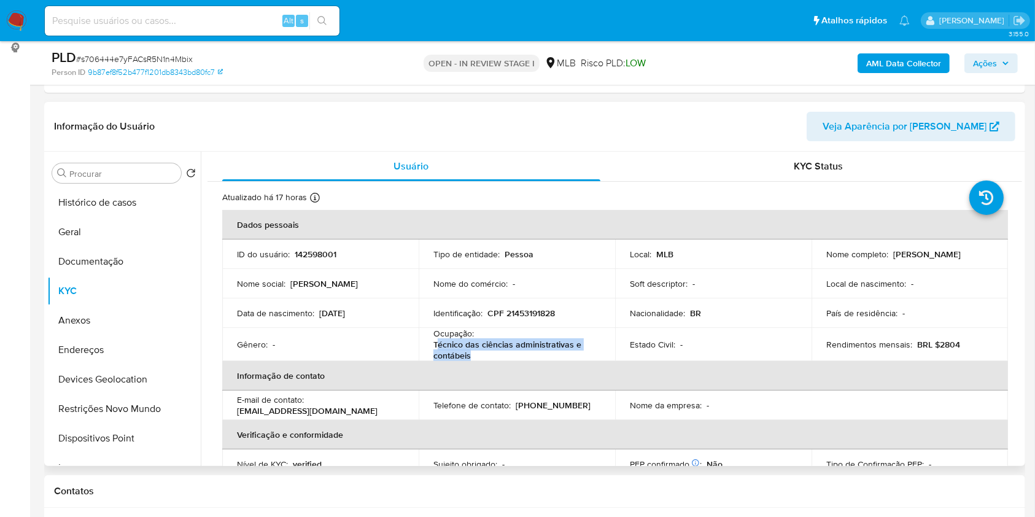
drag, startPoint x: 486, startPoint y: 356, endPoint x: 434, endPoint y: 346, distance: 53.2
click at [434, 346] on p "Técnico das ciências administrativas e contábeis" at bounding box center [514, 350] width 162 height 22
copy p "écnico das ciências administrativas e contábeis"
click at [111, 233] on button "Geral" at bounding box center [119, 231] width 144 height 29
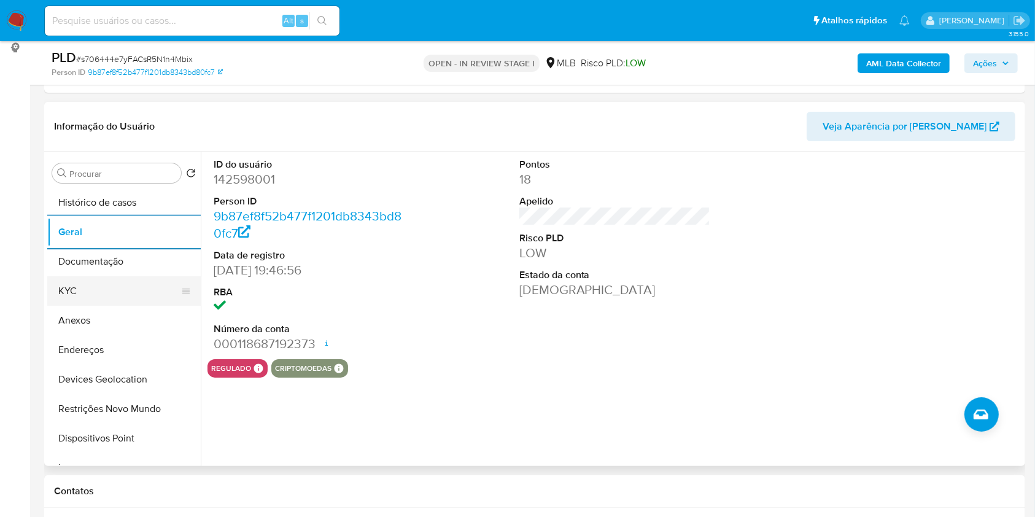
click at [87, 298] on button "KYC" at bounding box center [119, 290] width 144 height 29
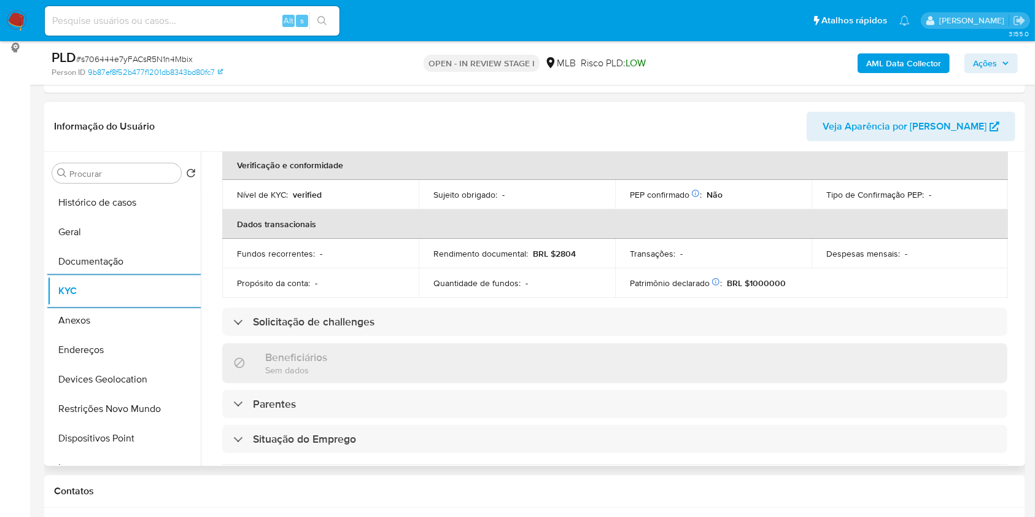
scroll to position [526, 0]
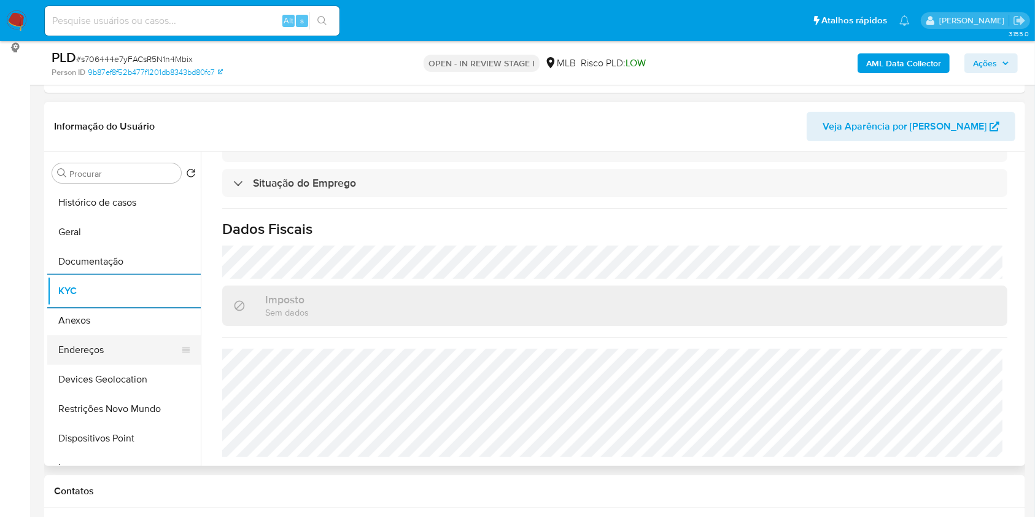
click at [64, 350] on button "Endereços" at bounding box center [119, 349] width 144 height 29
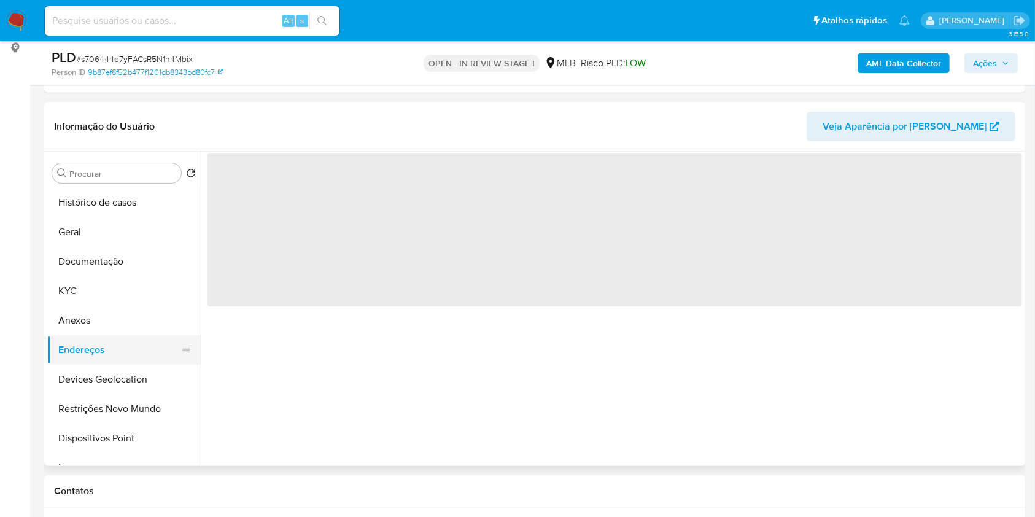
scroll to position [0, 0]
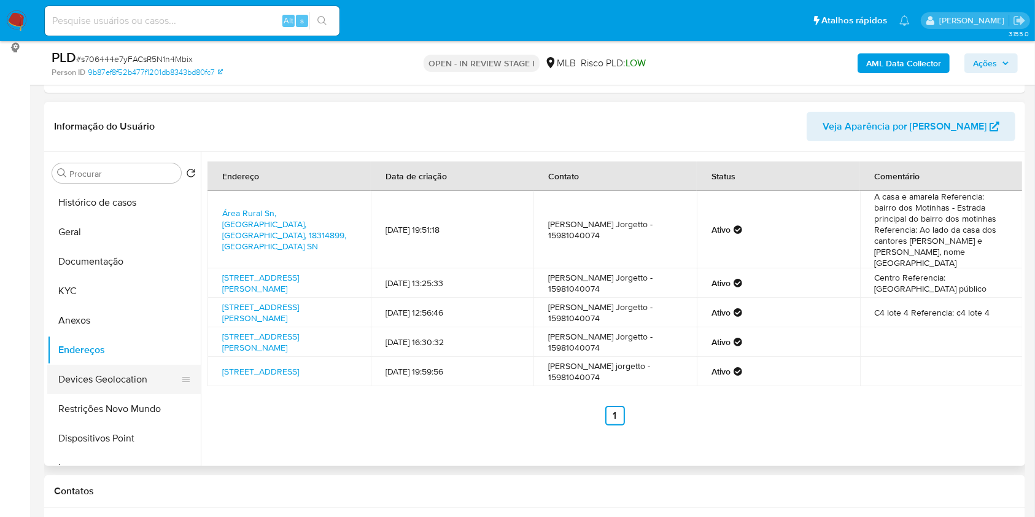
click at [123, 388] on button "Devices Geolocation" at bounding box center [119, 379] width 144 height 29
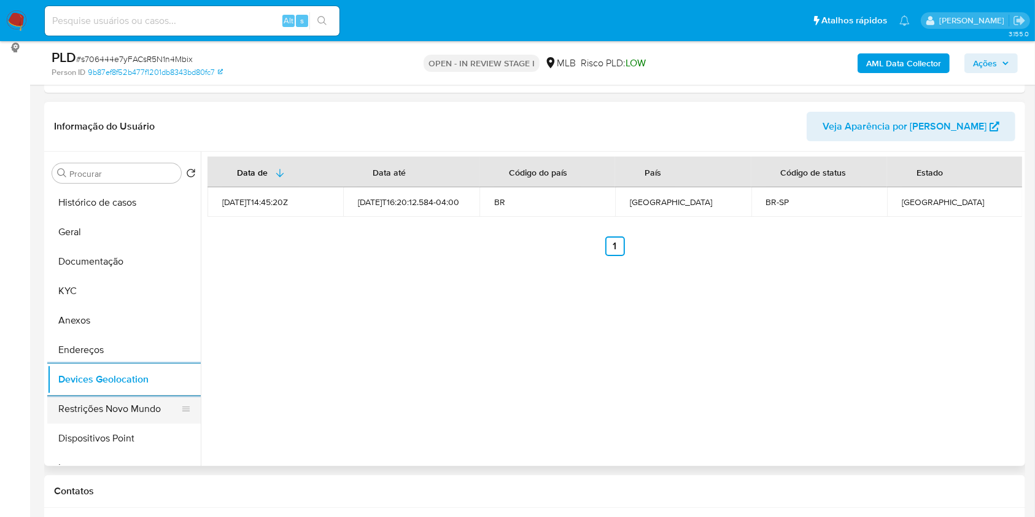
click at [101, 408] on button "Restrições Novo Mundo" at bounding box center [119, 408] width 144 height 29
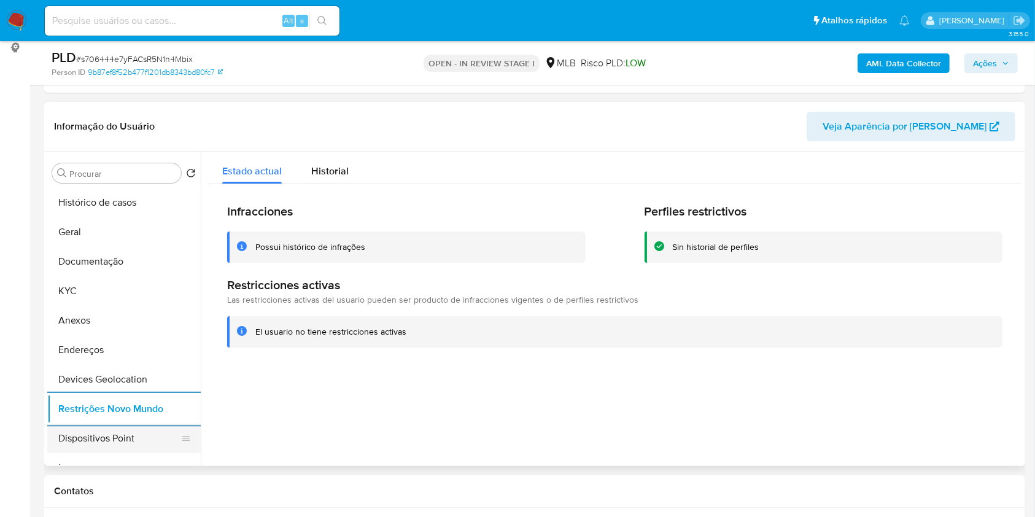
click at [129, 432] on button "Dispositivos Point" at bounding box center [119, 438] width 144 height 29
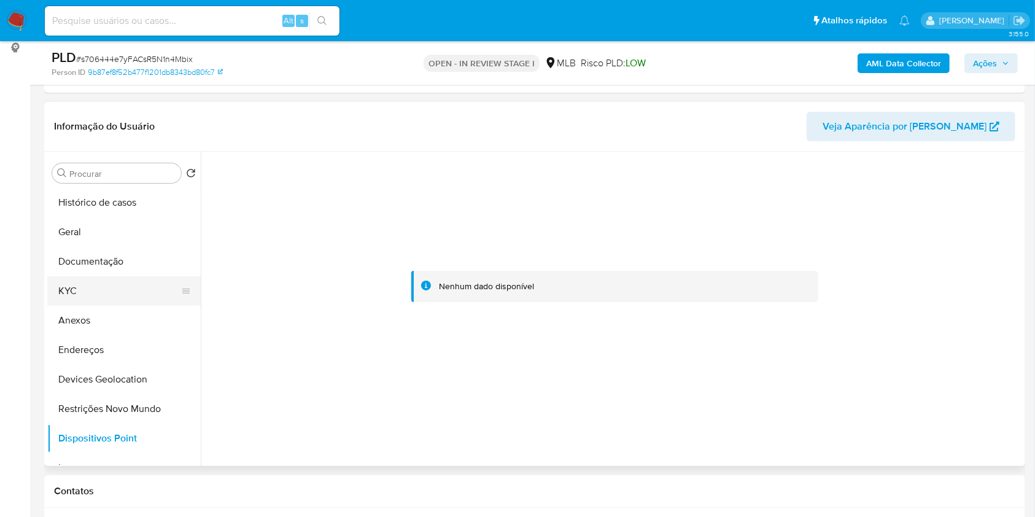
click at [99, 288] on button "KYC" at bounding box center [119, 290] width 144 height 29
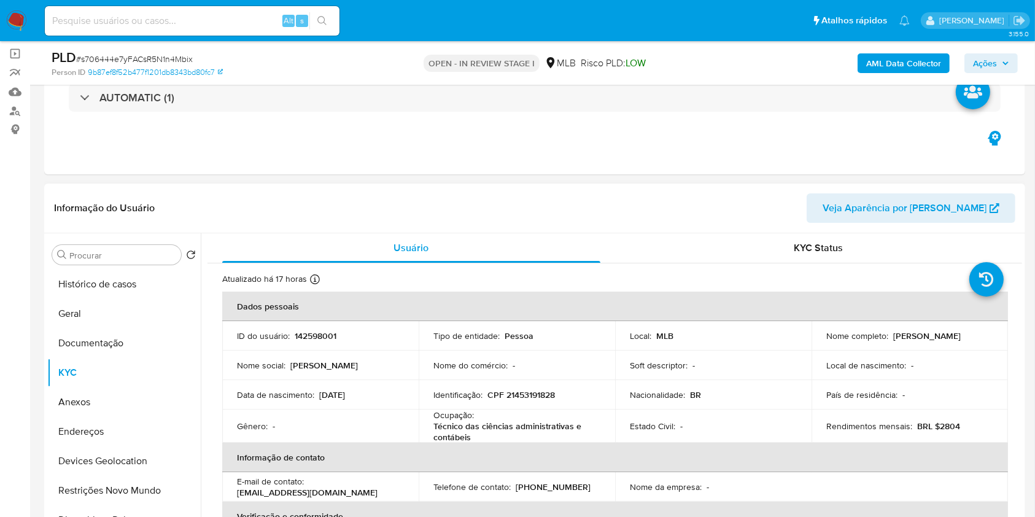
click at [495, 389] on p "CPF 21453191828" at bounding box center [521, 394] width 68 height 11
click at [525, 394] on p "CPF 21453191828" at bounding box center [521, 394] width 68 height 11
copy p "21453191828"
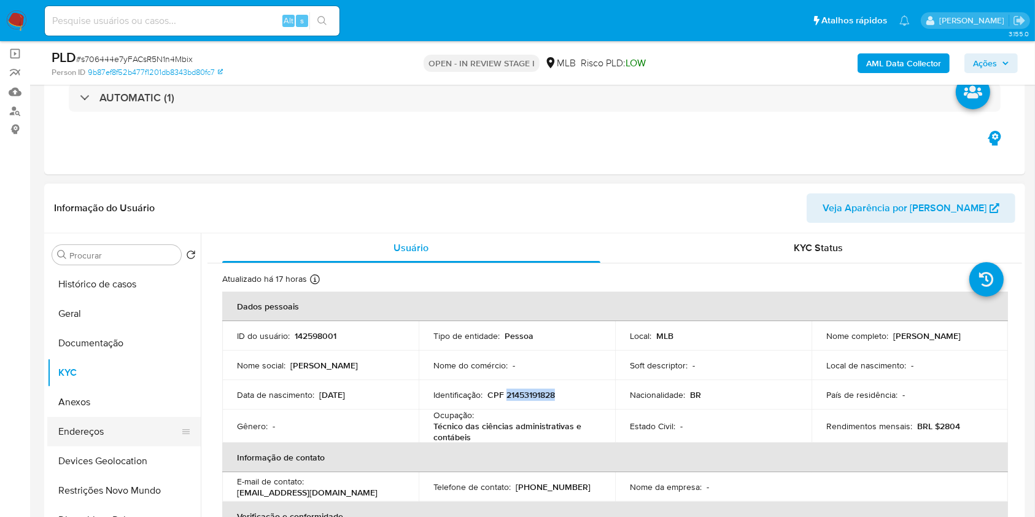
click at [91, 444] on button "Endereços" at bounding box center [119, 431] width 144 height 29
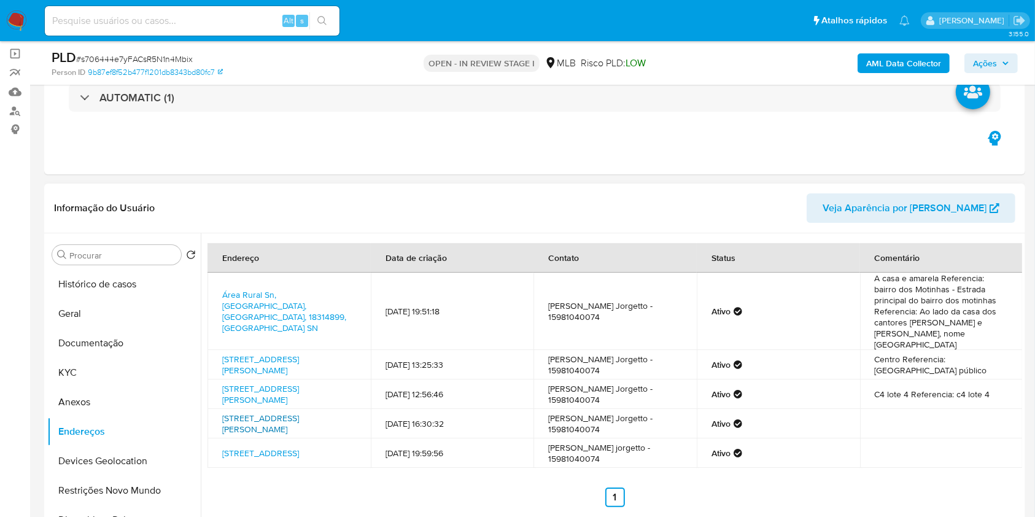
click at [287, 420] on link "Rua Antônio Coes Ruiz 165, Sorocaba, São Paulo, 18086276, Brasil 165" at bounding box center [260, 423] width 77 height 23
click at [60, 380] on button "KYC" at bounding box center [119, 372] width 144 height 29
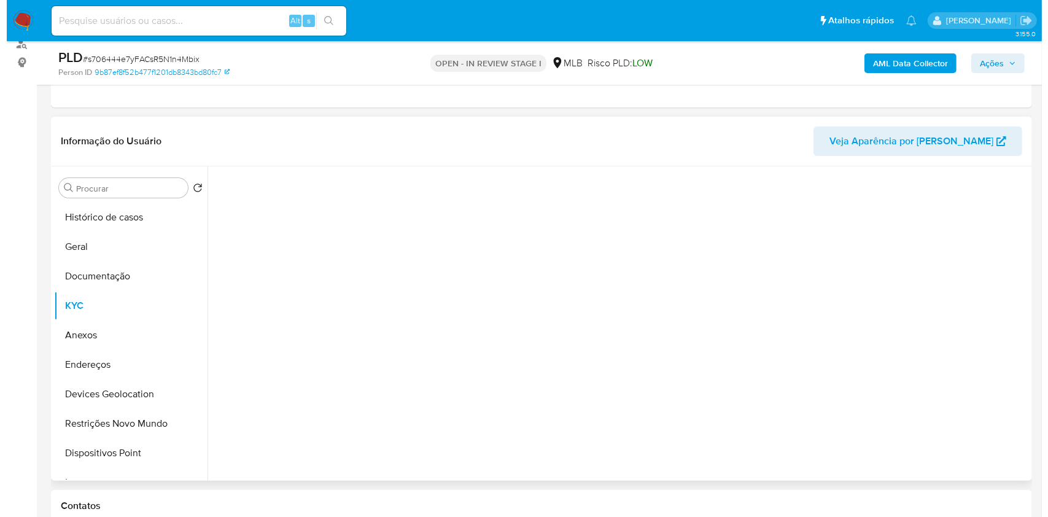
scroll to position [167, 0]
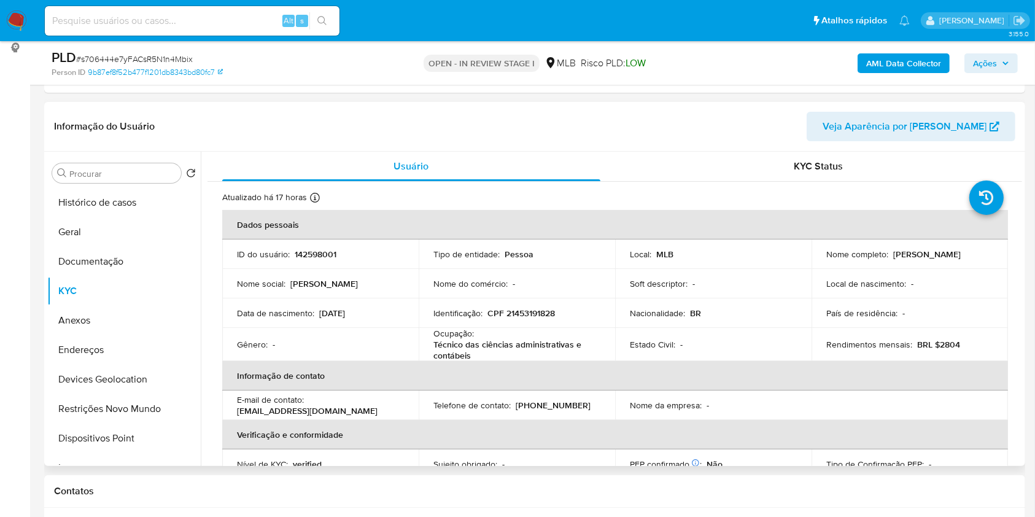
click at [530, 308] on p "CPF 21453191828" at bounding box center [521, 313] width 68 height 11
copy p "21453191828"
drag, startPoint x: 984, startPoint y: 254, endPoint x: 891, endPoint y: 258, distance: 93.4
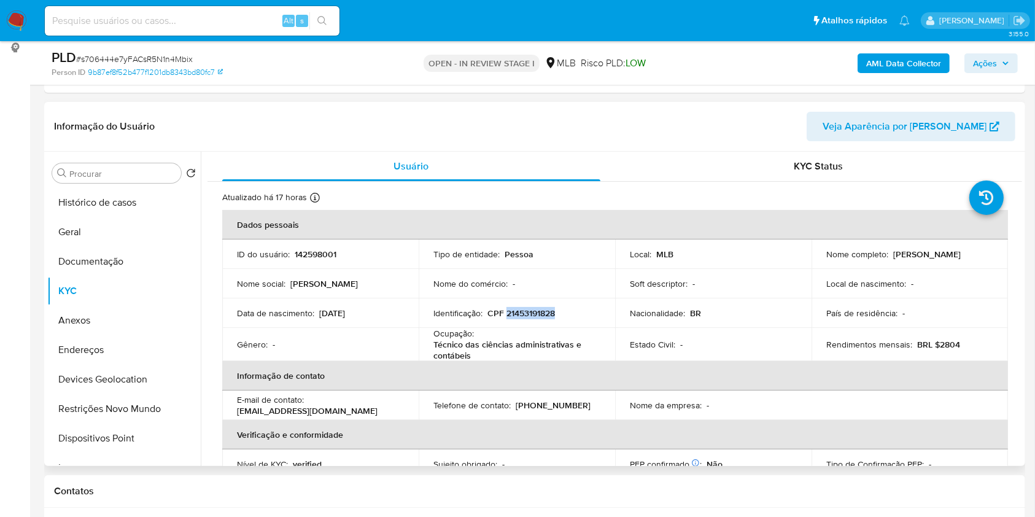
click at [891, 258] on div "Nome completo : Josiane Ferraz Jorgetto" at bounding box center [909, 254] width 167 height 11
copy p "Josiane Ferraz Jorgetto"
click at [912, 66] on b "AML Data Collector" at bounding box center [903, 63] width 75 height 20
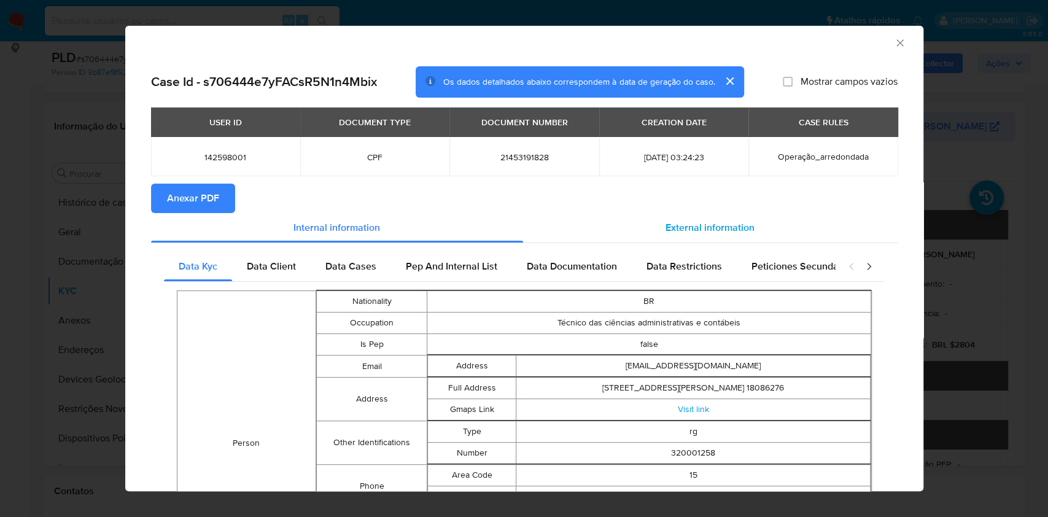
click at [735, 240] on div "External information" at bounding box center [710, 227] width 375 height 29
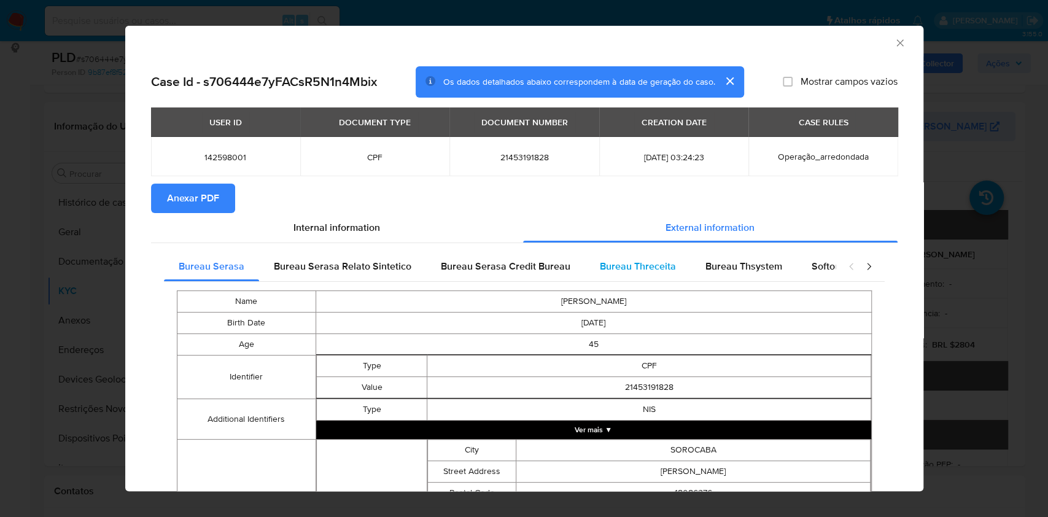
click at [654, 266] on span "Bureau Threceita" at bounding box center [638, 266] width 76 height 14
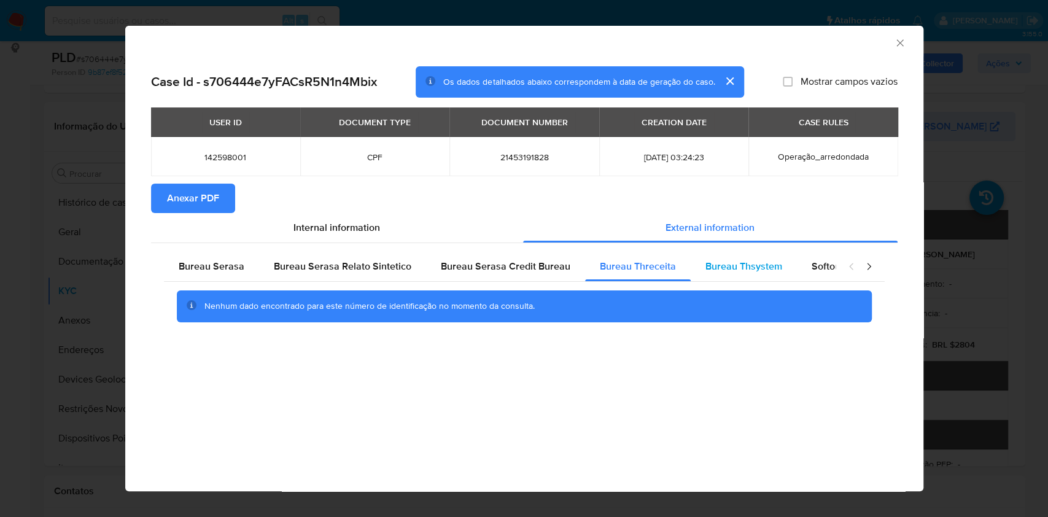
click at [755, 261] on span "Bureau Thsystem" at bounding box center [743, 266] width 77 height 14
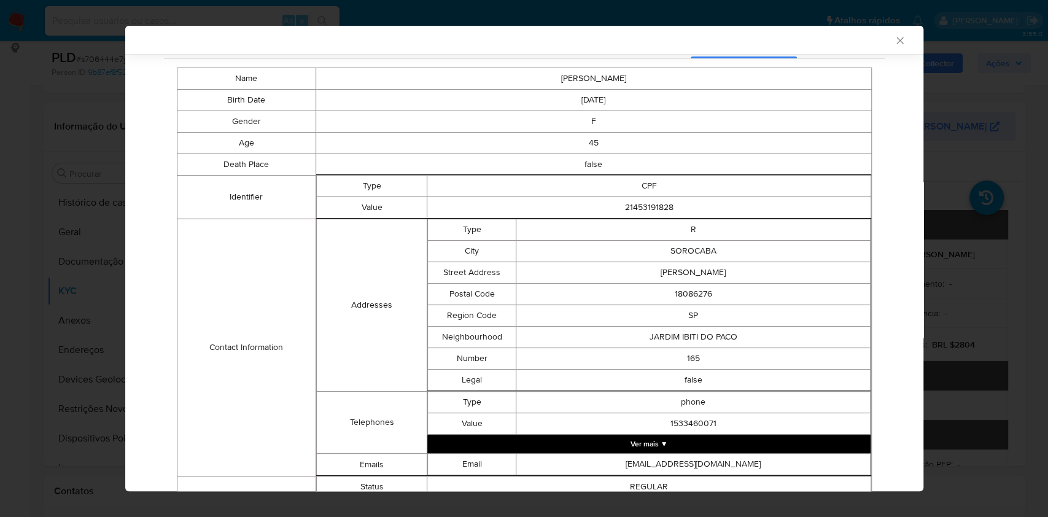
scroll to position [352, 0]
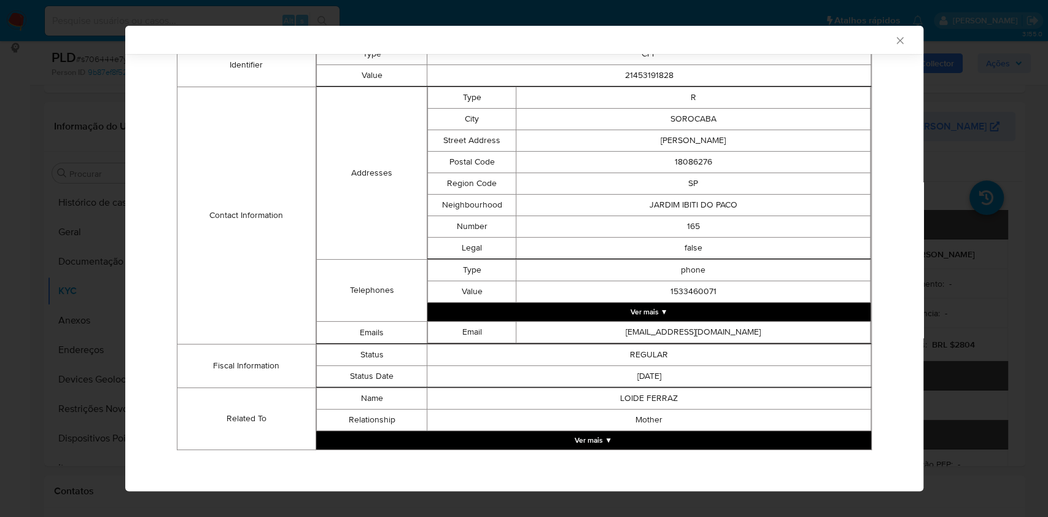
click at [894, 36] on icon "Fechar a janela" at bounding box center [900, 40] width 12 height 12
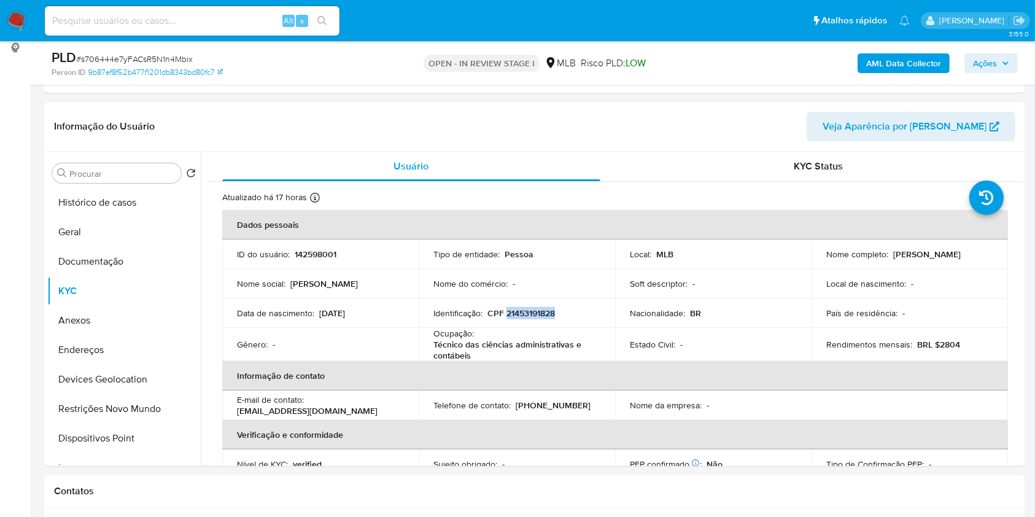
click at [990, 55] on span "Ações" at bounding box center [985, 63] width 24 height 20
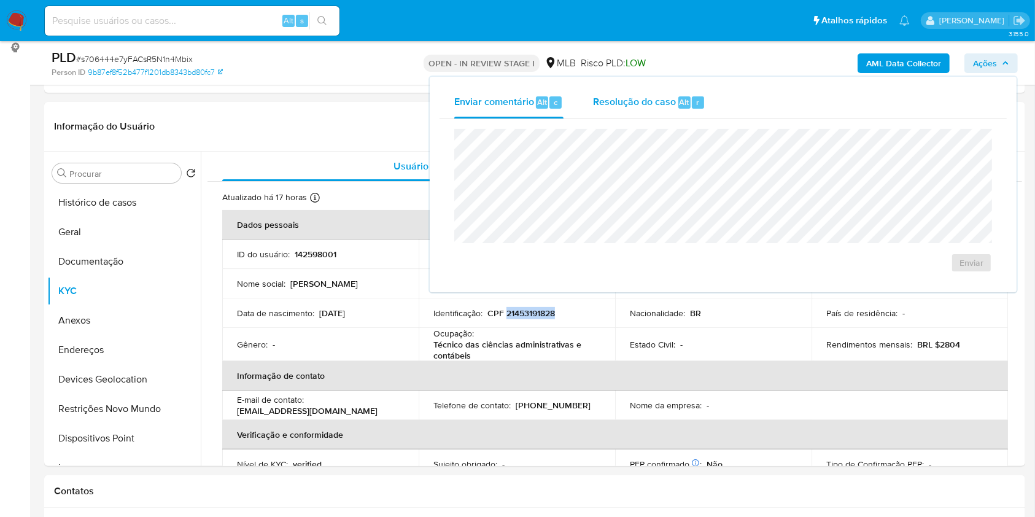
click at [656, 96] on span "Resolução do caso" at bounding box center [634, 102] width 83 height 14
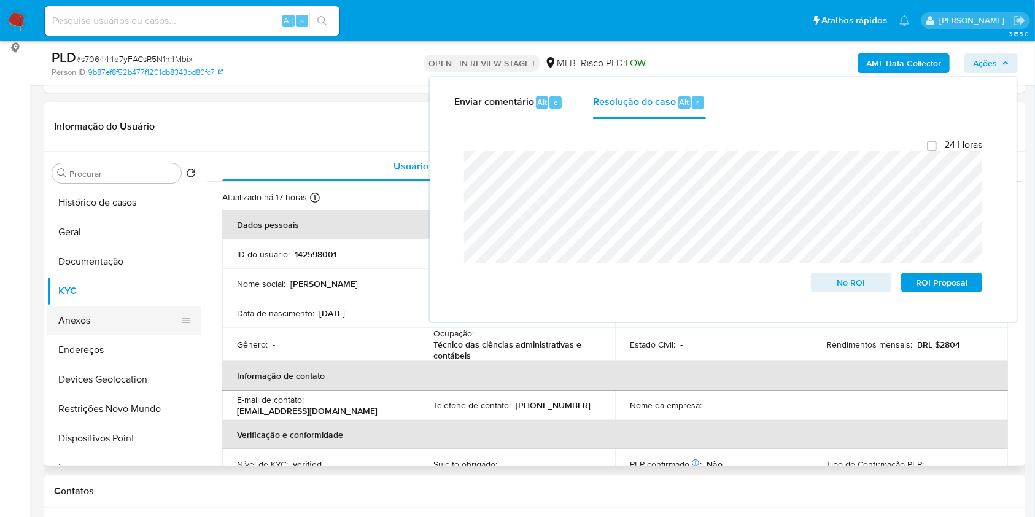
click at [99, 317] on button "Anexos" at bounding box center [119, 320] width 144 height 29
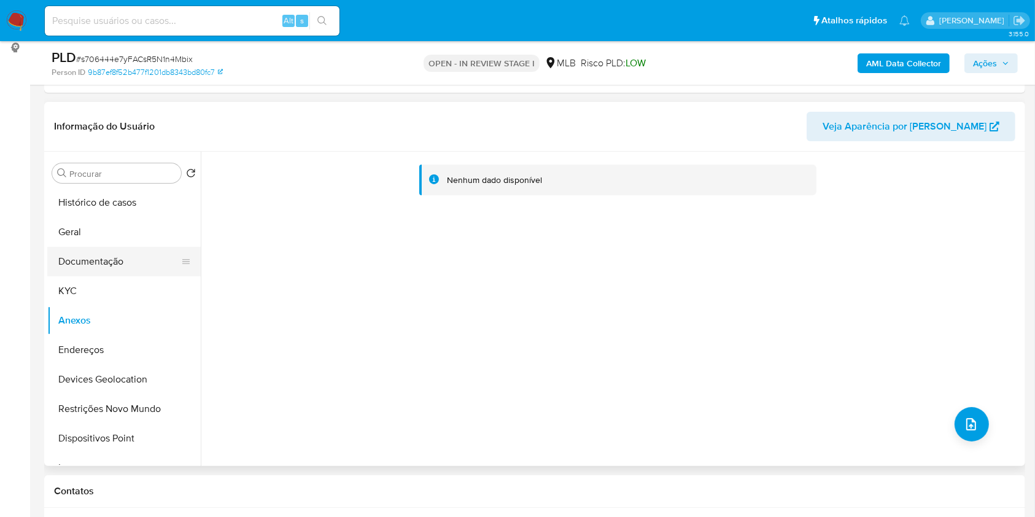
click at [76, 270] on button "Documentação" at bounding box center [119, 261] width 144 height 29
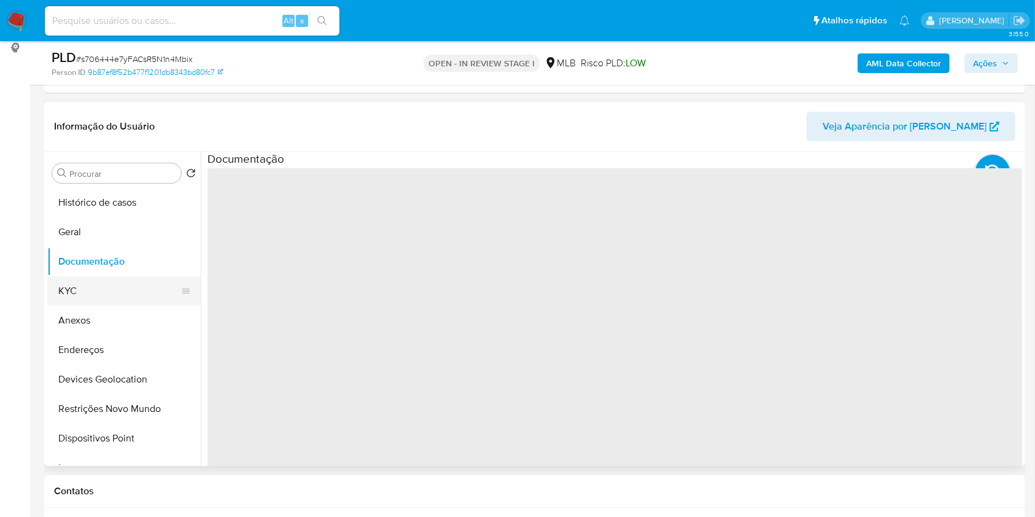
click at [77, 295] on button "KYC" at bounding box center [119, 290] width 144 height 29
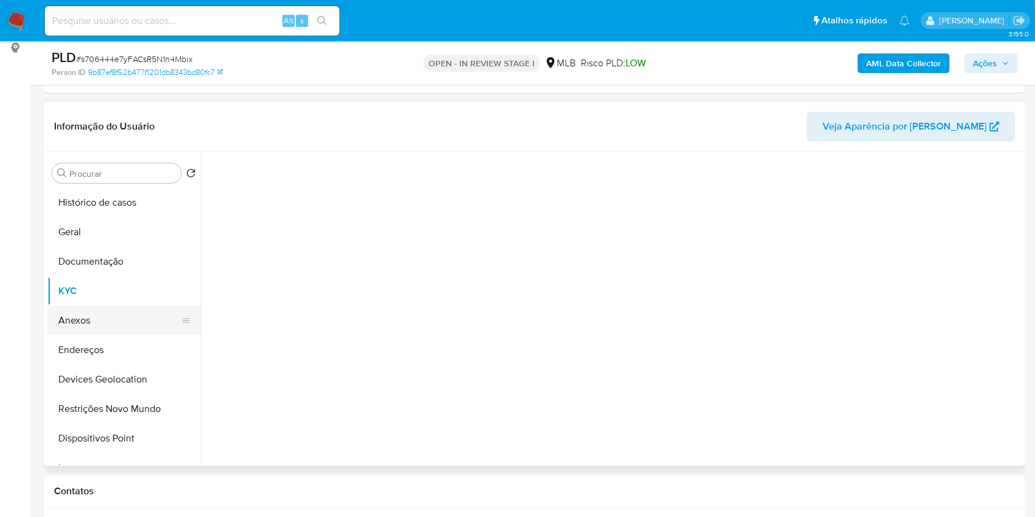
click at [85, 327] on button "Anexos" at bounding box center [119, 320] width 144 height 29
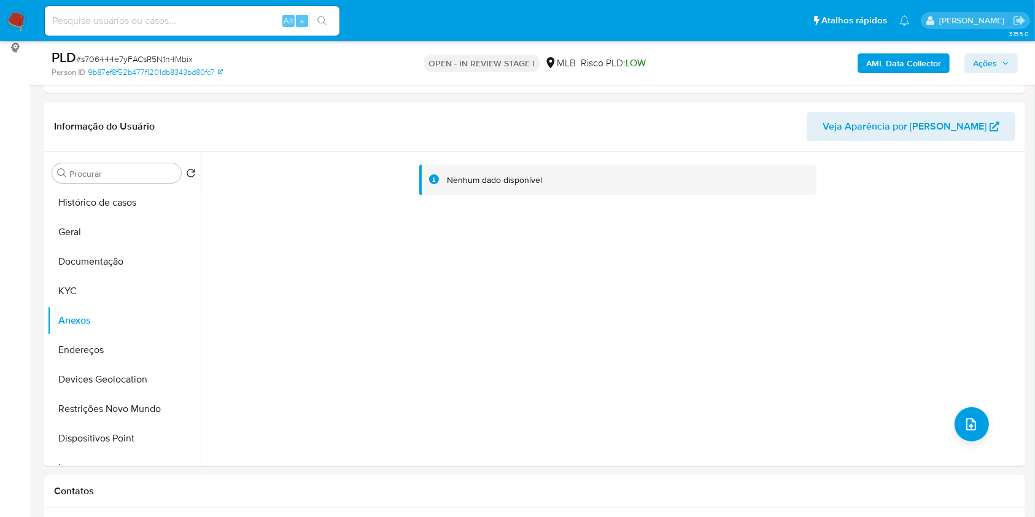
click at [920, 62] on b "AML Data Collector" at bounding box center [903, 63] width 75 height 20
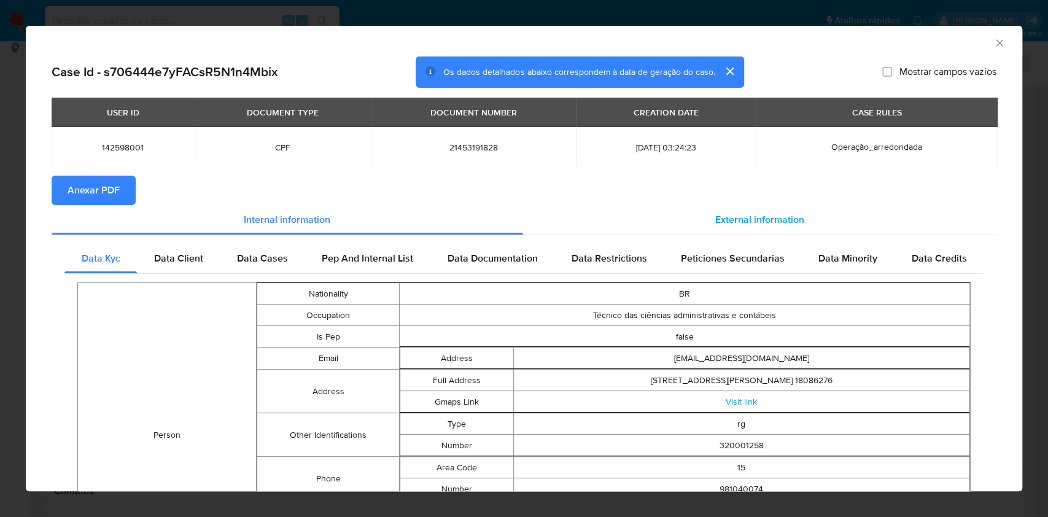
click at [751, 219] on span "External information" at bounding box center [759, 219] width 89 height 14
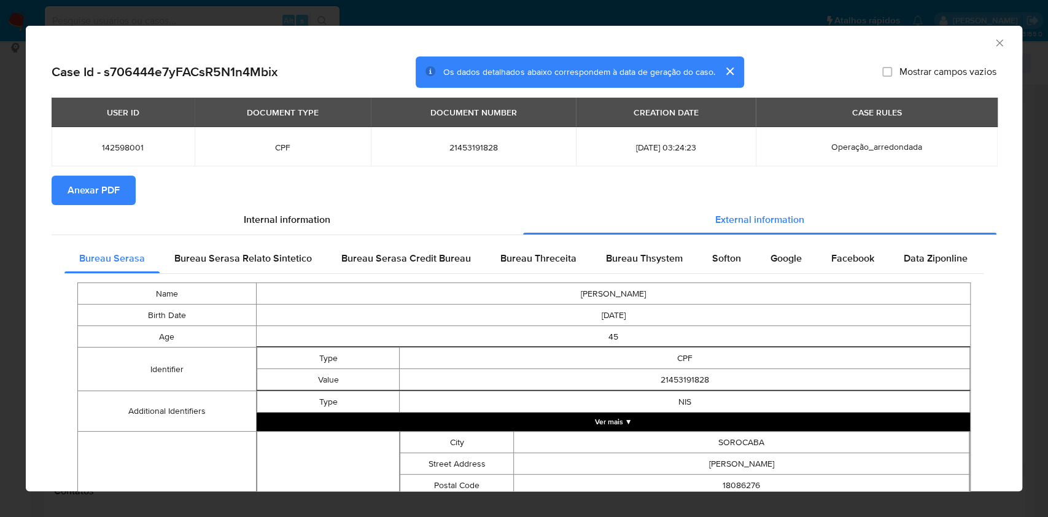
click at [98, 198] on span "Anexar PDF" at bounding box center [94, 190] width 52 height 27
click at [0, 224] on div "AML Data Collector Case Id - s706444e7yFACsR5N1n4Mbix Os dados detalhados abaix…" at bounding box center [524, 258] width 1048 height 517
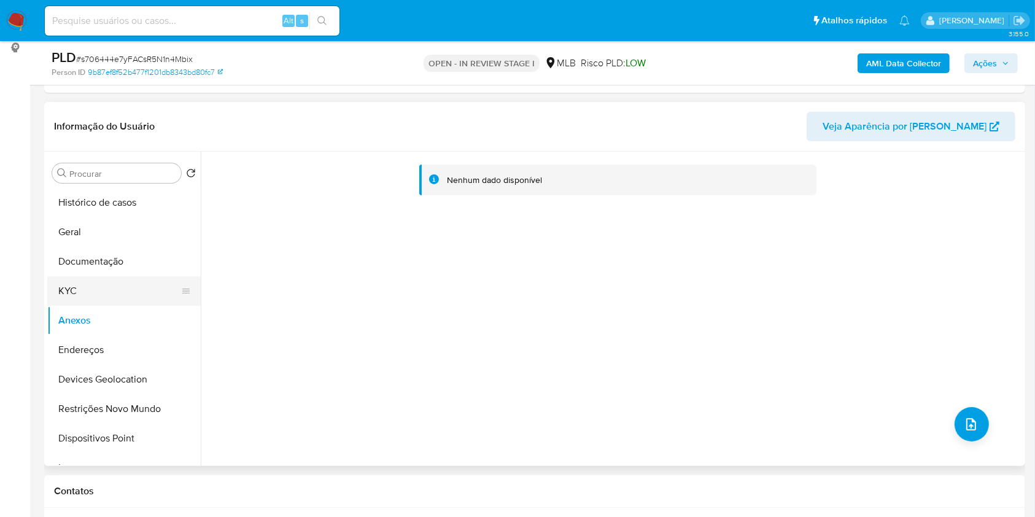
click at [75, 303] on button "KYC" at bounding box center [119, 290] width 144 height 29
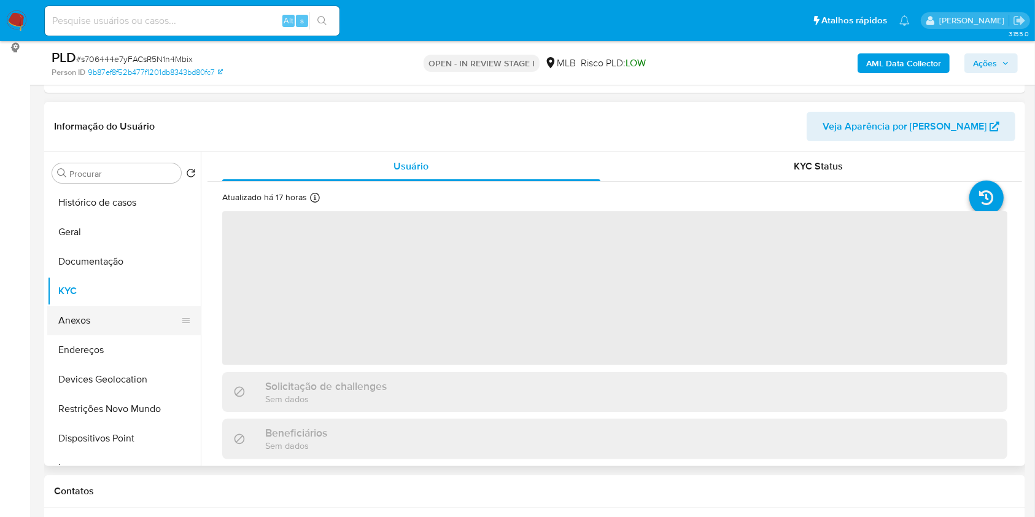
click at [90, 322] on button "Anexos" at bounding box center [119, 320] width 144 height 29
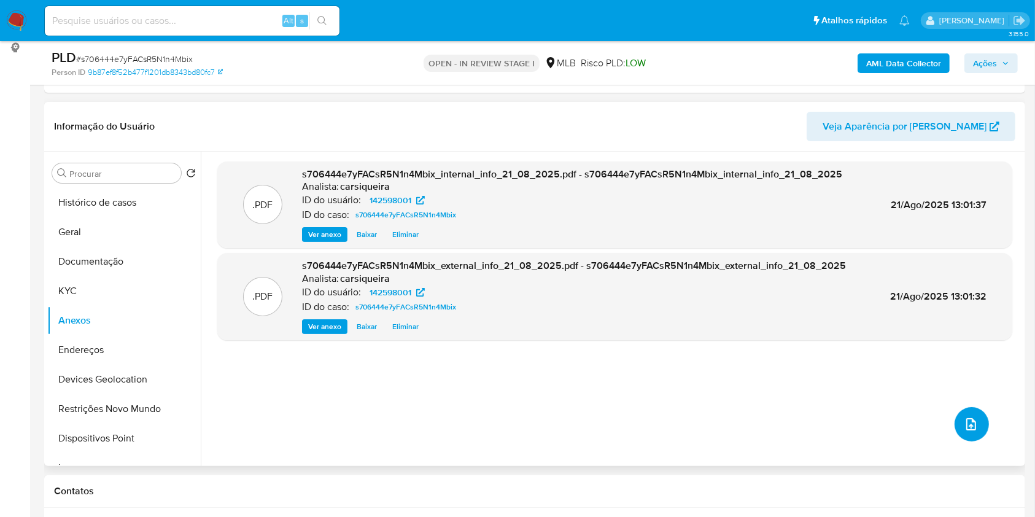
click at [973, 427] on icon "upload-file" at bounding box center [971, 424] width 15 height 15
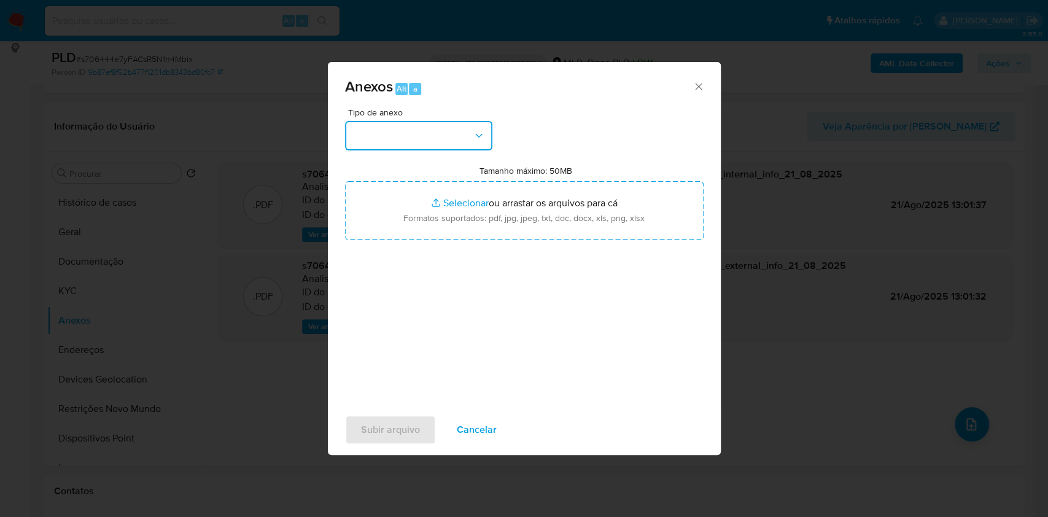
click at [424, 131] on button "button" at bounding box center [418, 135] width 147 height 29
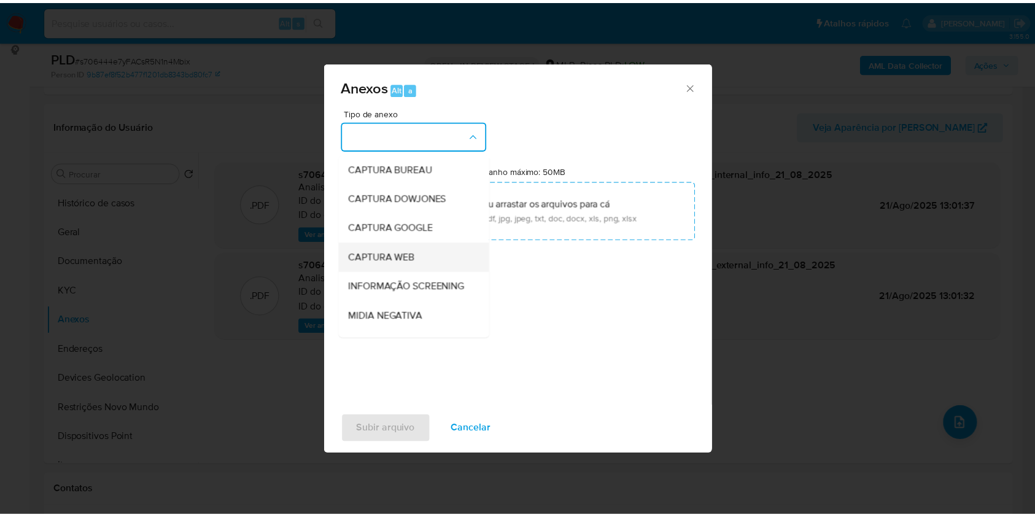
scroll to position [188, 0]
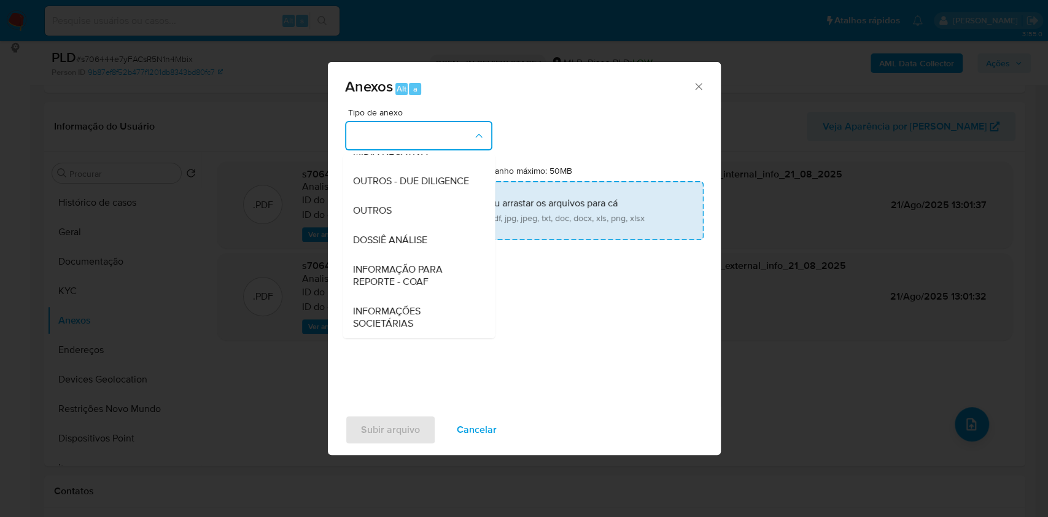
drag, startPoint x: 408, startPoint y: 206, endPoint x: 413, endPoint y: 201, distance: 7.0
click at [408, 206] on div "OUTROS" at bounding box center [414, 210] width 125 height 29
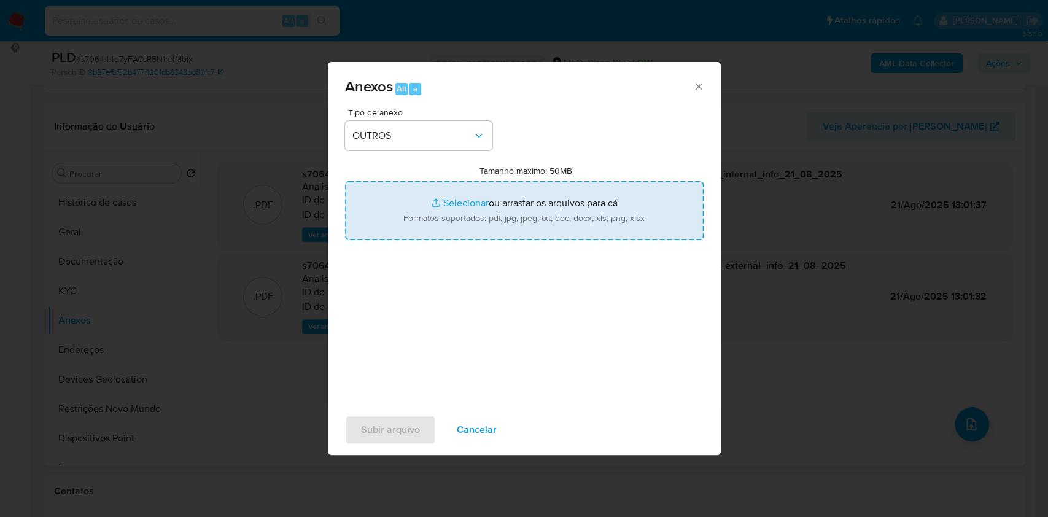
click at [456, 204] on input "Tamanho máximo: 50MB Selecionar arquivos" at bounding box center [524, 210] width 359 height 59
type input "C:\fakepath\Mulan 142598001_2025_08_21_07_57_51.xlsx"
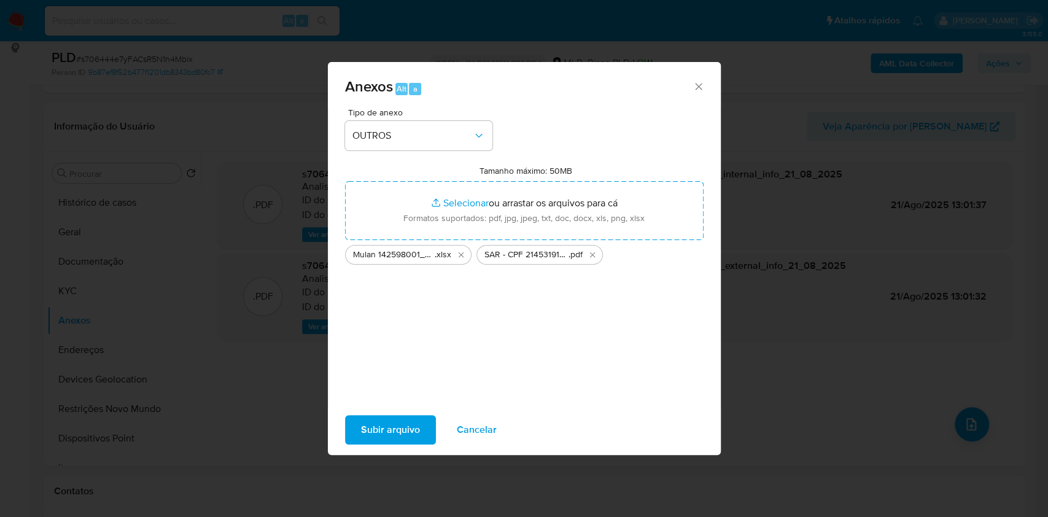
click at [411, 431] on span "Subir arquivo" at bounding box center [390, 429] width 59 height 27
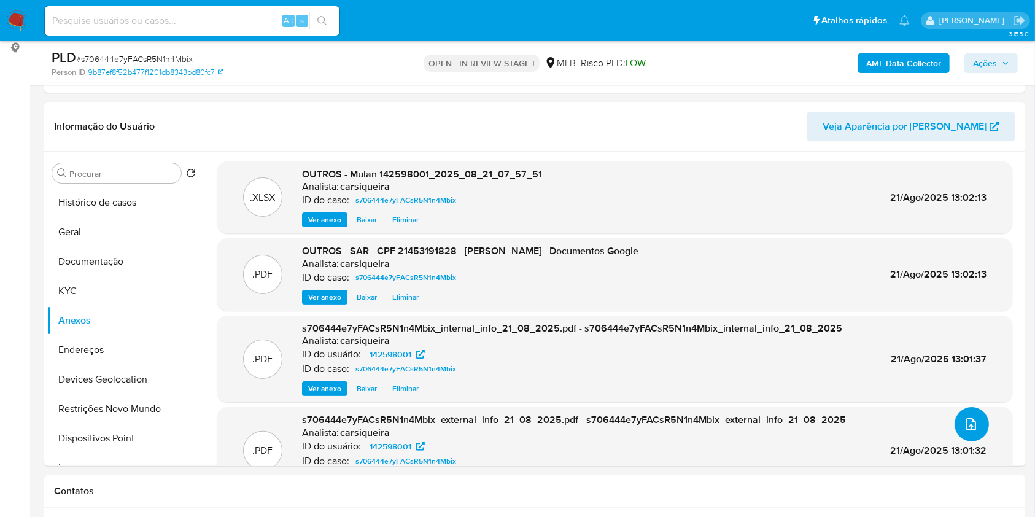
scroll to position [0, 0]
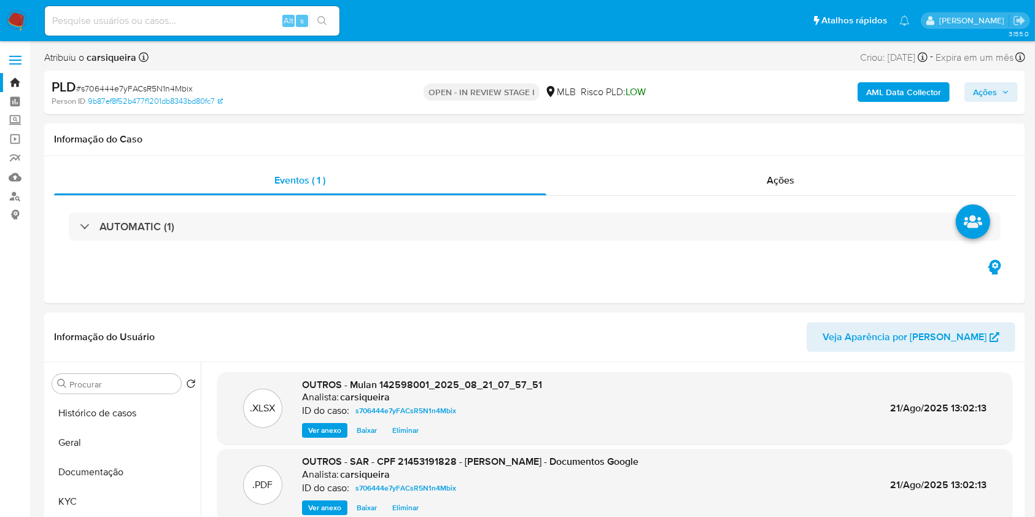
click at [1004, 93] on icon "button" at bounding box center [1005, 91] width 7 height 7
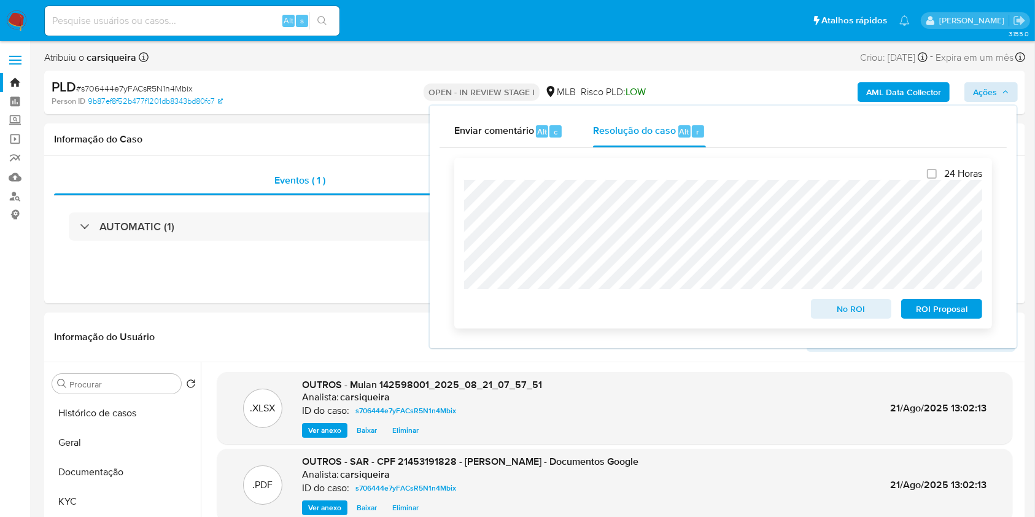
click at [937, 306] on span "ROI Proposal" at bounding box center [942, 308] width 64 height 17
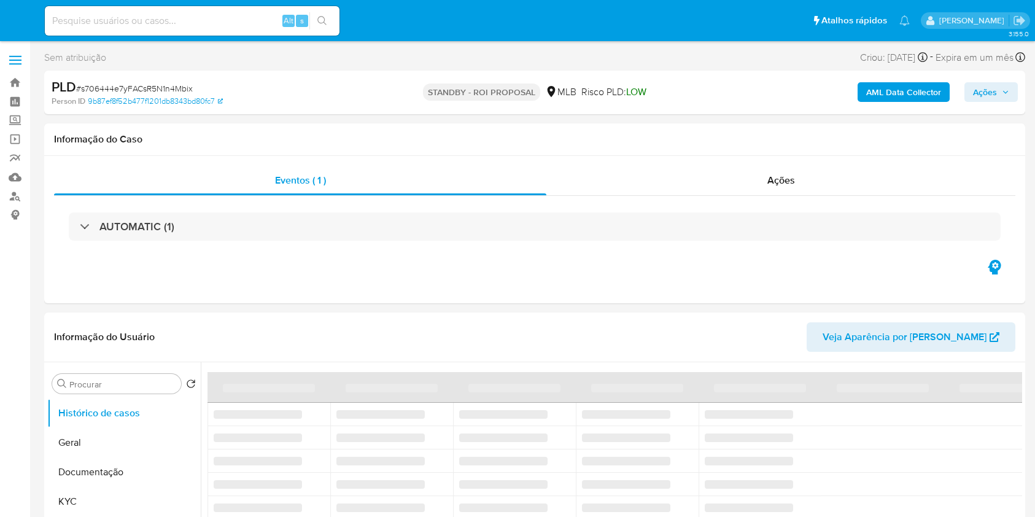
select select "10"
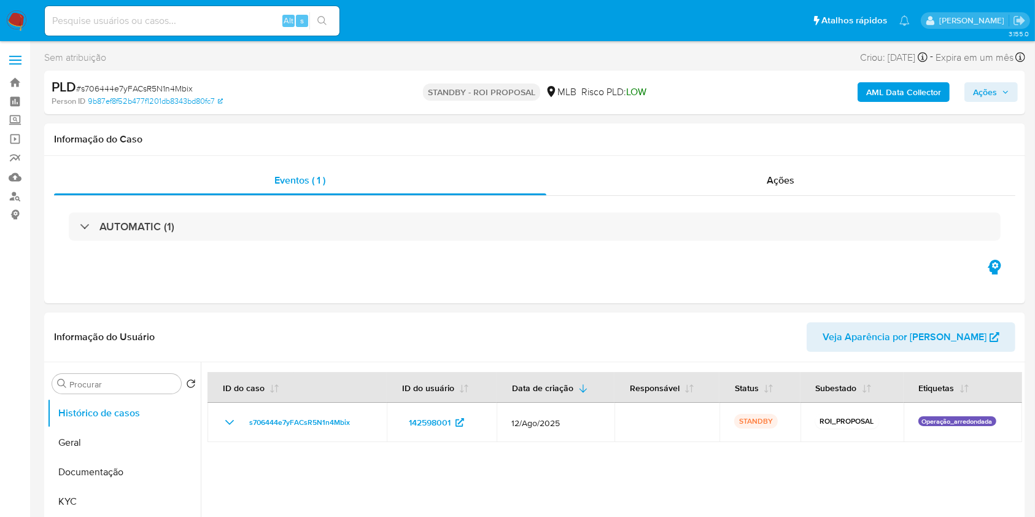
click at [10, 32] on nav "Pausado Ver notificaciones Alt s Atalhos rápidos Presiona las siguientes teclas…" at bounding box center [517, 20] width 1035 height 41
click at [25, 10] on img at bounding box center [16, 20] width 21 height 21
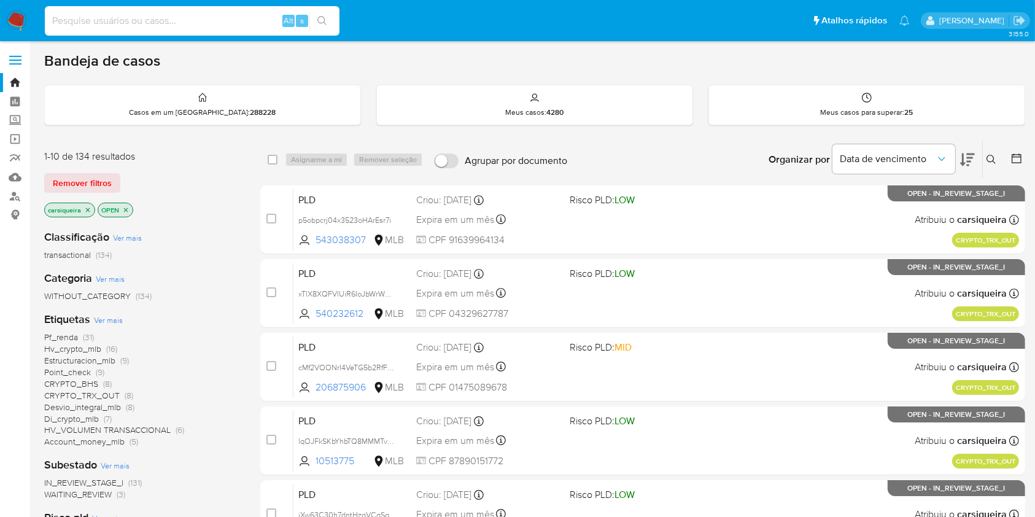
click at [201, 23] on input at bounding box center [192, 21] width 295 height 16
paste input "CyDodVoiUQO1y0g1JaU0UnrK"
type input "CyDodVoiUQO1y0g1JaU0UnrK"
click at [316, 25] on button "search-icon" at bounding box center [321, 20] width 25 height 17
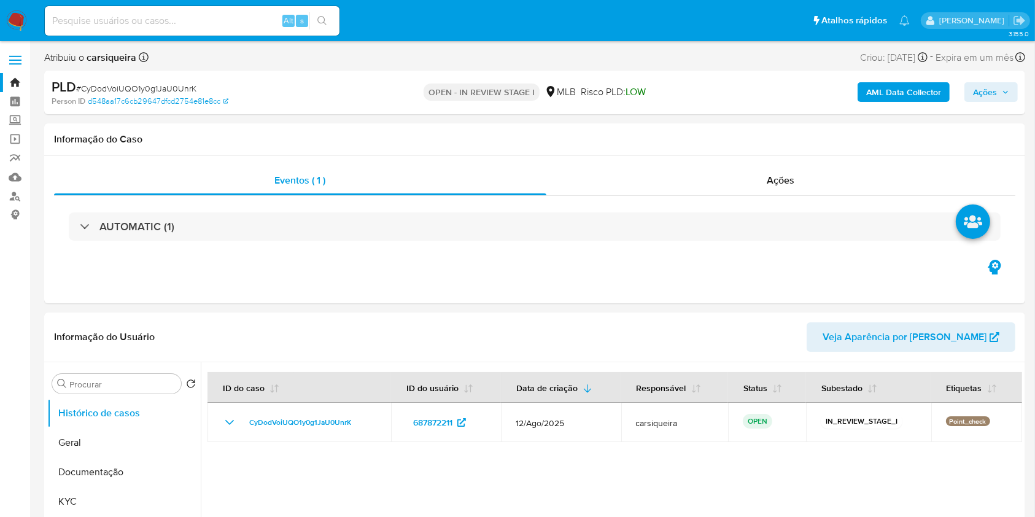
select select "10"
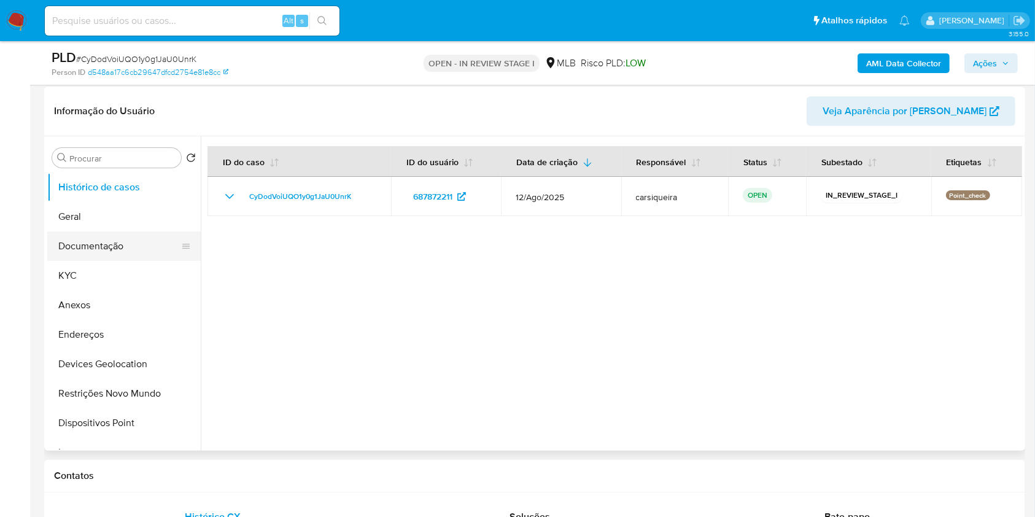
scroll to position [246, 0]
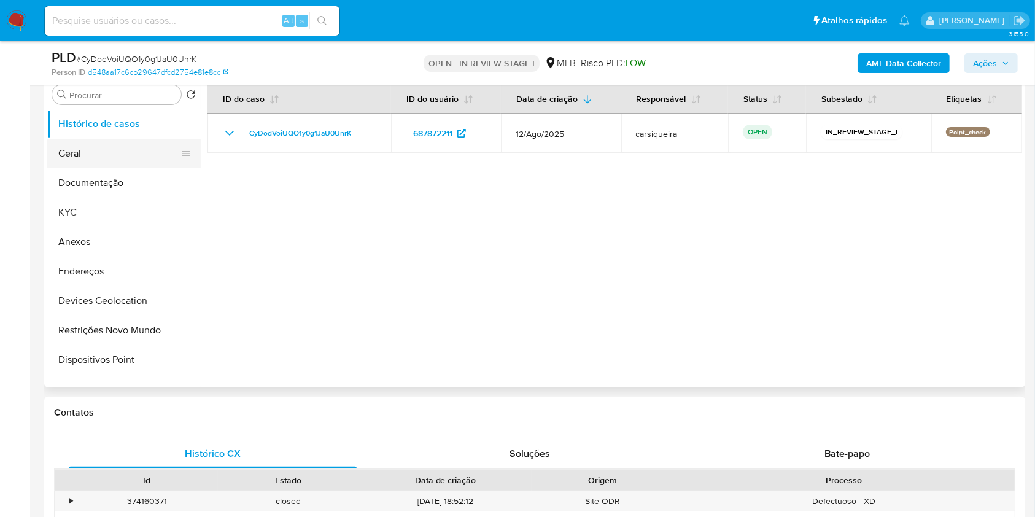
click at [90, 156] on button "Geral" at bounding box center [119, 153] width 144 height 29
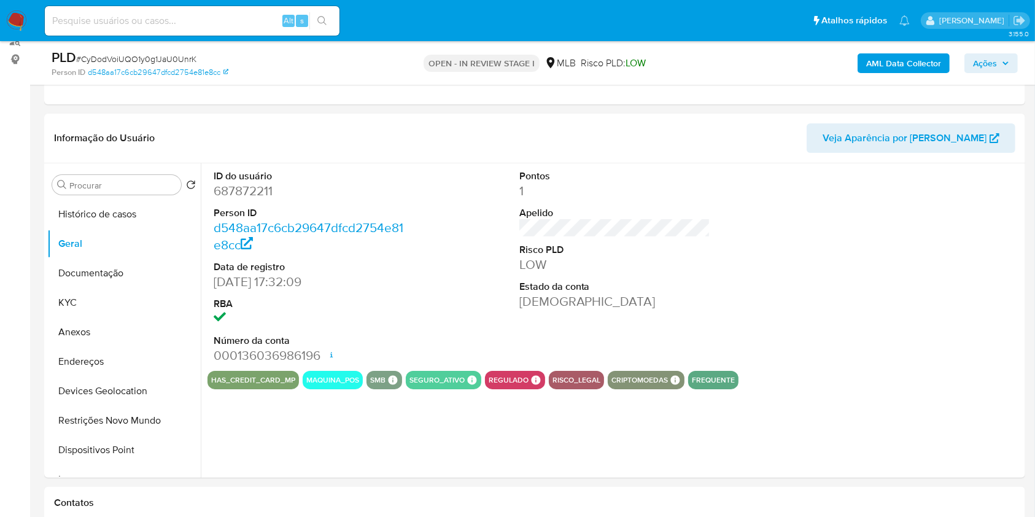
scroll to position [152, 0]
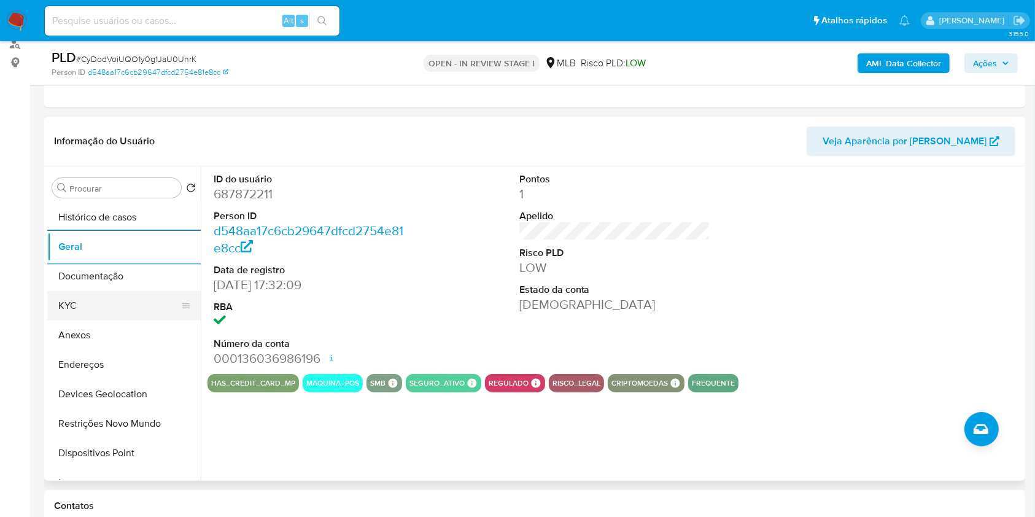
click at [106, 314] on button "KYC" at bounding box center [119, 305] width 144 height 29
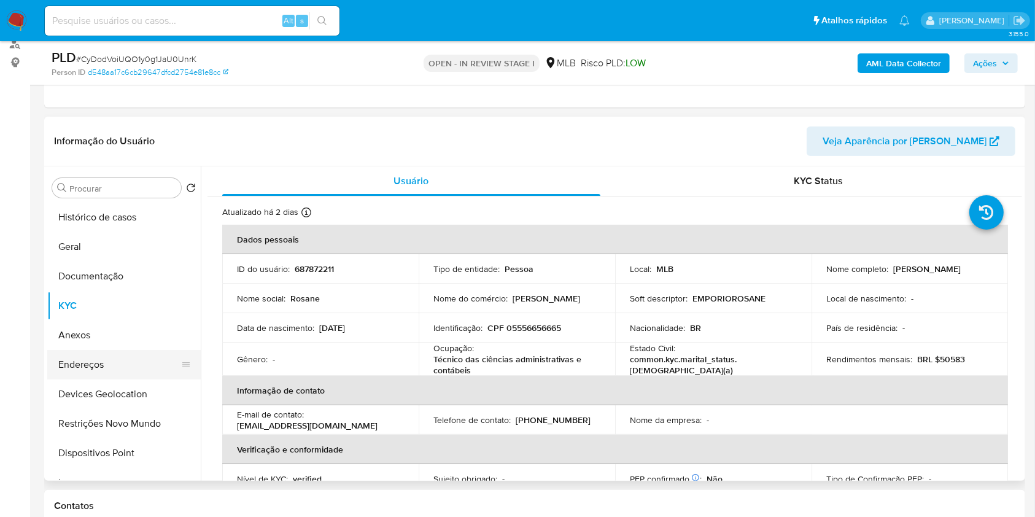
click at [103, 367] on button "Endereços" at bounding box center [119, 364] width 144 height 29
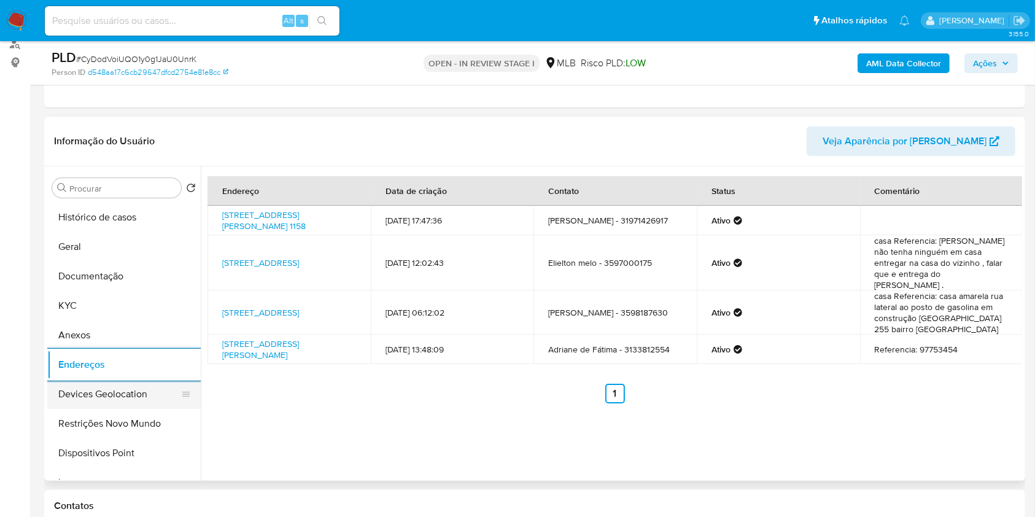
click at [118, 394] on button "Devices Geolocation" at bounding box center [119, 393] width 144 height 29
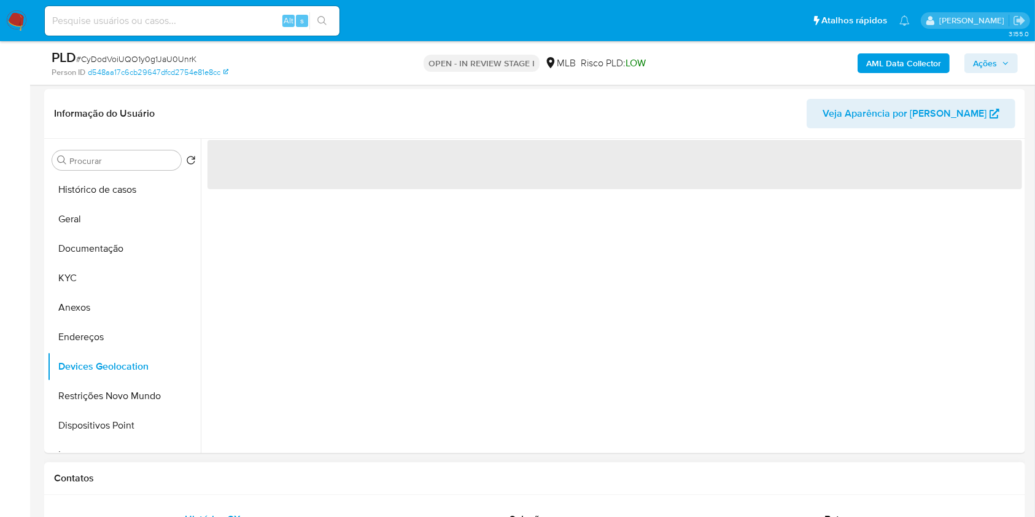
scroll to position [195, 0]
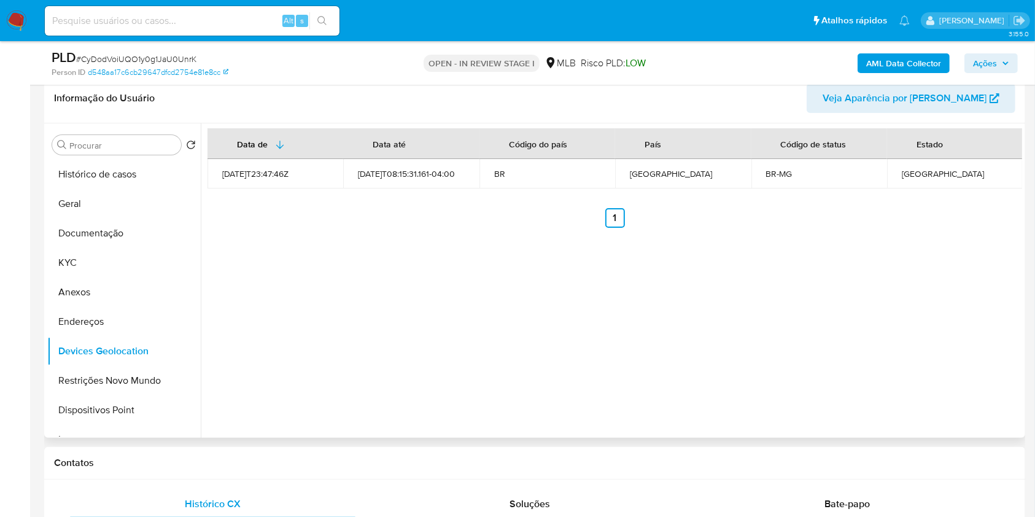
drag, startPoint x: 732, startPoint y: 420, endPoint x: 430, endPoint y: 306, distance: 322.1
click at [430, 306] on div "Data de Data até Código do país País Código de status Estado [DATE]T23:47:46Z […" at bounding box center [611, 280] width 821 height 314
click at [161, 373] on button "Restrições Novo Mundo" at bounding box center [119, 380] width 144 height 29
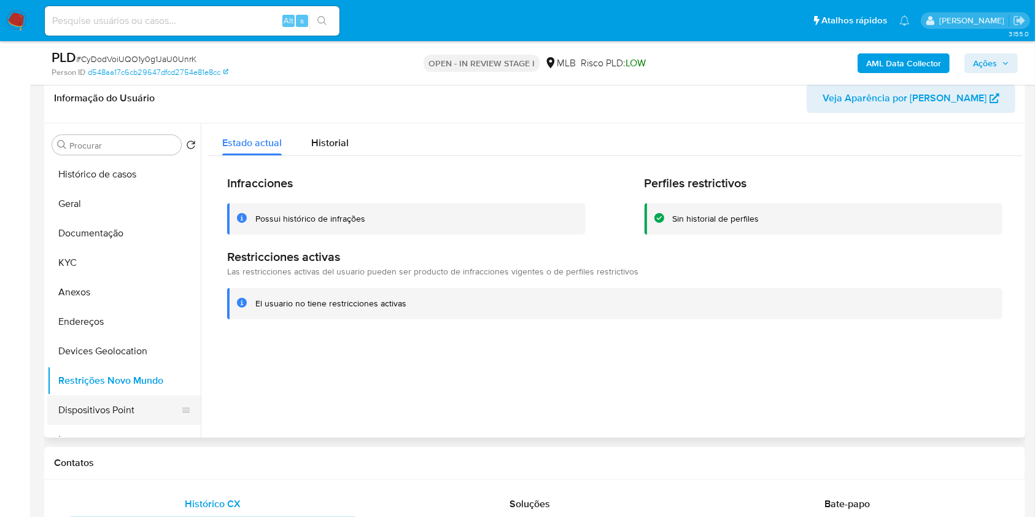
click at [132, 413] on button "Dispositivos Point" at bounding box center [119, 409] width 144 height 29
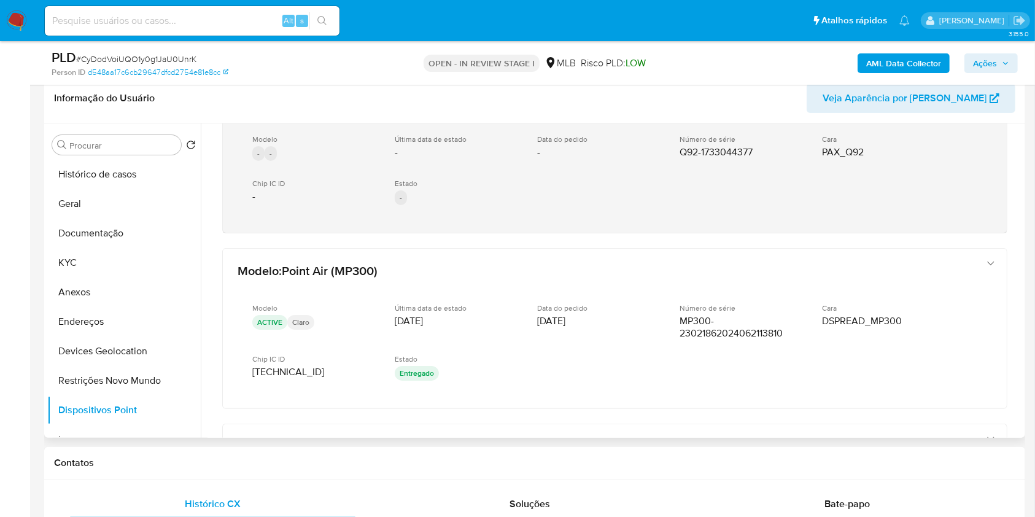
scroll to position [82, 0]
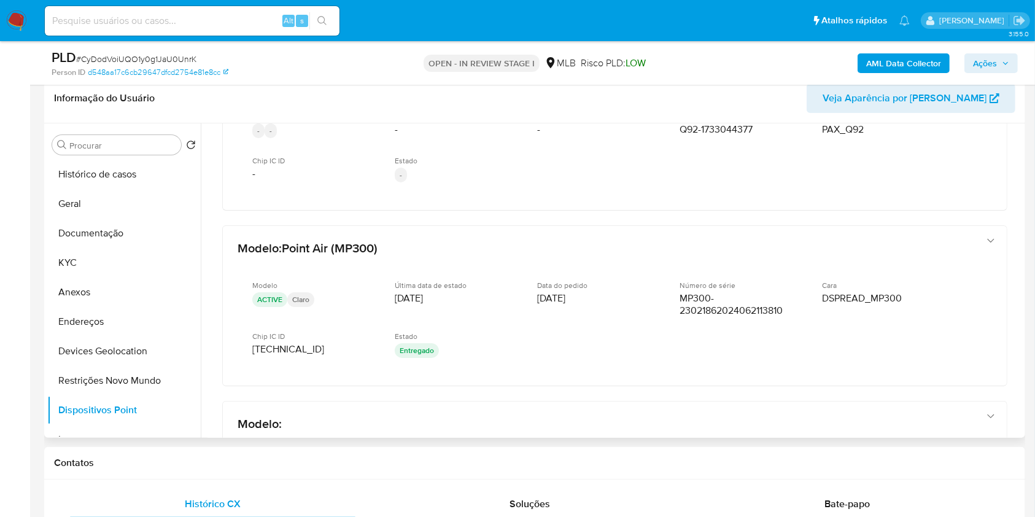
drag, startPoint x: 1022, startPoint y: 258, endPoint x: 1020, endPoint y: 249, distance: 9.3
click at [1020, 249] on div at bounding box center [611, 280] width 821 height 314
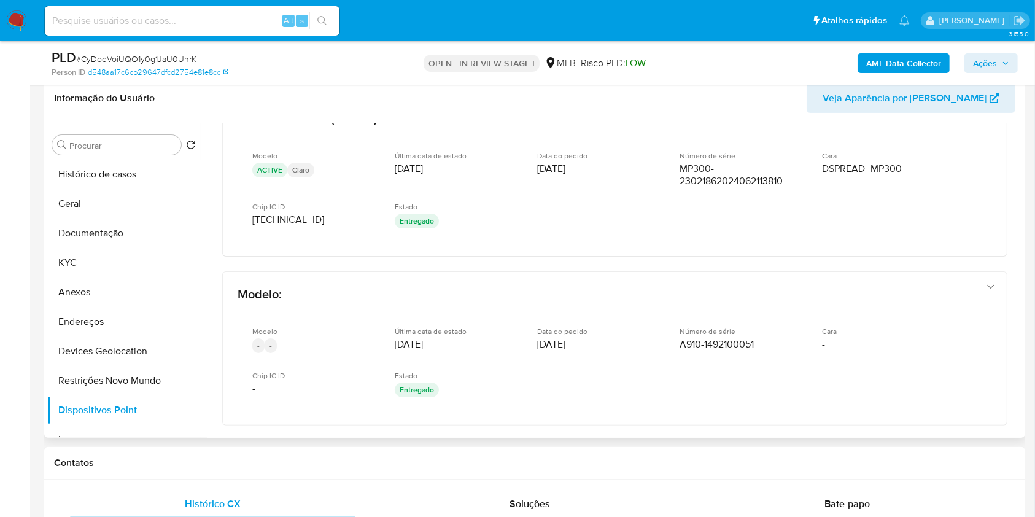
scroll to position [209, 0]
click at [1015, 308] on div "Modelo : Point Pro 3 Modelo - - Última data de estado - Data do pedido - Número…" at bounding box center [615, 206] width 815 height 582
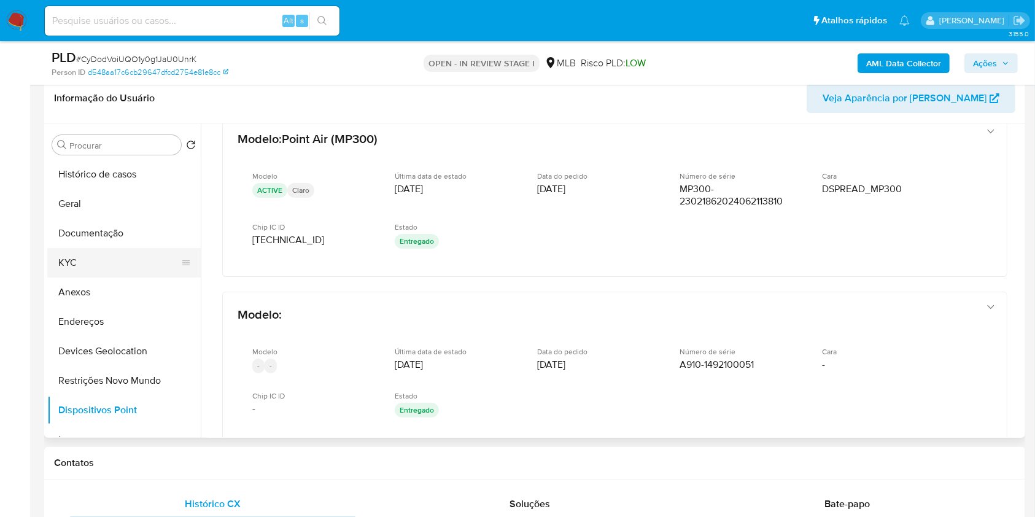
click at [112, 257] on button "KYC" at bounding box center [119, 262] width 144 height 29
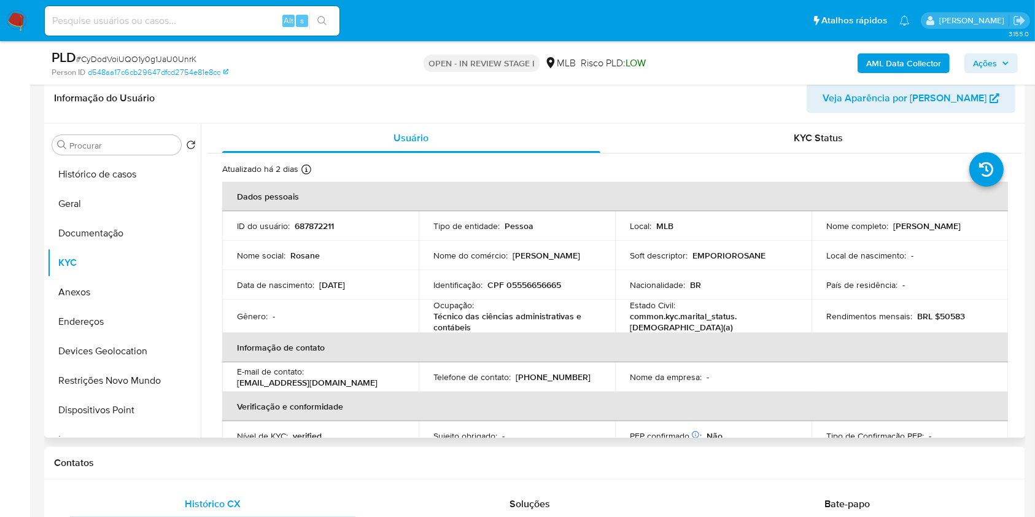
drag, startPoint x: 948, startPoint y: 233, endPoint x: 815, endPoint y: 236, distance: 133.3
click at [815, 236] on td "Nome completo : [PERSON_NAME]" at bounding box center [910, 225] width 196 height 29
copy p "[PERSON_NAME]"
click at [530, 286] on p "CPF 05556656665" at bounding box center [524, 284] width 74 height 11
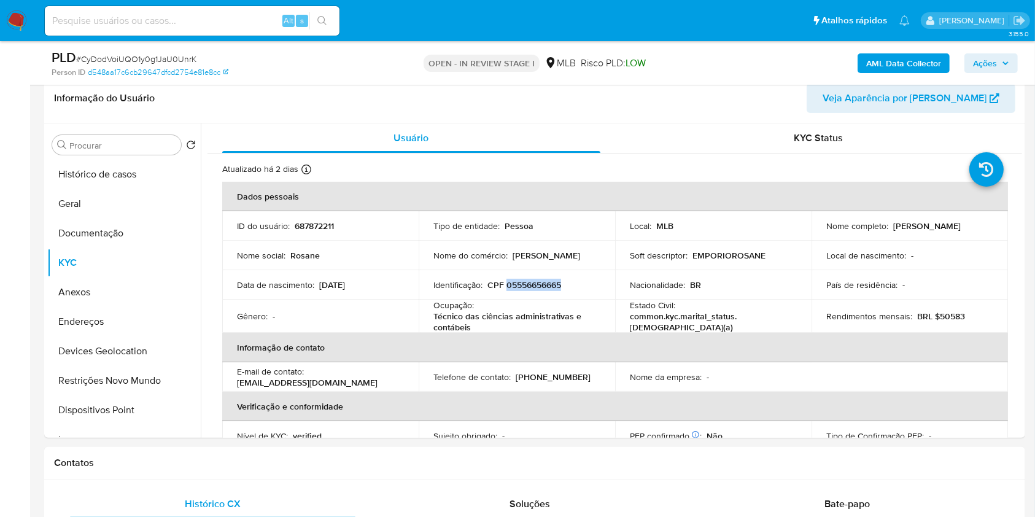
copy p "05556656665"
drag, startPoint x: 952, startPoint y: 236, endPoint x: 815, endPoint y: 231, distance: 137.0
click at [815, 231] on td "Nome completo : [PERSON_NAME]" at bounding box center [910, 225] width 196 height 29
copy p "[PERSON_NAME]"
click at [120, 285] on button "Anexos" at bounding box center [123, 291] width 153 height 29
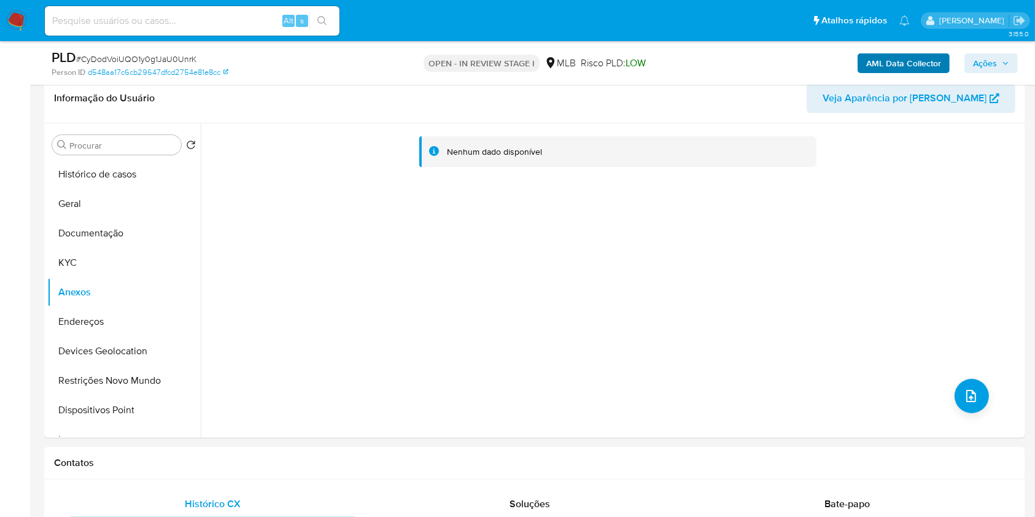
drag, startPoint x: 901, startPoint y: 75, endPoint x: 894, endPoint y: 71, distance: 8.0
click at [896, 72] on div "AML Data Collector Ações" at bounding box center [858, 63] width 319 height 29
click at [894, 64] on b "AML Data Collector" at bounding box center [903, 63] width 75 height 20
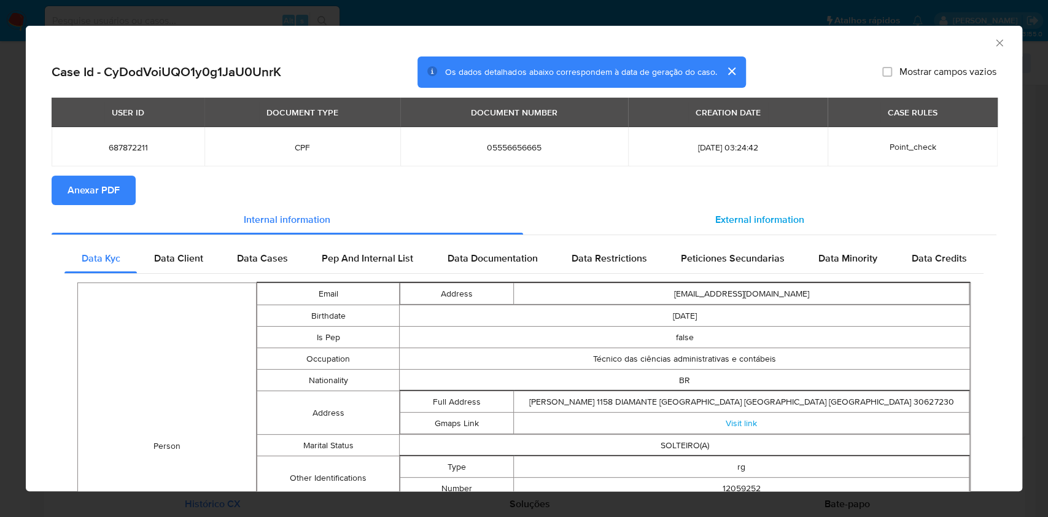
click at [786, 220] on span "External information" at bounding box center [759, 219] width 89 height 14
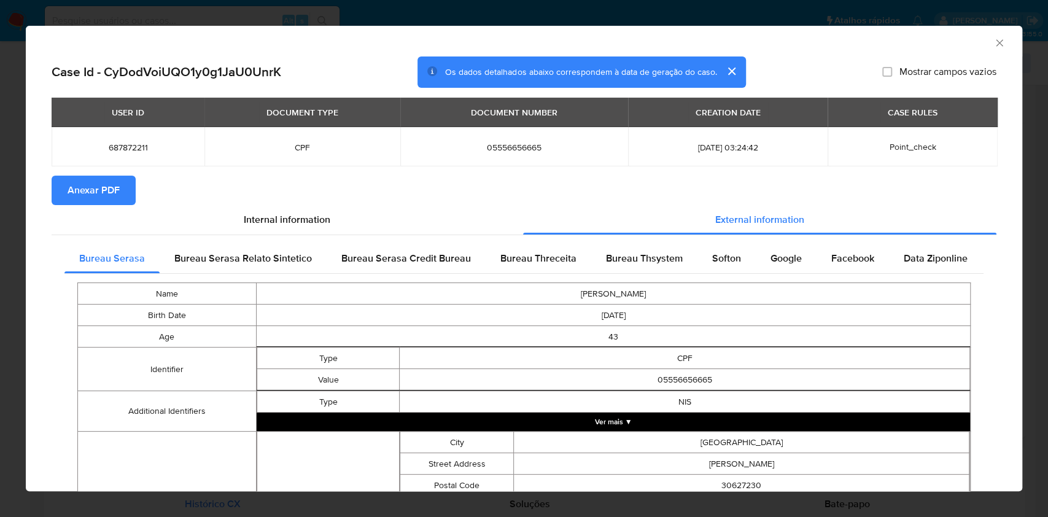
click at [114, 184] on span "Anexar PDF" at bounding box center [94, 190] width 52 height 27
click at [0, 111] on div "AML Data Collector Case Id - CyDodVoiUQO1y0g1JaU0UnrK Os dados detalhados abaix…" at bounding box center [524, 258] width 1048 height 517
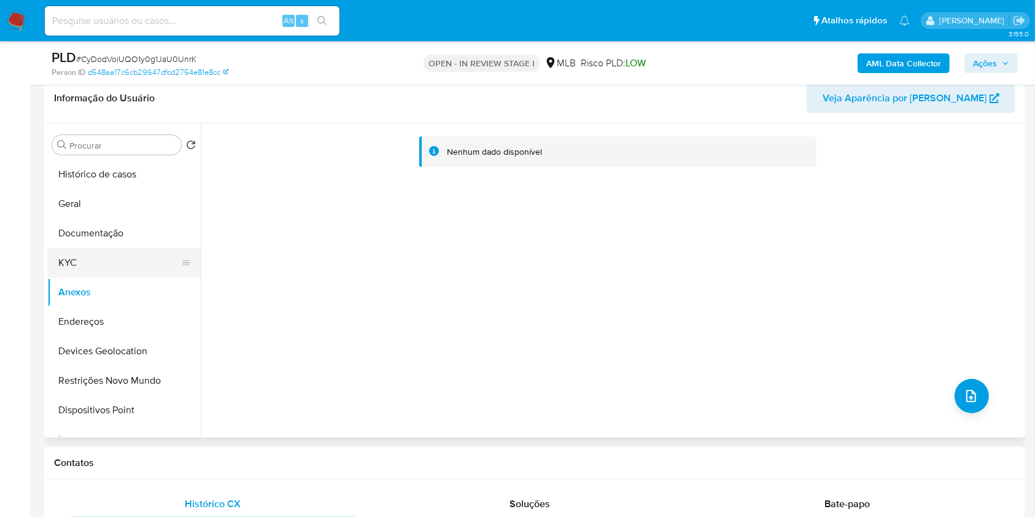
click at [88, 257] on button "KYC" at bounding box center [119, 262] width 144 height 29
